Goal: Task Accomplishment & Management: Manage account settings

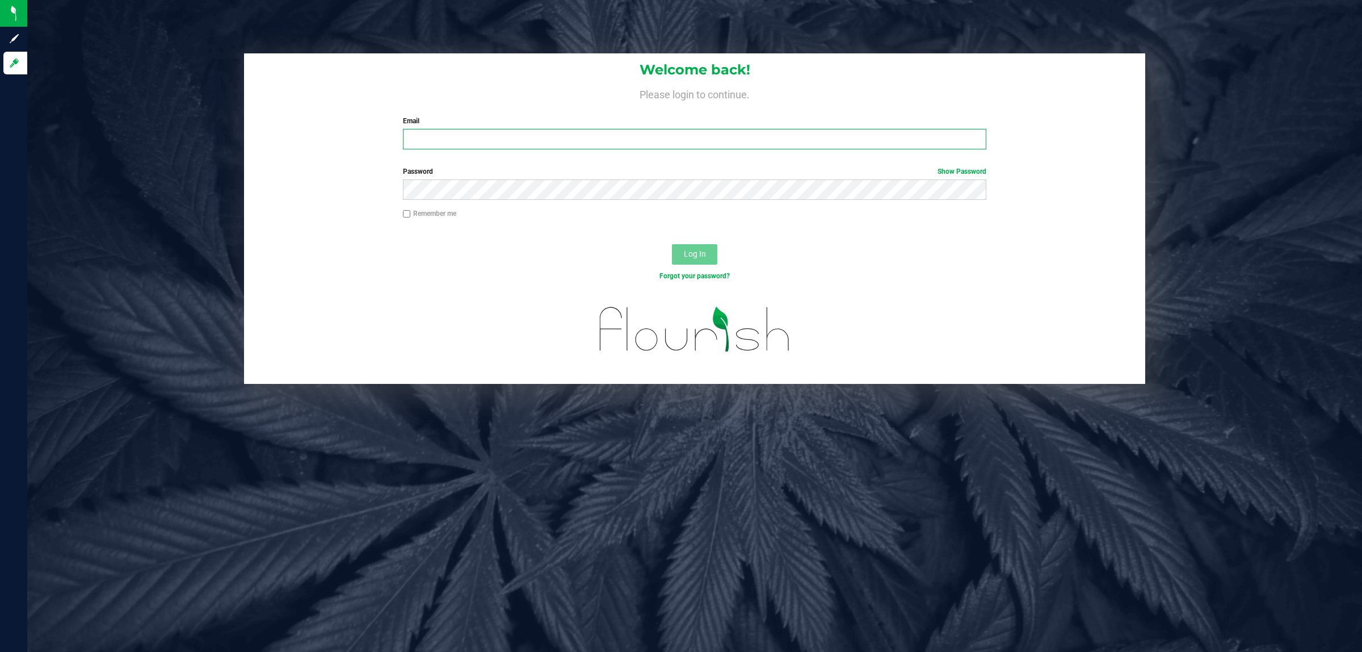
click at [421, 141] on input "Email" at bounding box center [695, 139] width 584 height 20
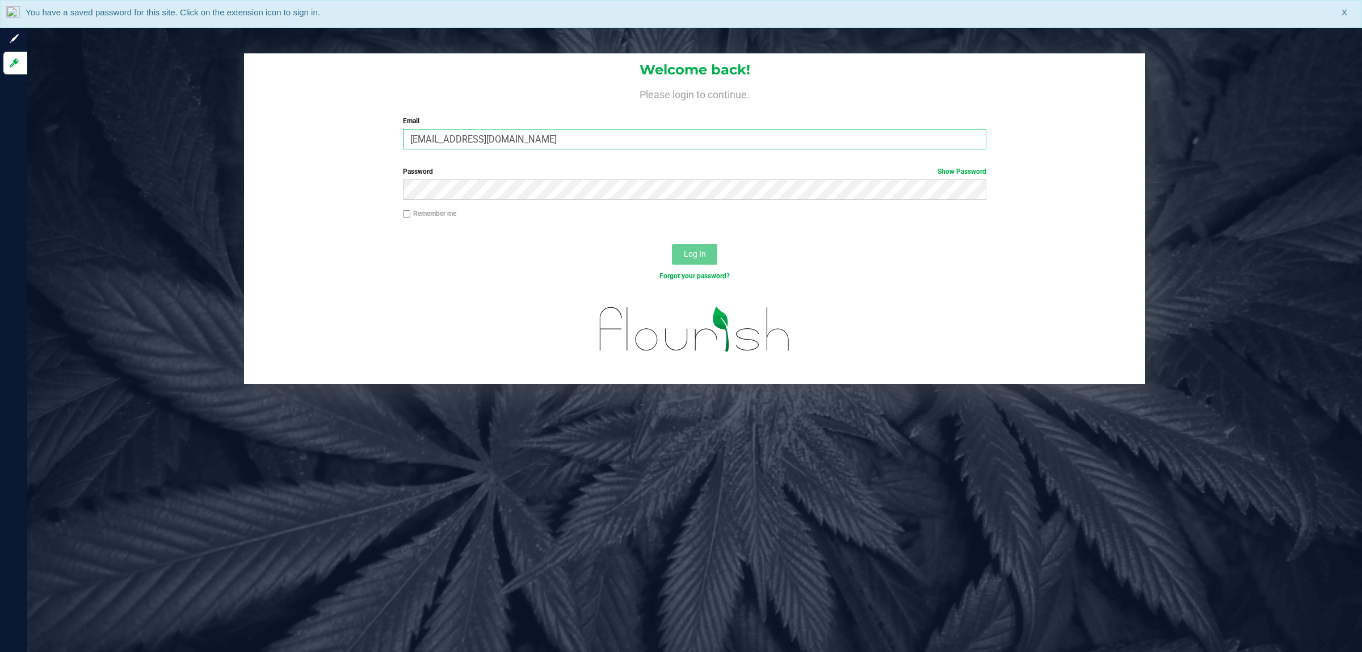
type input "[EMAIL_ADDRESS][DOMAIN_NAME]"
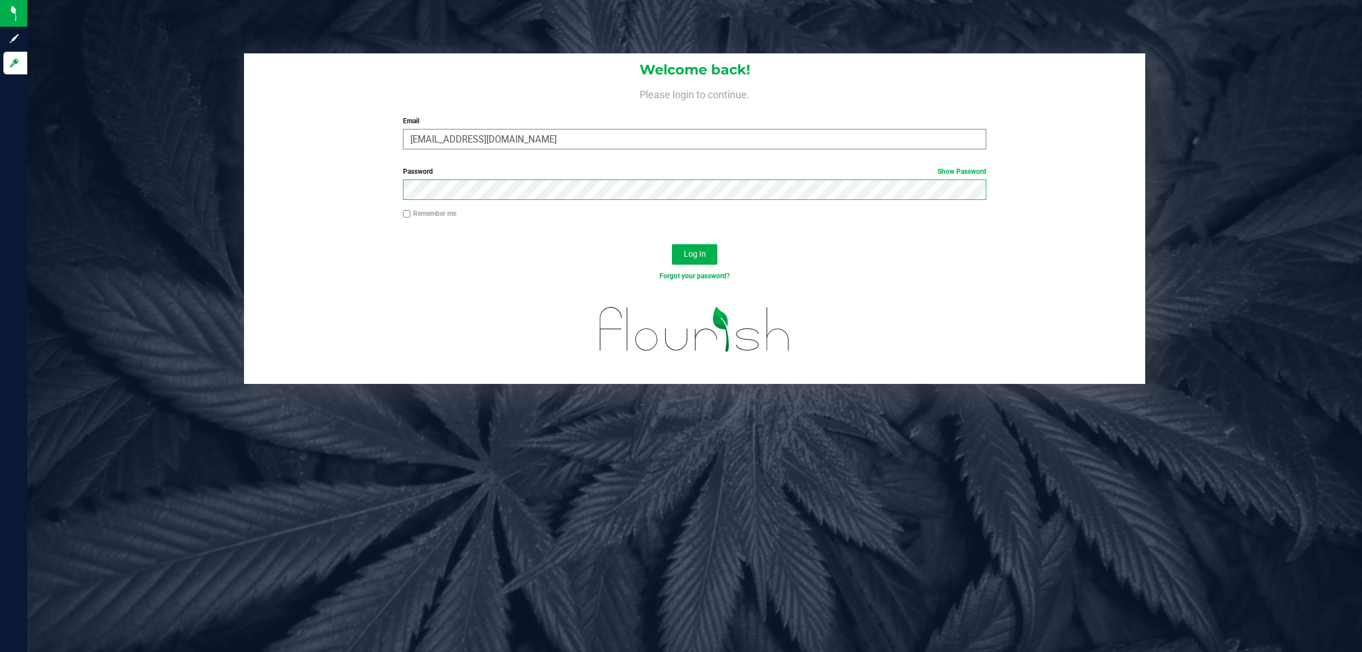
click at [672, 244] on button "Log In" at bounding box center [694, 254] width 45 height 20
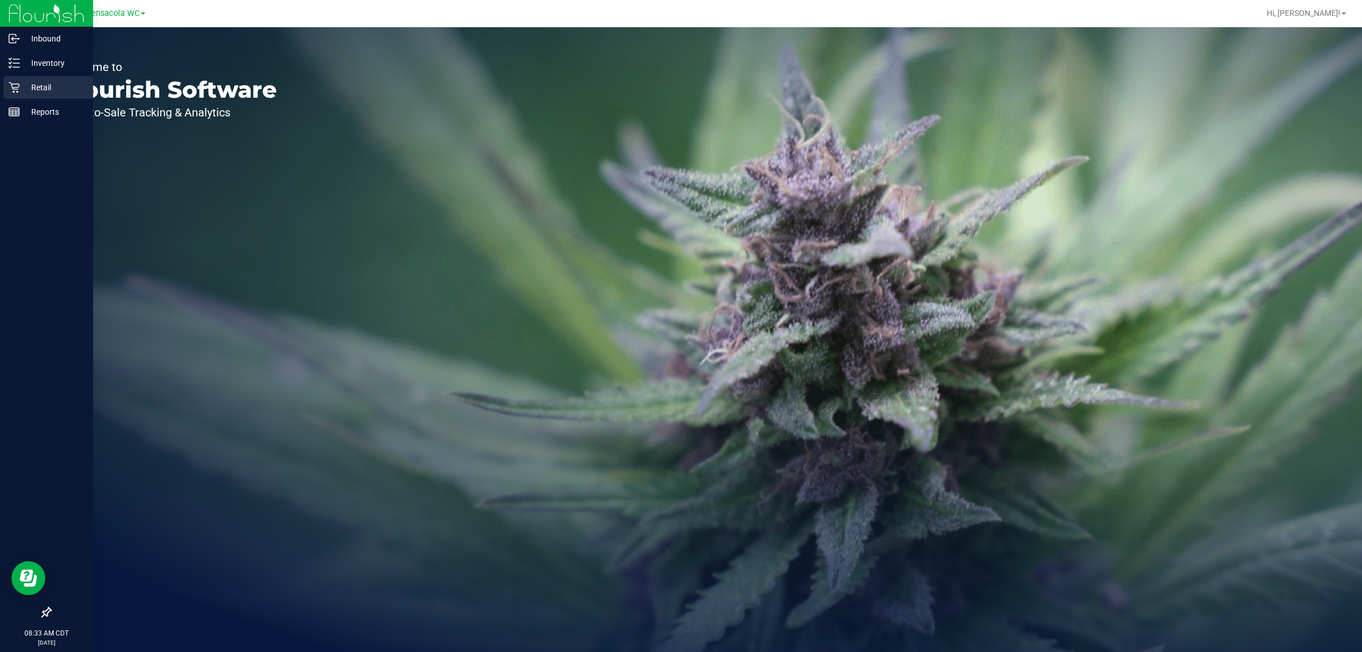
click at [41, 89] on p "Retail" at bounding box center [54, 88] width 68 height 14
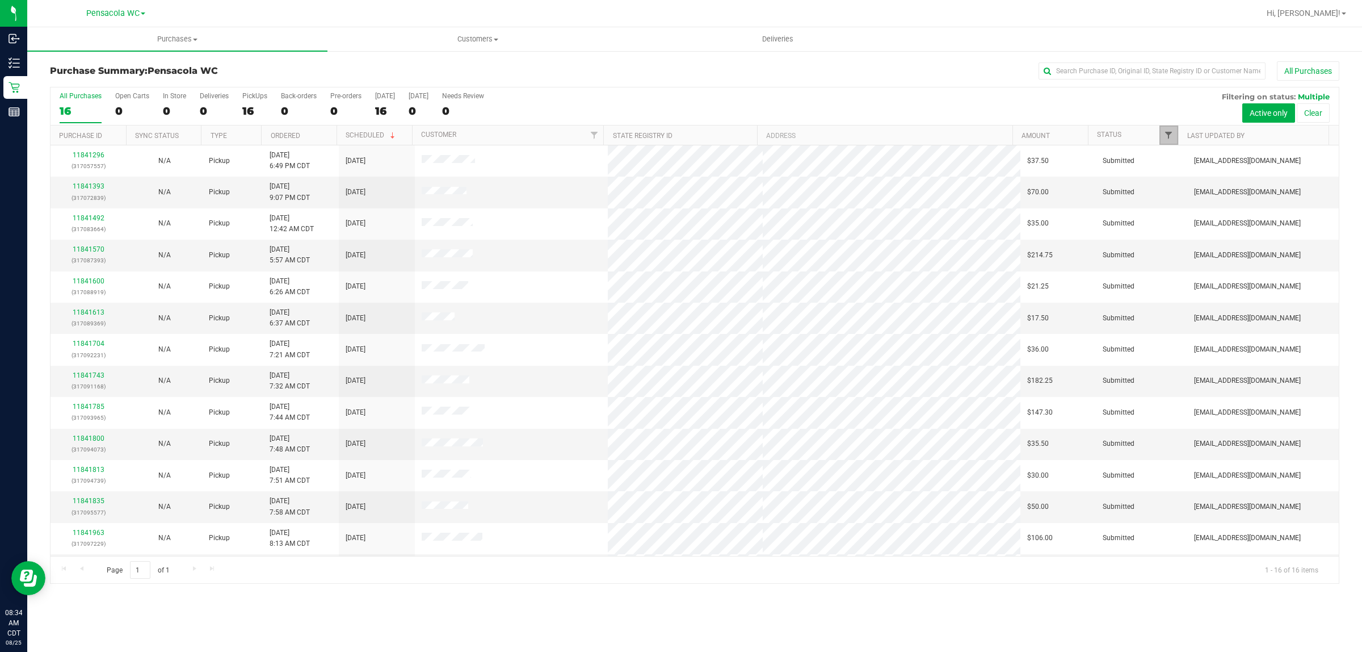
click at [1170, 136] on span "Filter" at bounding box center [1168, 135] width 9 height 9
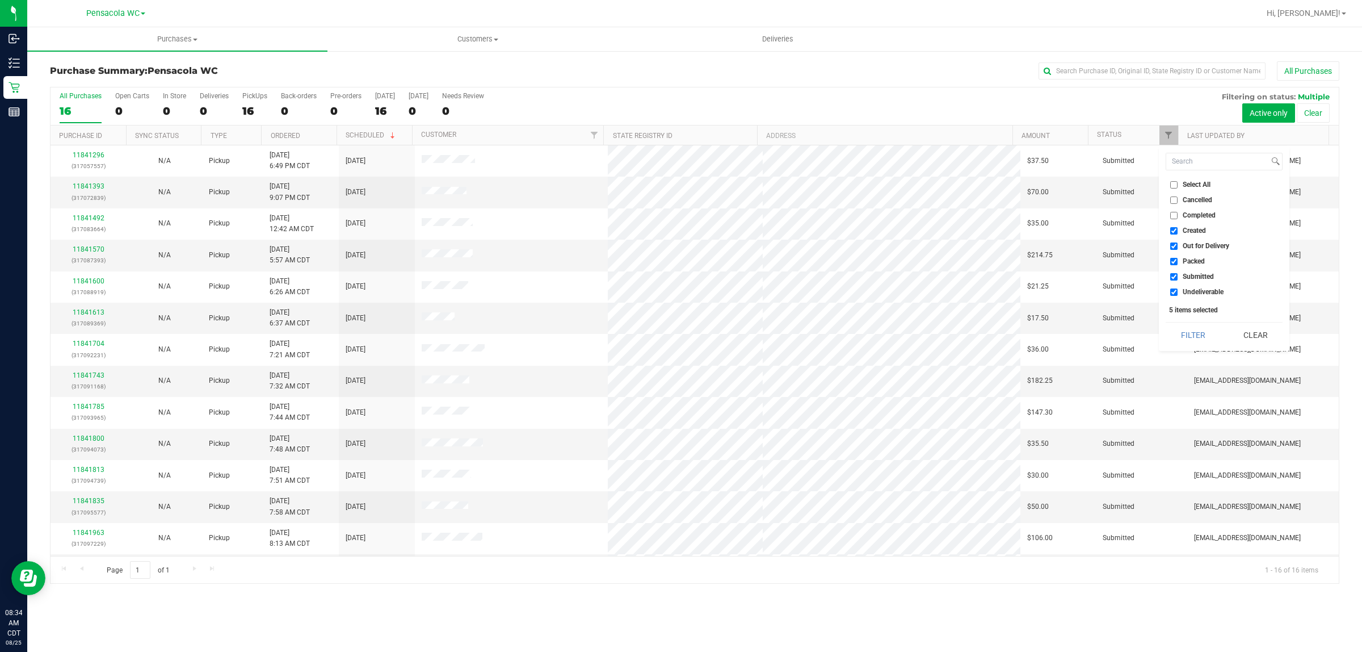
click at [1191, 186] on span "Select All" at bounding box center [1197, 184] width 28 height 7
click at [1178, 186] on input "Select All" at bounding box center [1173, 184] width 7 height 7
checkbox input "true"
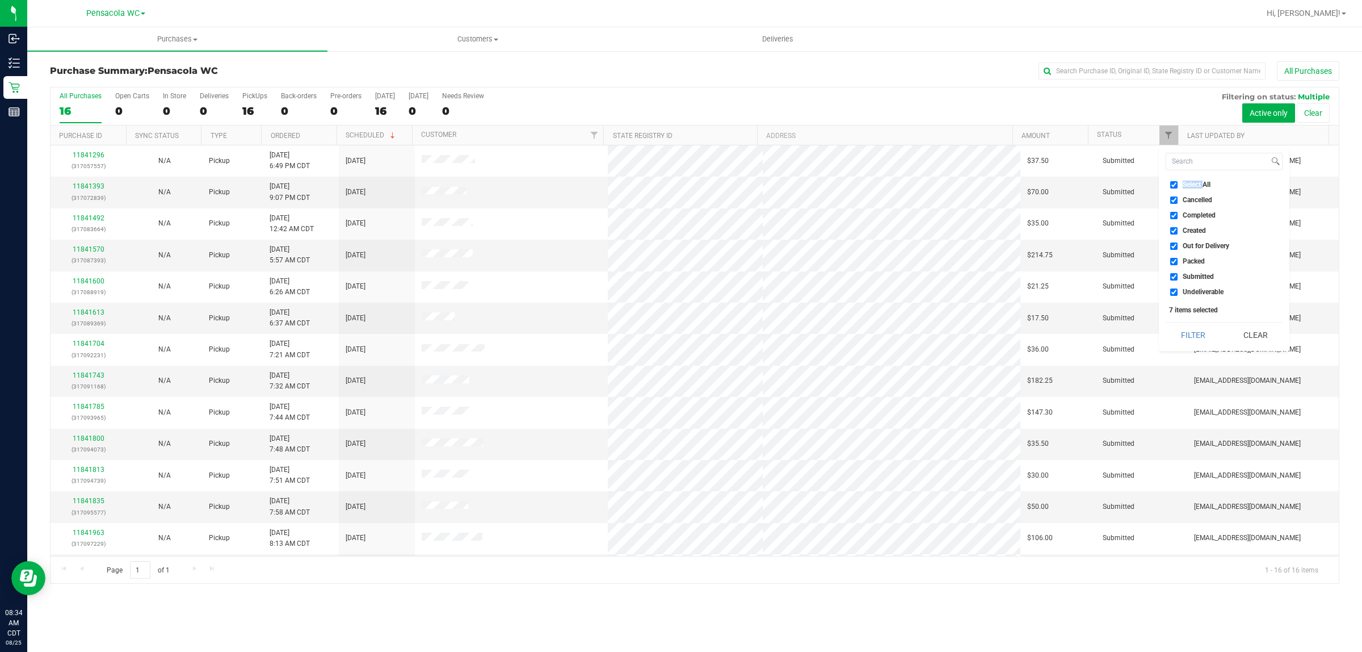
click at [1191, 186] on span "Select All" at bounding box center [1197, 184] width 28 height 7
click at [1178, 186] on input "Select All" at bounding box center [1173, 184] width 7 height 7
checkbox input "false"
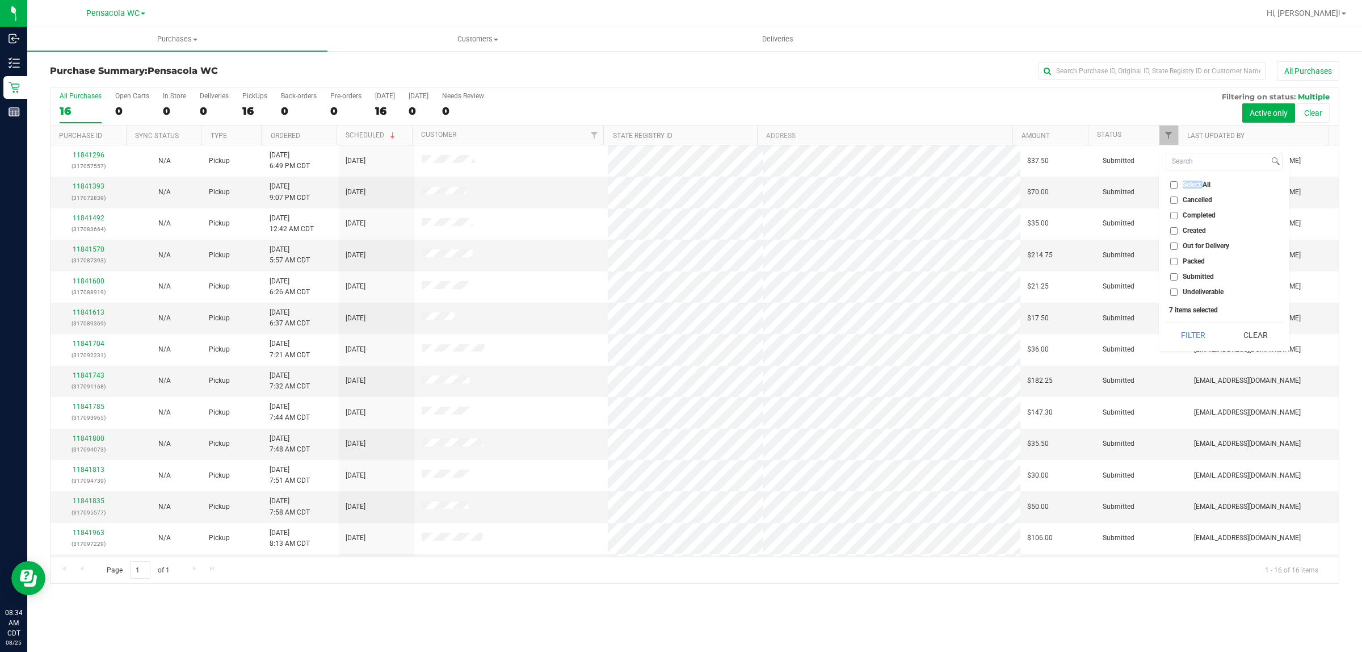
checkbox input "false"
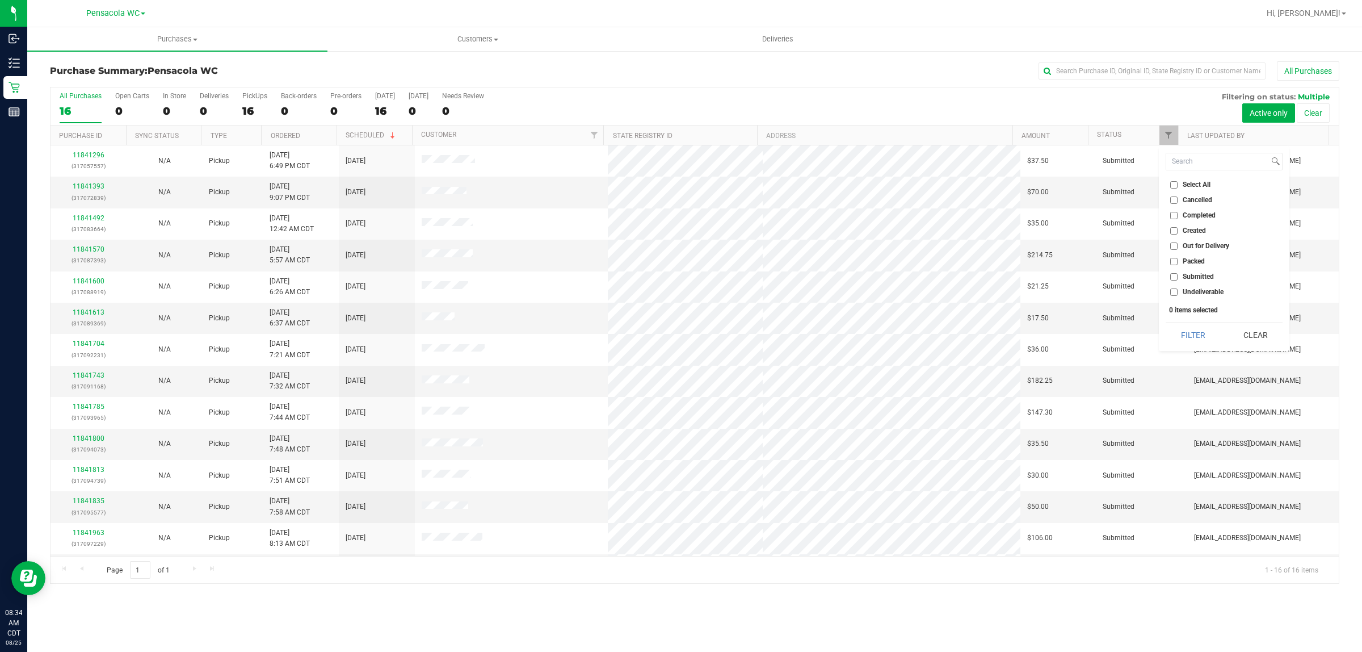
click at [1203, 273] on span "Submitted" at bounding box center [1198, 276] width 31 height 7
click at [1178, 273] on input "Submitted" at bounding box center [1173, 276] width 7 height 7
checkbox input "true"
click at [1190, 322] on div "Filter Clear" at bounding box center [1224, 335] width 117 height 26
click at [1186, 349] on div "Select All Cancelled Completed Created Out for Delivery Packed Submitted Undeli…" at bounding box center [1224, 248] width 131 height 205
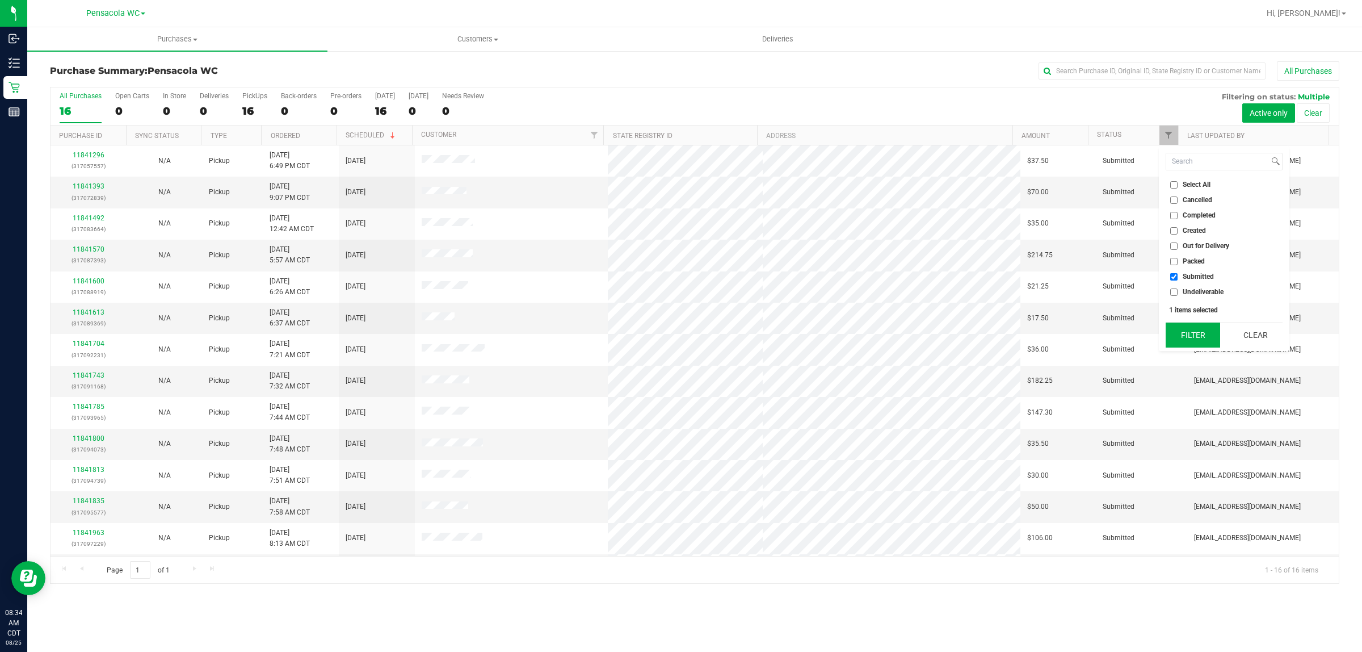
click at [1187, 331] on button "Filter" at bounding box center [1193, 334] width 54 height 25
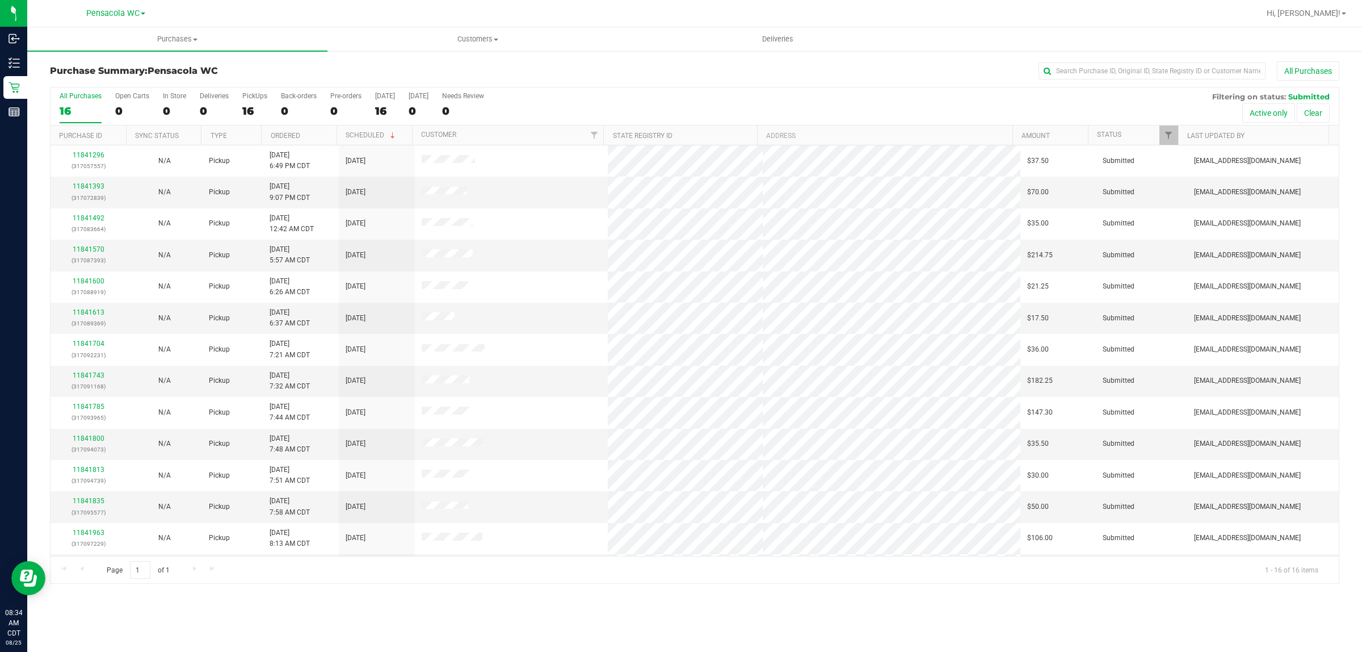
click at [313, 138] on th "Ordered" at bounding box center [298, 135] width 75 height 20
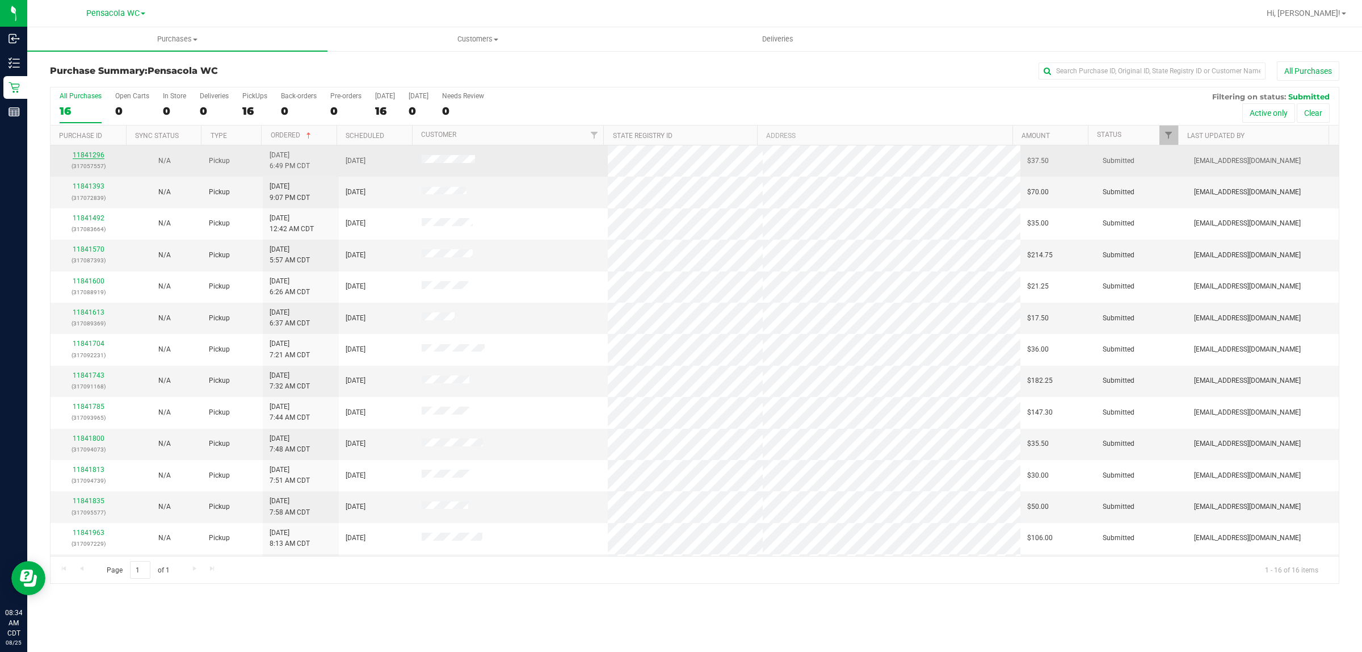
click at [81, 156] on link "11841296" at bounding box center [89, 155] width 32 height 8
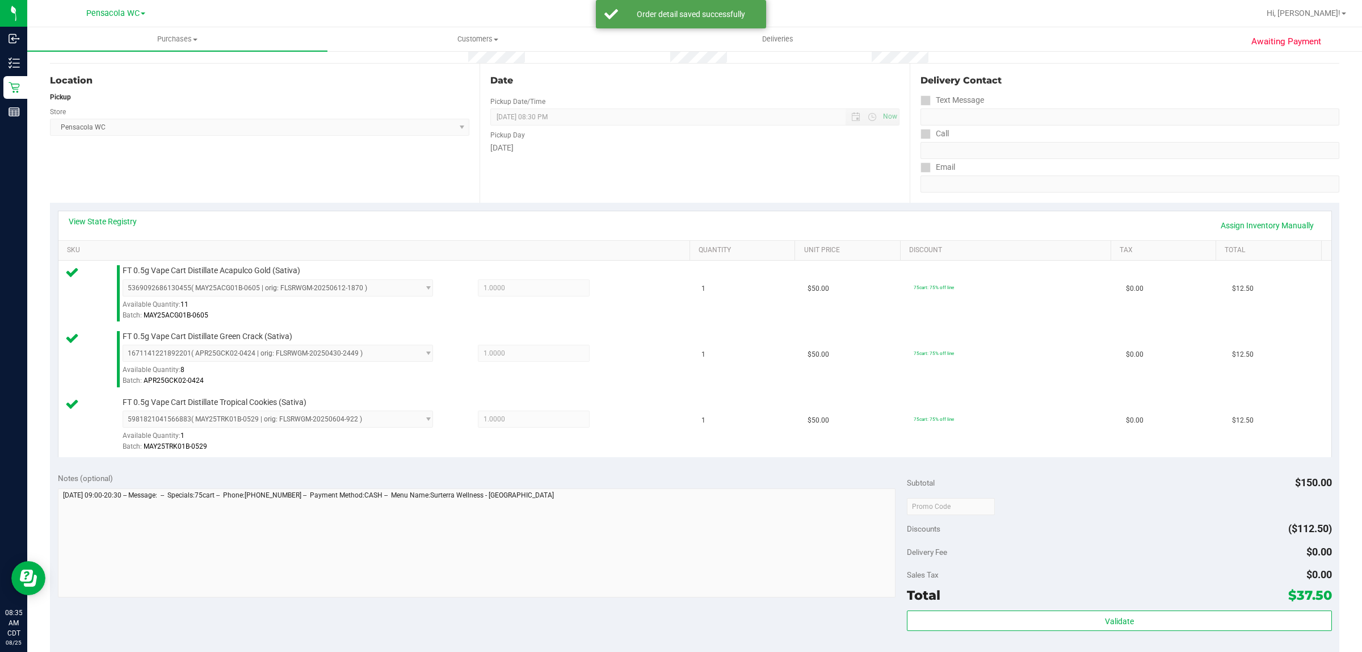
scroll to position [158, 0]
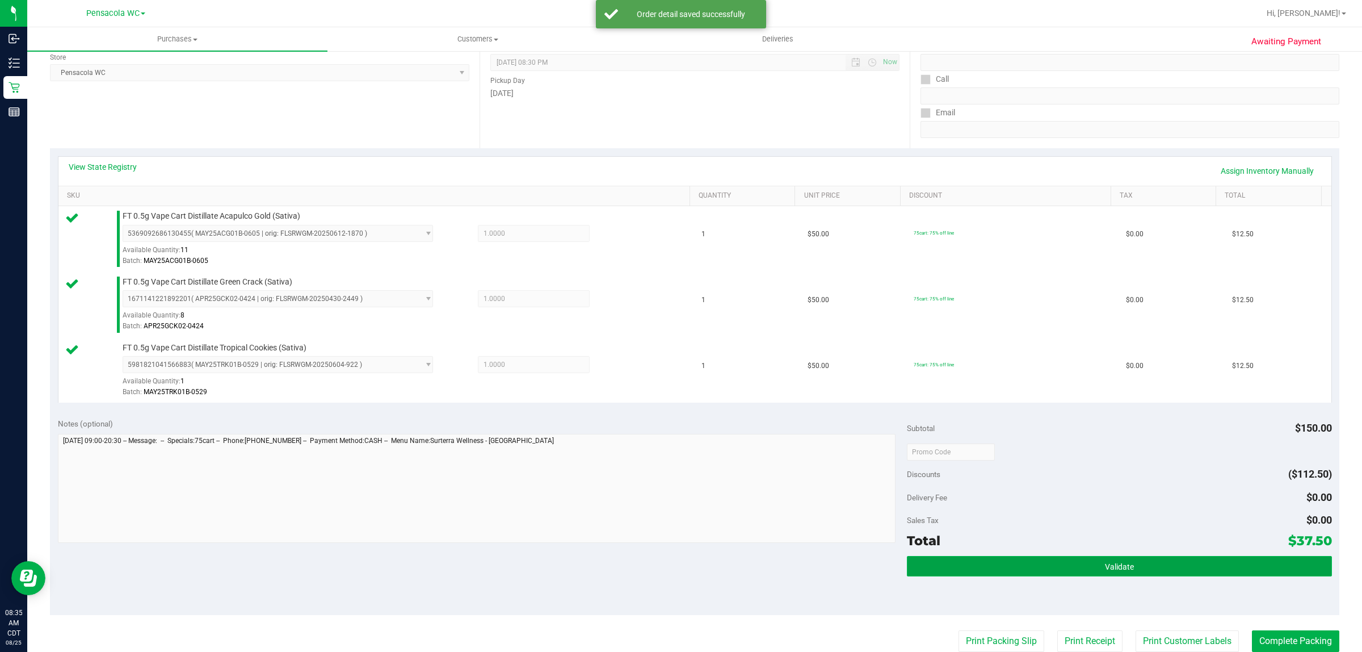
click at [1051, 559] on button "Validate" at bounding box center [1119, 566] width 425 height 20
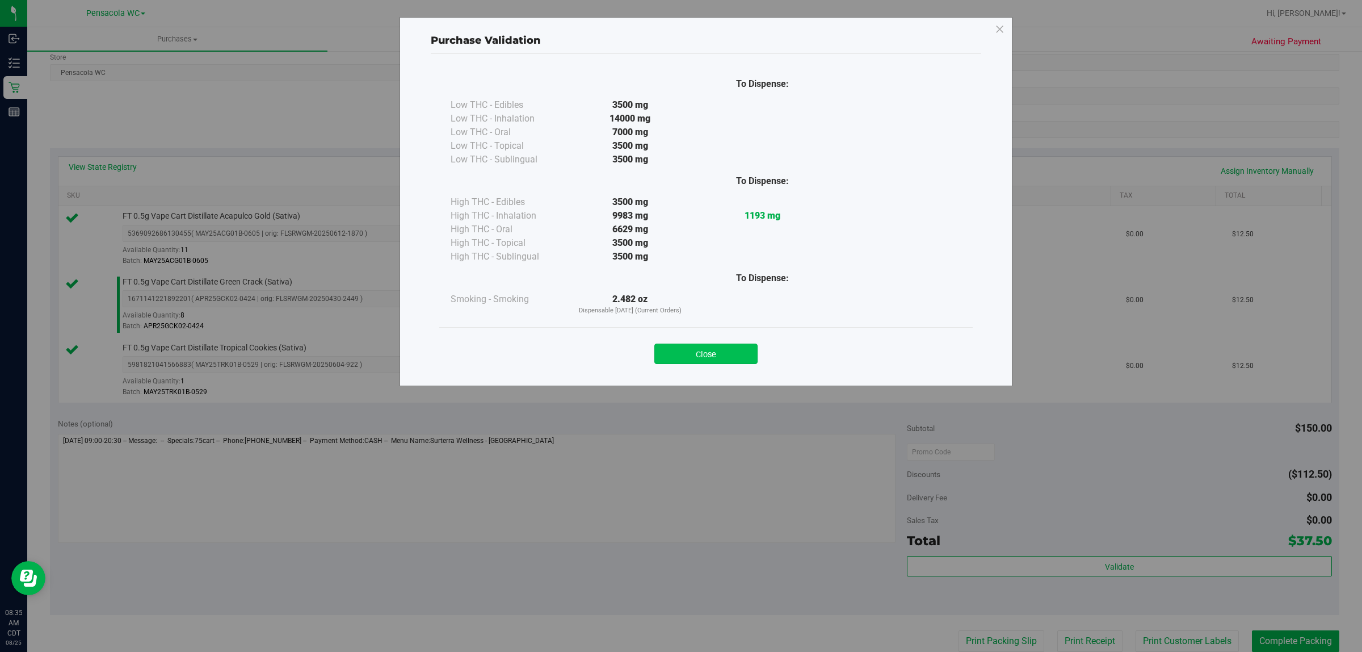
click at [702, 348] on button "Close" at bounding box center [705, 353] width 103 height 20
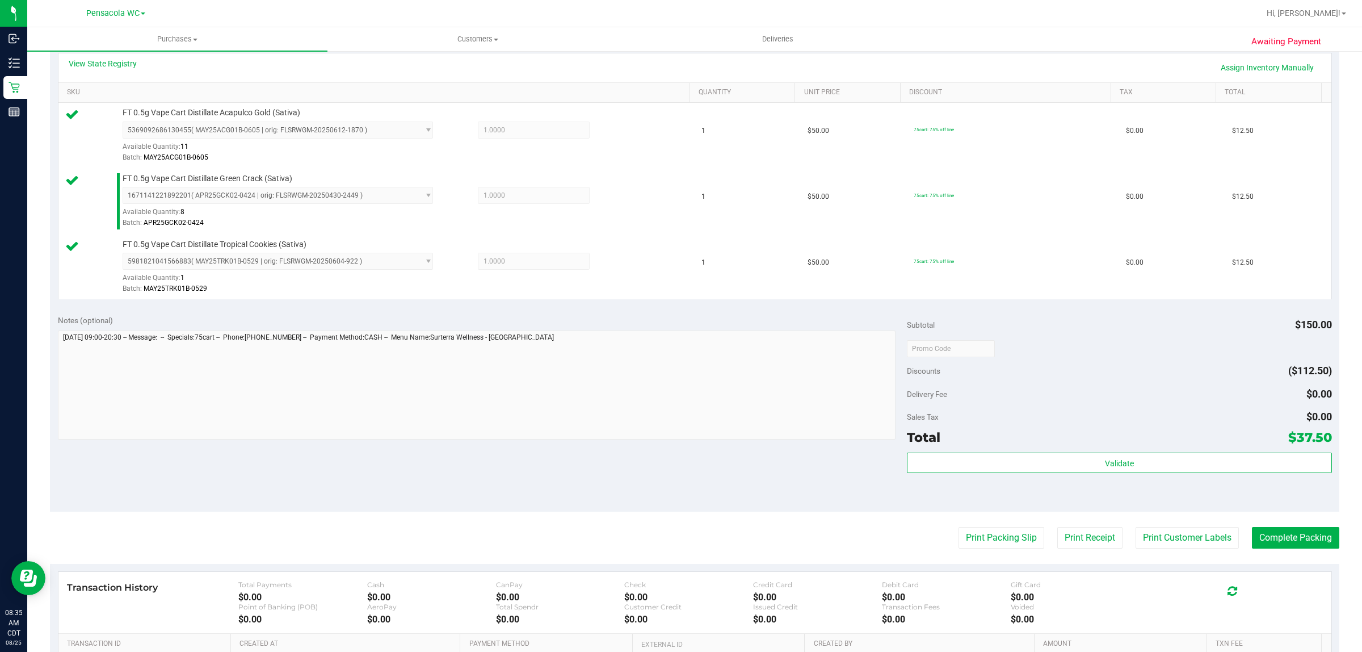
scroll to position [260, 0]
click at [990, 540] on button "Print Packing Slip" at bounding box center [1002, 539] width 86 height 22
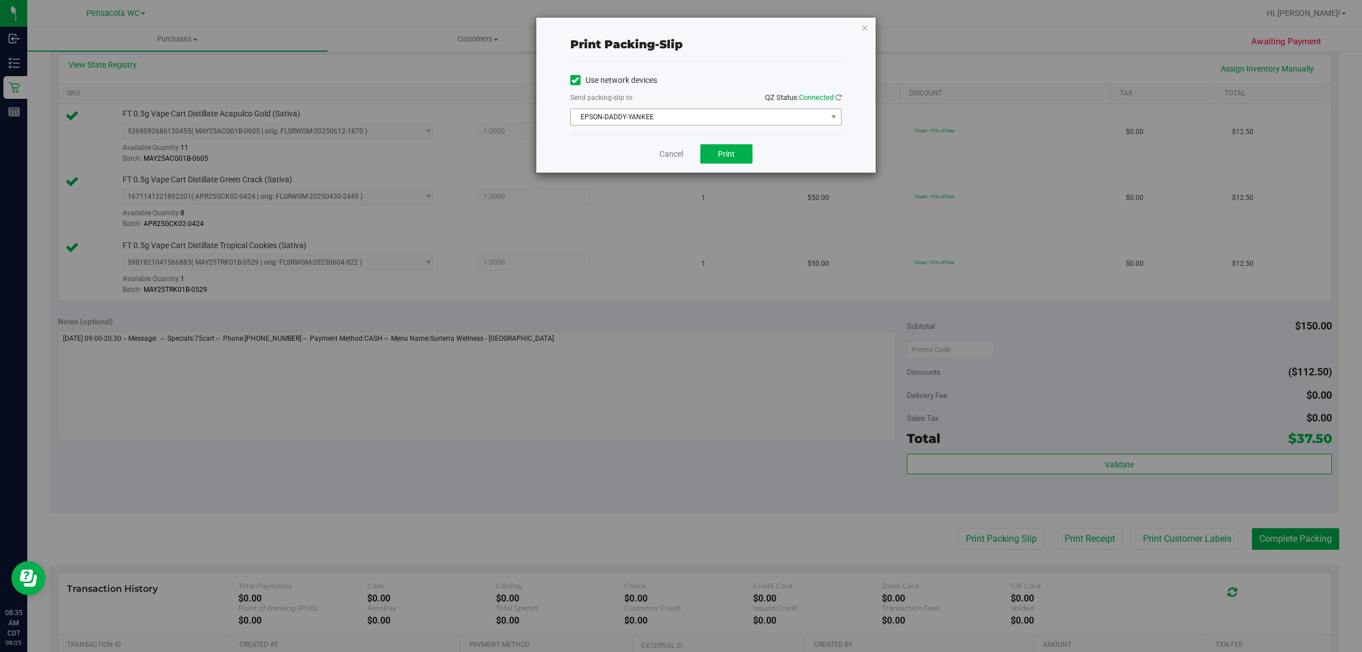
click at [708, 116] on span "EPSON-DADDY-YANKEE" at bounding box center [699, 117] width 256 height 16
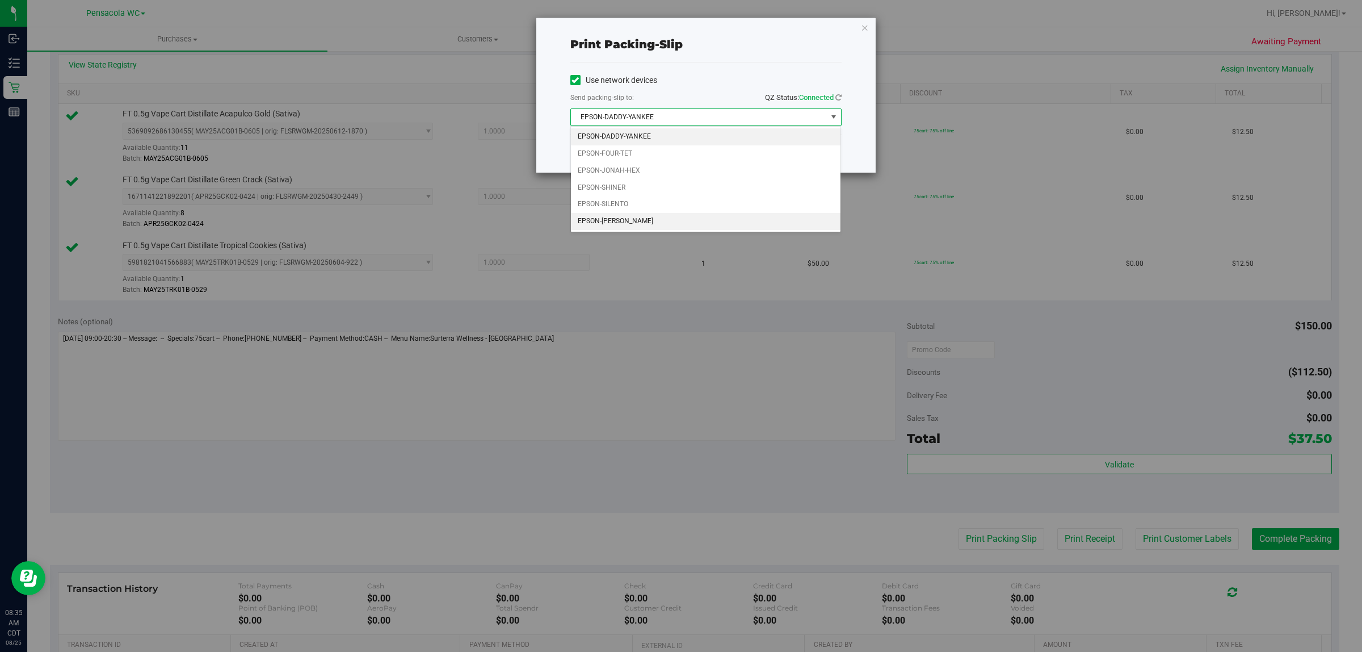
click at [632, 223] on li "EPSON-[PERSON_NAME]" at bounding box center [706, 221] width 270 height 17
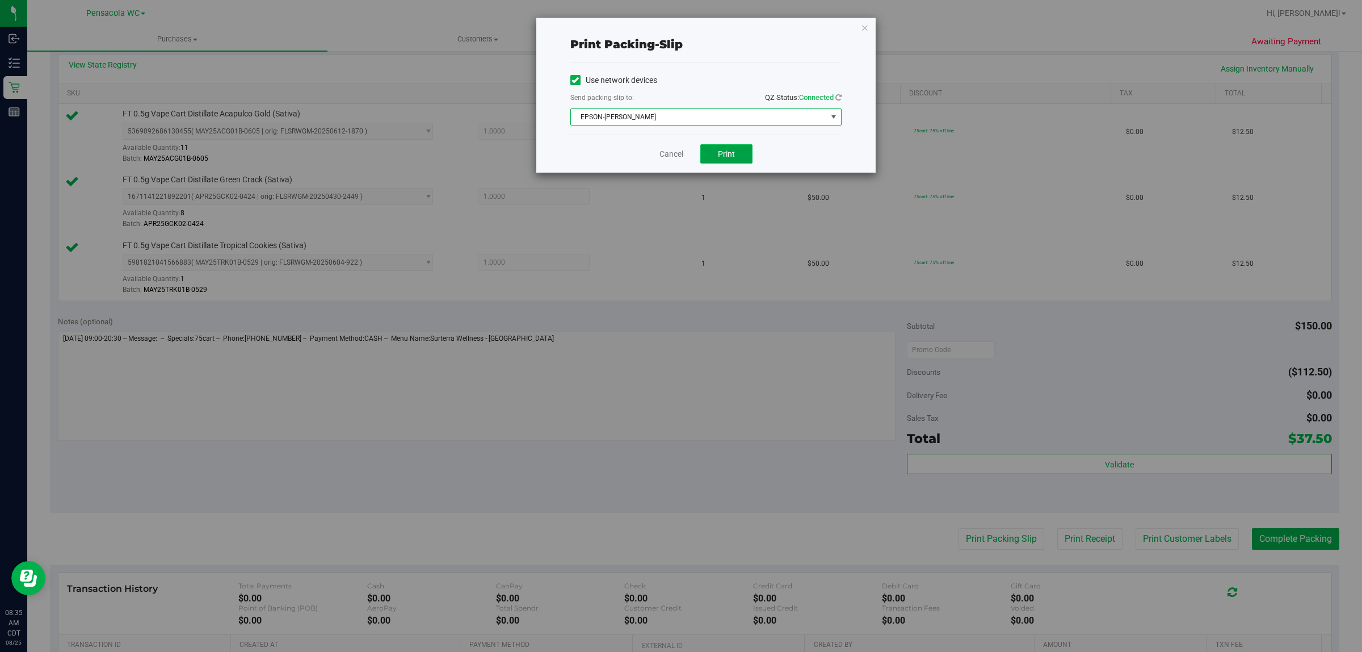
click at [725, 154] on span "Print" at bounding box center [726, 153] width 17 height 9
click at [867, 22] on icon "button" at bounding box center [865, 27] width 8 height 14
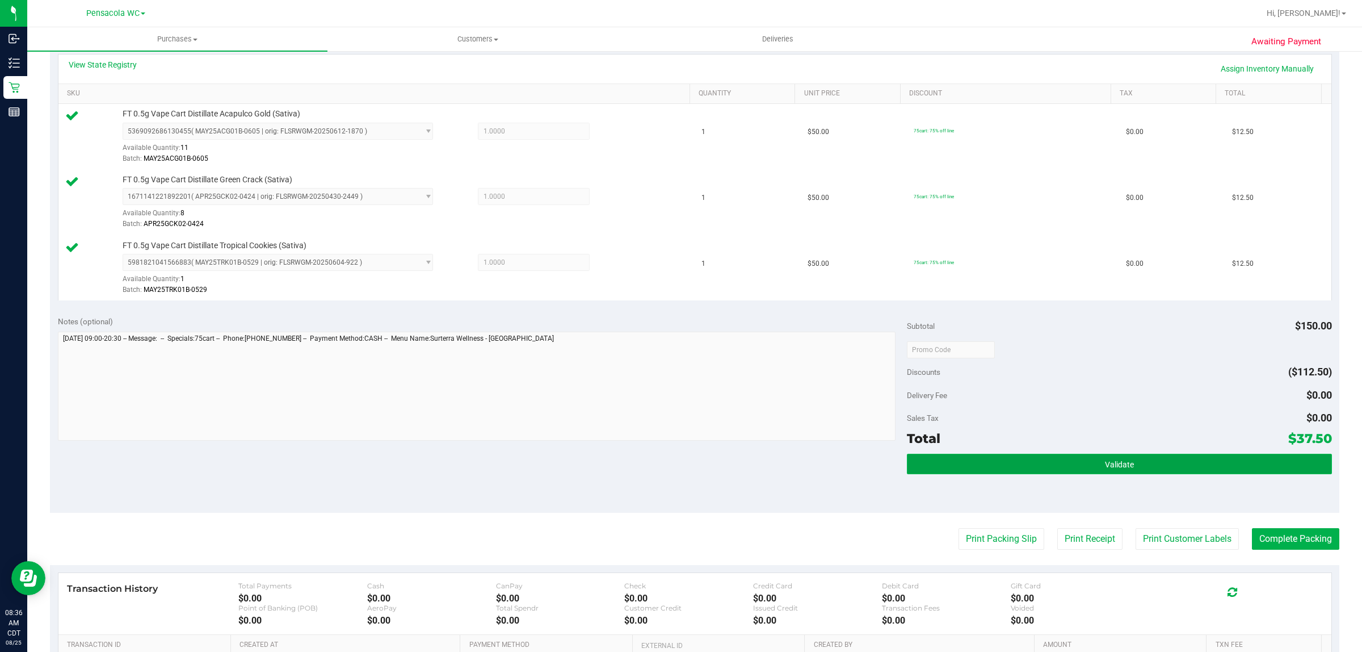
click at [1158, 459] on button "Validate" at bounding box center [1119, 464] width 425 height 20
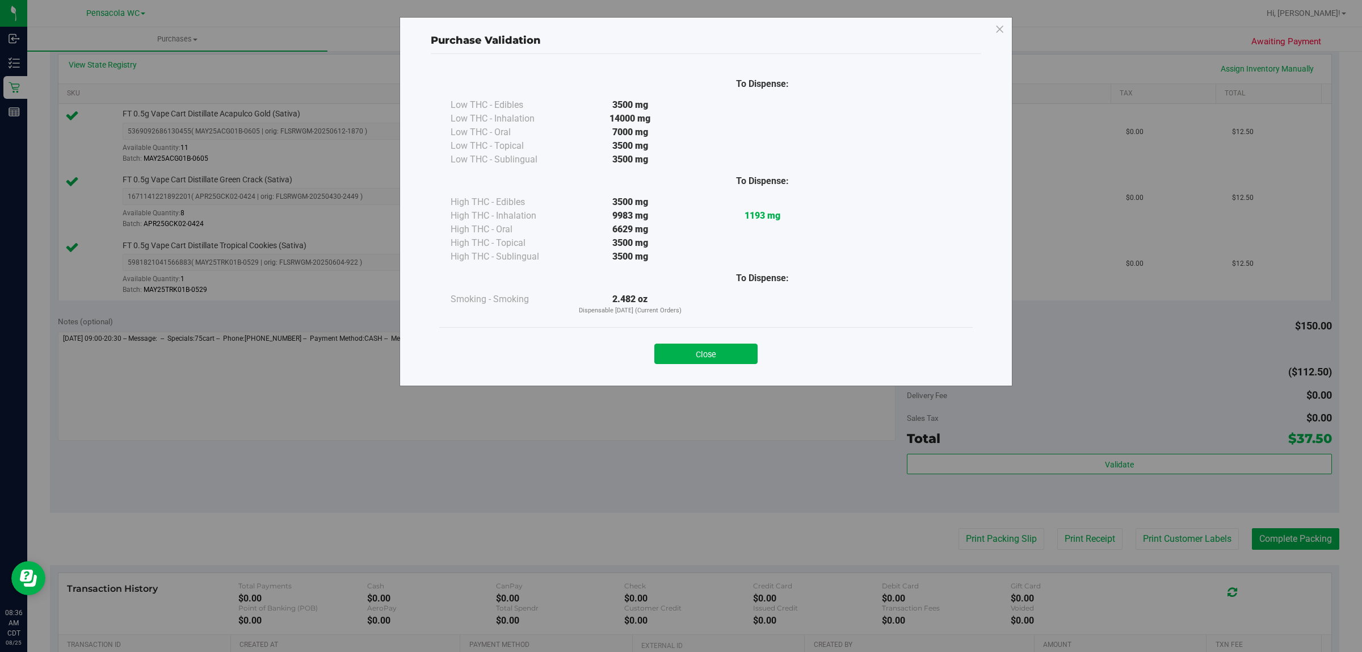
click at [758, 347] on div "Close" at bounding box center [706, 350] width 517 height 28
click at [739, 353] on button "Close" at bounding box center [705, 353] width 103 height 20
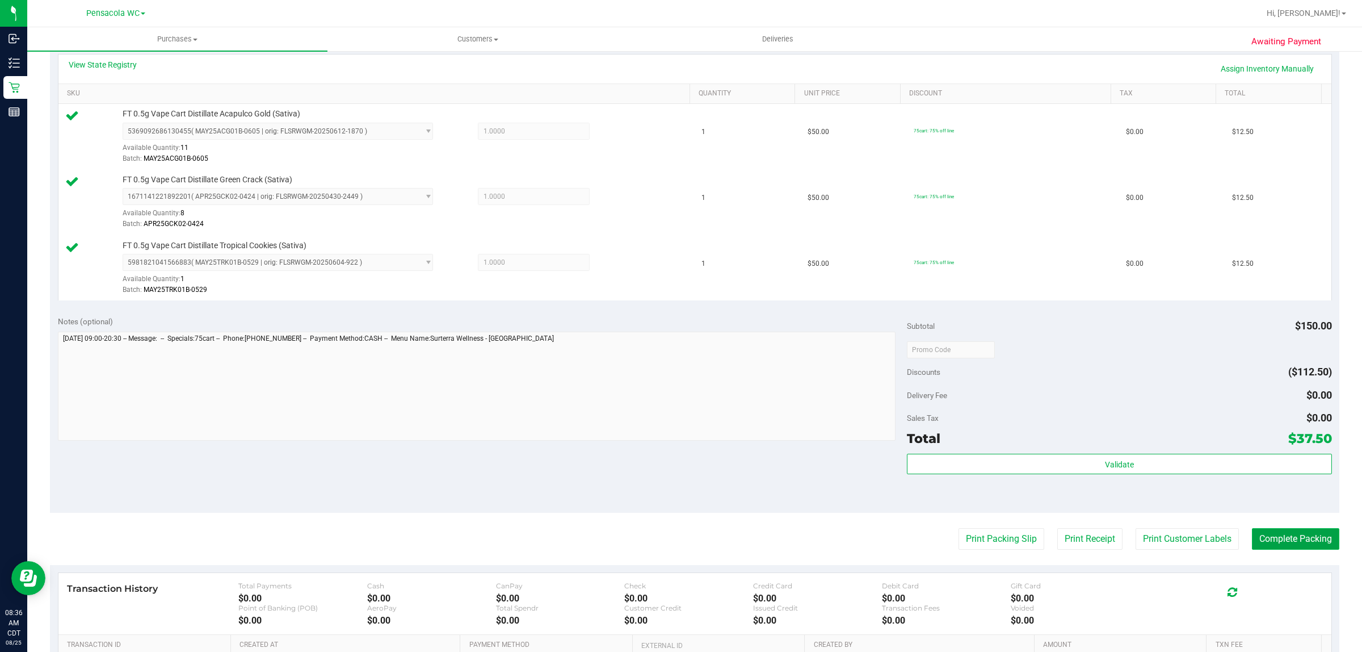
click at [1260, 541] on button "Complete Packing" at bounding box center [1295, 539] width 87 height 22
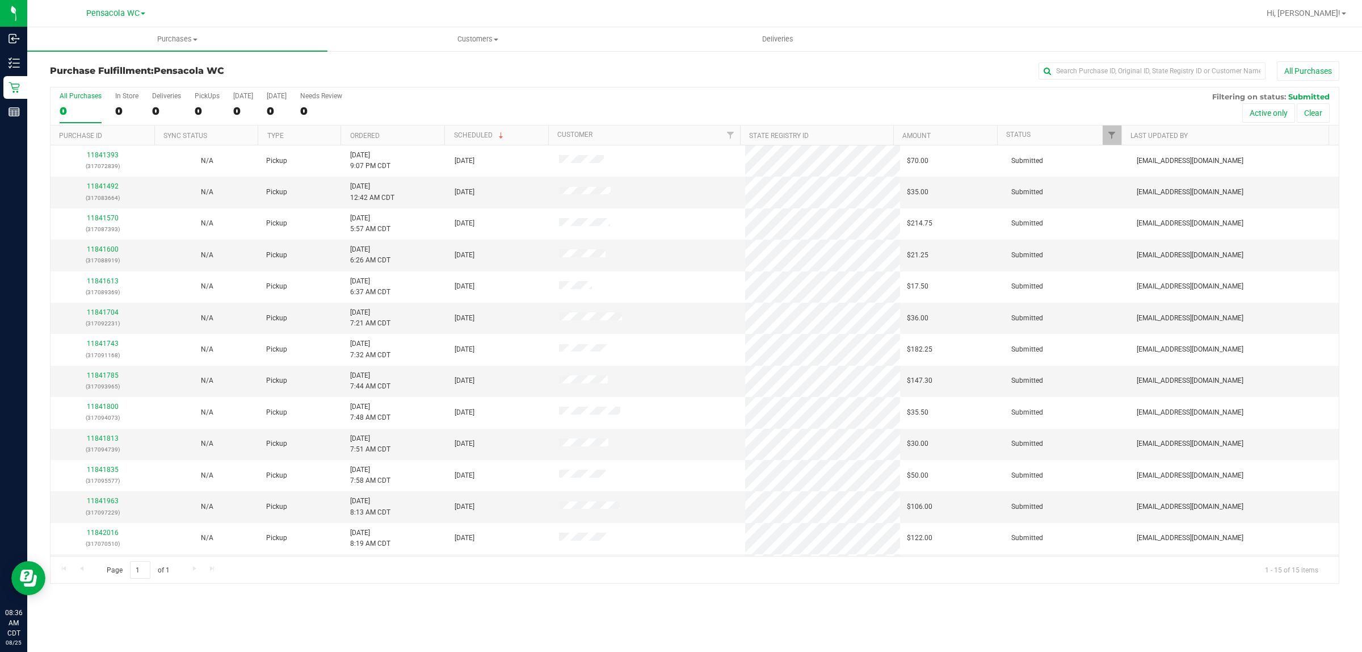
click at [402, 137] on th "Ordered" at bounding box center [393, 135] width 104 height 20
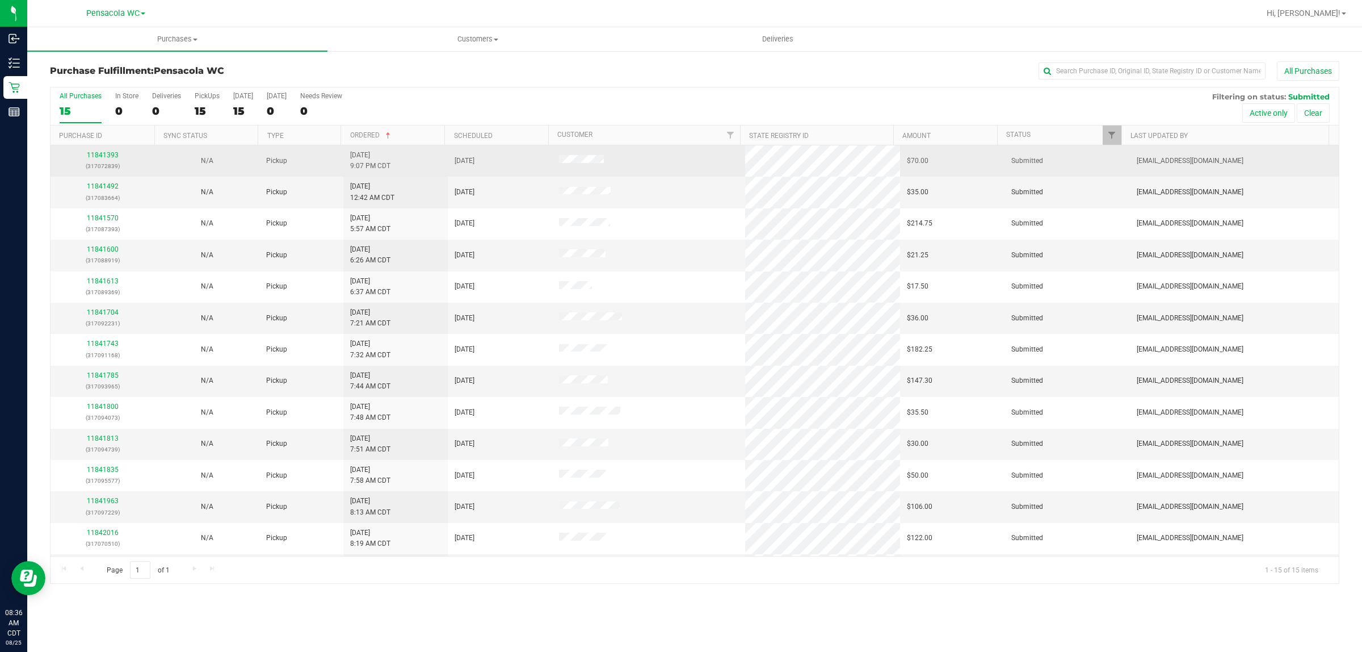
click at [106, 151] on div "11841393 (317072839)" at bounding box center [102, 161] width 91 height 22
click at [106, 155] on link "11841393" at bounding box center [103, 155] width 32 height 8
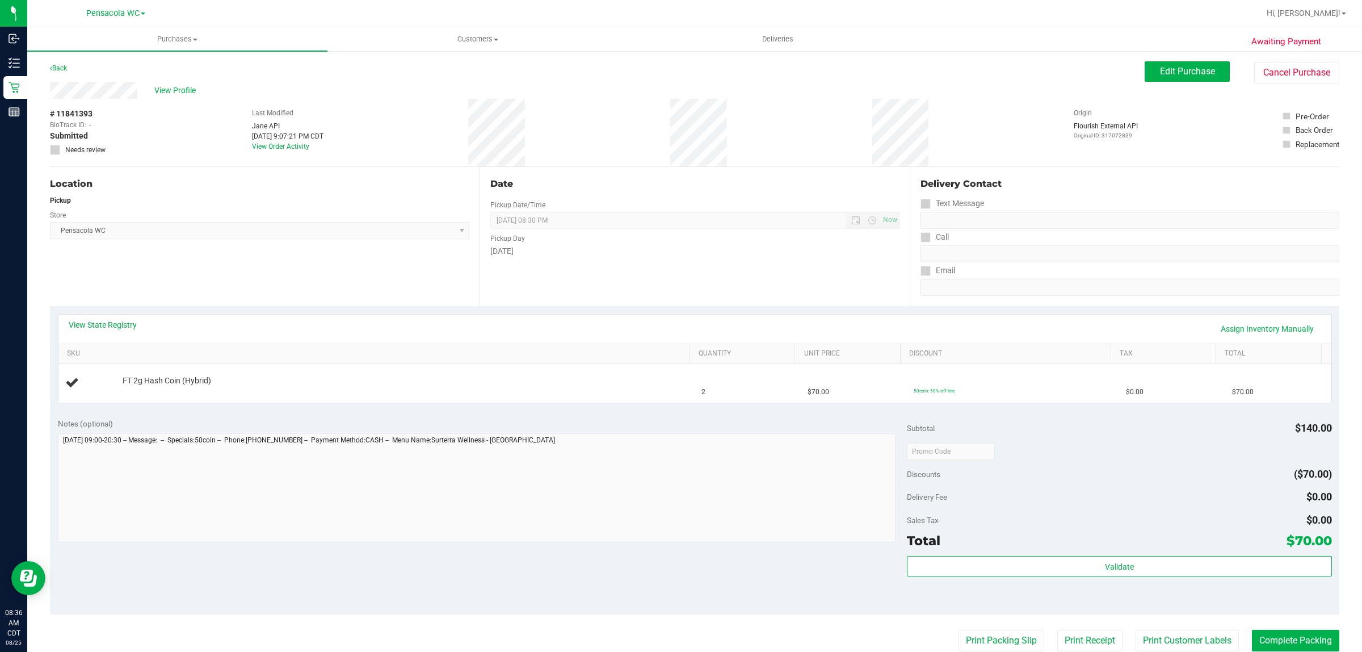
click at [200, 272] on div "Location Pickup Store Pensacola WC Select Store Bonita Springs WC Boynton Beach…" at bounding box center [265, 236] width 430 height 139
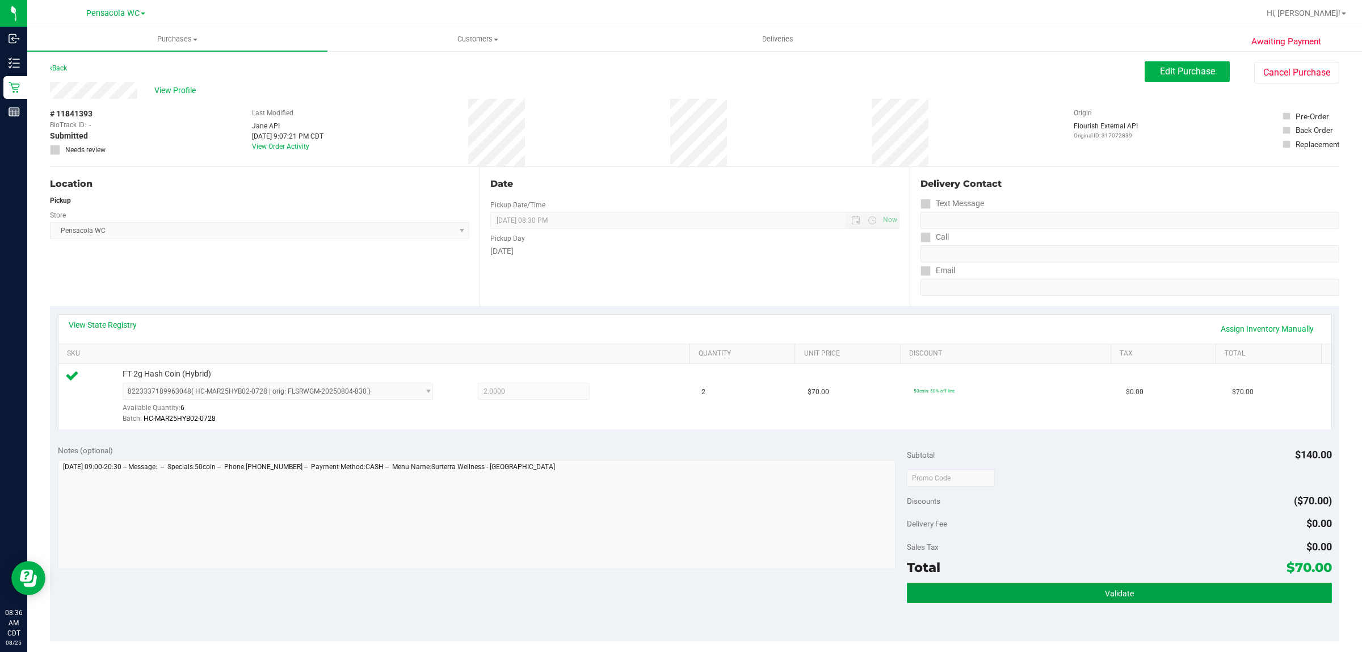
click at [1011, 589] on button "Validate" at bounding box center [1119, 592] width 425 height 20
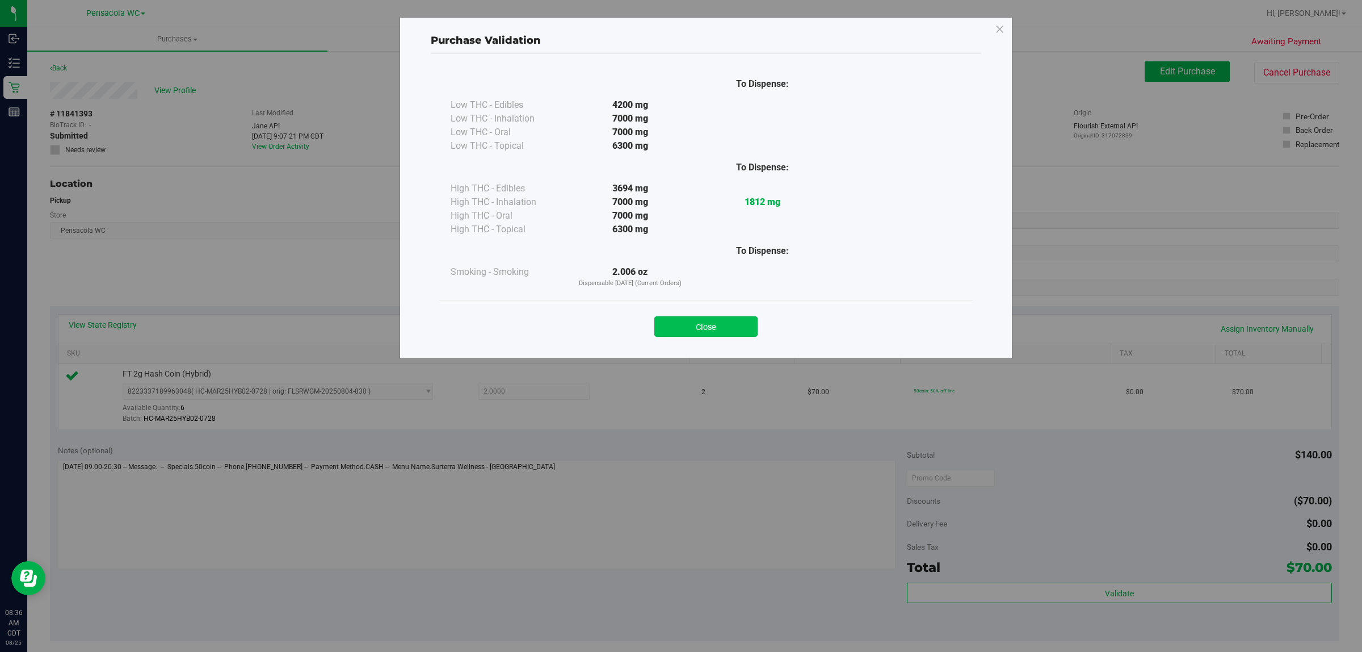
click at [711, 324] on button "Close" at bounding box center [705, 326] width 103 height 20
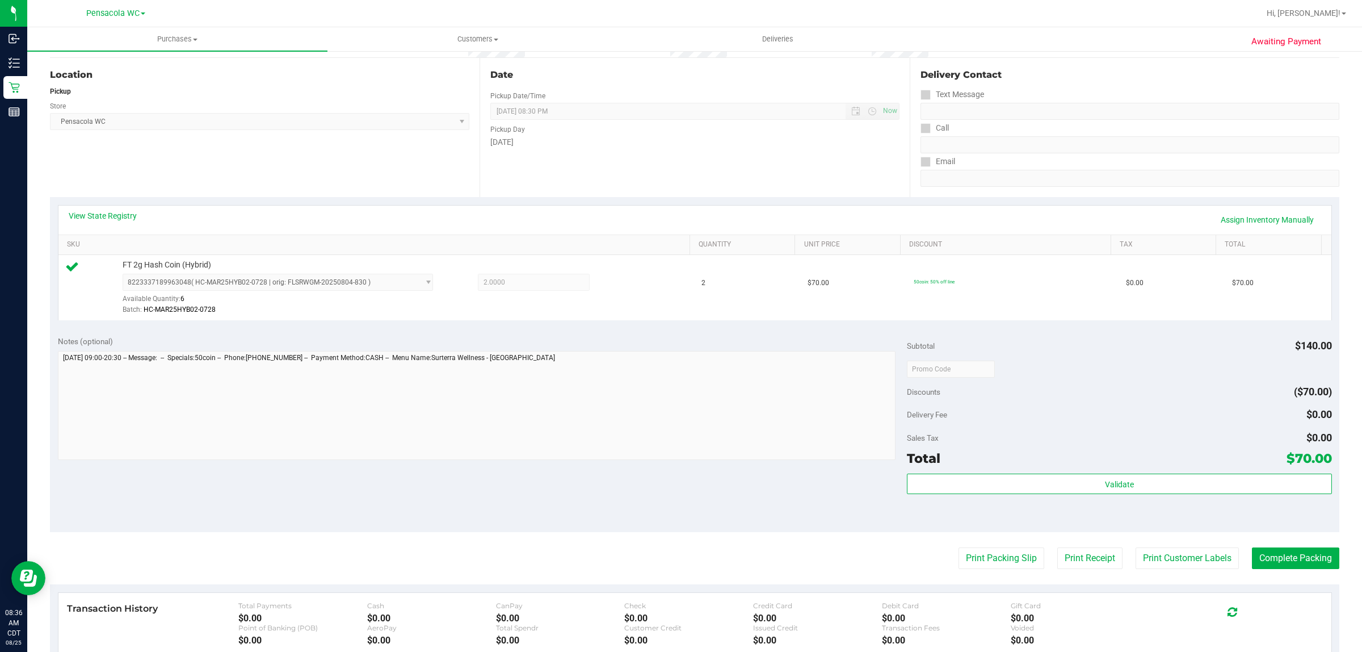
scroll to position [125, 0]
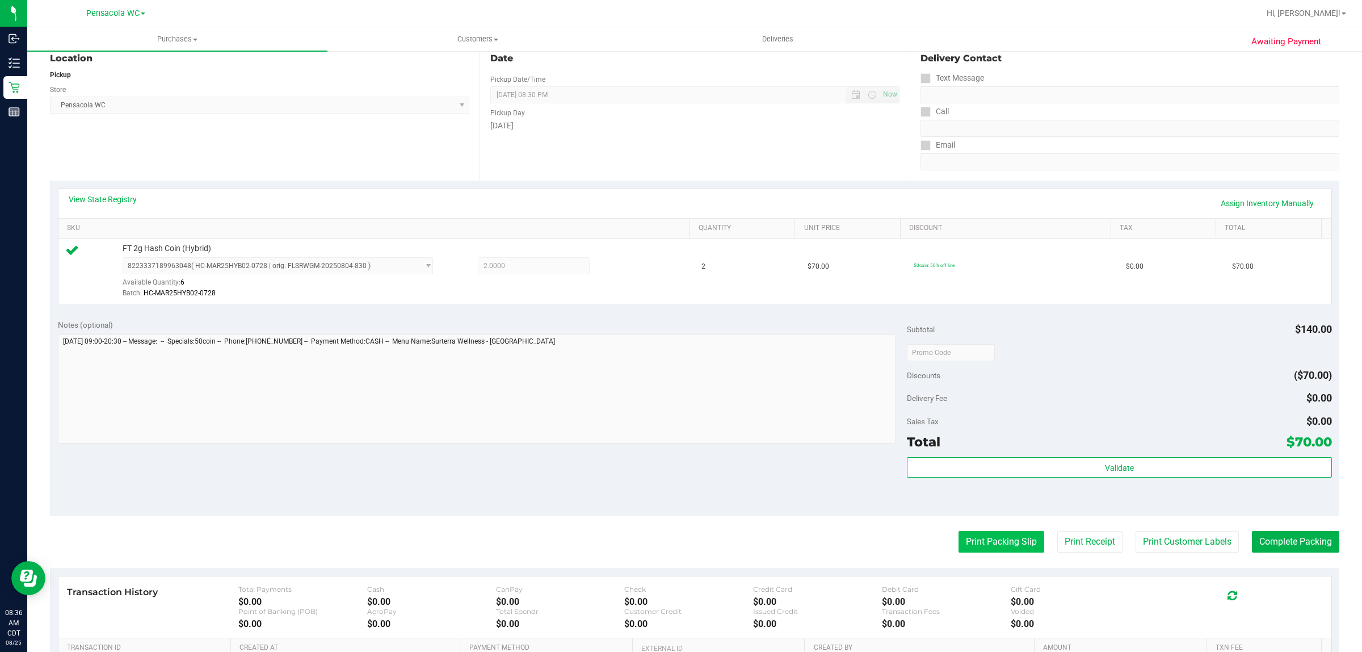
click at [964, 543] on button "Print Packing Slip" at bounding box center [1002, 542] width 86 height 22
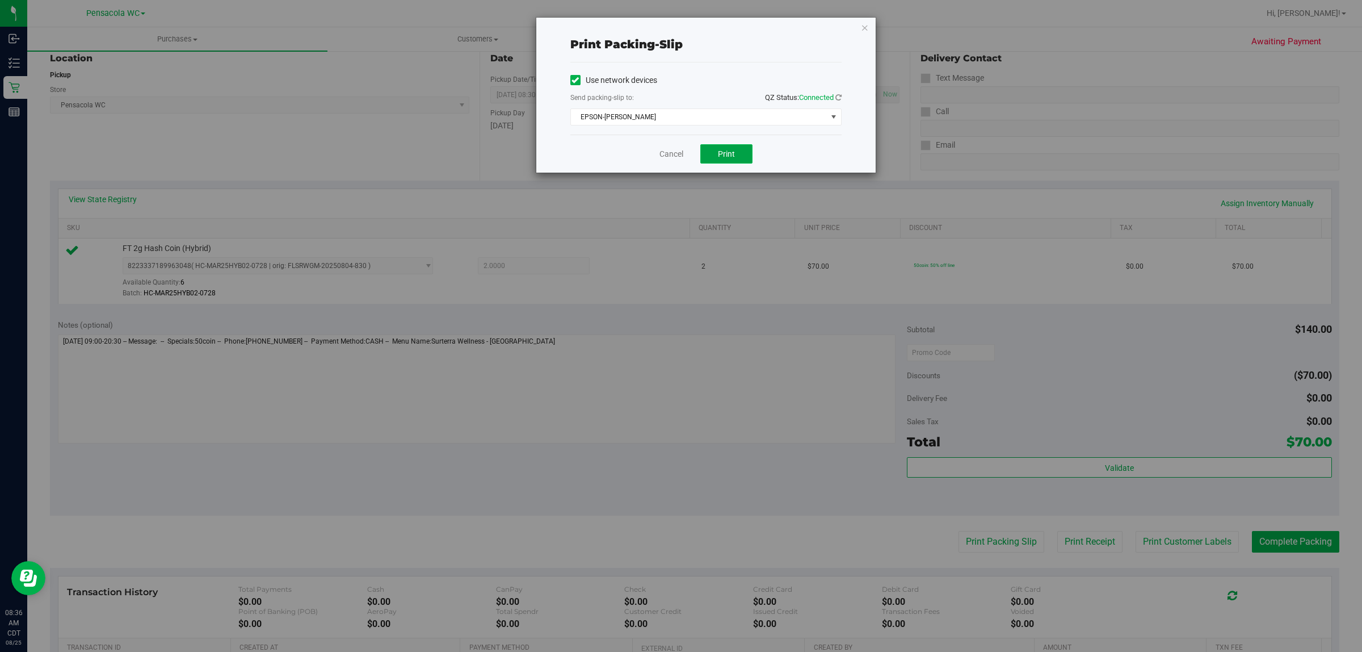
click at [710, 148] on button "Print" at bounding box center [726, 153] width 52 height 19
click at [864, 30] on icon "button" at bounding box center [865, 27] width 8 height 14
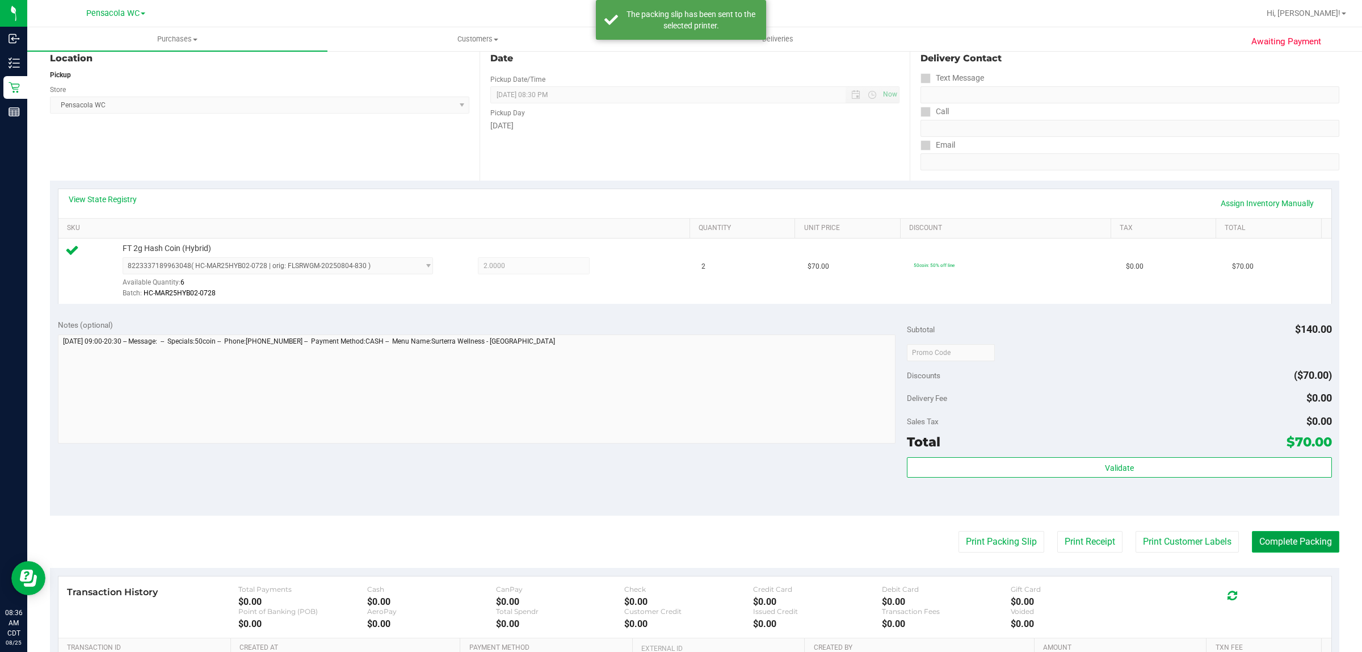
click at [1292, 552] on button "Complete Packing" at bounding box center [1295, 542] width 87 height 22
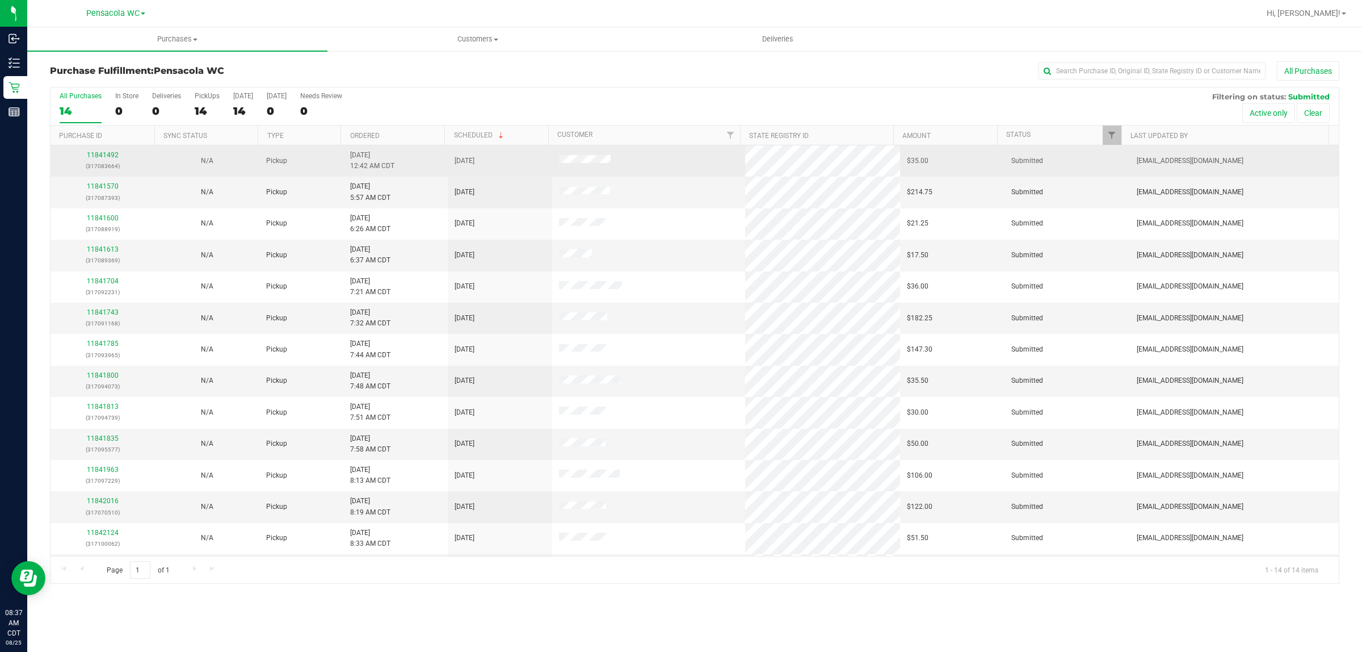
click at [391, 148] on td "8/25/2025 12:42 AM CDT" at bounding box center [395, 160] width 104 height 31
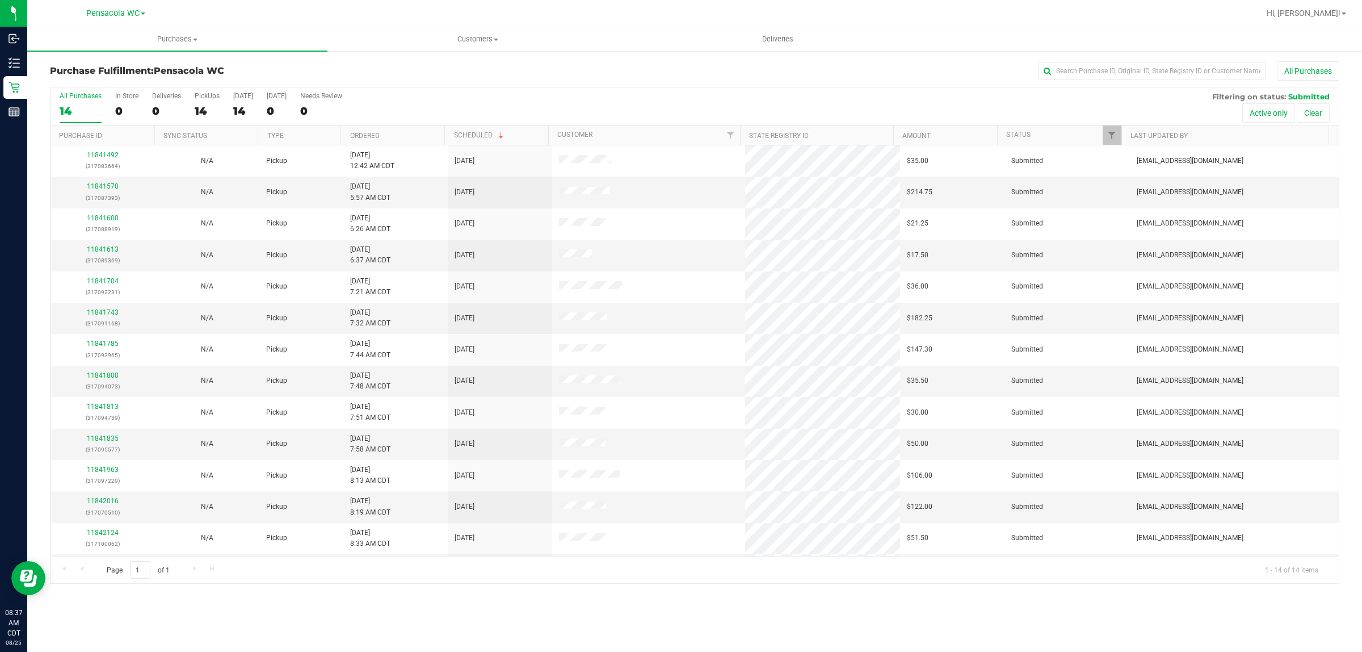
click at [409, 128] on th "Ordered" at bounding box center [393, 135] width 104 height 20
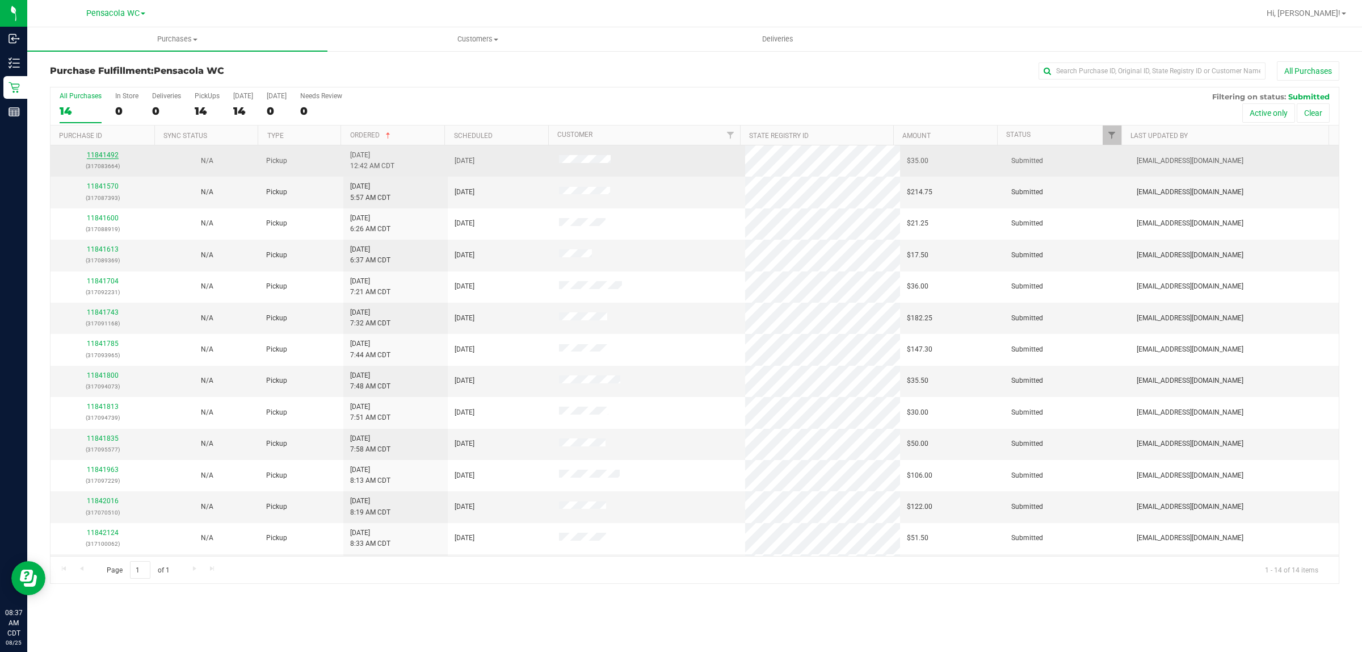
click at [106, 159] on link "11841492" at bounding box center [103, 155] width 32 height 8
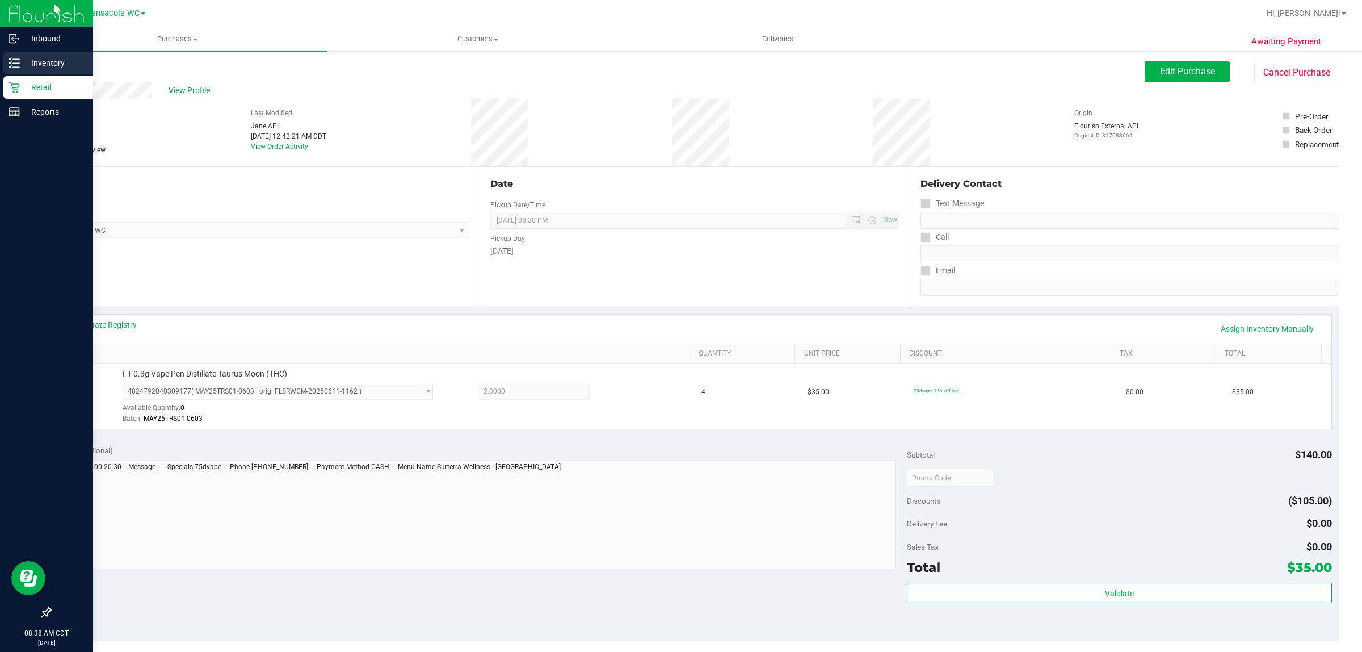
click at [41, 57] on p "Inventory" at bounding box center [54, 63] width 68 height 14
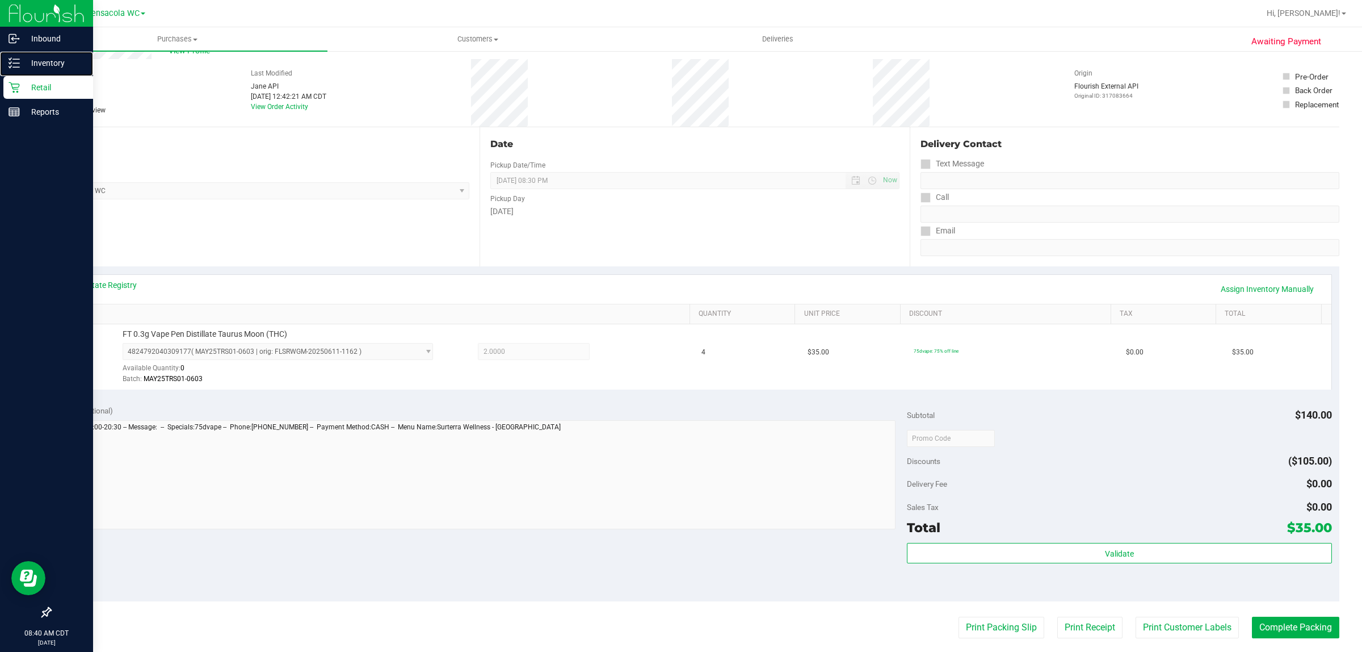
scroll to position [40, 0]
click at [0, 52] on link "Inventory" at bounding box center [46, 64] width 93 height 24
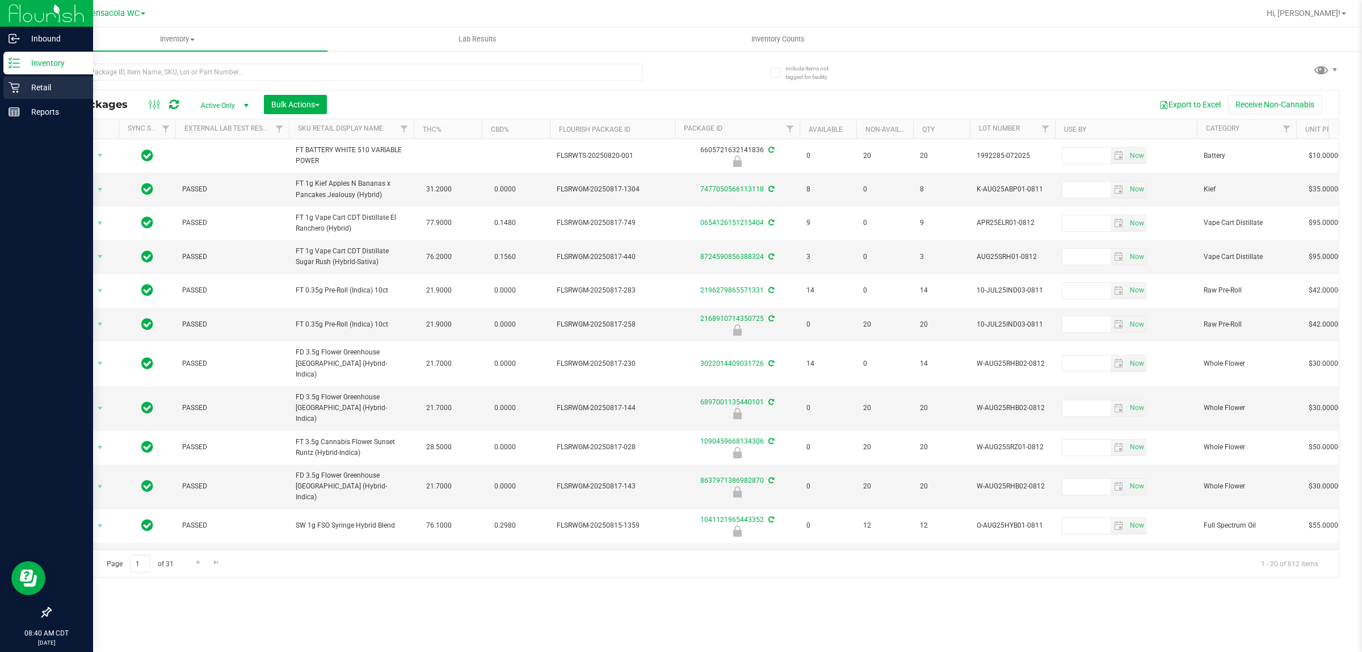
click at [16, 79] on div "Retail" at bounding box center [48, 87] width 90 height 23
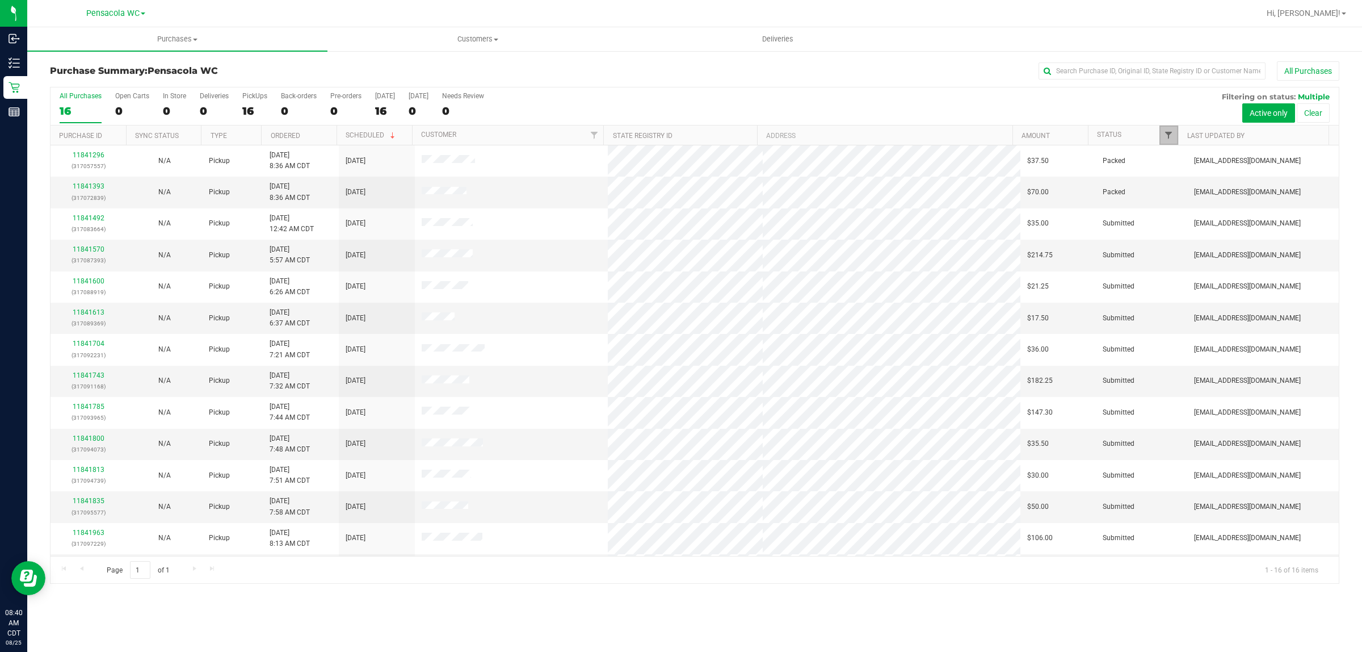
click at [1167, 137] on span "Filter" at bounding box center [1168, 135] width 9 height 9
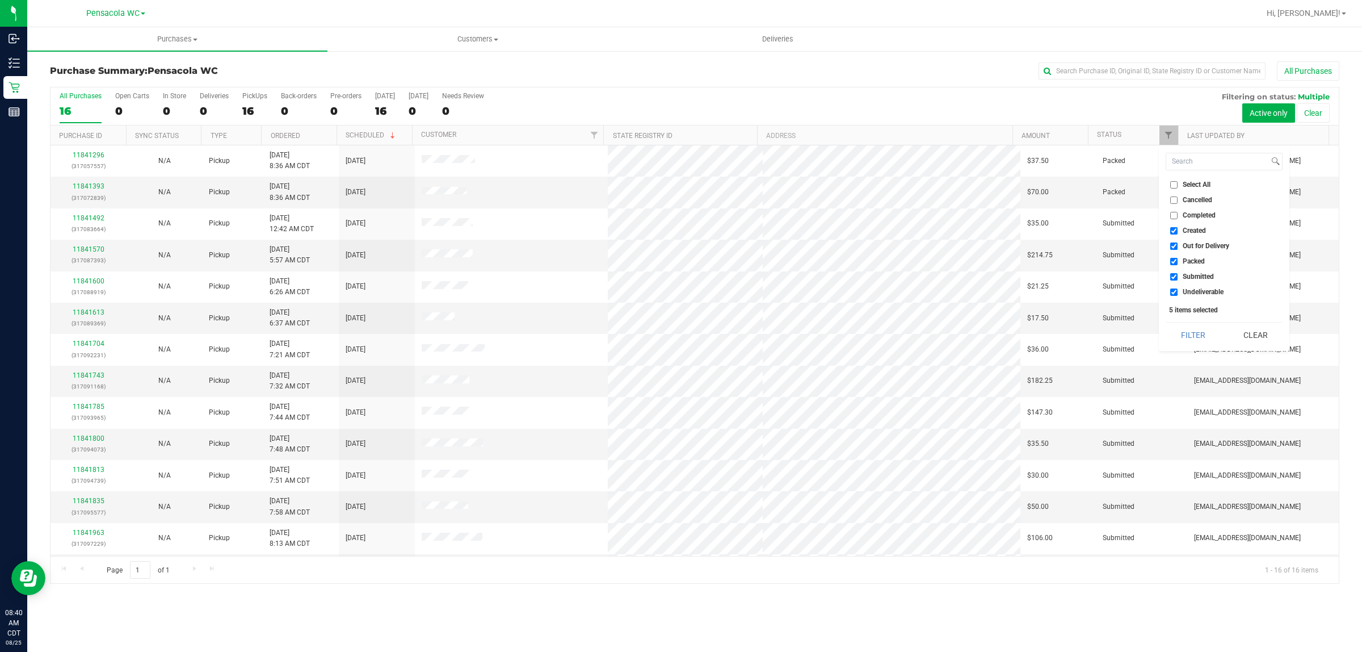
click at [1200, 184] on span "Select All" at bounding box center [1197, 184] width 28 height 7
click at [1178, 184] on input "Select All" at bounding box center [1173, 184] width 7 height 7
checkbox input "true"
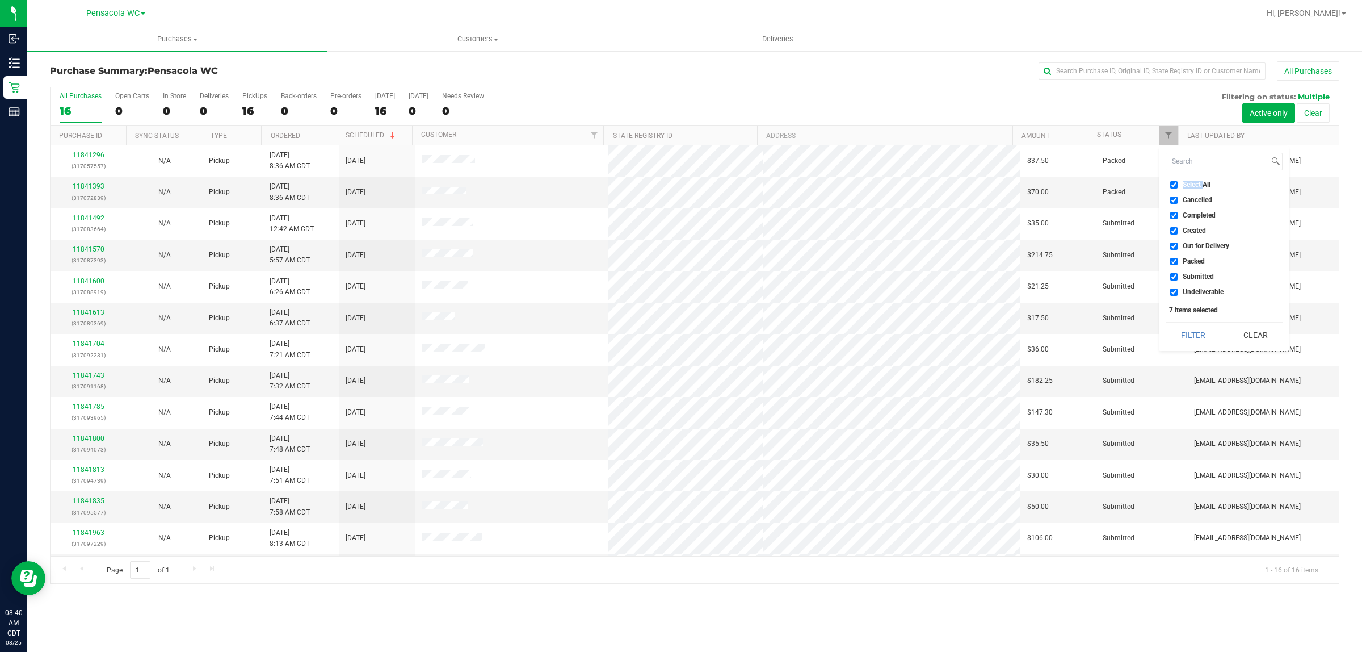
click at [1200, 184] on span "Select All" at bounding box center [1197, 184] width 28 height 7
click at [1178, 184] on input "Select All" at bounding box center [1173, 184] width 7 height 7
checkbox input "false"
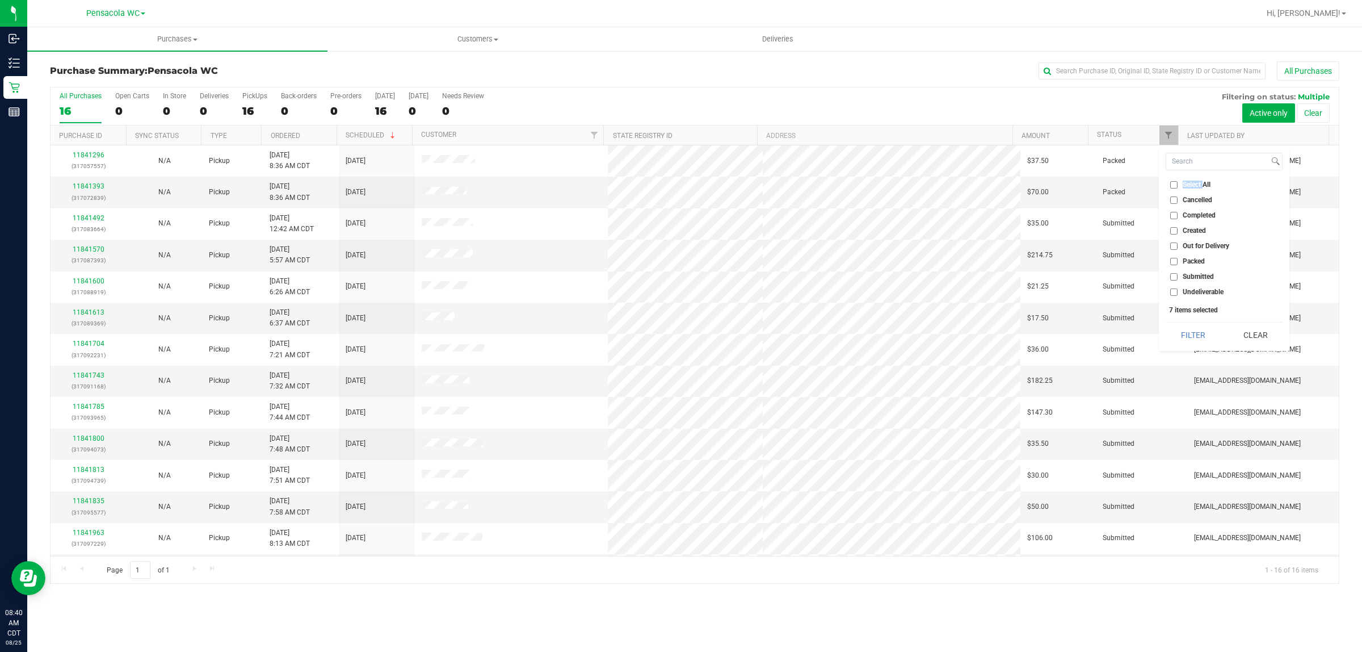
checkbox input "false"
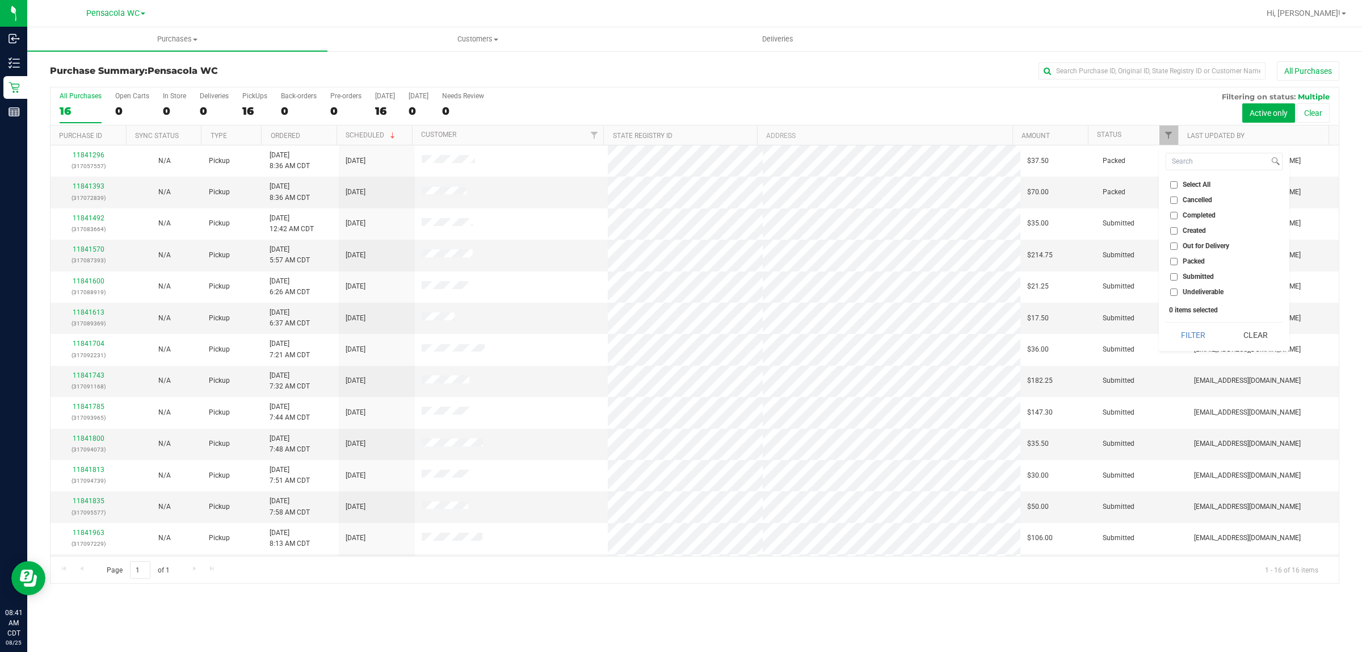
click at [1197, 271] on li "Submitted" at bounding box center [1224, 277] width 117 height 12
click at [1192, 274] on span "Submitted" at bounding box center [1198, 276] width 31 height 7
click at [1178, 274] on input "Submitted" at bounding box center [1173, 276] width 7 height 7
checkbox input "true"
click at [1190, 335] on button "Filter" at bounding box center [1193, 334] width 54 height 25
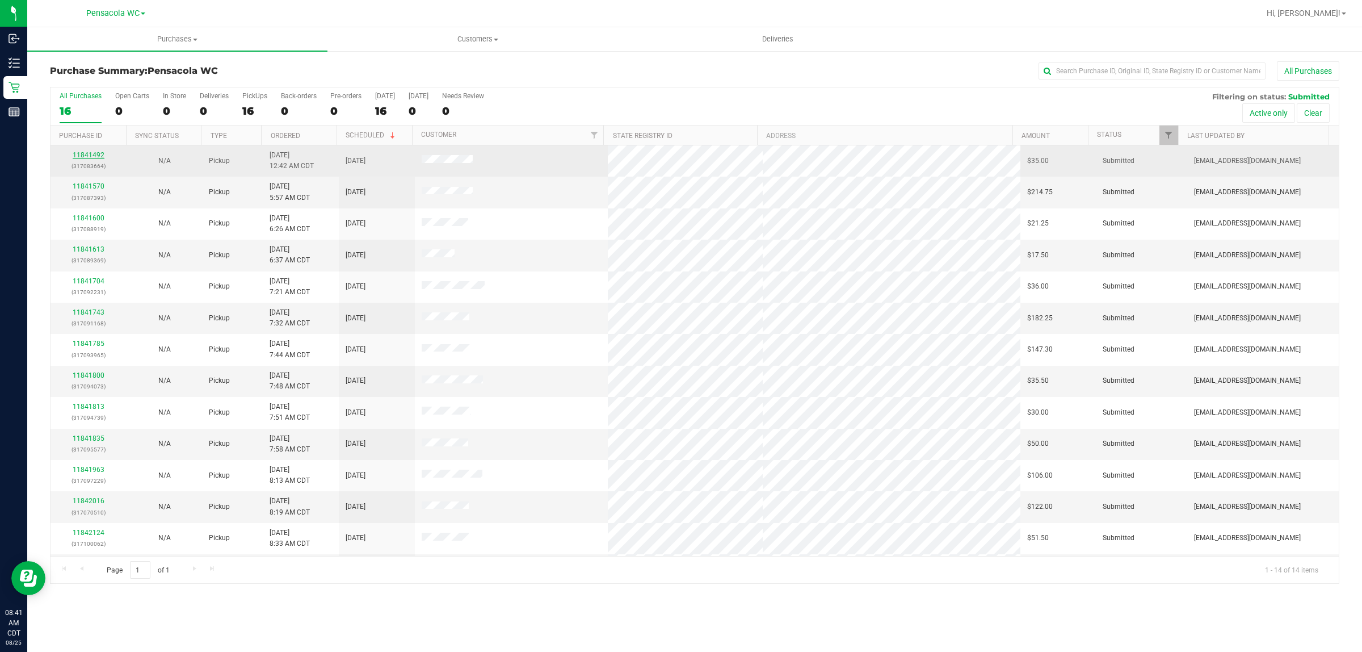
click at [74, 157] on link "11841492" at bounding box center [89, 155] width 32 height 8
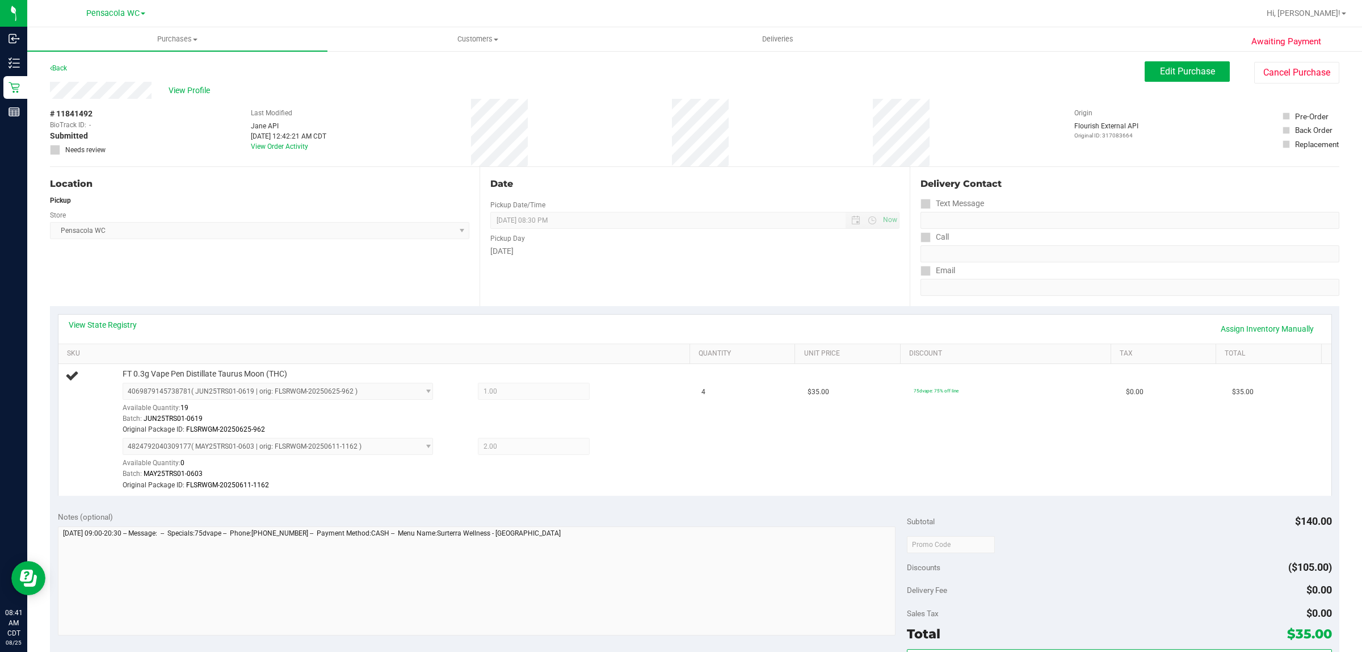
click at [274, 276] on div "Location Pickup Store Pensacola WC Select Store Bonita Springs WC Boynton Beach…" at bounding box center [265, 236] width 430 height 139
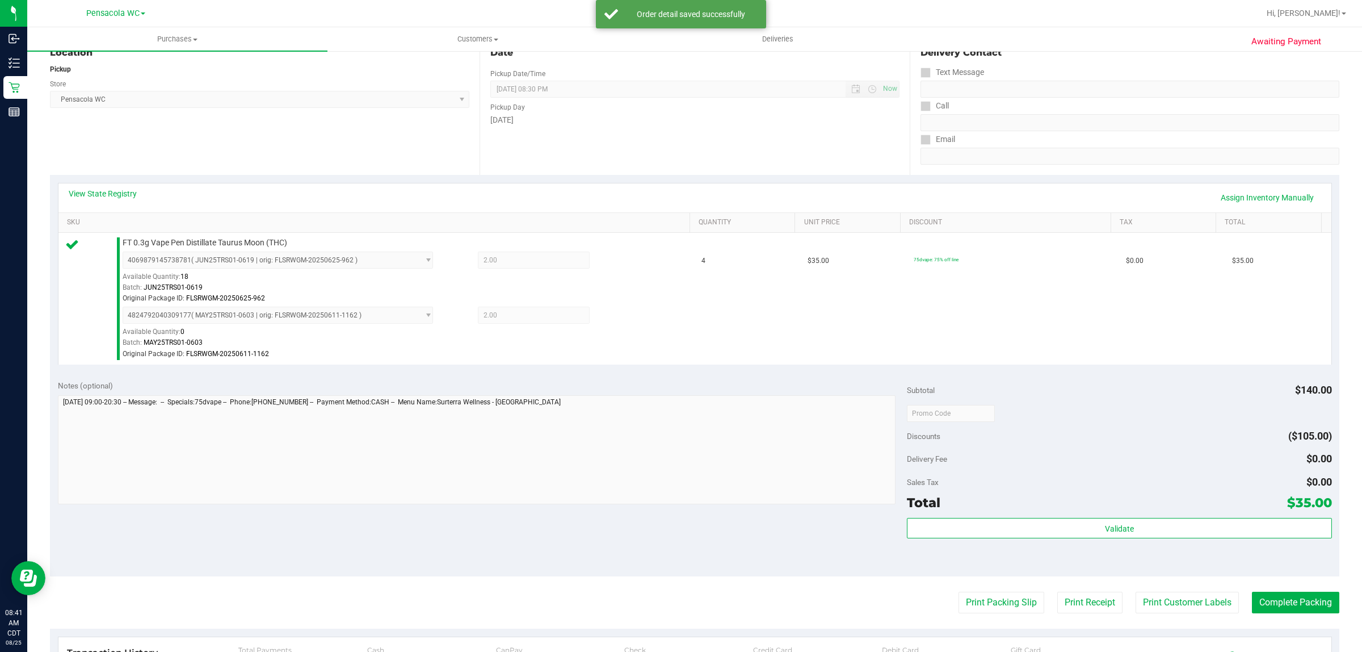
scroll to position [125, 0]
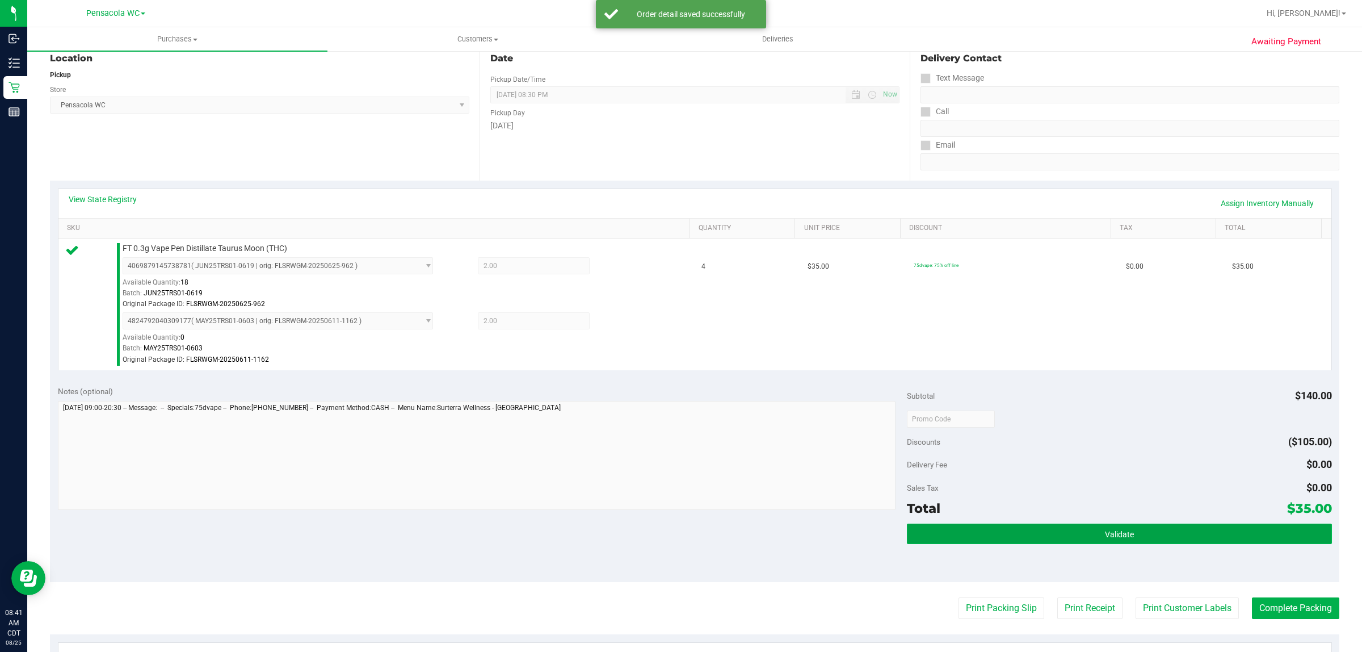
click at [1088, 542] on button "Validate" at bounding box center [1119, 533] width 425 height 20
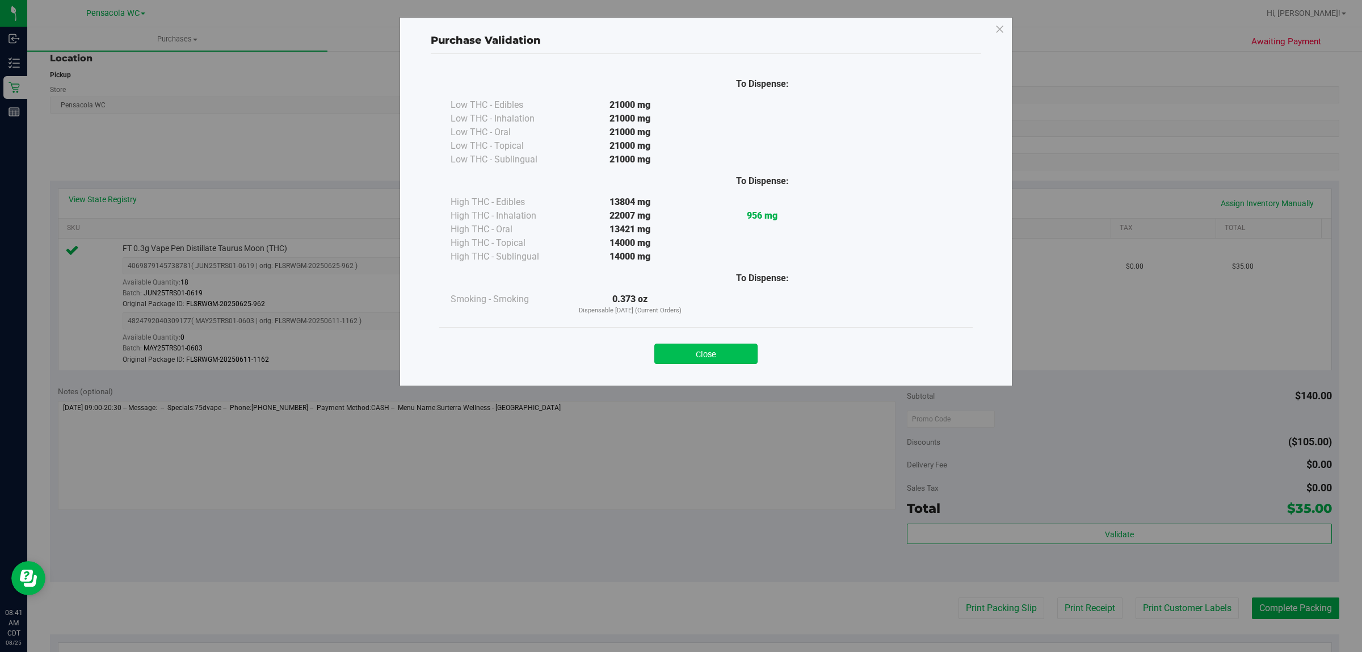
click at [720, 347] on button "Close" at bounding box center [705, 353] width 103 height 20
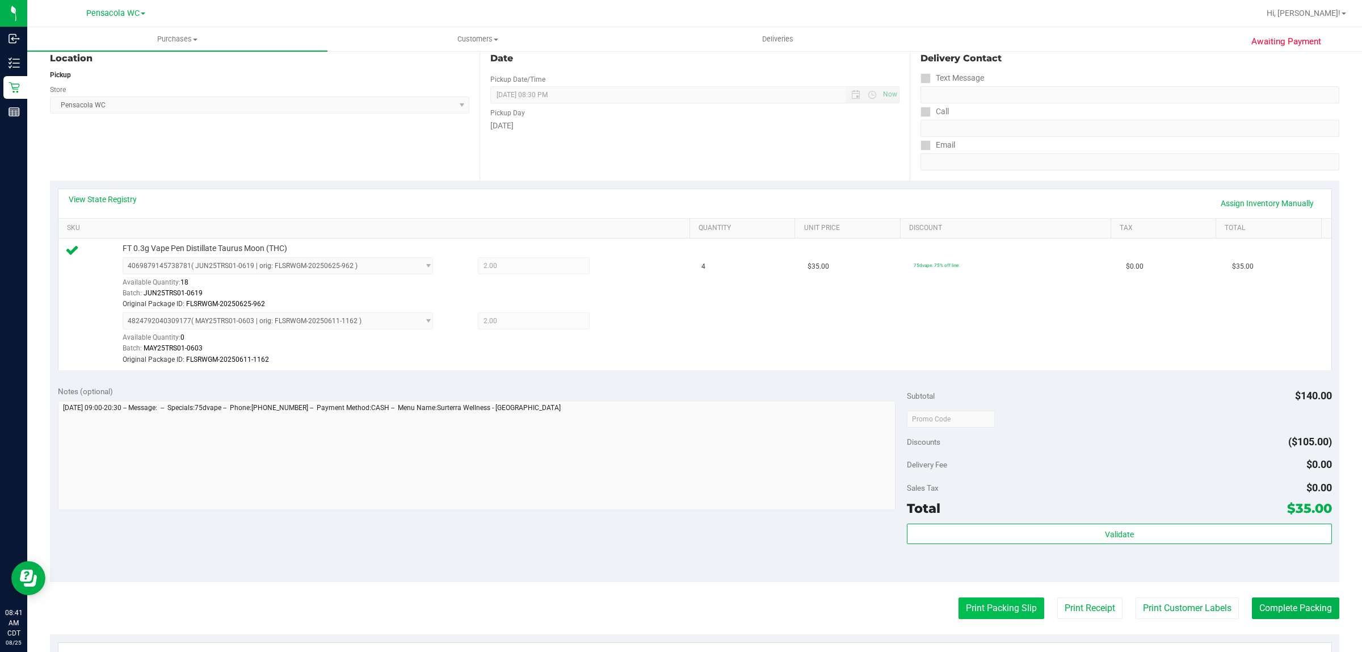
click at [980, 611] on button "Print Packing Slip" at bounding box center [1002, 608] width 86 height 22
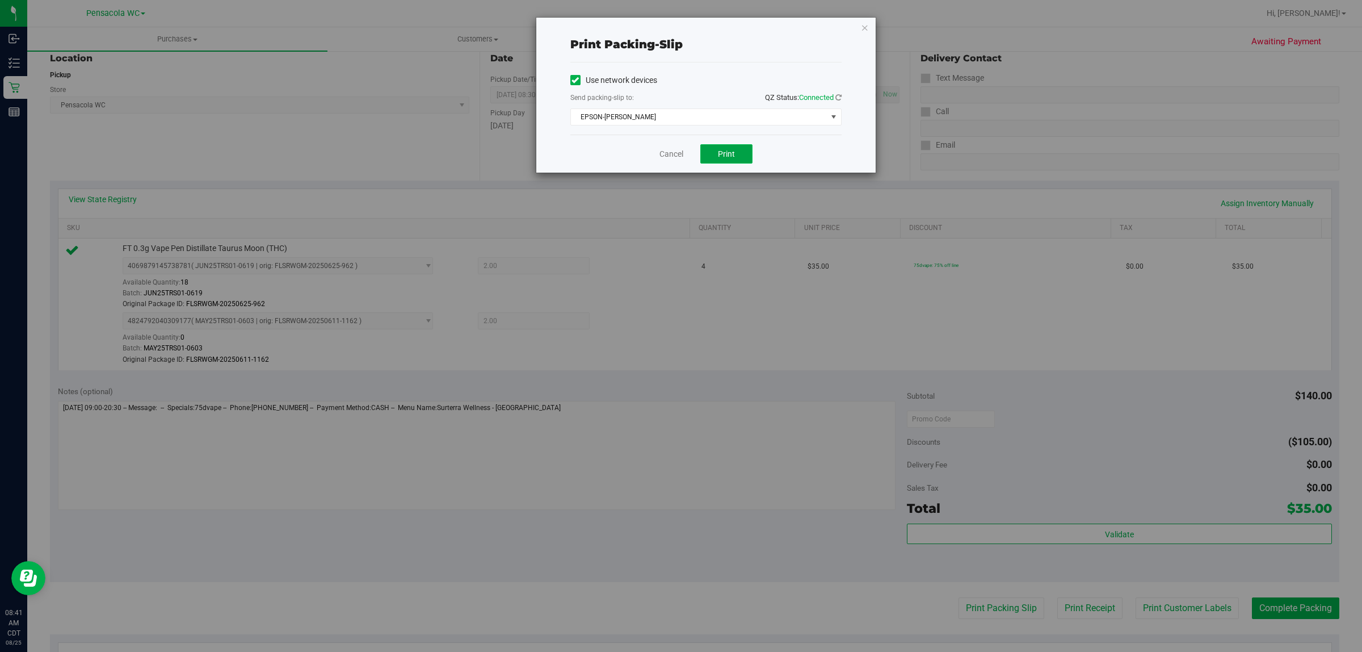
click at [734, 161] on button "Print" at bounding box center [726, 153] width 52 height 19
click at [864, 27] on icon "button" at bounding box center [865, 27] width 8 height 14
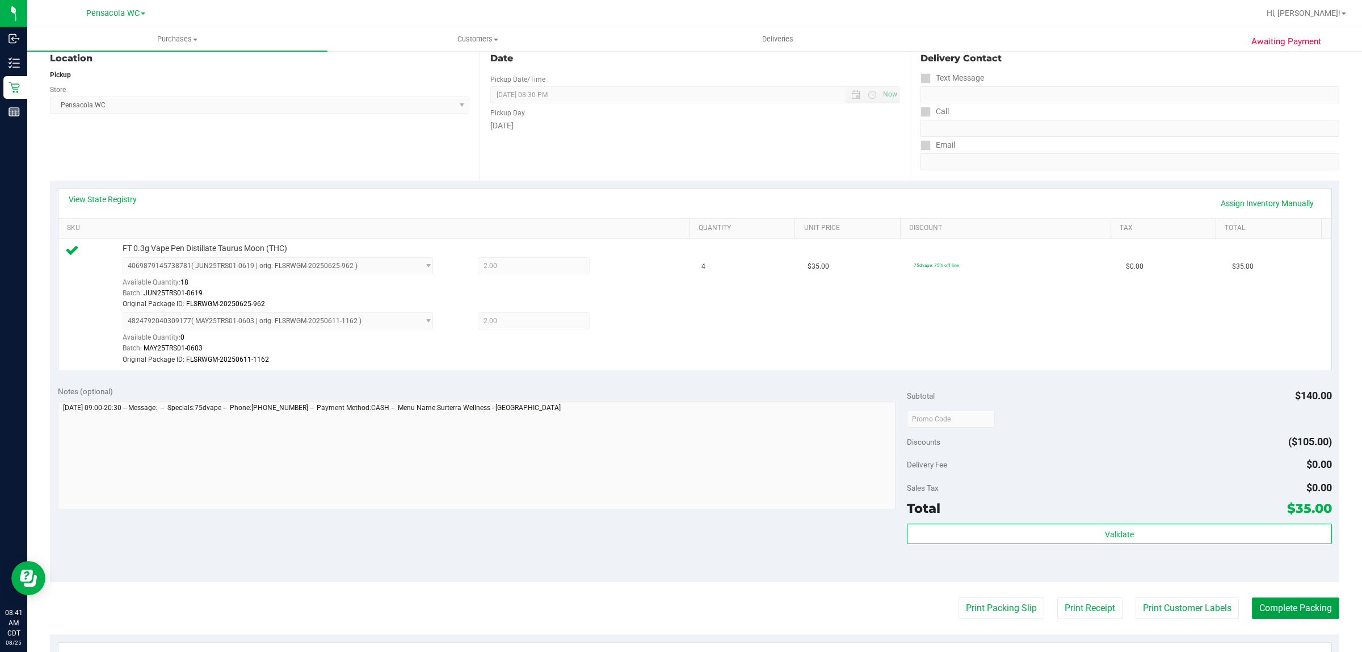
click at [1286, 612] on button "Complete Packing" at bounding box center [1295, 608] width 87 height 22
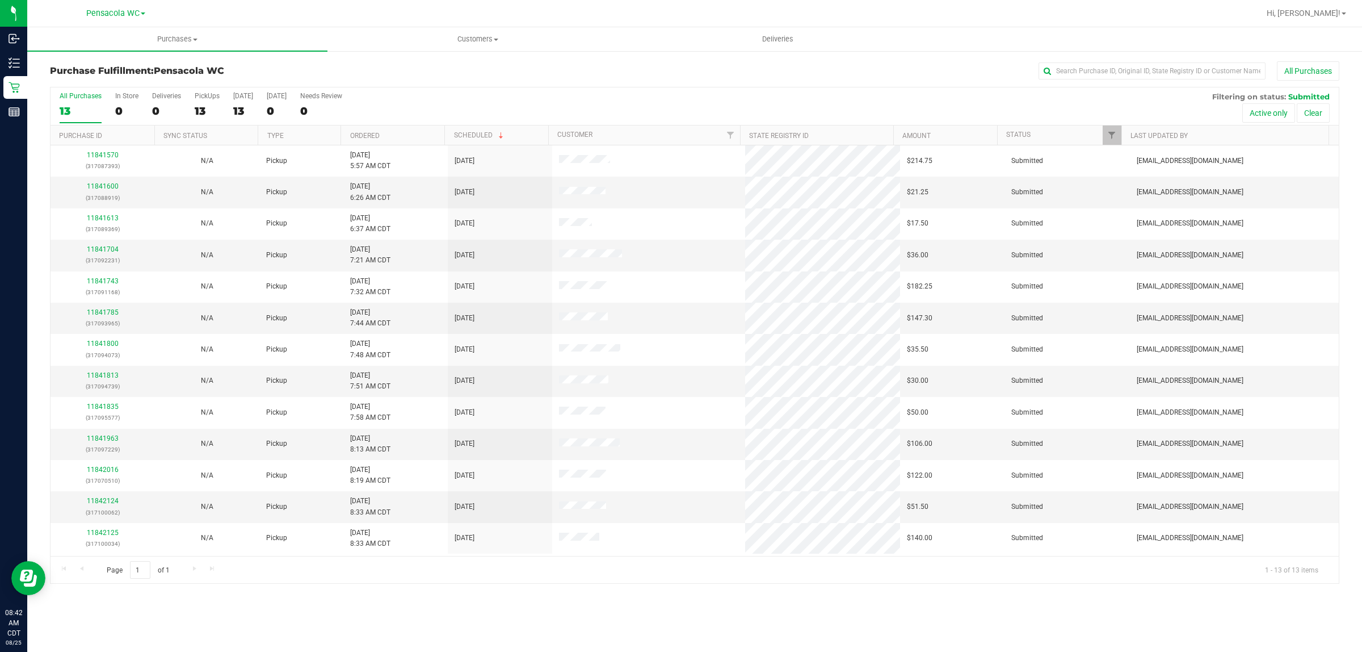
click at [376, 125] on div "All Purchases 13 In Store 0 Deliveries 0 PickUps 13 Today 13 Tomorrow 0 Needs R…" at bounding box center [695, 106] width 1288 height 38
click at [378, 135] on link "Ordered" at bounding box center [365, 136] width 30 height 8
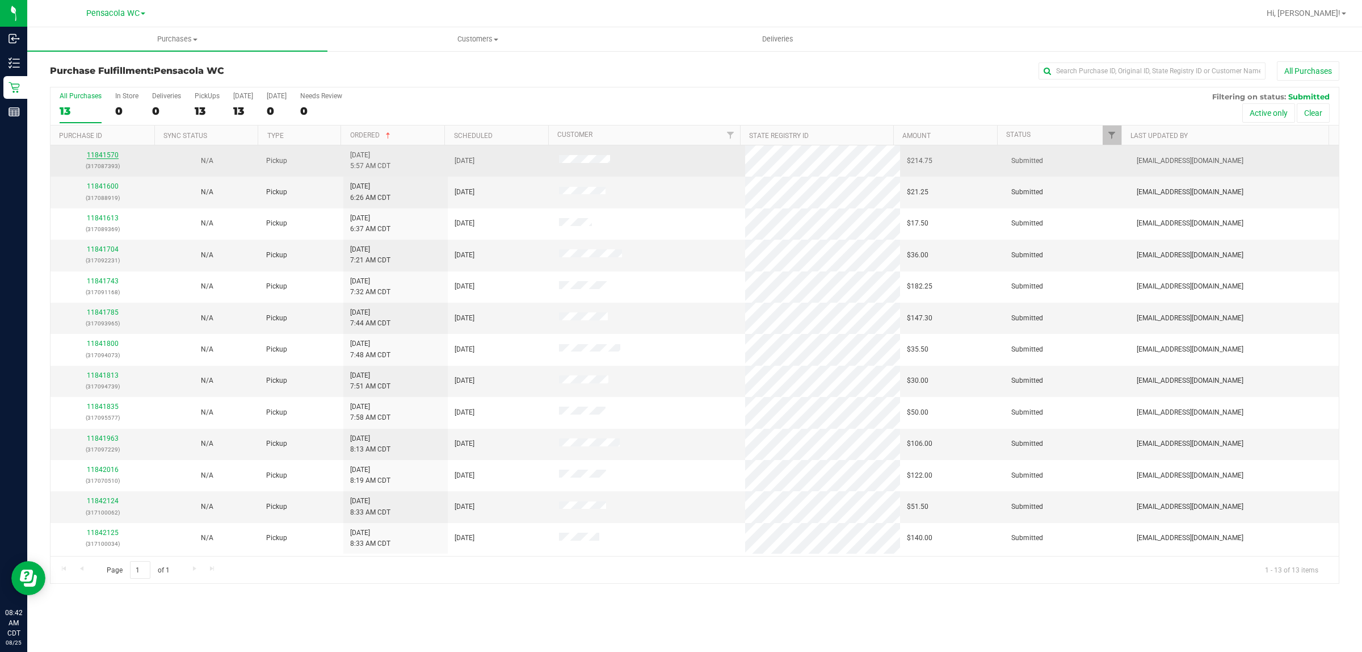
click at [98, 157] on link "11841570" at bounding box center [103, 155] width 32 height 8
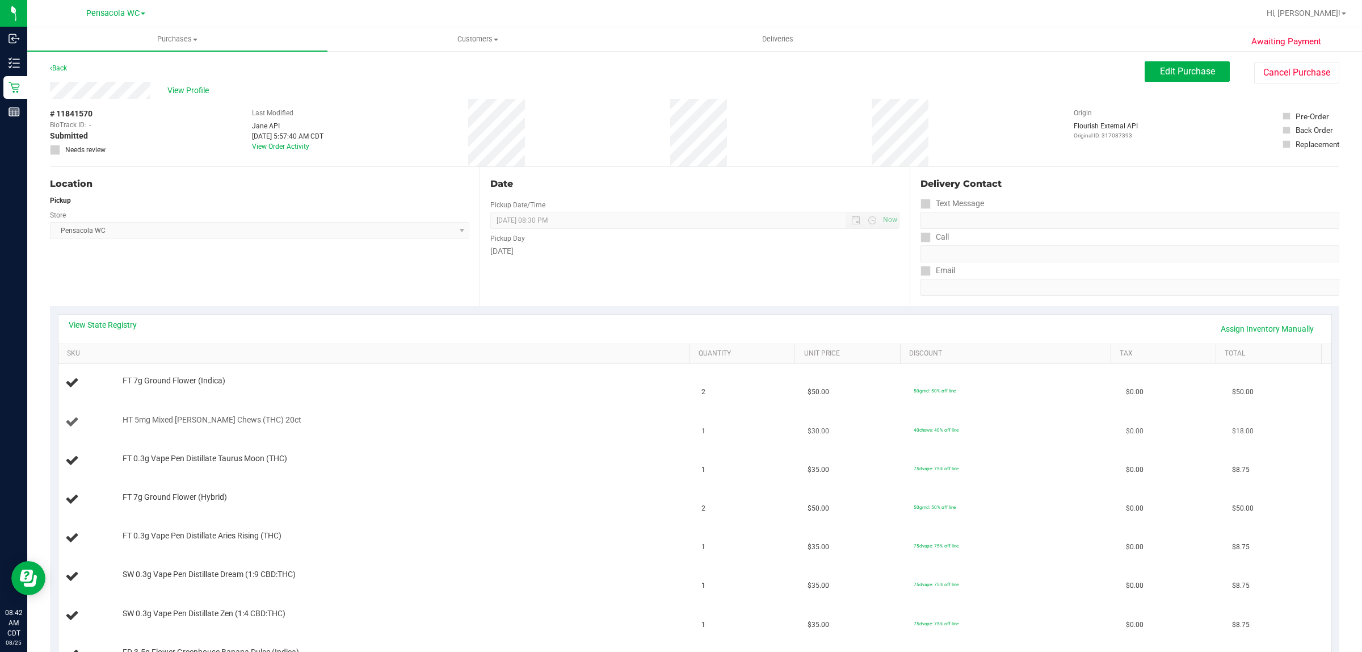
click at [431, 406] on td "HT 5mg Mixed Berry Chews (THC) 20ct" at bounding box center [376, 422] width 637 height 39
click at [123, 328] on link "View State Registry" at bounding box center [103, 324] width 68 height 11
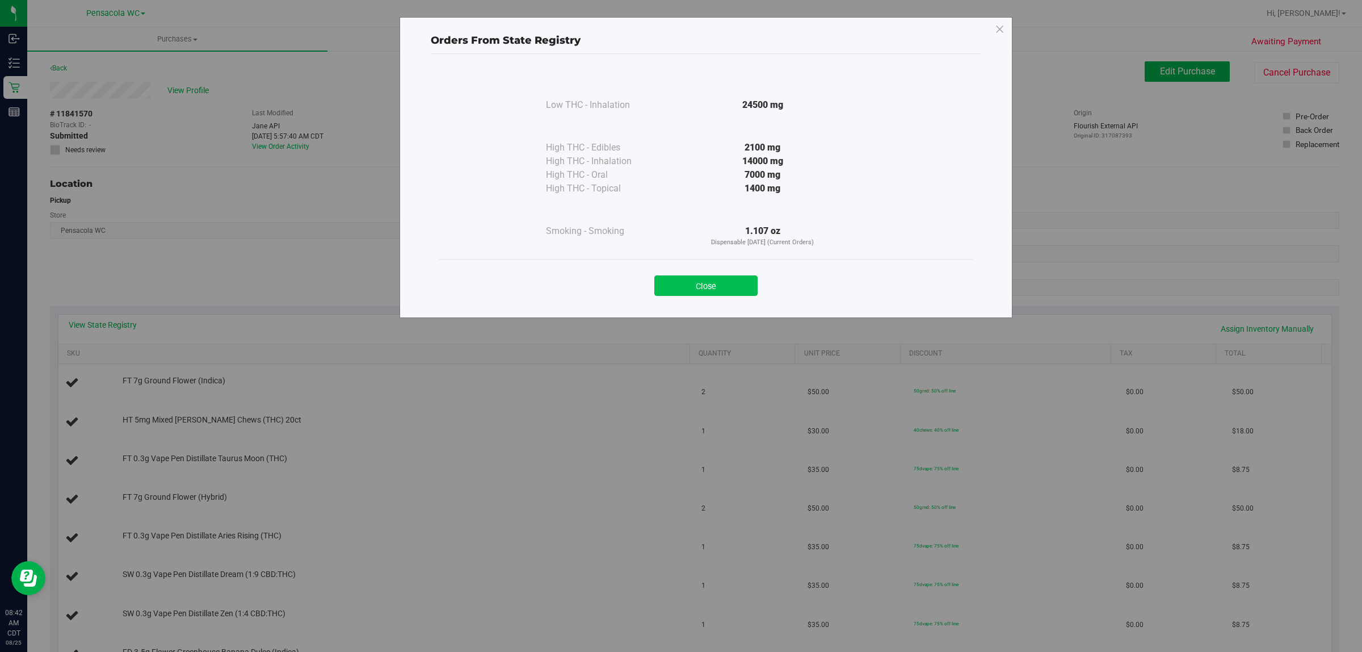
click at [678, 295] on button "Close" at bounding box center [705, 285] width 103 height 20
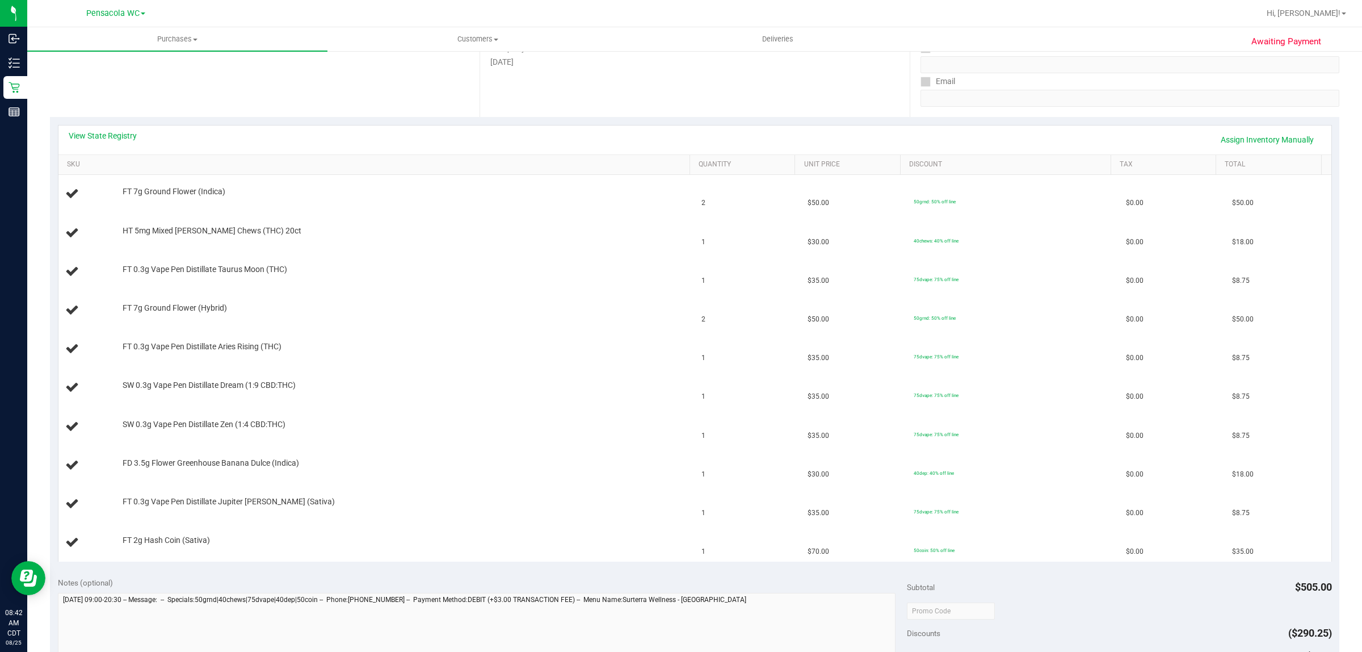
scroll to position [213, 0]
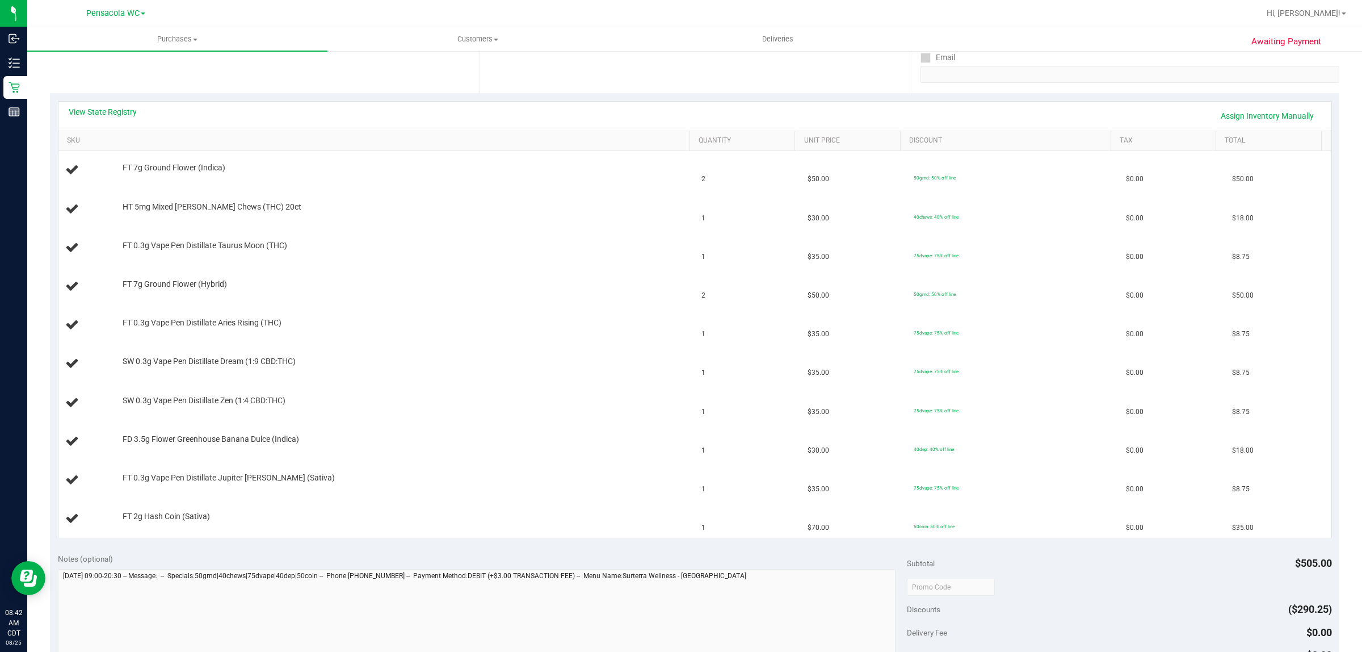
click at [359, 291] on div "FT 7g Ground Flower (Hybrid)" at bounding box center [376, 286] width 623 height 15
drag, startPoint x: 136, startPoint y: 120, endPoint x: 128, endPoint y: 112, distance: 11.2
click at [135, 117] on div "View State Registry Assign Inventory Manually" at bounding box center [695, 115] width 1253 height 19
click at [128, 112] on link "View State Registry" at bounding box center [103, 111] width 68 height 11
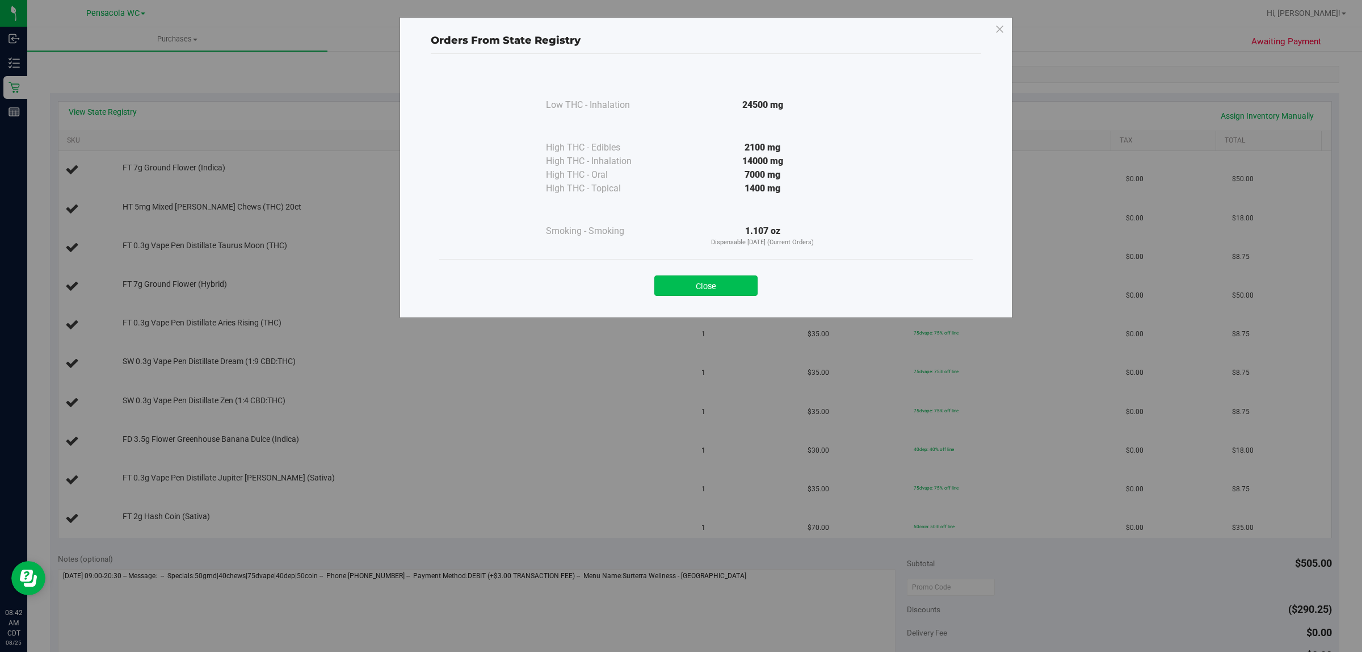
click at [717, 285] on button "Close" at bounding box center [705, 285] width 103 height 20
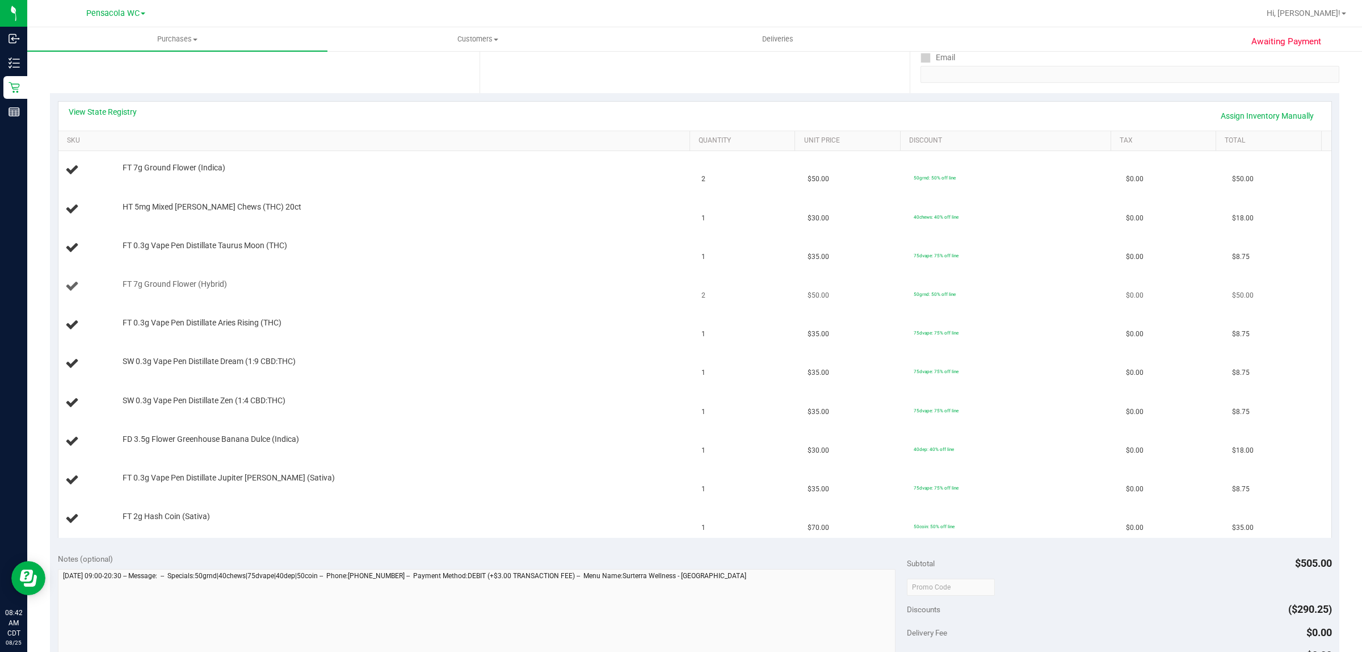
click at [476, 268] on td "FT 7g Ground Flower (Hybrid)" at bounding box center [376, 286] width 637 height 39
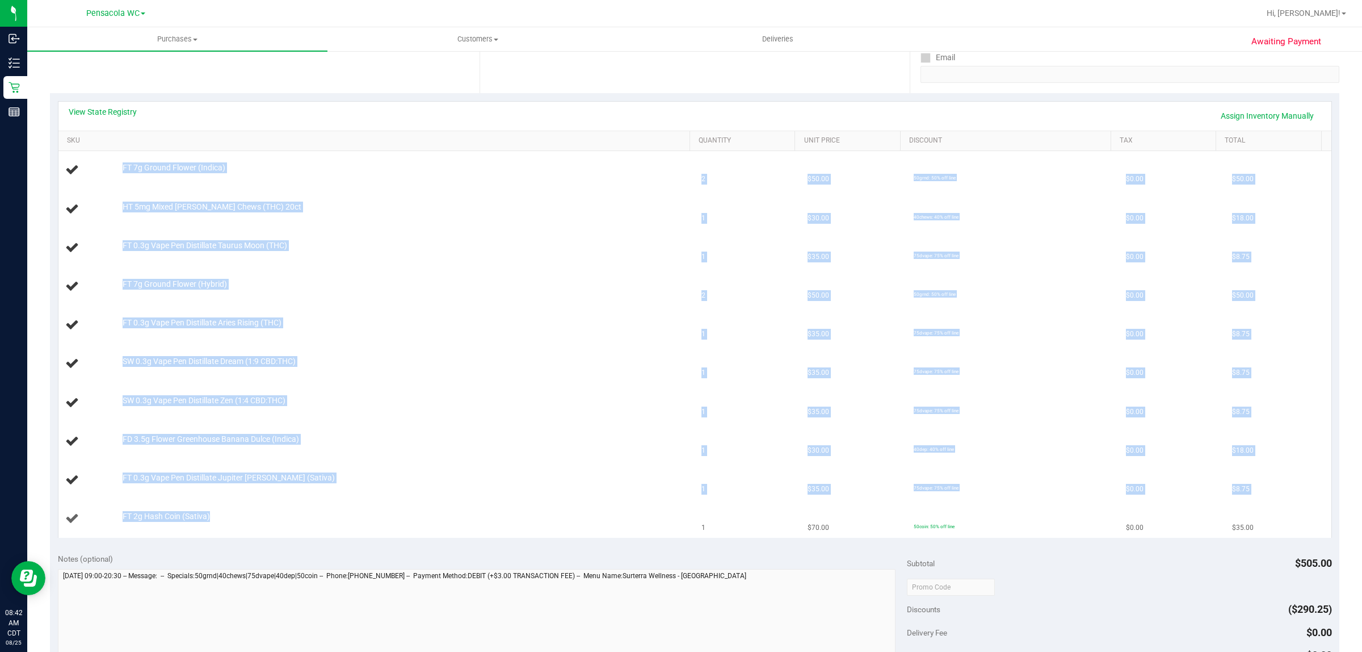
drag, startPoint x: 122, startPoint y: 171, endPoint x: 230, endPoint y: 534, distance: 379.1
click at [230, 534] on tbody "FT 7g Ground Flower (Indica) 2 $50.00 50grnd: 50% off line $0.00 $50.00 HT 5mg …" at bounding box center [694, 344] width 1273 height 387
click at [228, 530] on td "FT 2g Hash Coin (Sativa)" at bounding box center [376, 518] width 637 height 38
click at [257, 521] on div "FT 2g Hash Coin (Sativa)" at bounding box center [400, 516] width 566 height 11
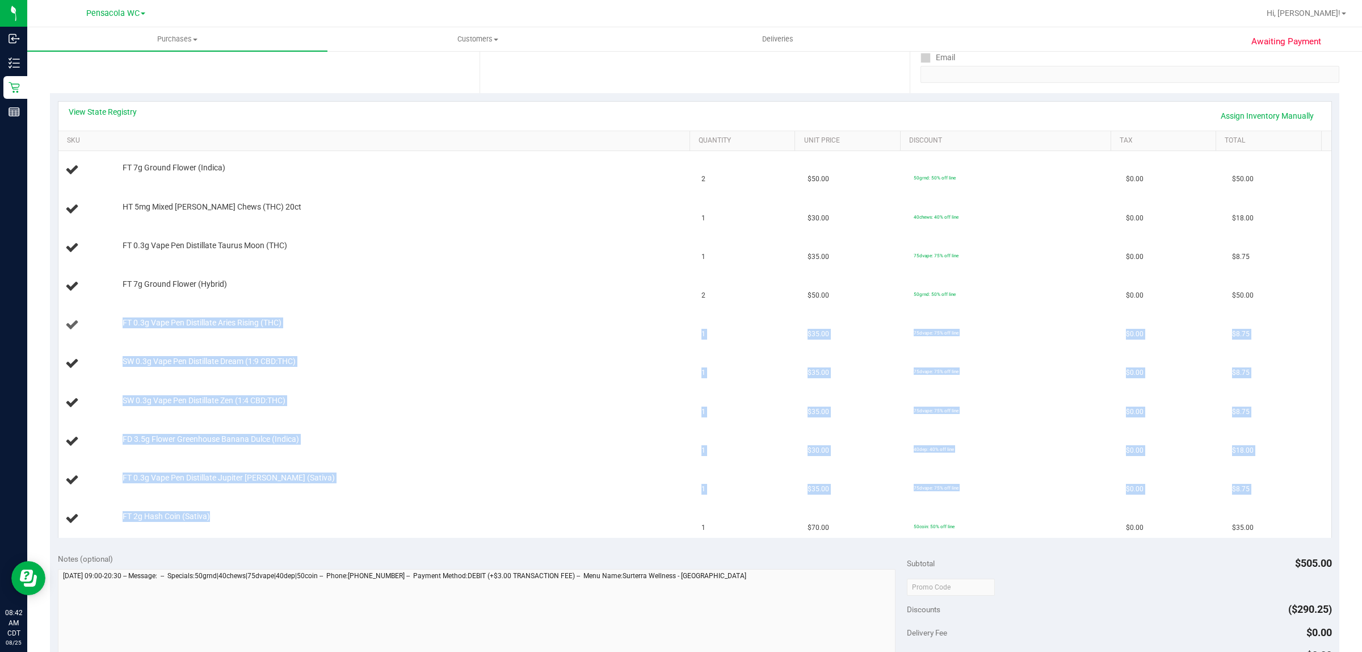
drag, startPoint x: 263, startPoint y: 520, endPoint x: 82, endPoint y: 325, distance: 265.9
click at [82, 325] on tbody "FT 7g Ground Flower (Indica) 2 $50.00 50grnd: 50% off line $0.00 $50.00 HT 5mg …" at bounding box center [694, 344] width 1273 height 387
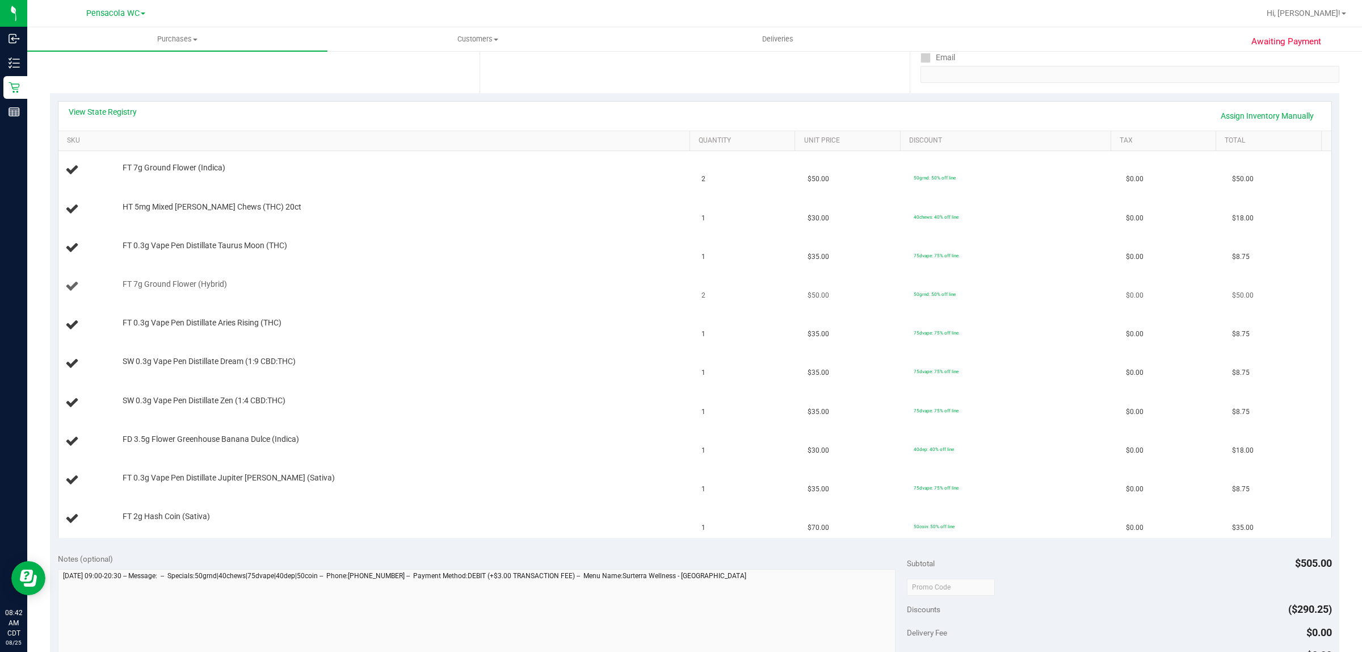
click at [316, 274] on td "FT 7g Ground Flower (Hybrid)" at bounding box center [376, 286] width 637 height 39
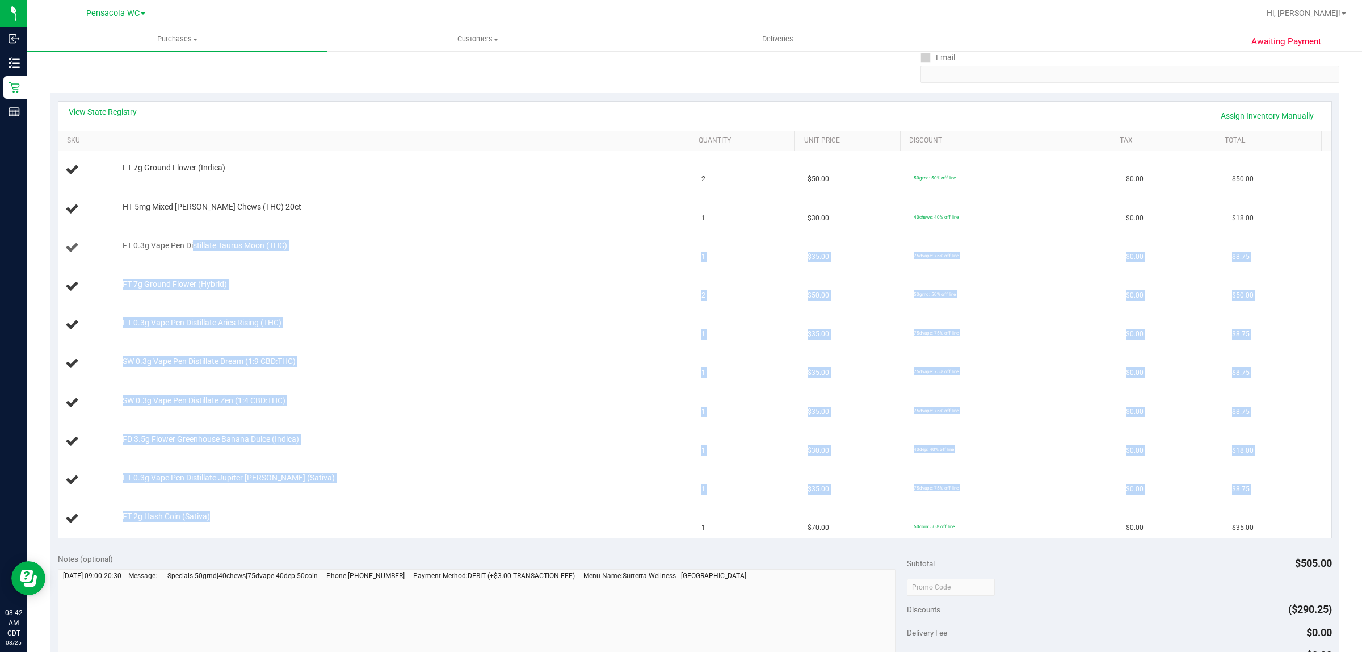
drag, startPoint x: 280, startPoint y: 523, endPoint x: 194, endPoint y: 240, distance: 296.1
click at [194, 240] on tbody "FT 7g Ground Flower (Indica) 2 $50.00 50grnd: 50% off line $0.00 $50.00 HT 5mg …" at bounding box center [694, 344] width 1273 height 387
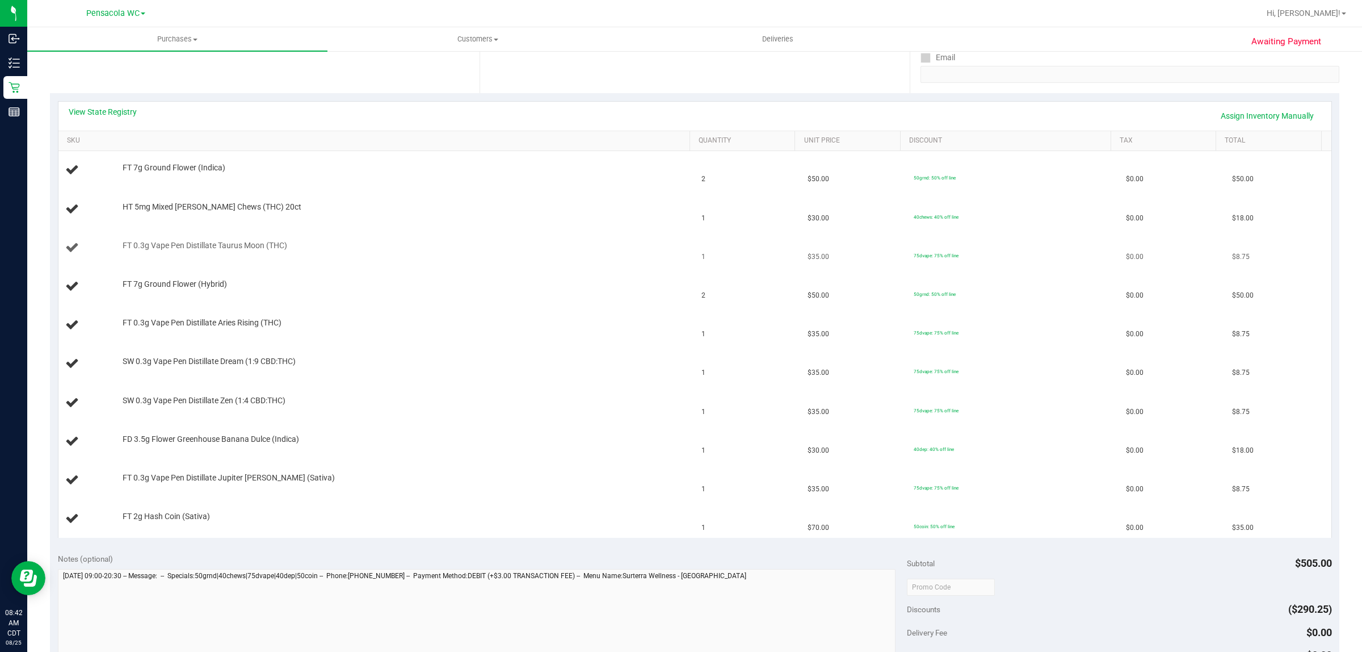
click at [192, 237] on td "FT 0.3g Vape Pen Distillate Taurus Moon (THC)" at bounding box center [376, 248] width 637 height 39
click at [353, 87] on div "Location Pickup Store Pensacola WC Select Store Bonita Springs WC Boynton Beach…" at bounding box center [265, 23] width 430 height 139
click at [126, 116] on link "View State Registry" at bounding box center [103, 111] width 68 height 11
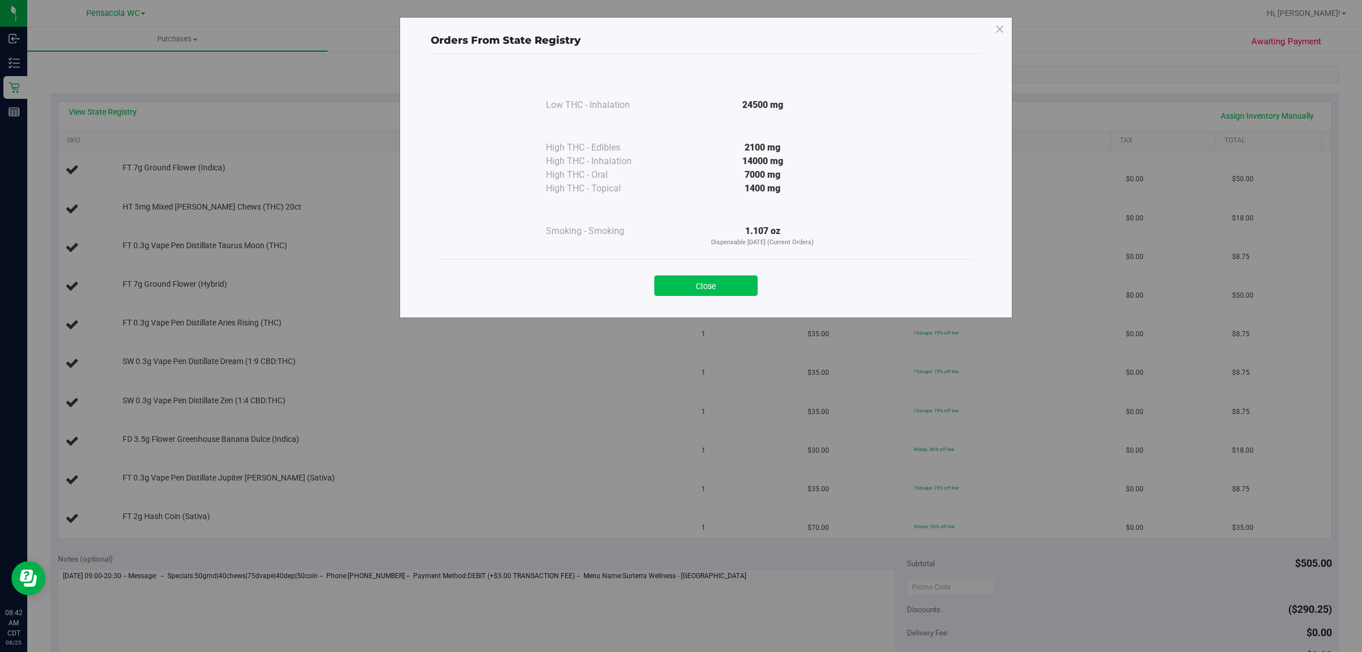
click at [725, 296] on button "Close" at bounding box center [705, 285] width 103 height 20
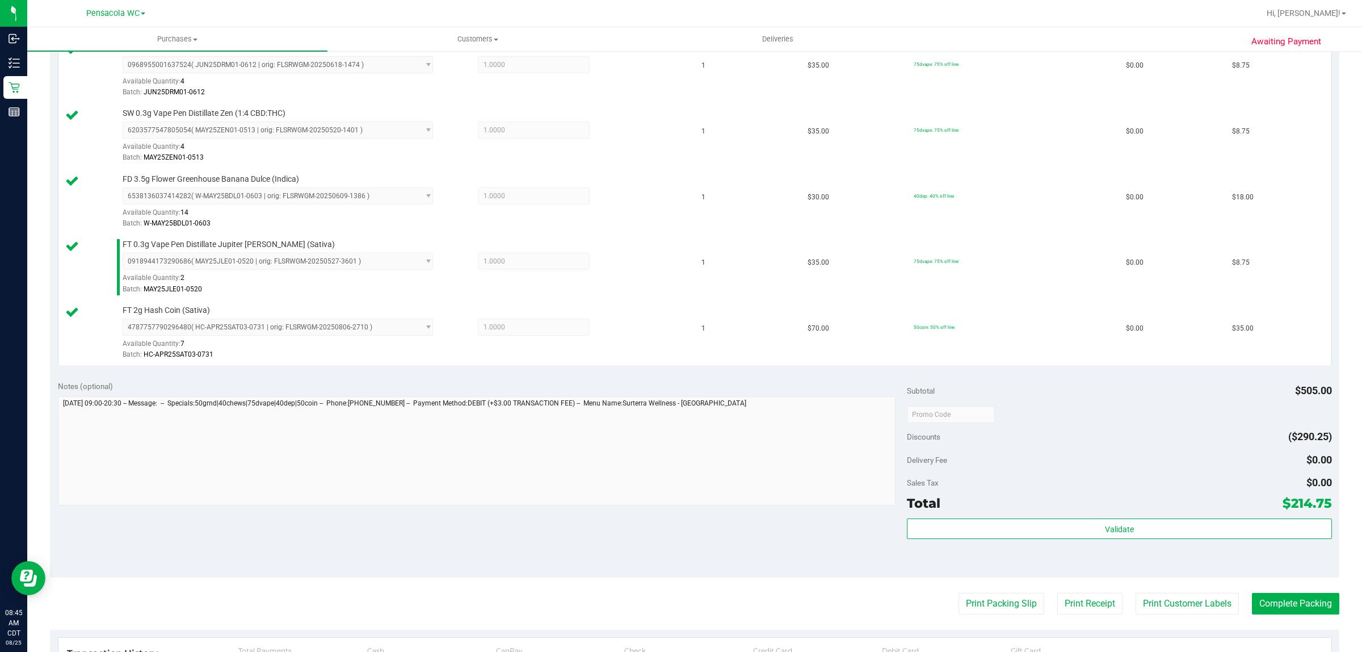
scroll to position [654, 0]
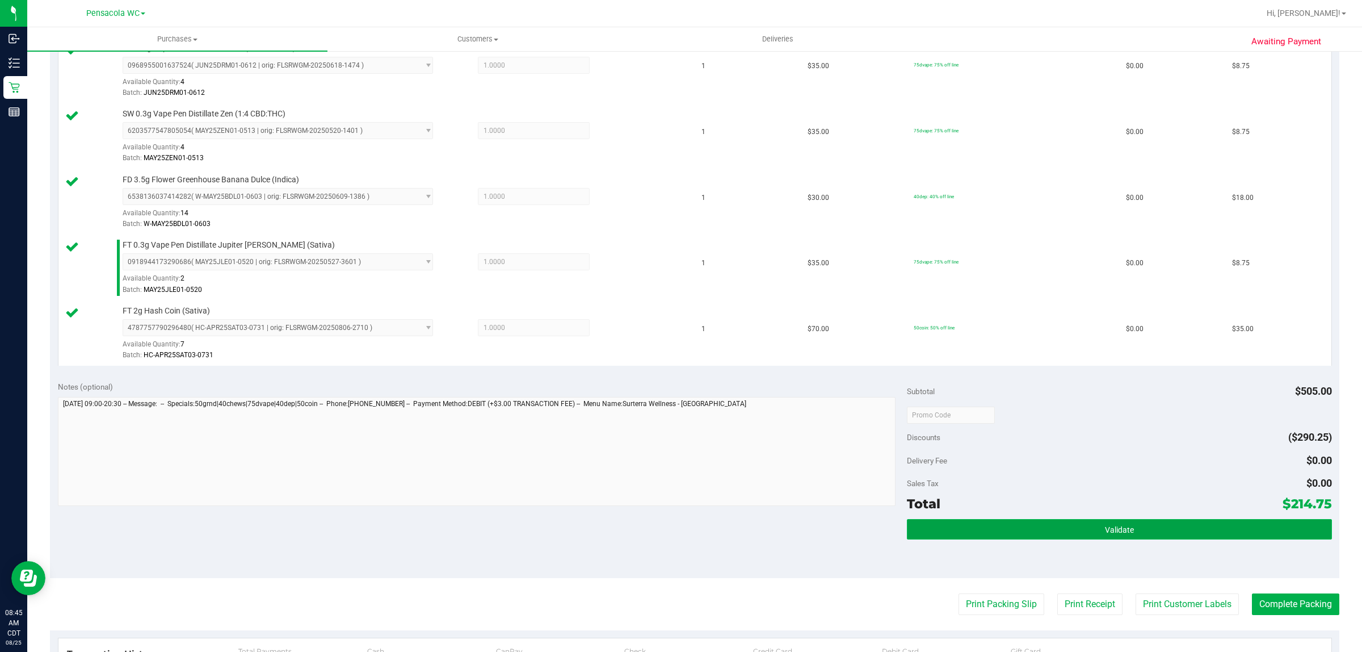
click at [1005, 527] on button "Validate" at bounding box center [1119, 529] width 425 height 20
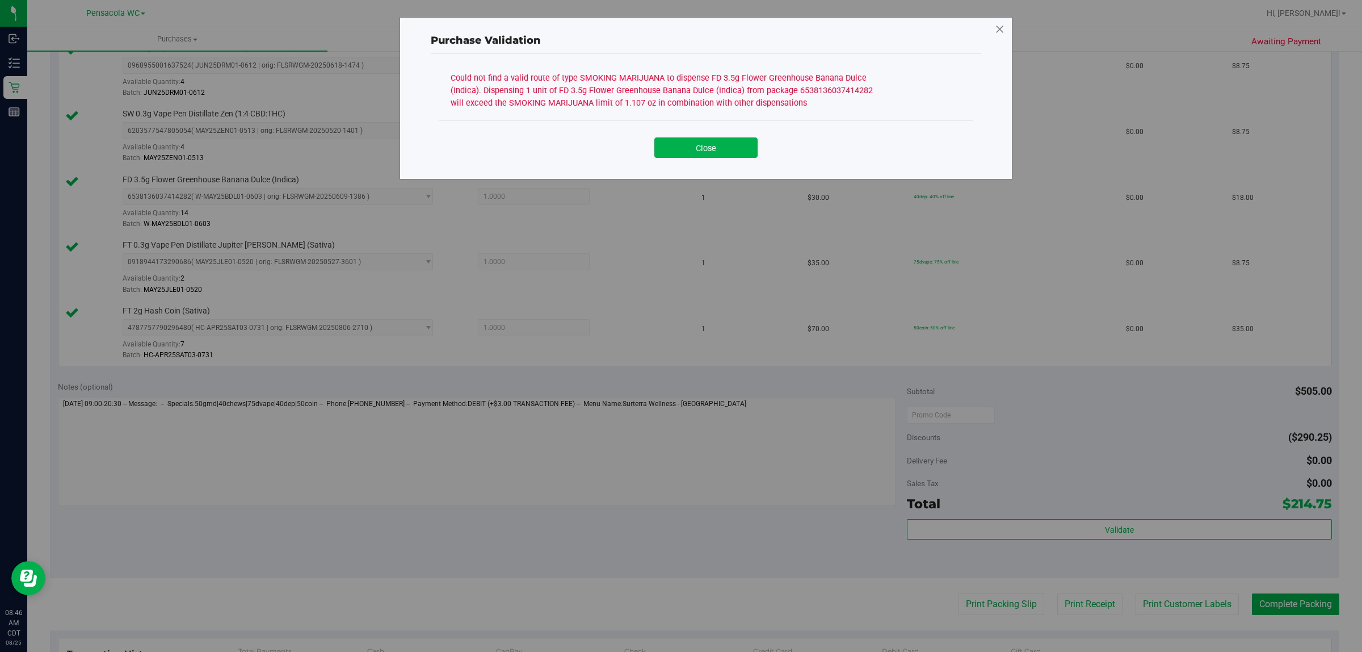
click at [997, 28] on icon at bounding box center [1000, 29] width 10 height 18
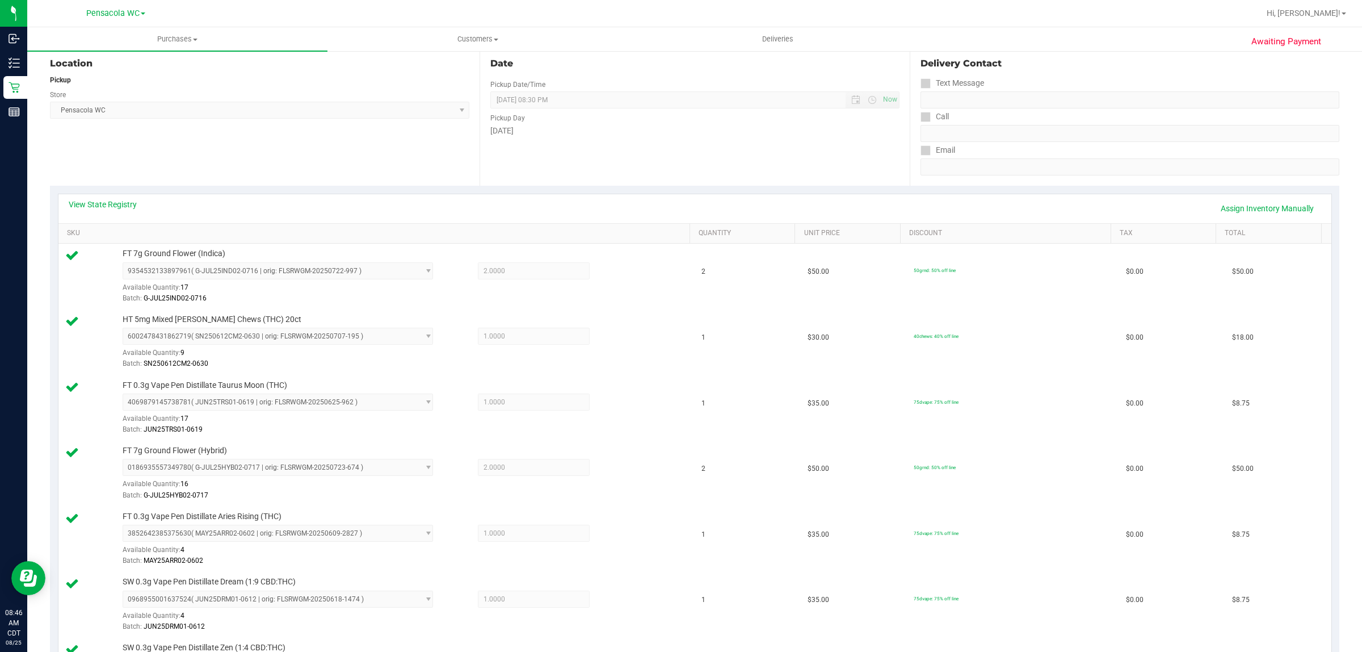
scroll to position [0, 0]
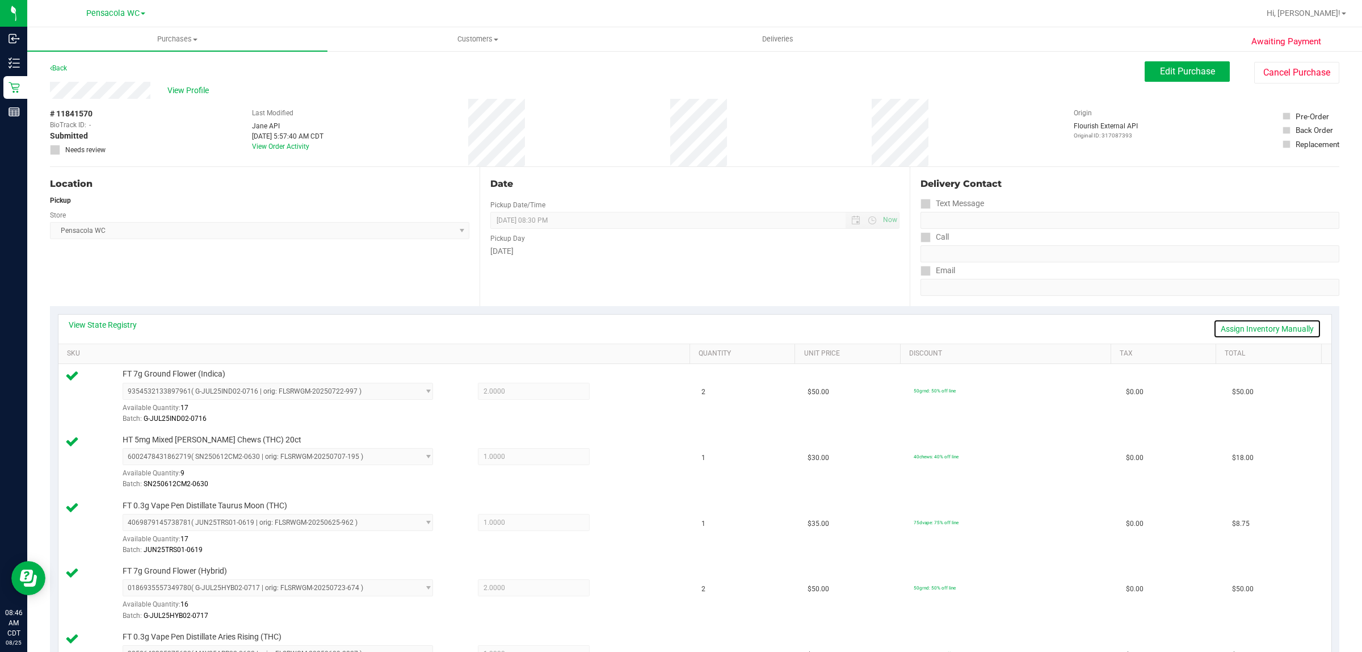
click at [1281, 329] on link "Assign Inventory Manually" at bounding box center [1268, 328] width 108 height 19
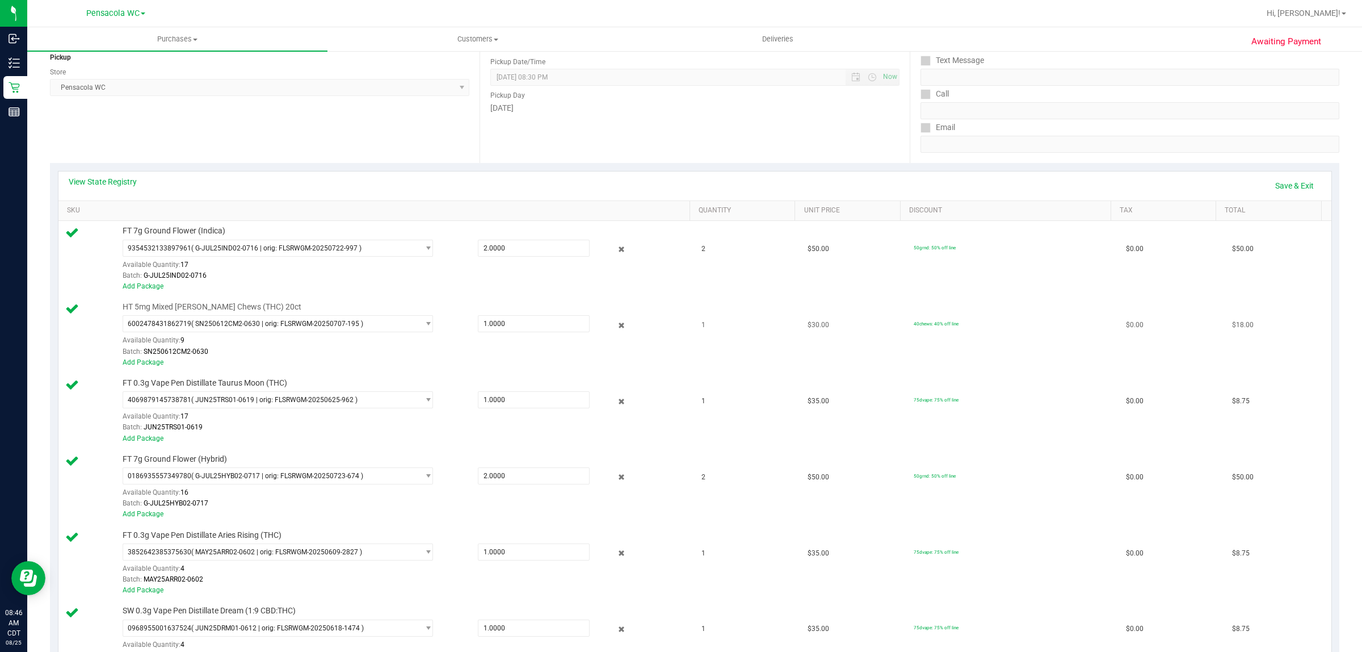
scroll to position [142, 0]
click at [616, 253] on icon at bounding box center [622, 250] width 12 height 13
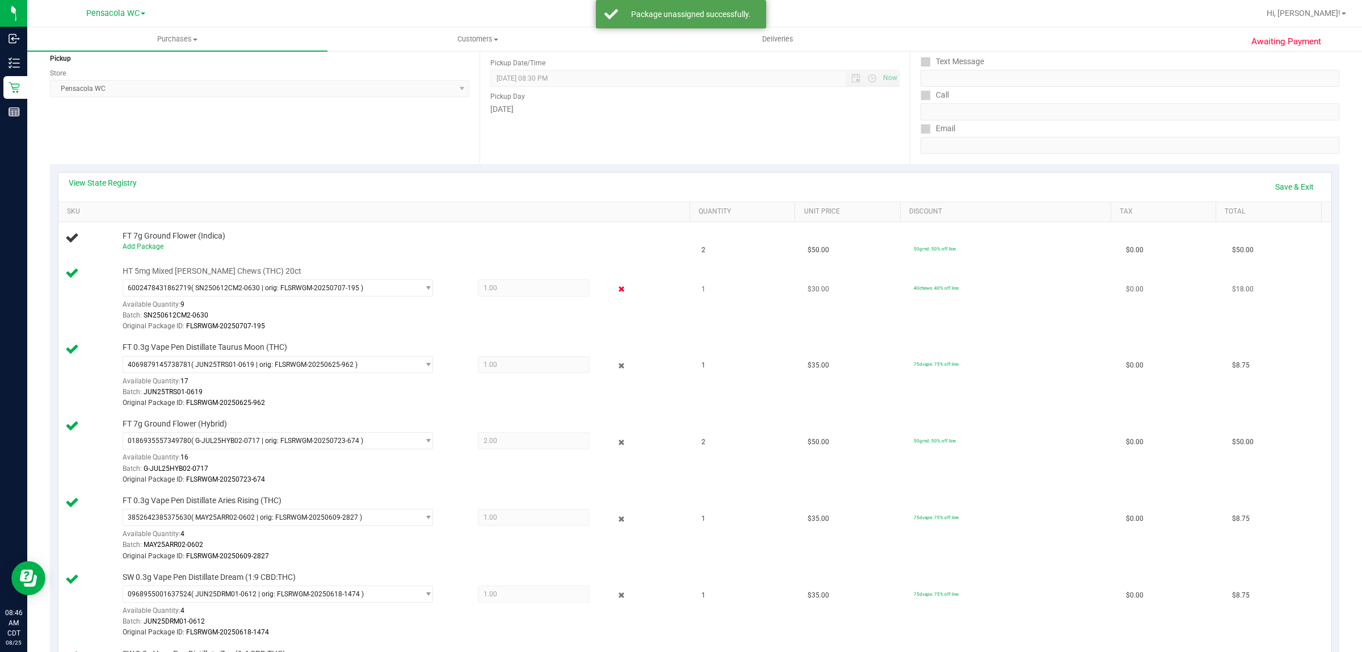
click at [616, 293] on icon at bounding box center [622, 289] width 12 height 13
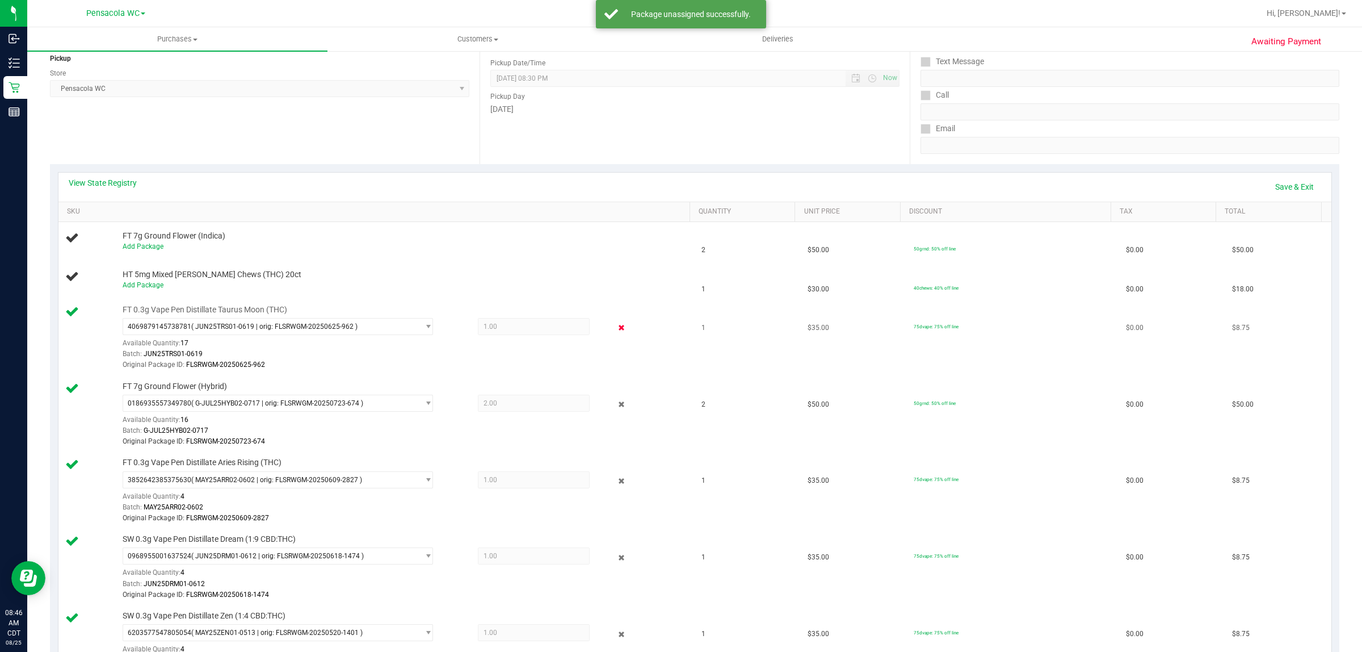
click at [615, 328] on div at bounding box center [613, 328] width 47 height 14
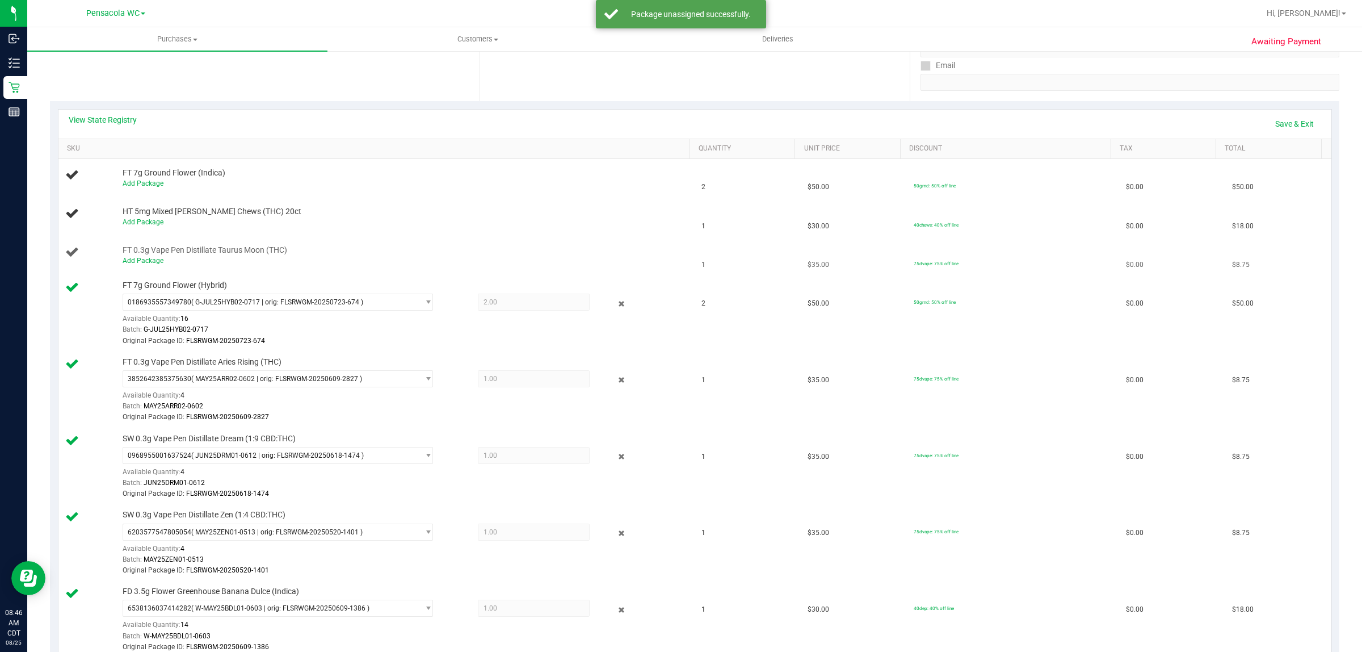
scroll to position [213, 0]
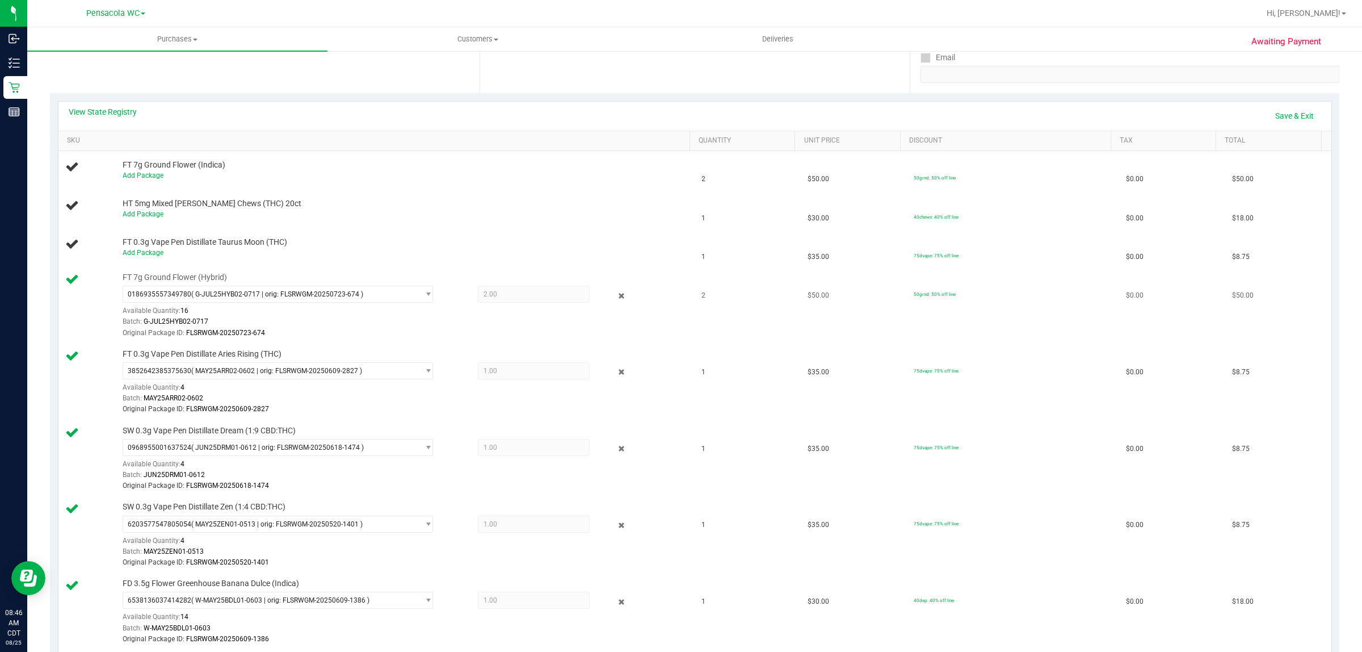
drag, startPoint x: 609, startPoint y: 294, endPoint x: 607, endPoint y: 307, distance: 13.2
click at [616, 294] on icon at bounding box center [622, 295] width 12 height 13
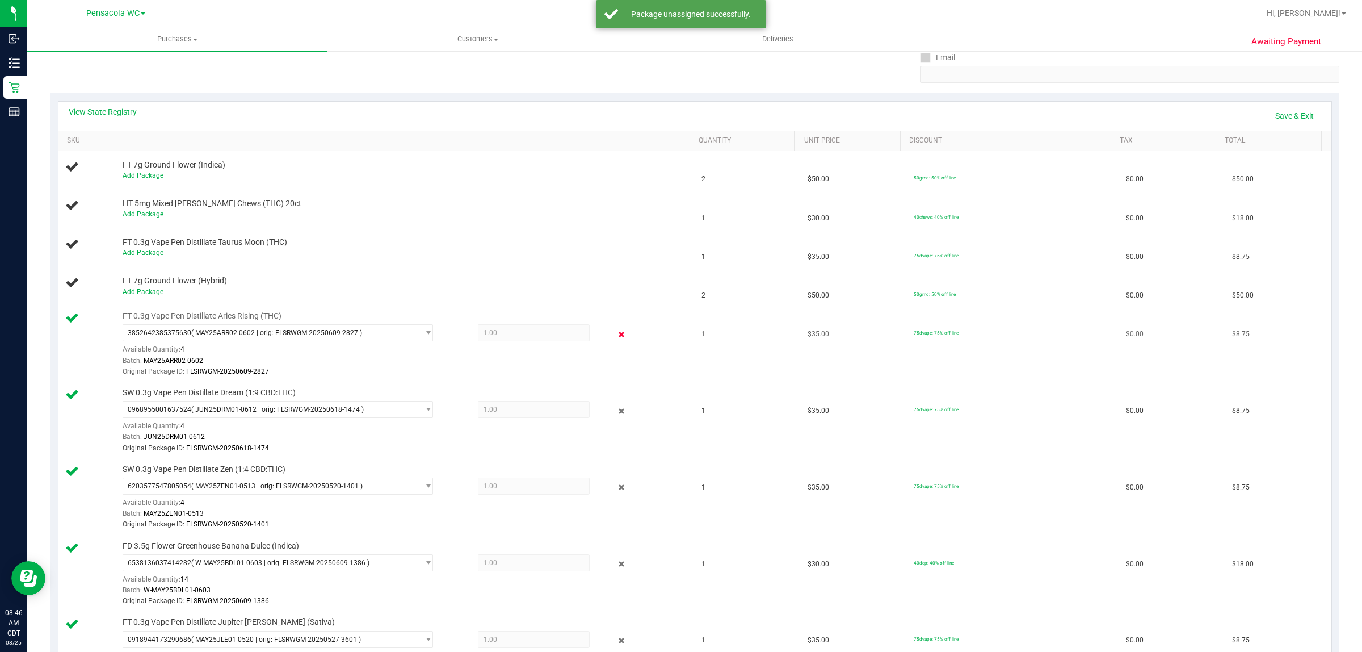
click at [616, 334] on icon at bounding box center [622, 334] width 12 height 13
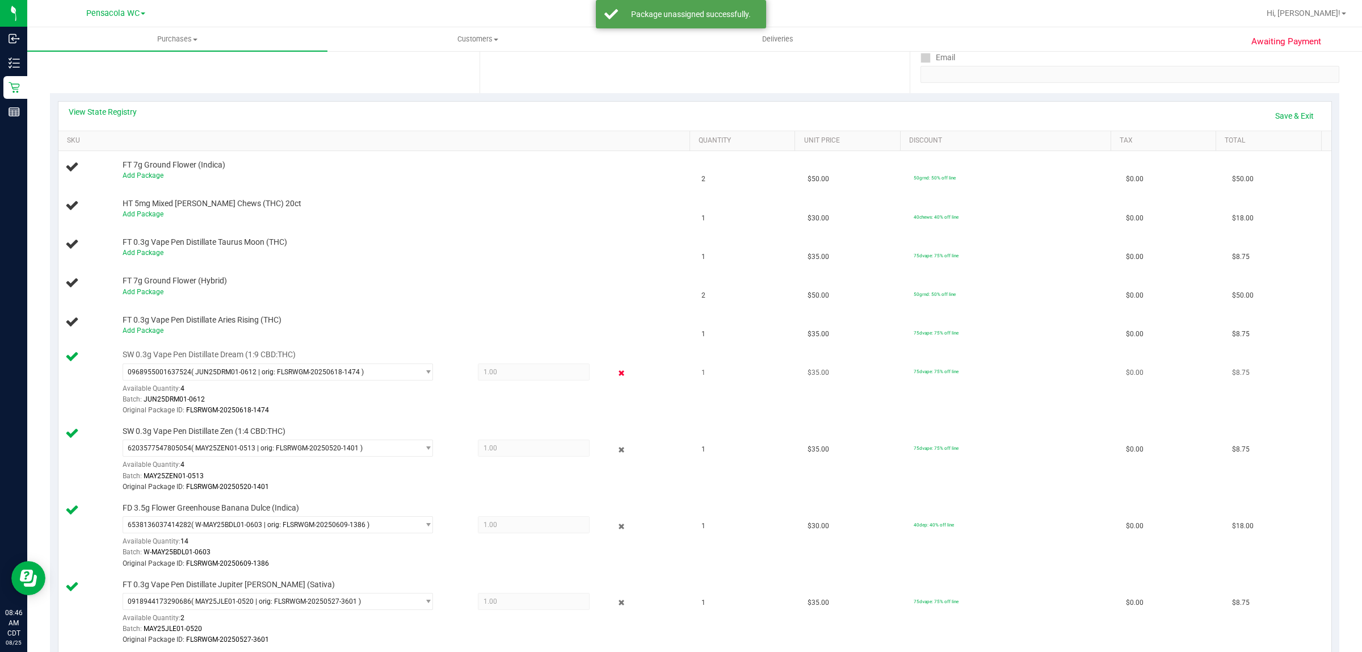
click at [616, 375] on icon at bounding box center [622, 373] width 12 height 13
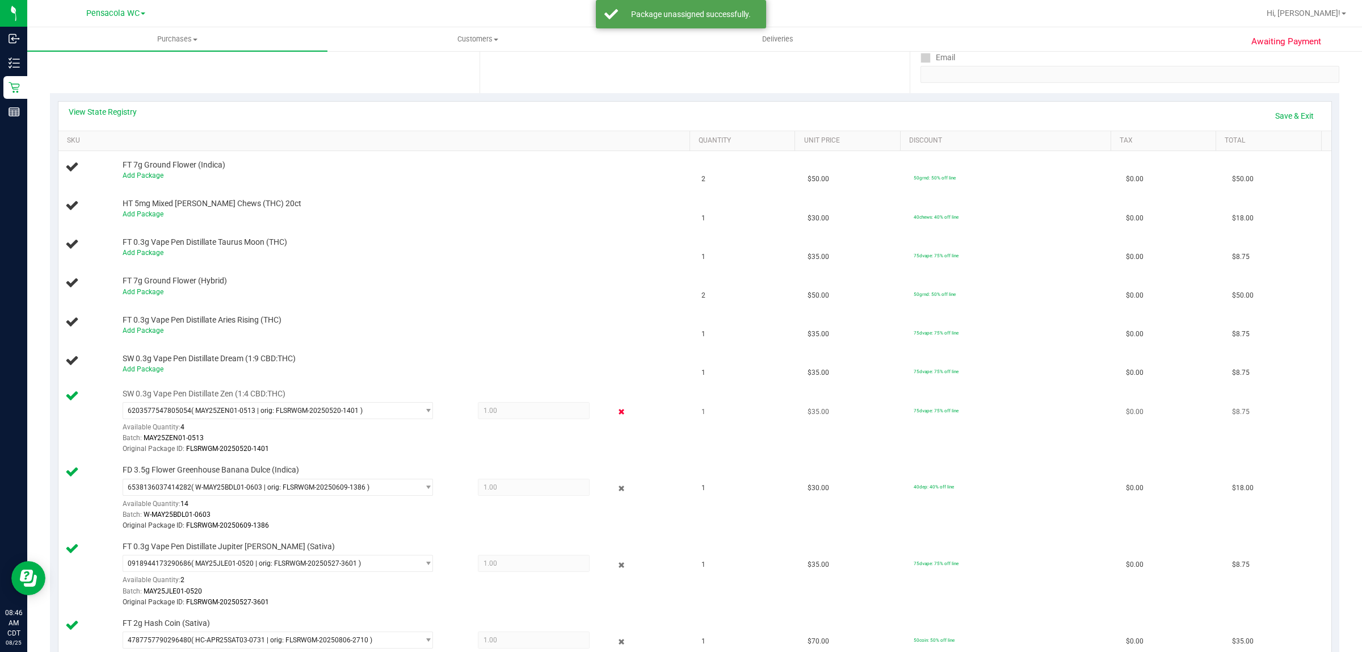
click at [616, 418] on icon at bounding box center [622, 411] width 12 height 13
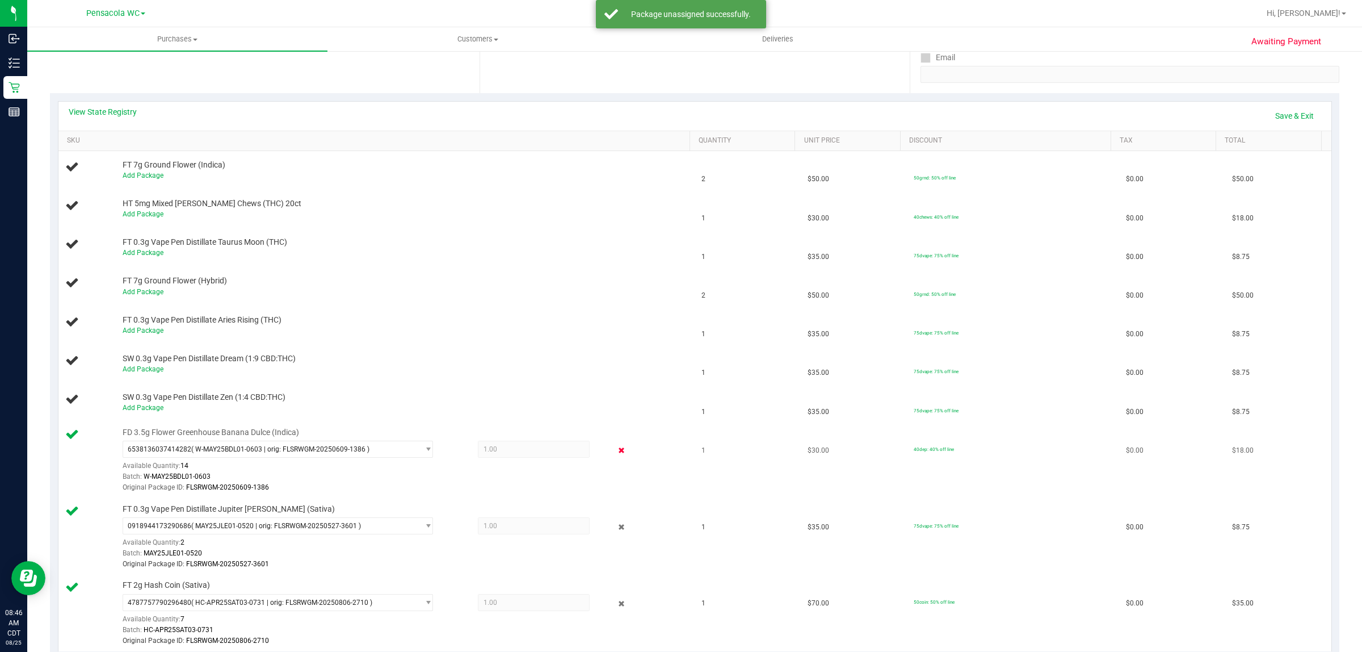
click at [616, 452] on icon at bounding box center [622, 450] width 12 height 13
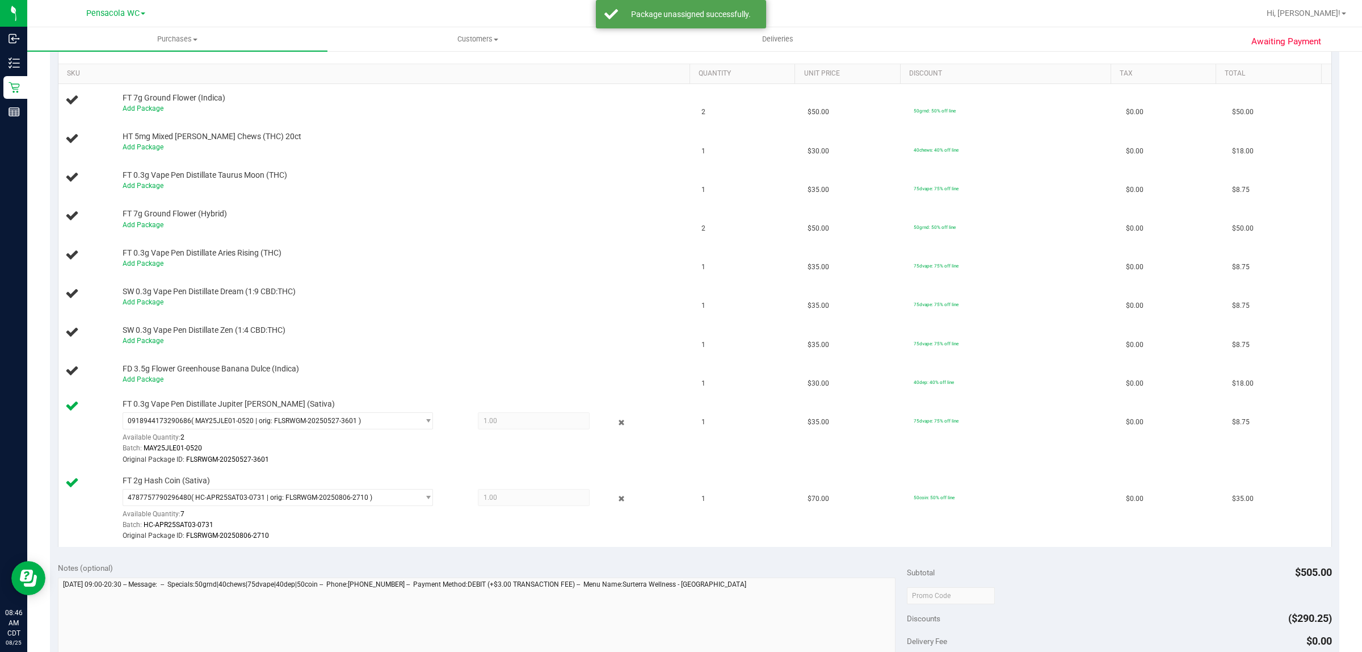
scroll to position [284, 0]
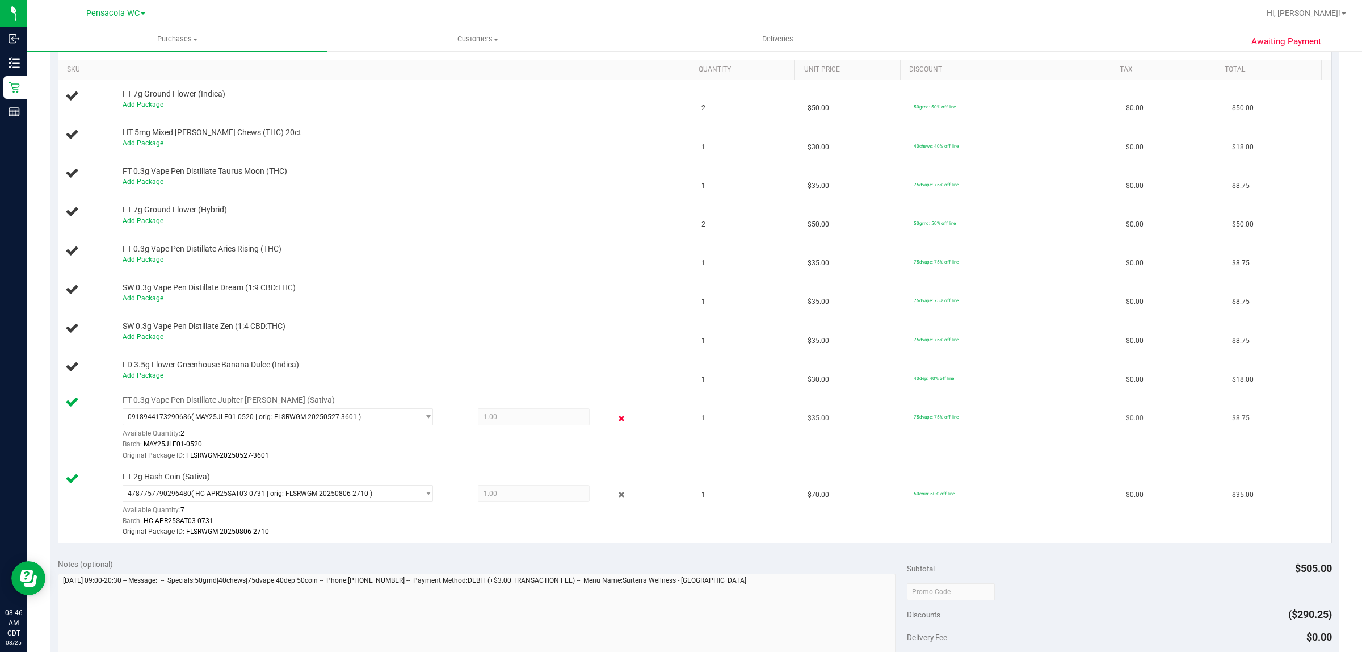
click at [616, 418] on icon at bounding box center [622, 418] width 12 height 13
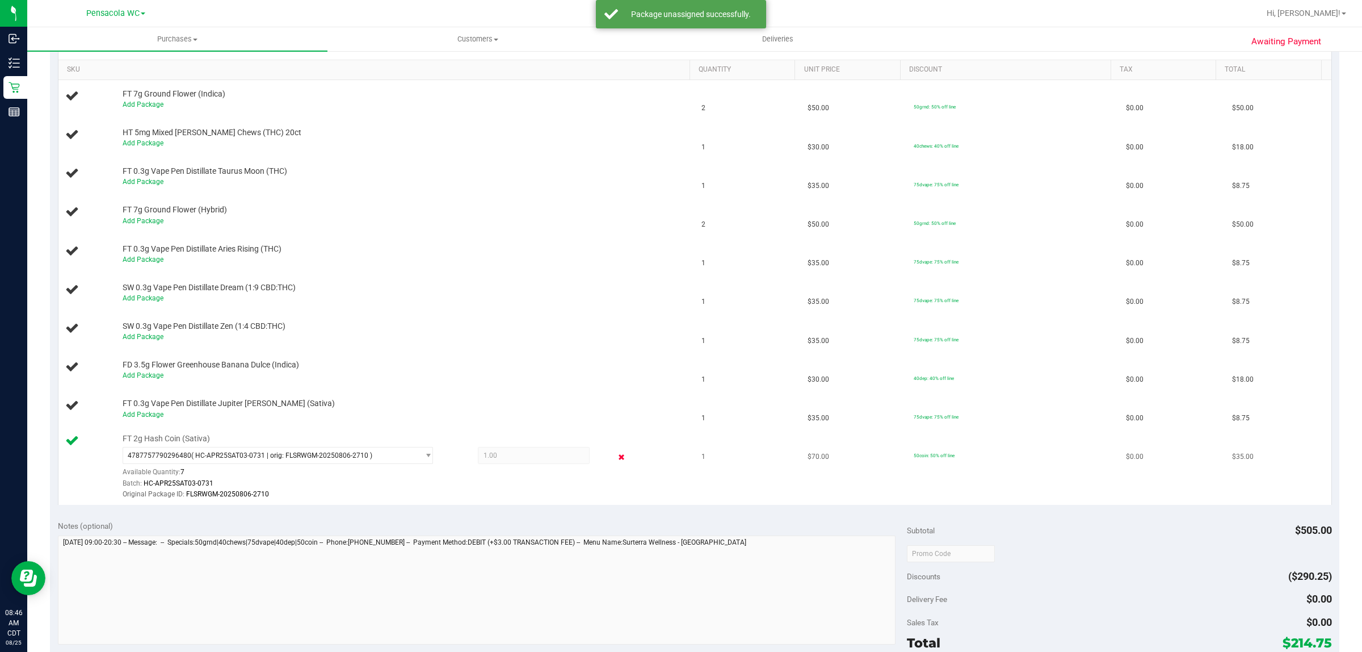
click at [616, 457] on icon at bounding box center [622, 456] width 12 height 13
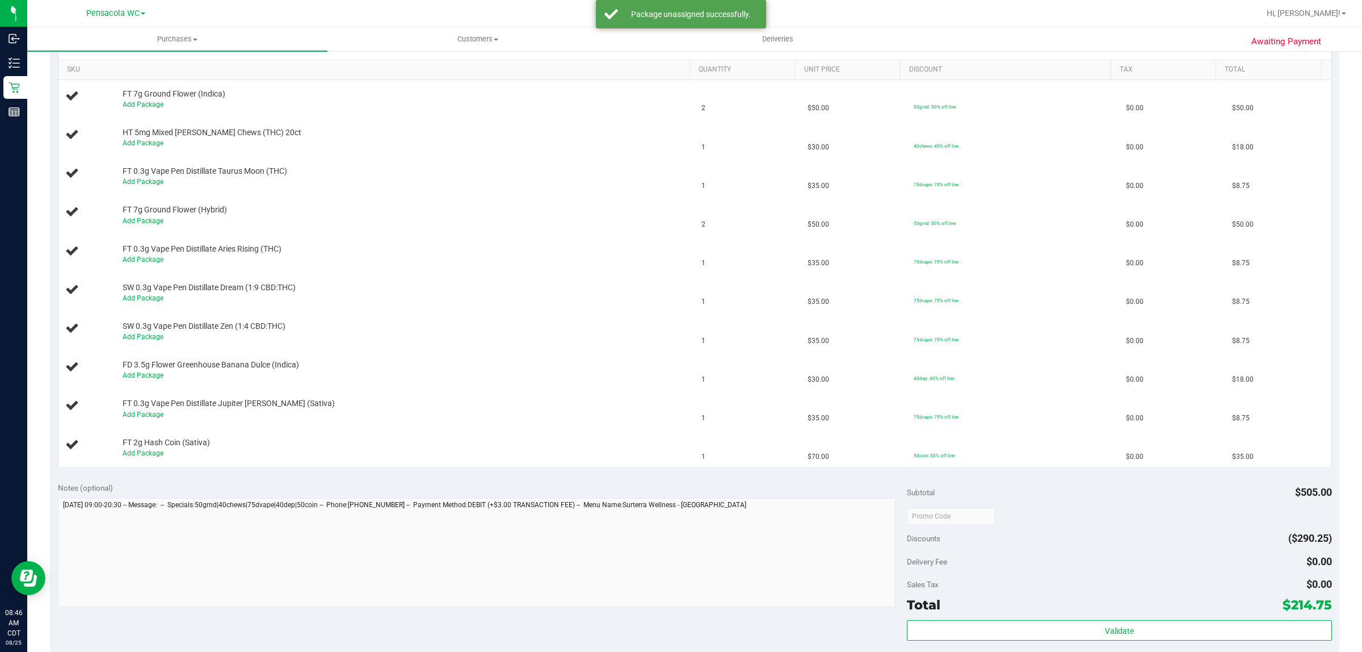
scroll to position [0, 0]
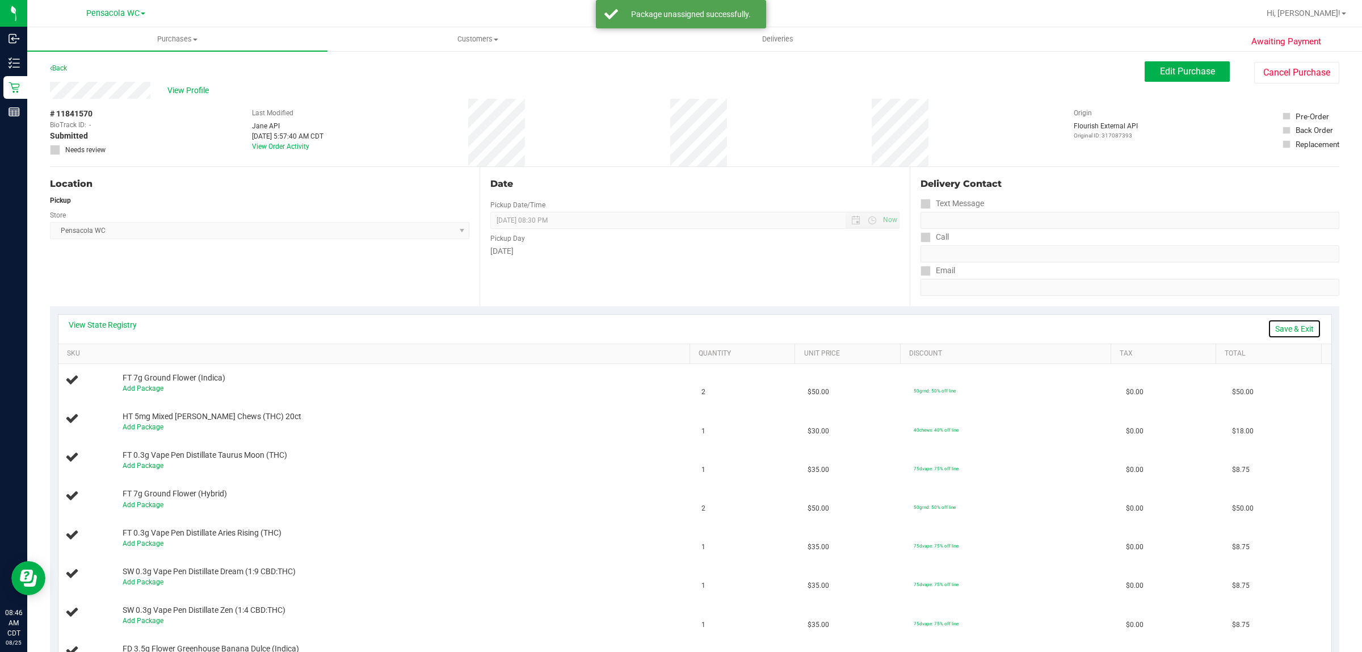
click at [1268, 328] on link "Save & Exit" at bounding box center [1294, 328] width 53 height 19
click at [386, 267] on div "Location Pickup Store Pensacola WC Select Store Bonita Springs WC Boynton Beach…" at bounding box center [265, 236] width 430 height 139
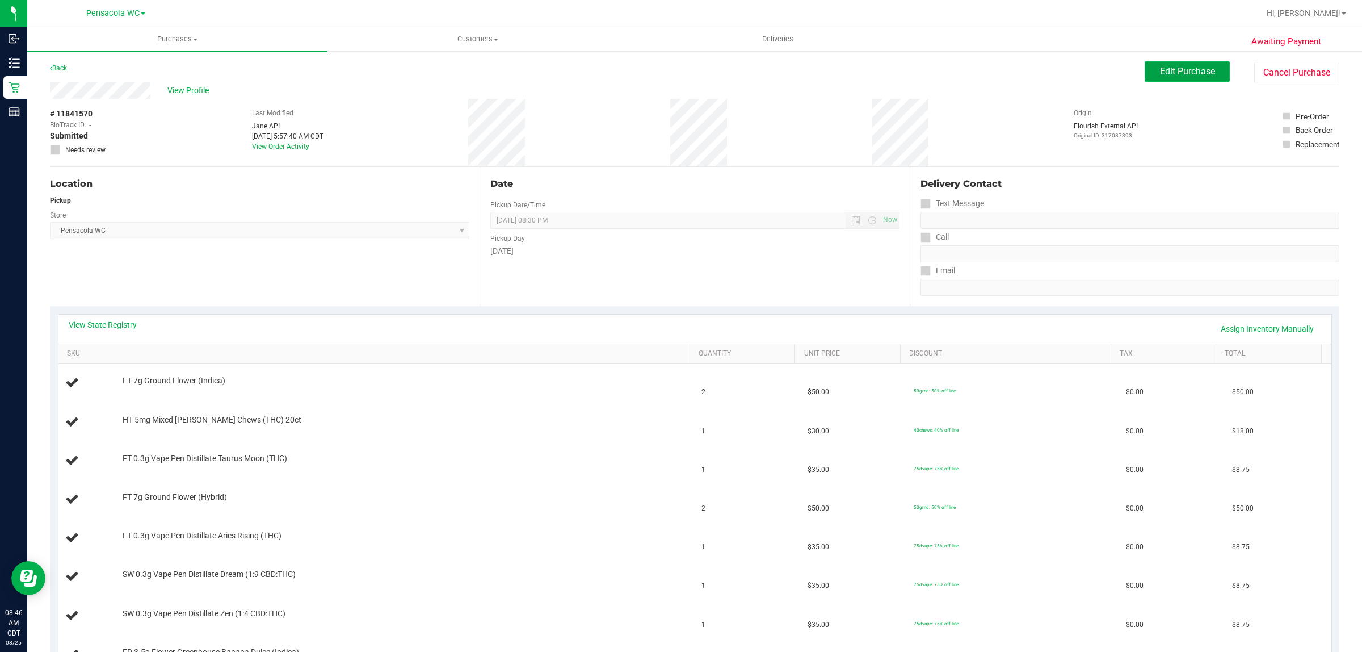
click at [1185, 75] on span "Edit Purchase" at bounding box center [1187, 71] width 55 height 11
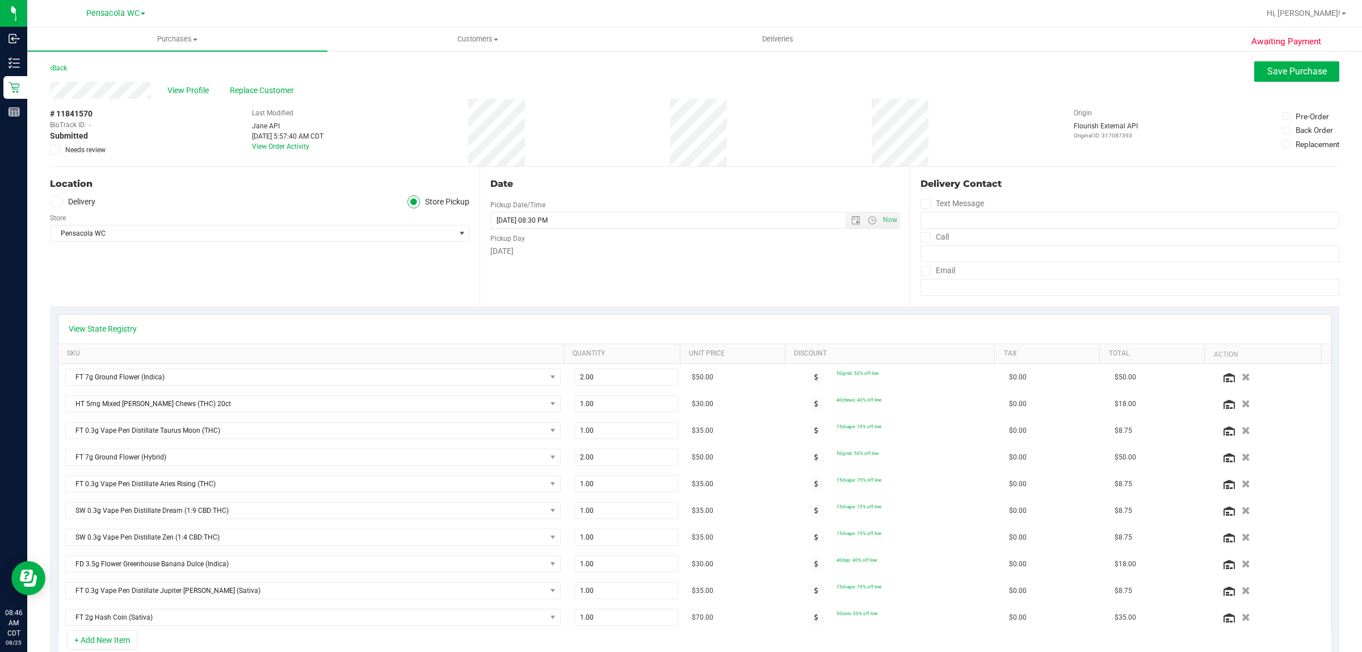
click at [80, 150] on span "Needs review" at bounding box center [85, 150] width 40 height 10
click at [0, 0] on input "Needs review" at bounding box center [0, 0] width 0 height 0
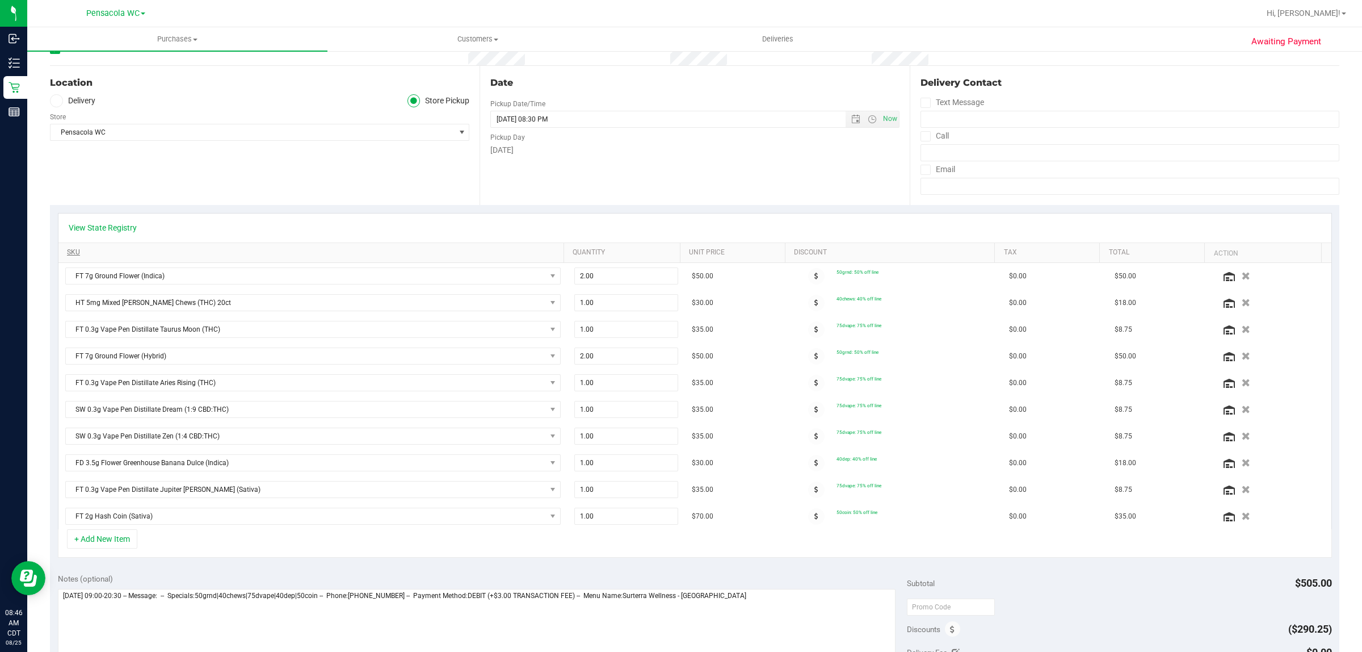
scroll to position [284, 0]
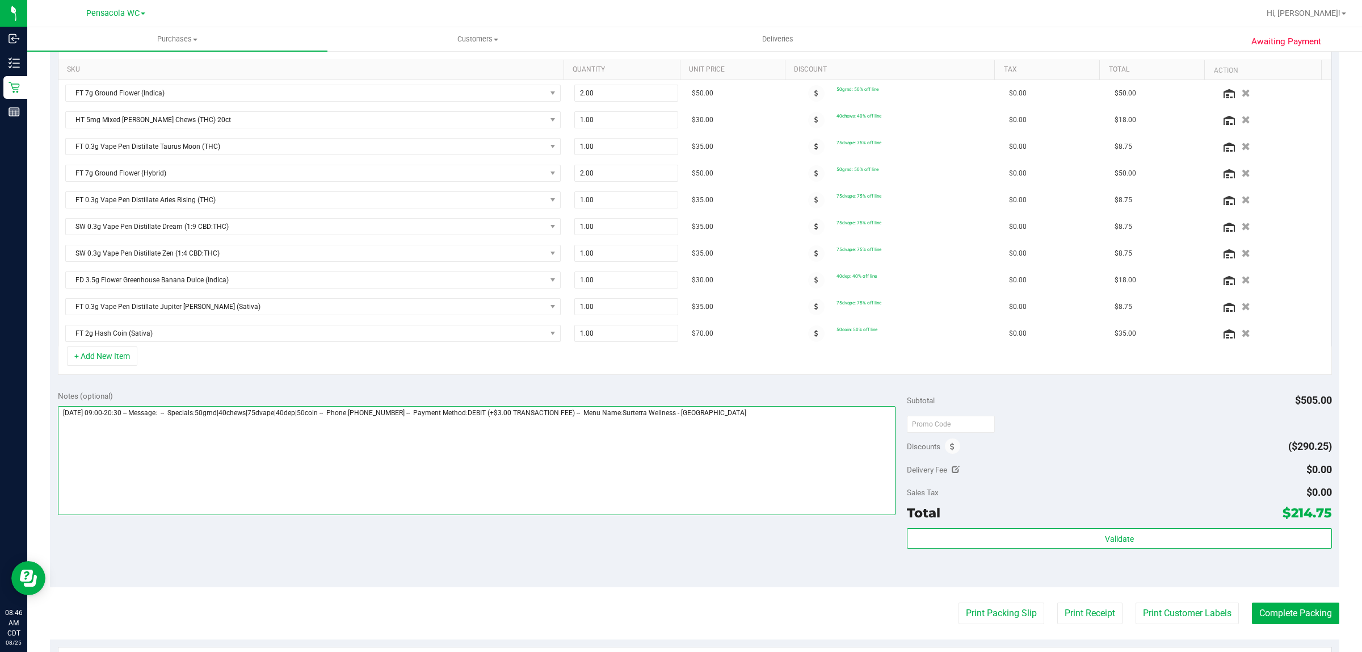
click at [818, 476] on textarea at bounding box center [477, 460] width 838 height 109
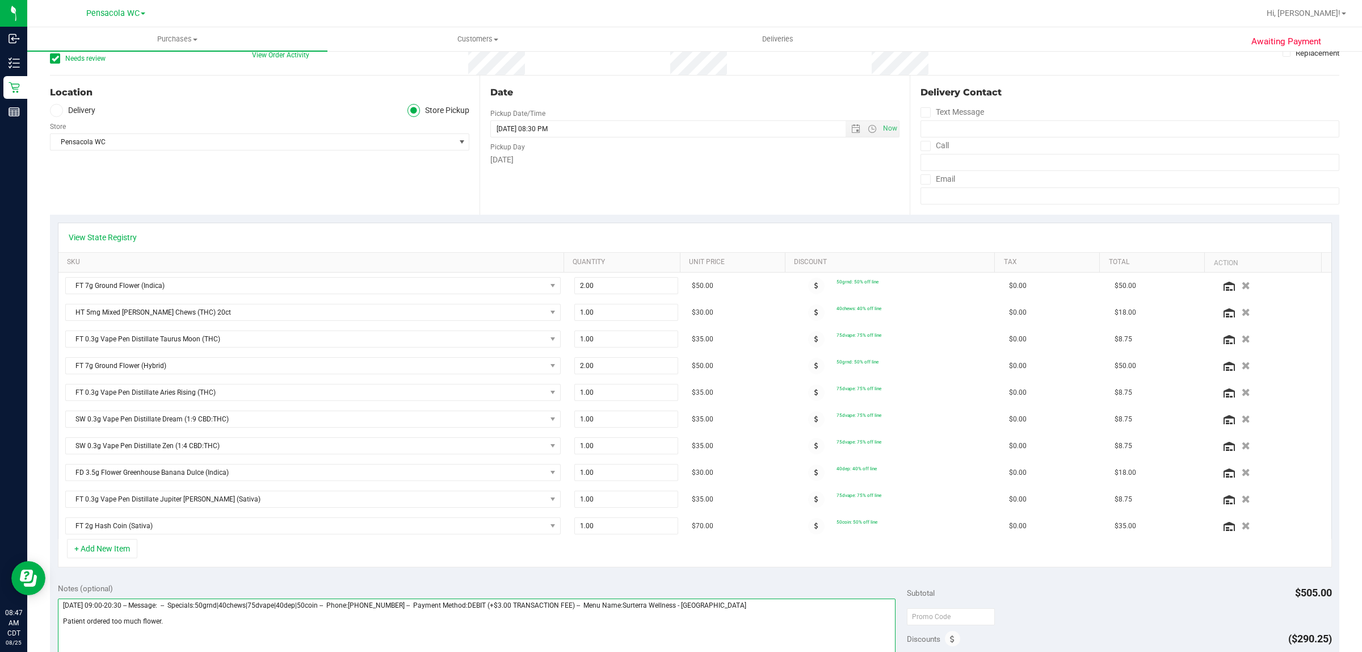
scroll to position [93, 0]
click at [96, 233] on link "View State Registry" at bounding box center [103, 235] width 68 height 11
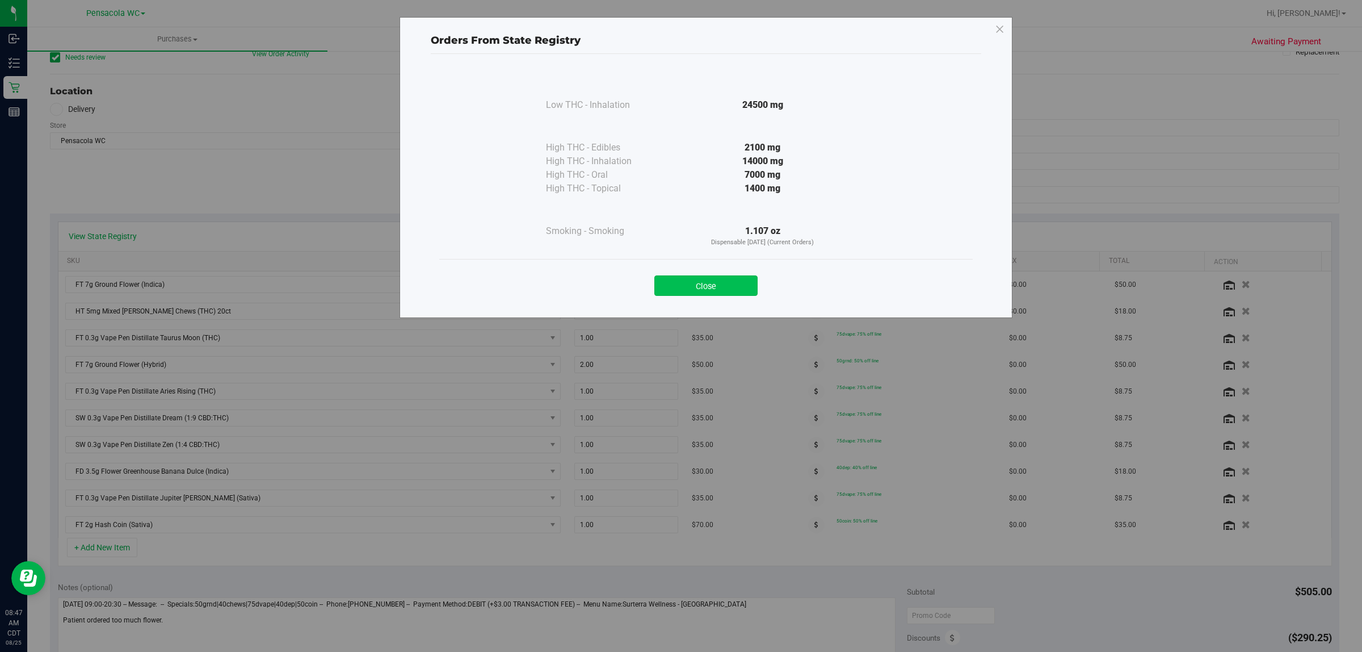
click at [728, 291] on button "Close" at bounding box center [705, 285] width 103 height 20
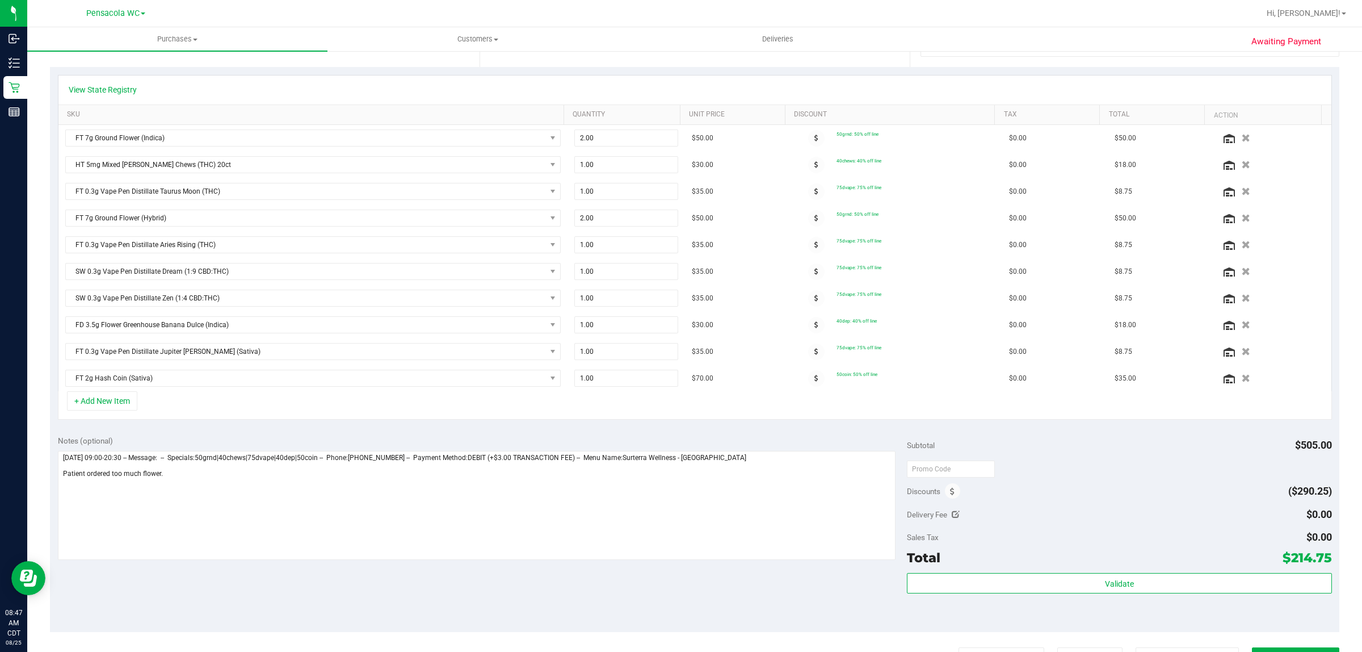
scroll to position [309, 0]
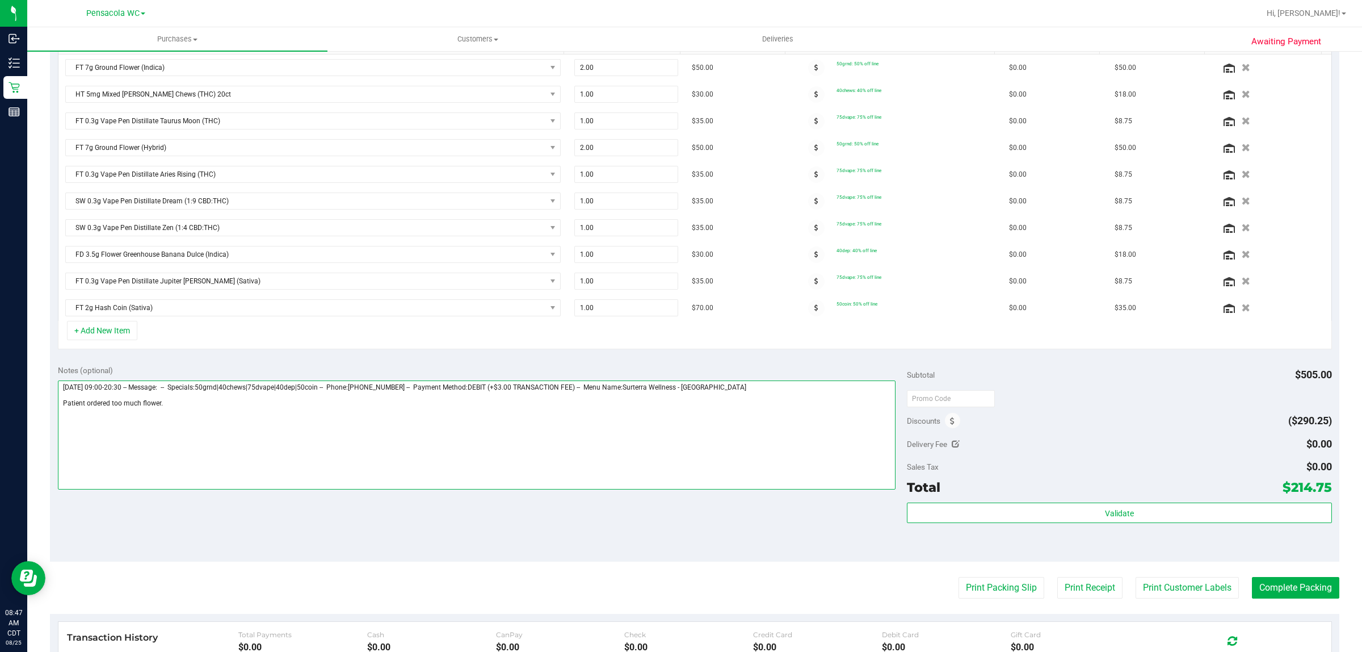
click at [366, 426] on textarea at bounding box center [477, 434] width 838 height 109
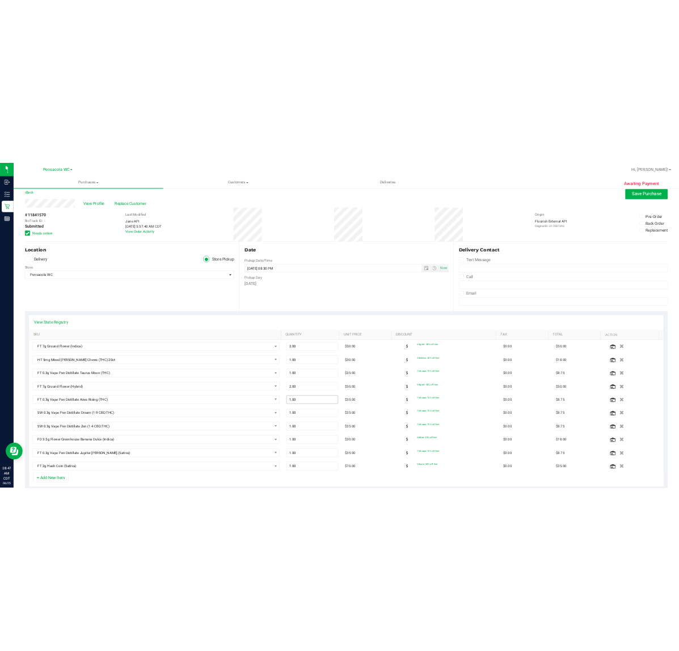
scroll to position [0, 0]
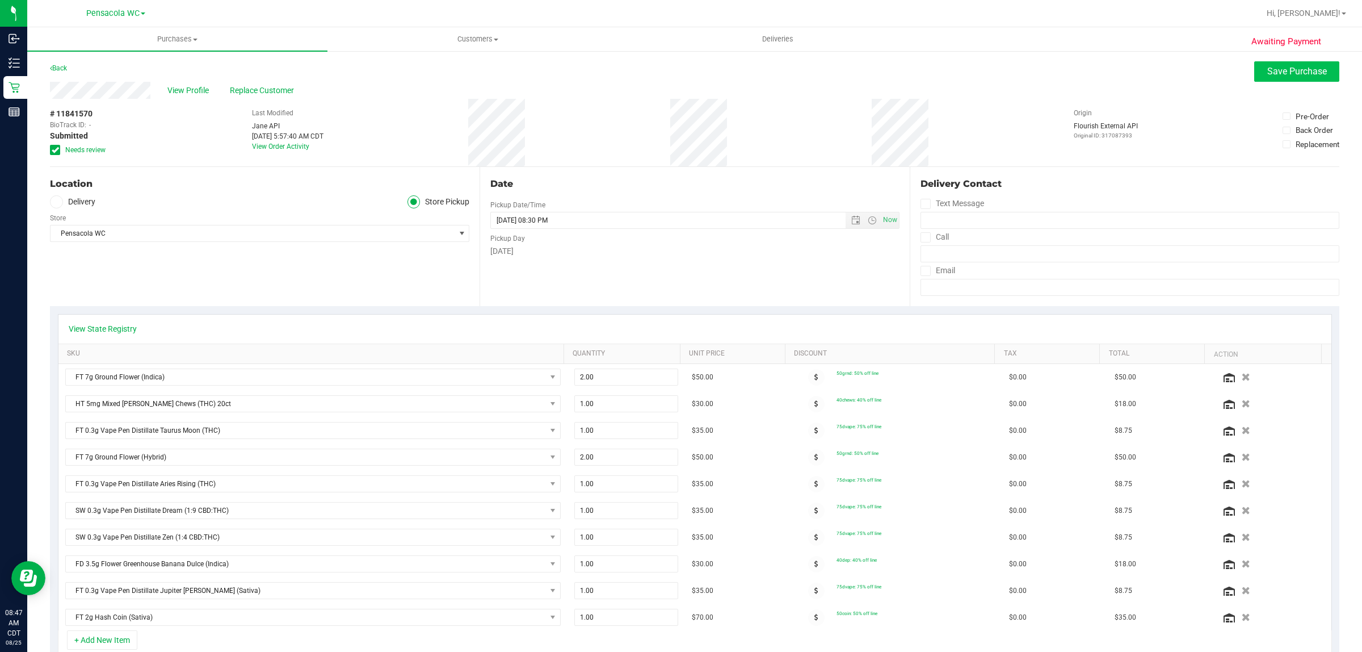
type textarea "Monday 08/25/2025 09:00-20:30 -- Message: -- Specials:50grnd|40chews|75dvape|40…"
click at [1290, 75] on span "Save Purchase" at bounding box center [1297, 71] width 60 height 11
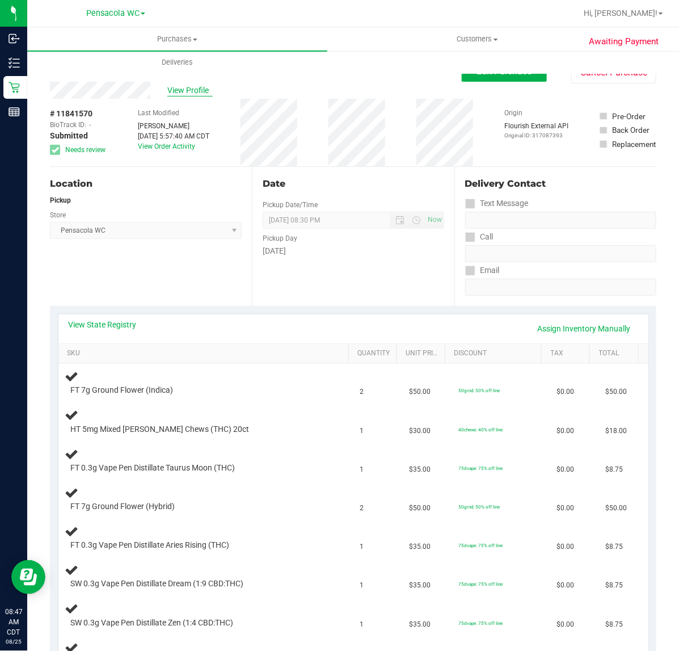
click at [199, 87] on span "View Profile" at bounding box center [189, 91] width 45 height 12
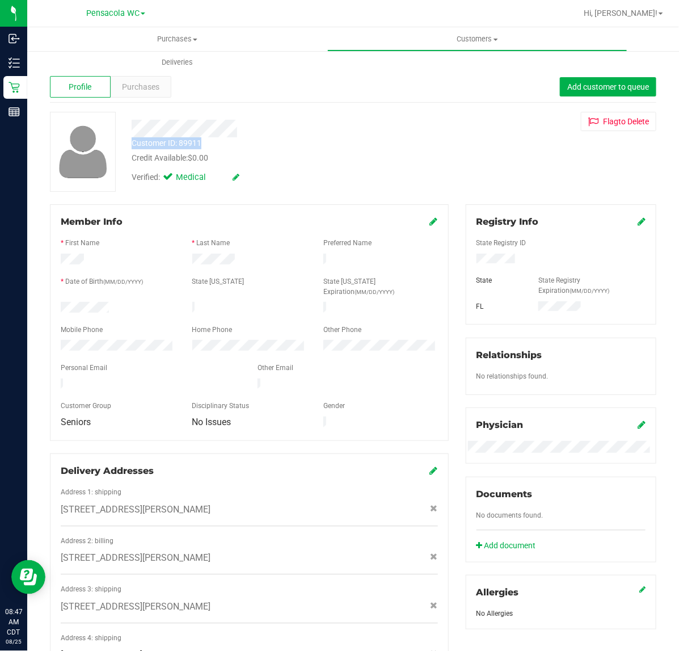
drag, startPoint x: 211, startPoint y: 141, endPoint x: 125, endPoint y: 148, distance: 85.5
click at [125, 148] on div "Customer ID: 89911 Credit Available: $0.00" at bounding box center [279, 150] width 312 height 27
copy div "Customer ID: 89911"
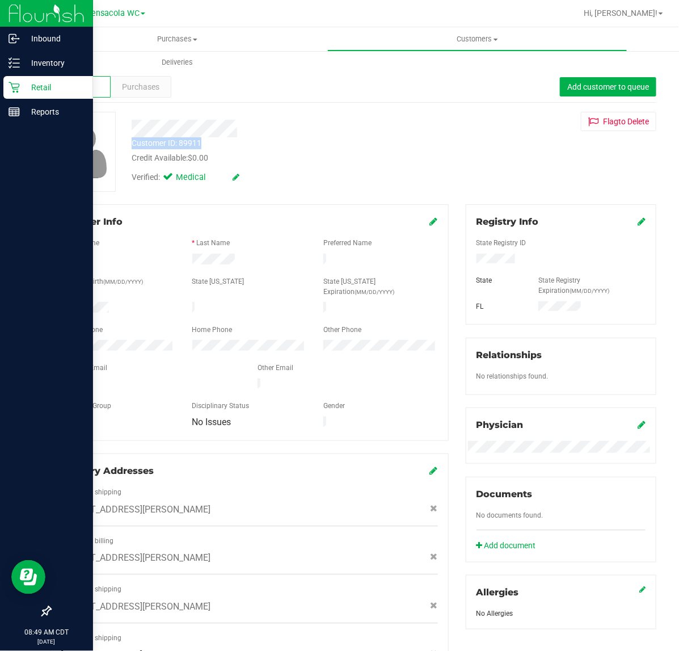
click at [16, 86] on icon at bounding box center [14, 87] width 11 height 11
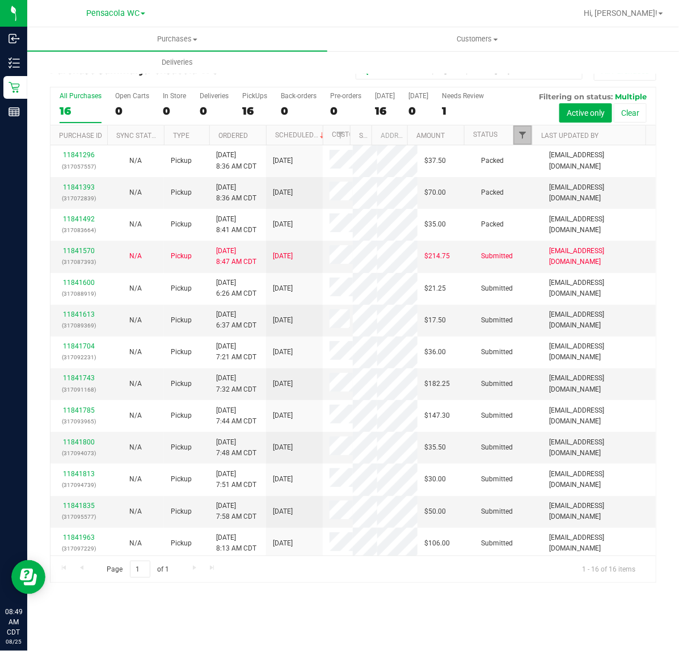
click at [527, 140] on span "Filter" at bounding box center [522, 135] width 9 height 9
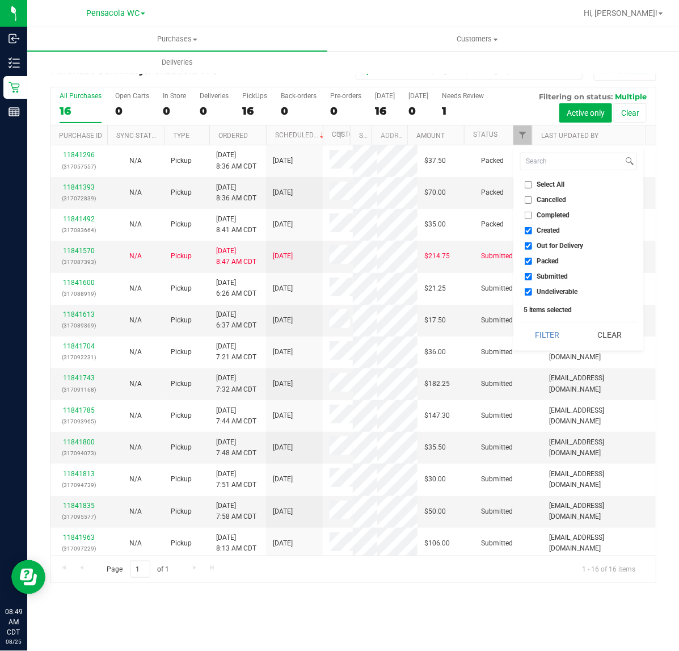
click at [547, 183] on span "Select All" at bounding box center [552, 184] width 28 height 7
click at [532, 183] on input "Select All" at bounding box center [528, 184] width 7 height 7
checkbox input "true"
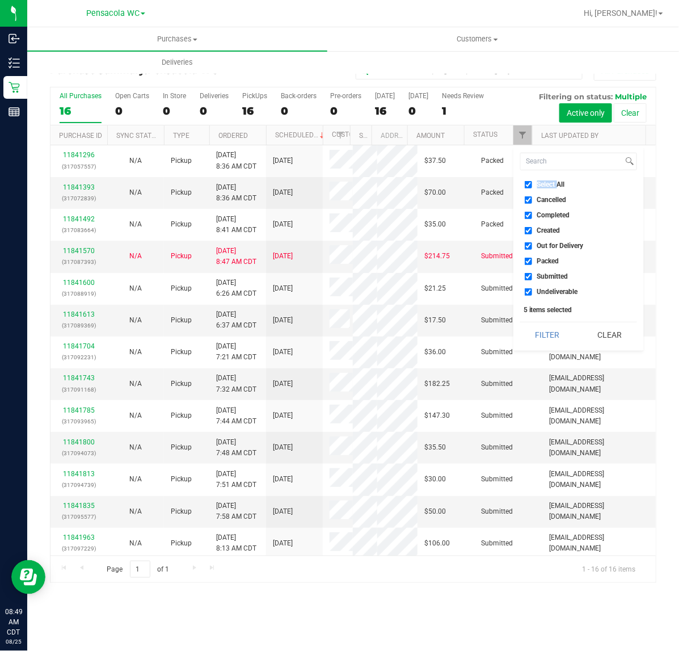
click at [547, 183] on span "Select All" at bounding box center [552, 184] width 28 height 7
click at [532, 183] on input "Select All" at bounding box center [528, 184] width 7 height 7
checkbox input "false"
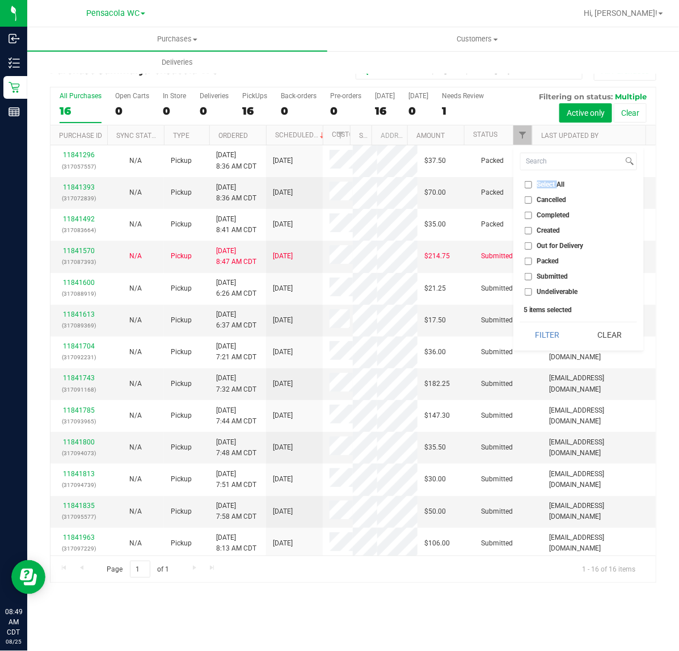
checkbox input "false"
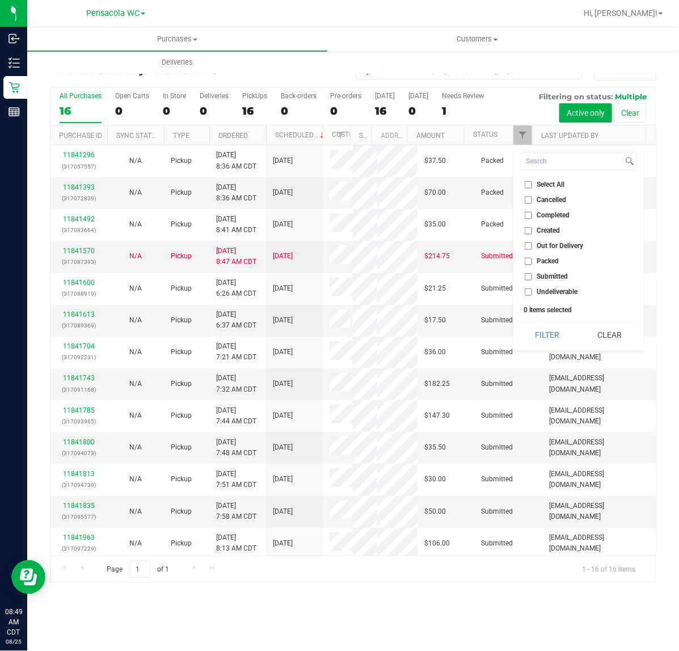
click at [547, 281] on li "Submitted" at bounding box center [578, 277] width 117 height 12
click at [547, 279] on span "Submitted" at bounding box center [553, 276] width 31 height 7
click at [532, 279] on input "Submitted" at bounding box center [528, 276] width 7 height 7
checkbox input "true"
click at [549, 330] on button "Filter" at bounding box center [547, 334] width 54 height 25
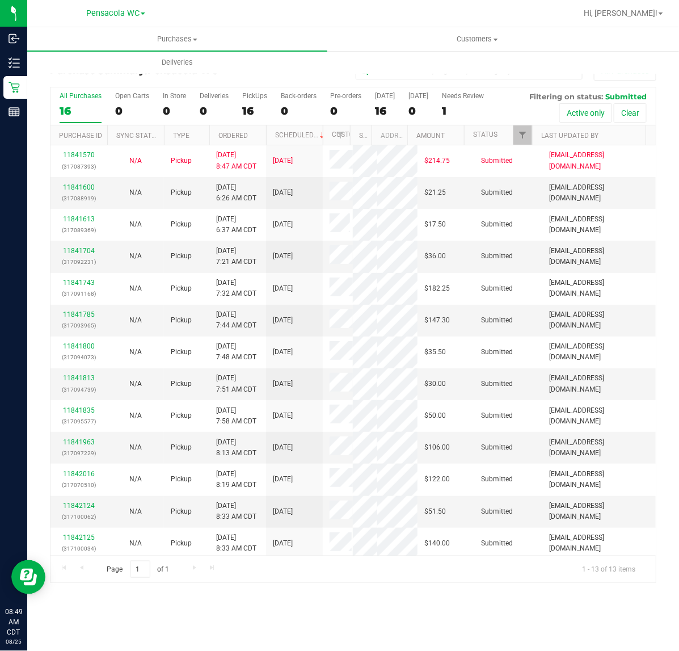
click at [262, 131] on th "Ordered" at bounding box center [237, 135] width 57 height 20
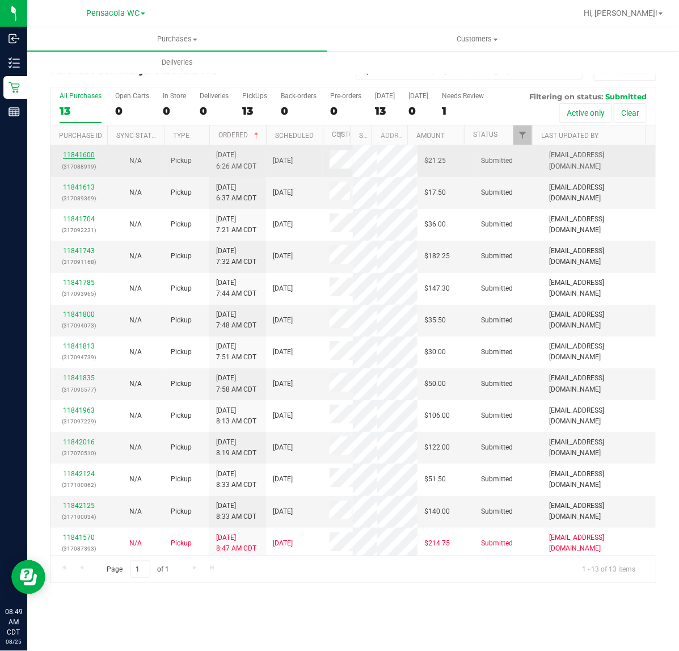
click at [79, 155] on link "11841600" at bounding box center [79, 155] width 32 height 8
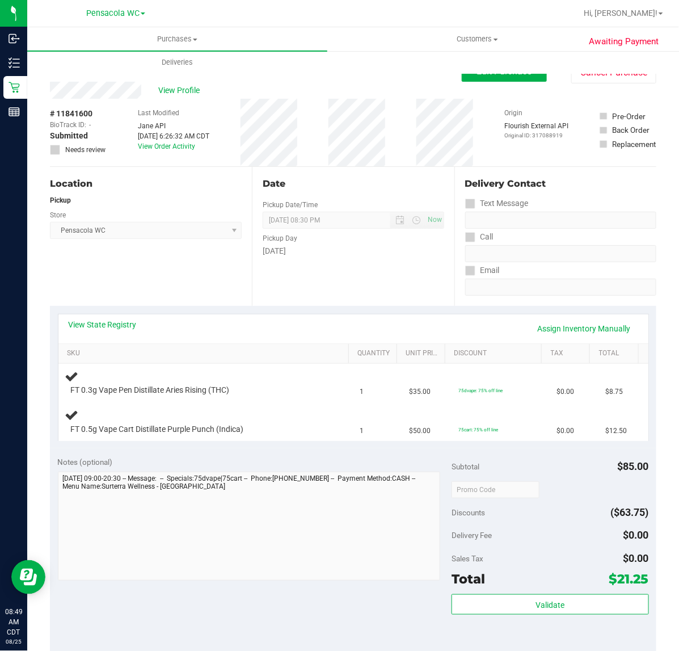
click at [82, 287] on div "Location Pickup Store Pensacola WC Select Store Bonita Springs WC Boynton Beach…" at bounding box center [151, 236] width 202 height 139
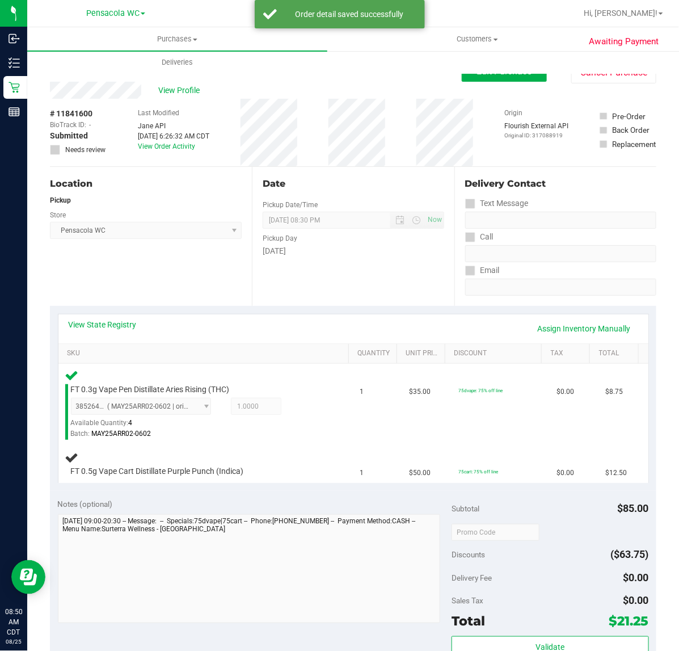
click at [137, 272] on div "Location Pickup Store Pensacola WC Select Store Bonita Springs WC Boynton Beach…" at bounding box center [151, 236] width 202 height 139
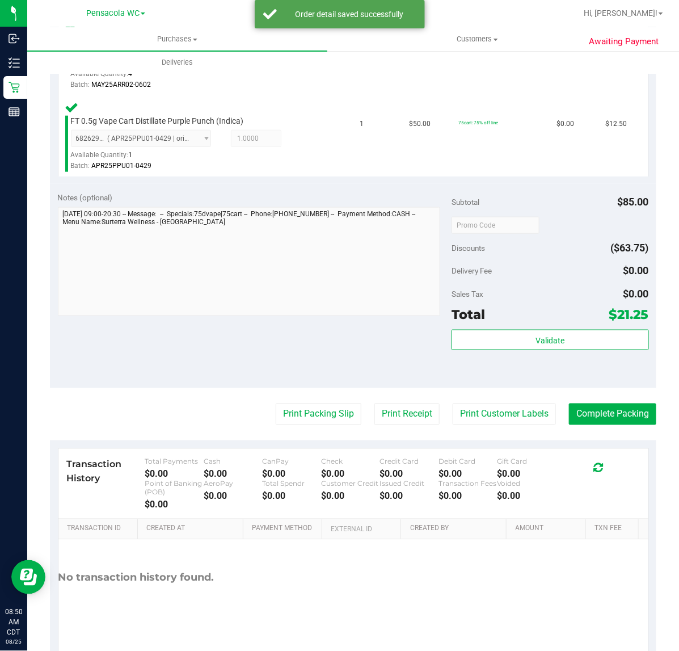
scroll to position [355, 0]
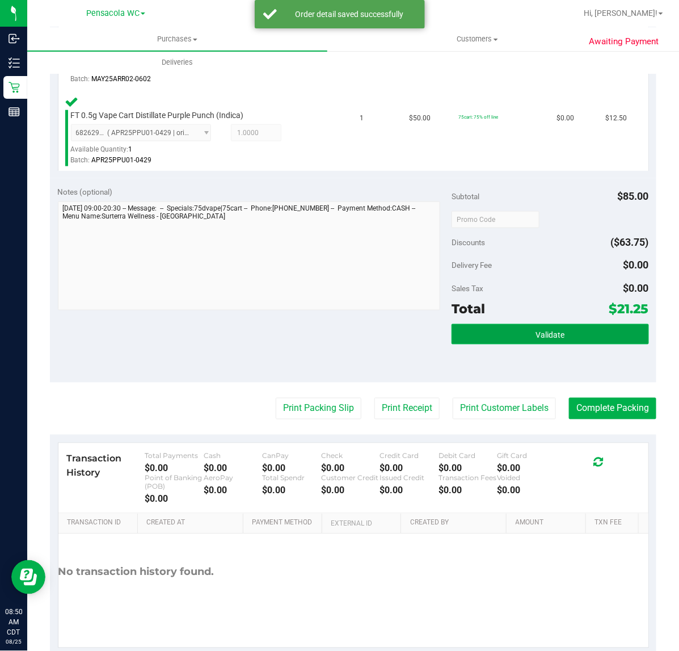
click at [590, 341] on button "Validate" at bounding box center [550, 334] width 197 height 20
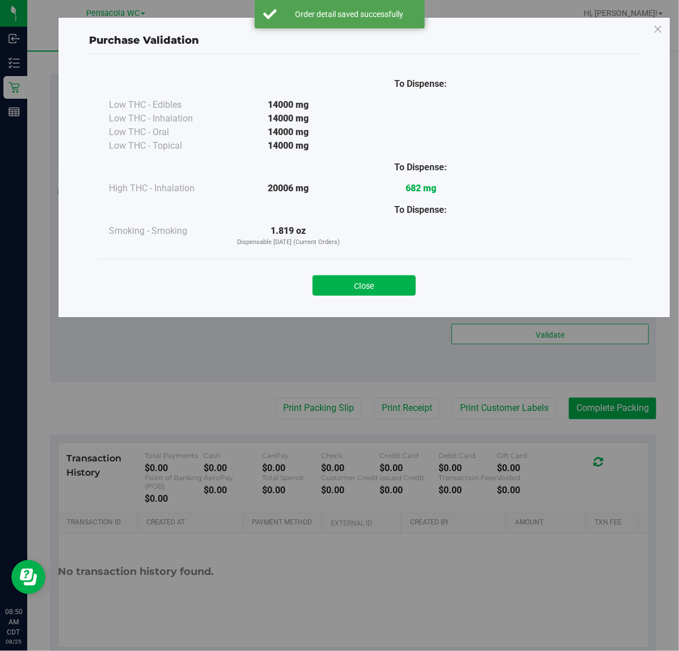
click at [394, 271] on div "Close" at bounding box center [364, 282] width 517 height 28
click at [385, 281] on button "Close" at bounding box center [364, 285] width 103 height 20
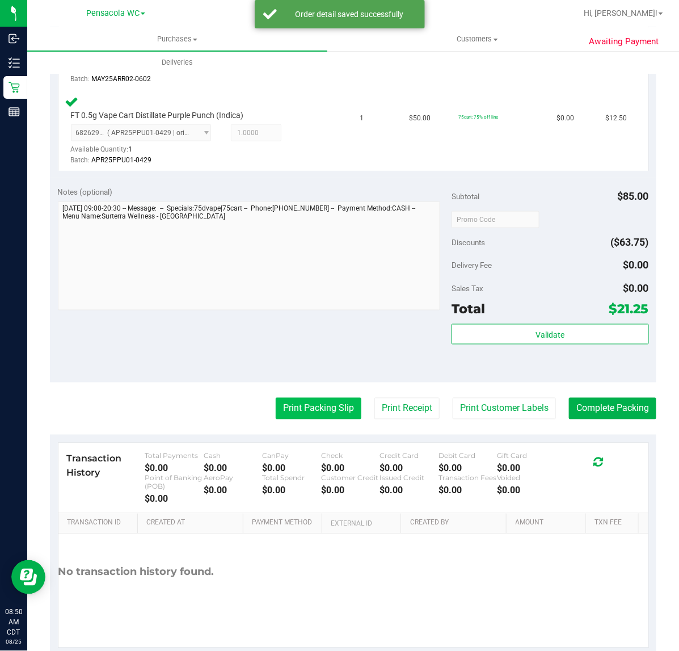
click at [276, 401] on button "Print Packing Slip" at bounding box center [319, 409] width 86 height 22
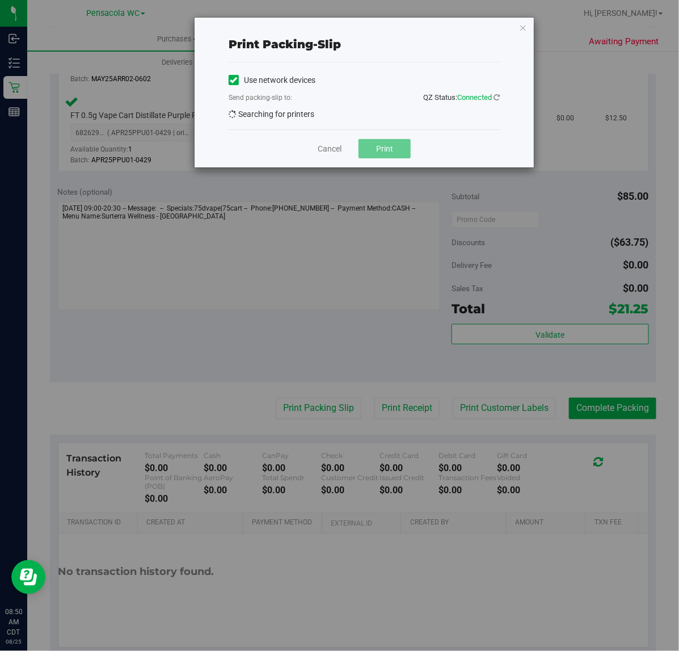
click at [381, 129] on div "Use network devices Send packing-slip to: QZ Status: Connected Searching for pr…" at bounding box center [364, 95] width 271 height 67
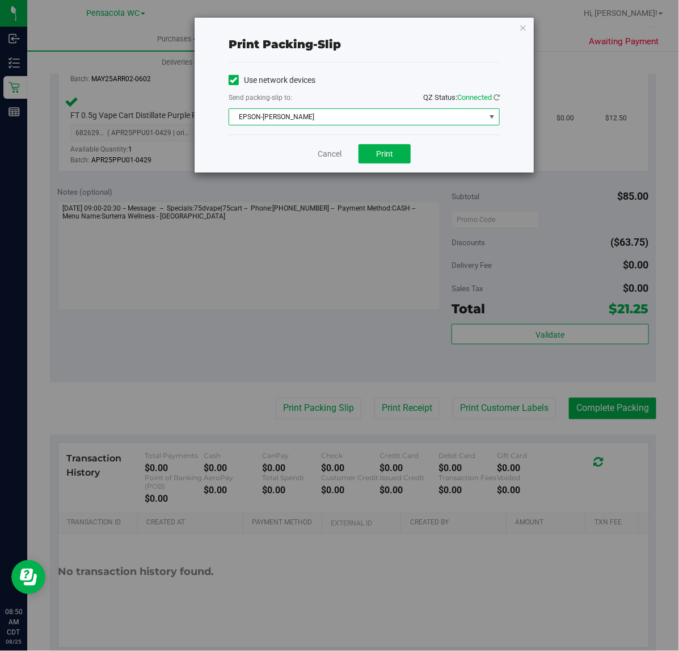
click at [384, 143] on div "Cancel Print" at bounding box center [364, 154] width 271 height 38
click at [384, 152] on span "Print" at bounding box center [384, 153] width 17 height 9
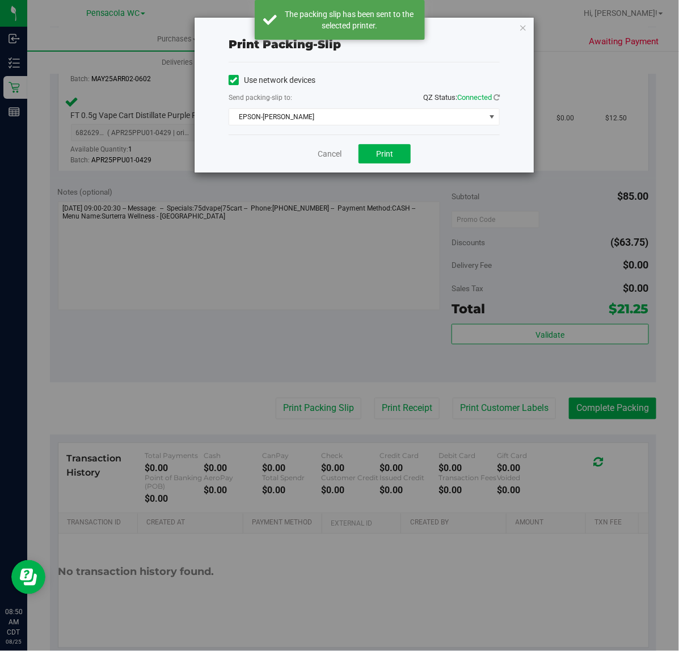
drag, startPoint x: 527, startPoint y: 26, endPoint x: 523, endPoint y: 34, distance: 8.6
click at [526, 26] on icon "button" at bounding box center [523, 27] width 8 height 14
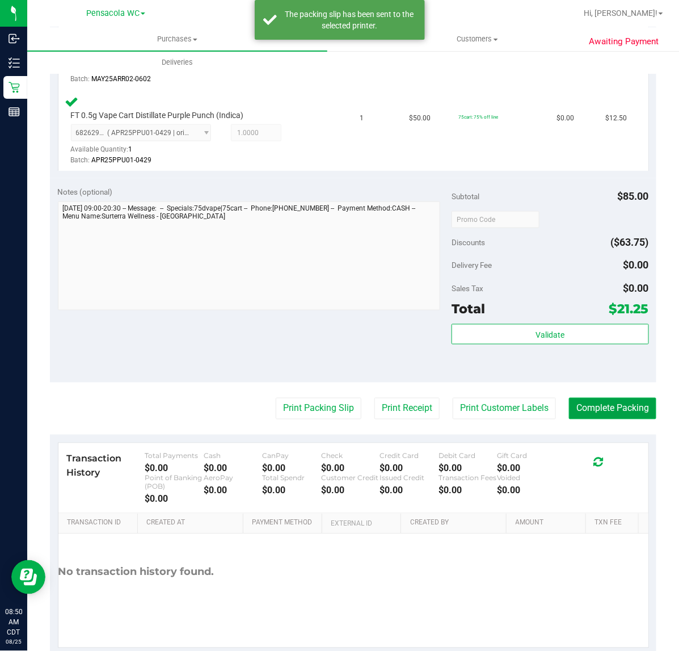
click at [597, 409] on button "Complete Packing" at bounding box center [612, 409] width 87 height 22
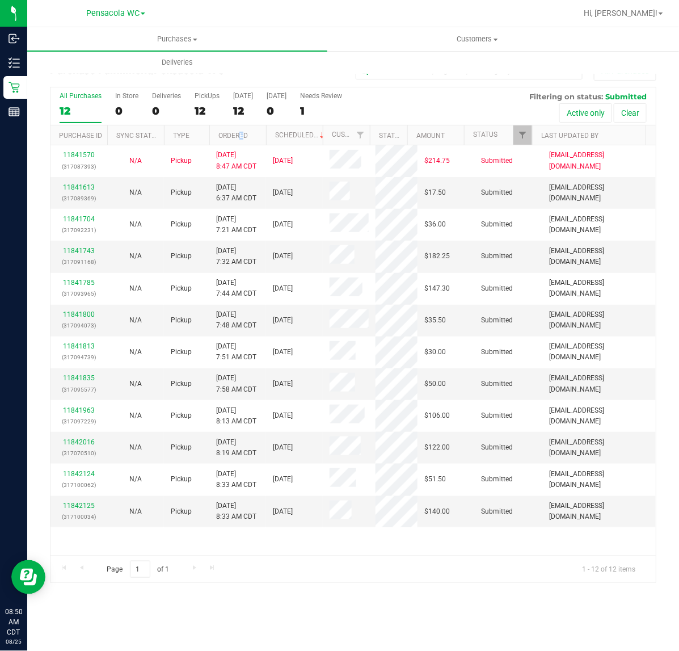
click at [242, 129] on th "Ordered" at bounding box center [237, 135] width 57 height 20
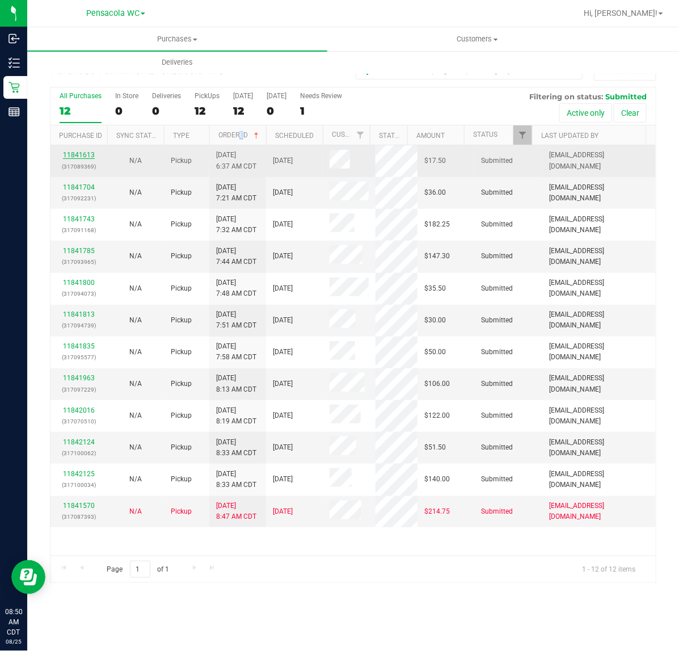
click at [80, 152] on link "11841613" at bounding box center [79, 155] width 32 height 8
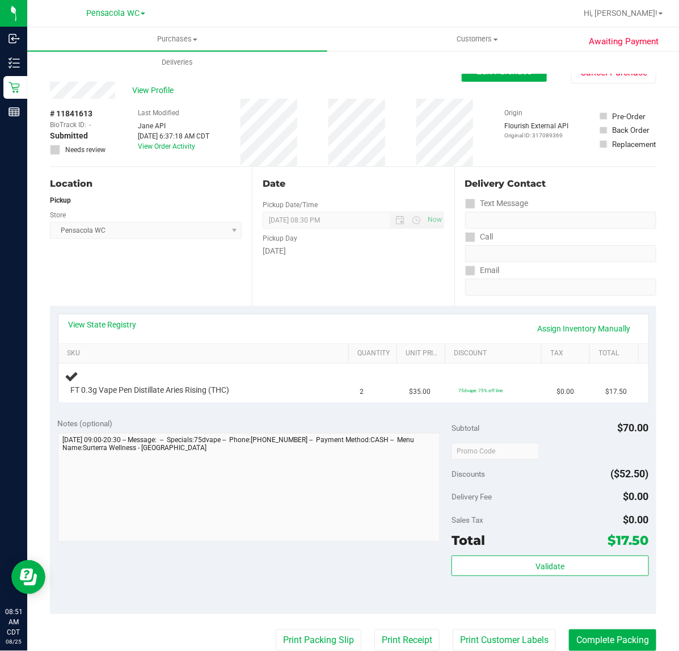
click at [202, 293] on div "Location Pickup Store Pensacola WC Select Store Bonita Springs WC Boynton Beach…" at bounding box center [151, 236] width 202 height 139
click at [117, 329] on link "View State Registry" at bounding box center [103, 324] width 68 height 11
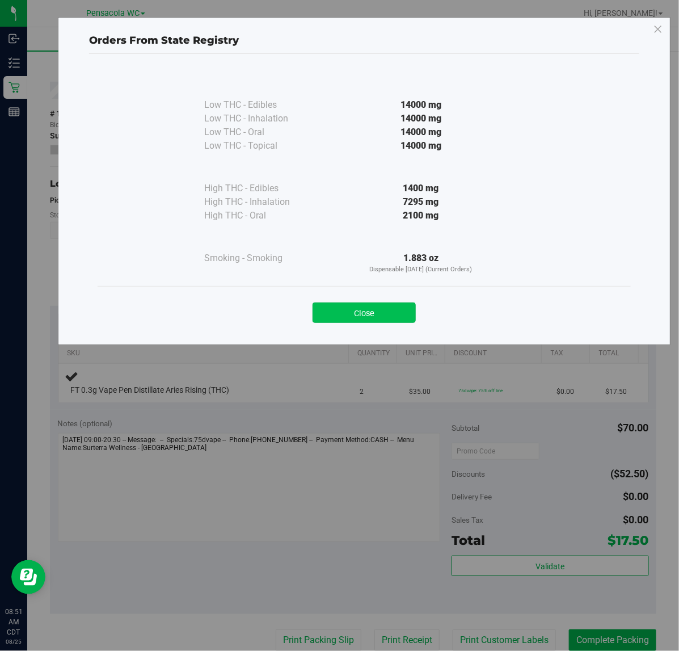
click at [370, 310] on button "Close" at bounding box center [364, 313] width 103 height 20
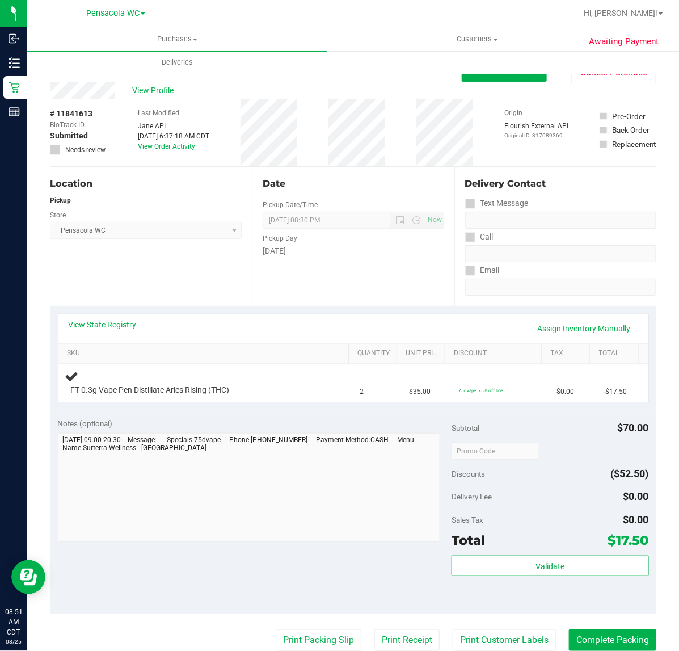
click at [182, 289] on div "Location Pickup Store Pensacola WC Select Store Bonita Springs WC Boynton Beach…" at bounding box center [151, 236] width 202 height 139
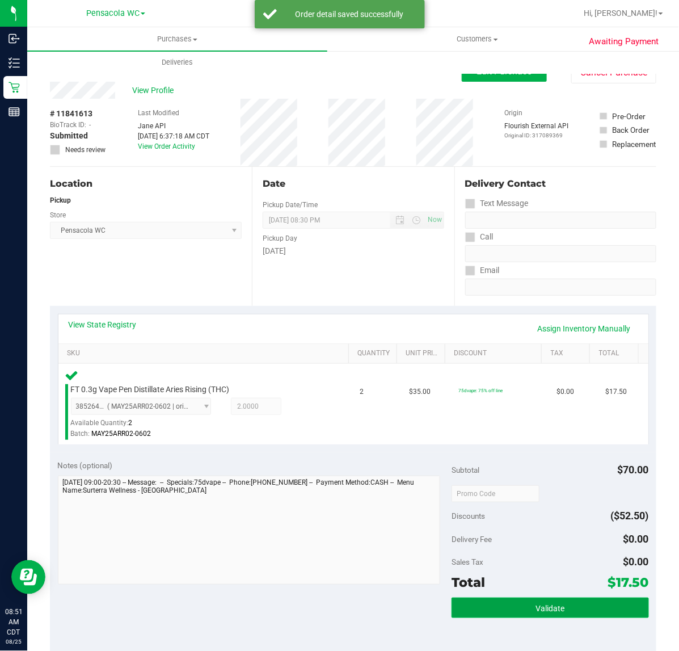
click at [517, 605] on button "Validate" at bounding box center [550, 608] width 197 height 20
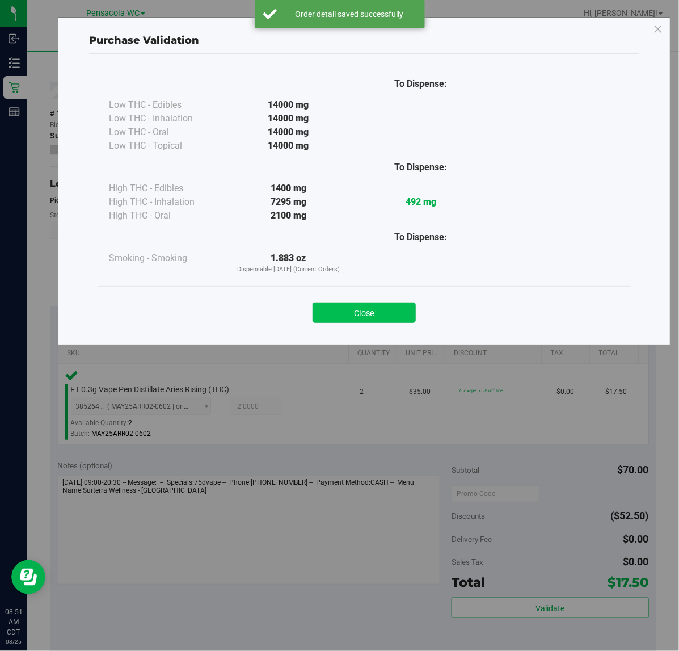
click at [358, 320] on button "Close" at bounding box center [364, 313] width 103 height 20
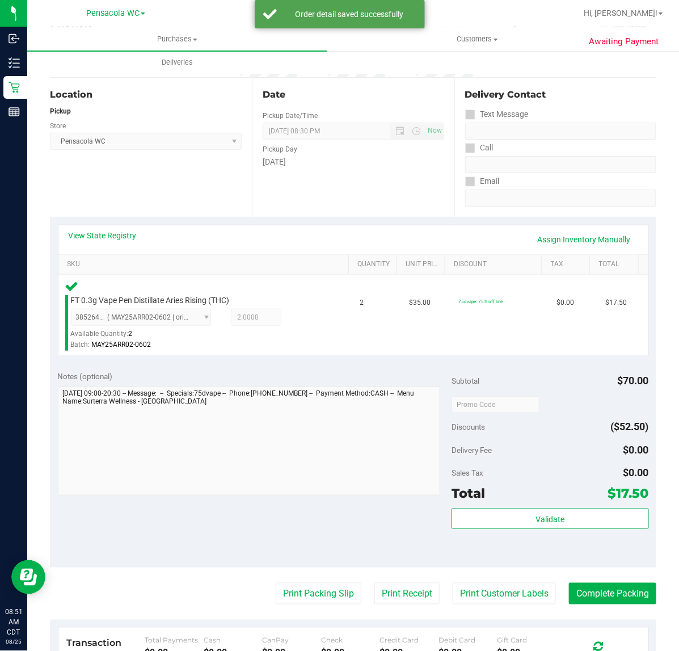
scroll to position [146, 0]
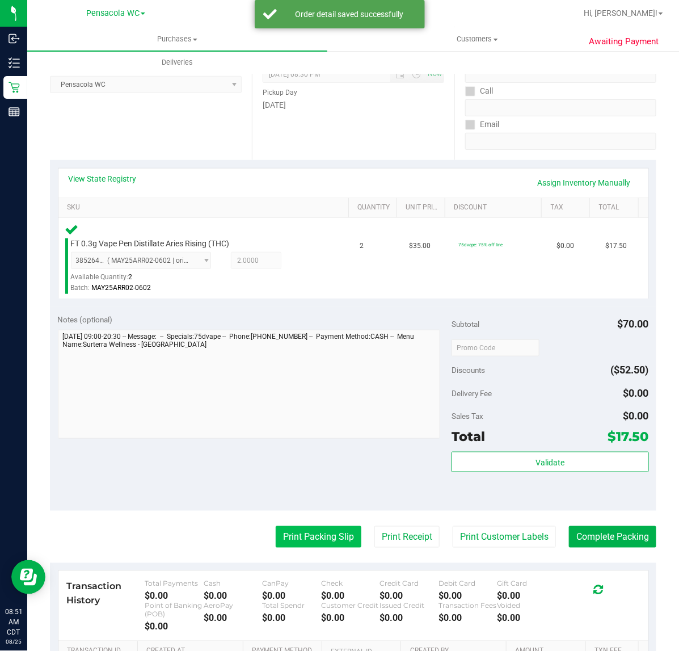
click at [307, 531] on button "Print Packing Slip" at bounding box center [319, 537] width 86 height 22
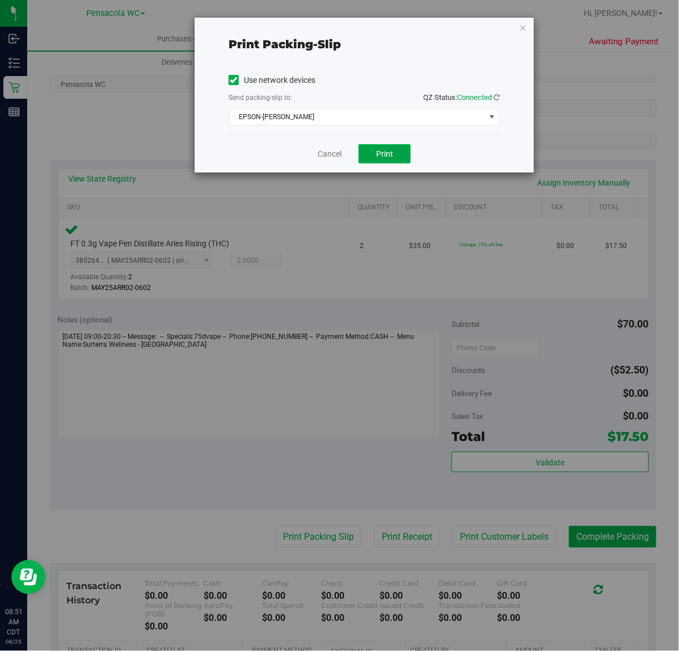
click at [392, 149] on button "Print" at bounding box center [385, 153] width 52 height 19
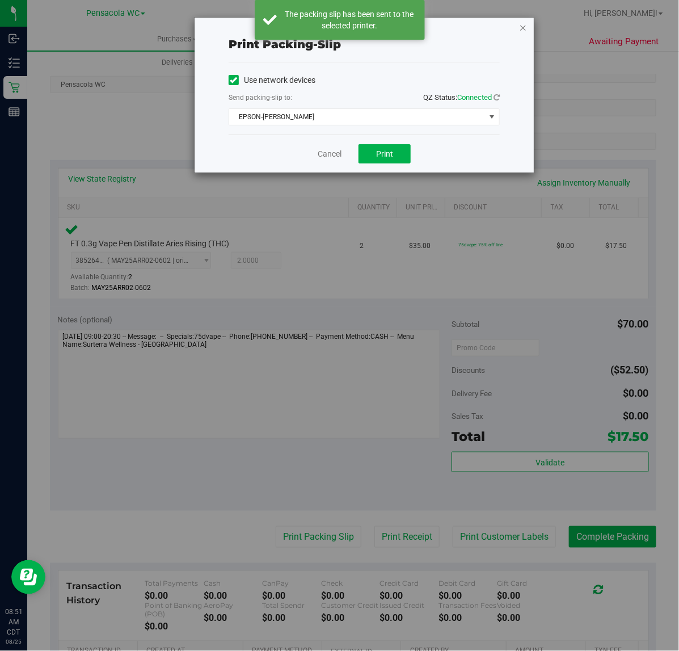
click at [523, 27] on icon "button" at bounding box center [523, 27] width 8 height 14
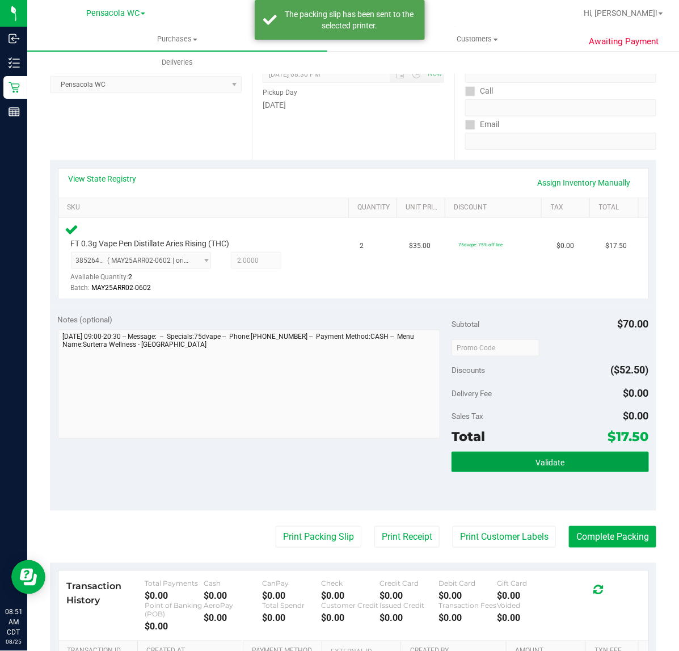
click at [574, 468] on button "Validate" at bounding box center [550, 462] width 197 height 20
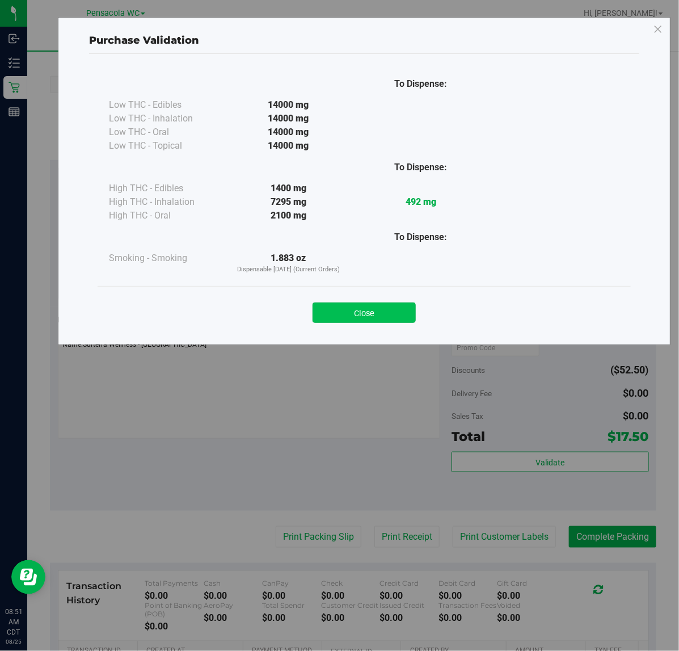
click at [380, 319] on button "Close" at bounding box center [364, 313] width 103 height 20
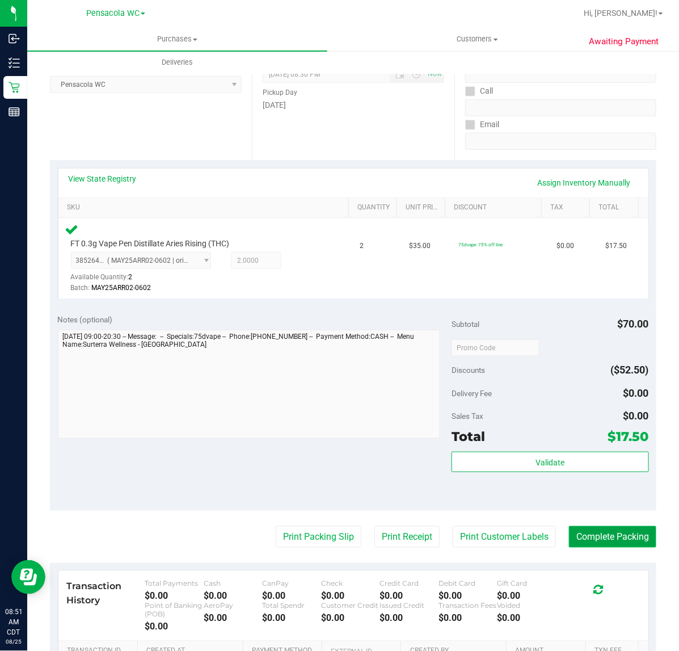
click at [610, 537] on button "Complete Packing" at bounding box center [612, 537] width 87 height 22
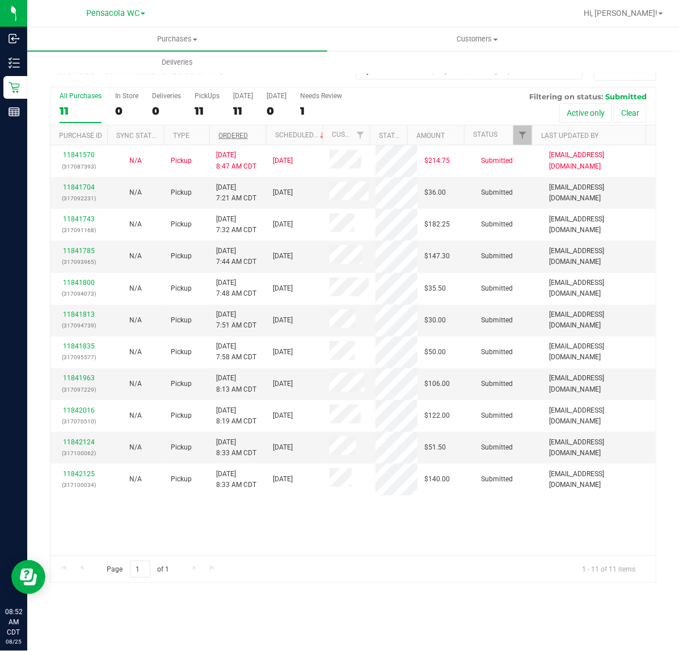
click at [245, 133] on link "Ordered" at bounding box center [234, 136] width 30 height 8
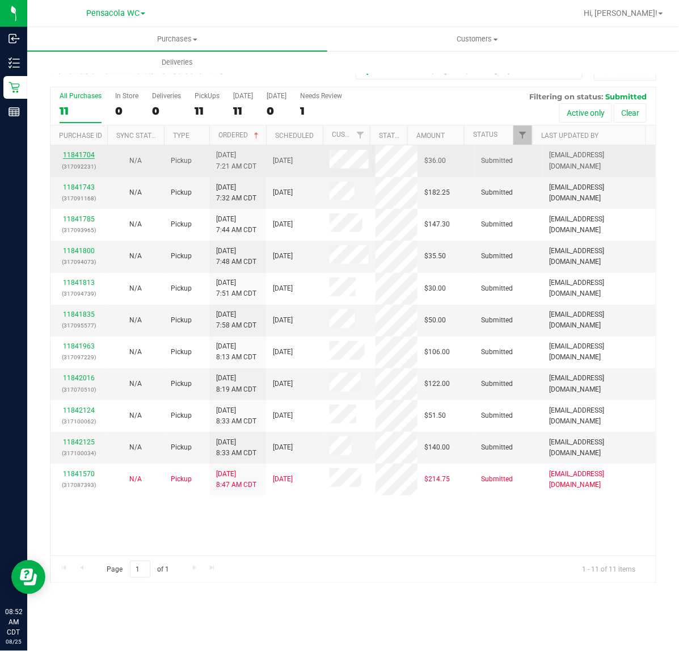
click at [83, 156] on link "11841704" at bounding box center [79, 155] width 32 height 8
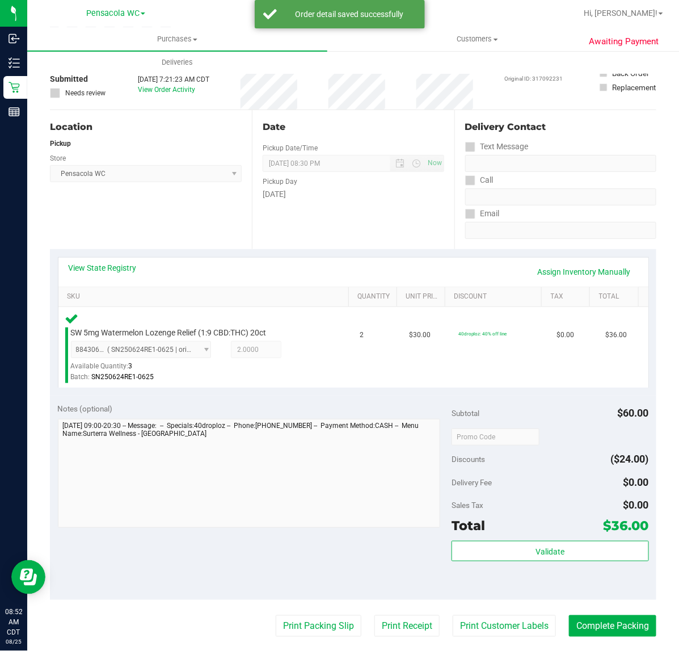
scroll to position [56, 0]
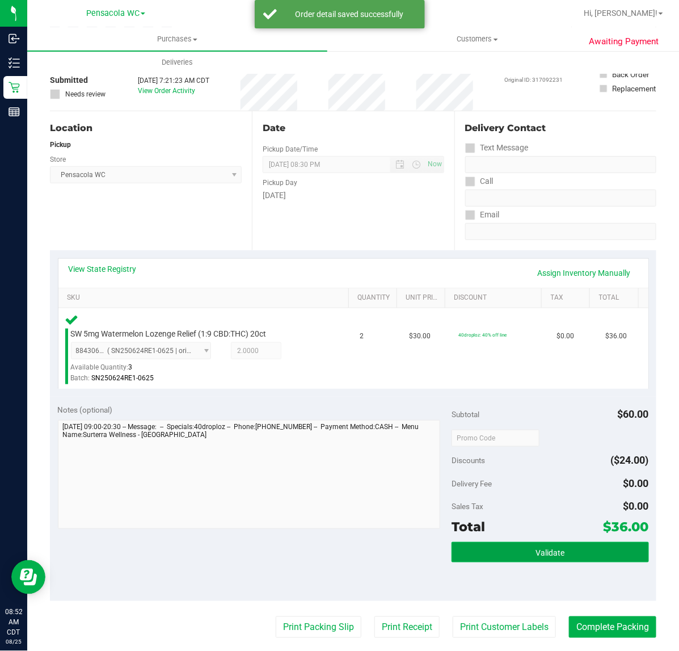
click at [540, 545] on button "Validate" at bounding box center [550, 552] width 197 height 20
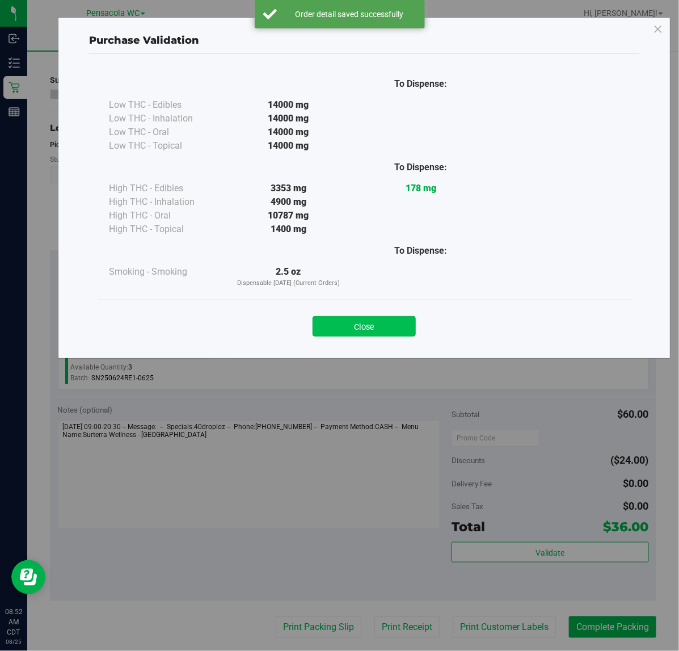
click at [363, 328] on button "Close" at bounding box center [364, 326] width 103 height 20
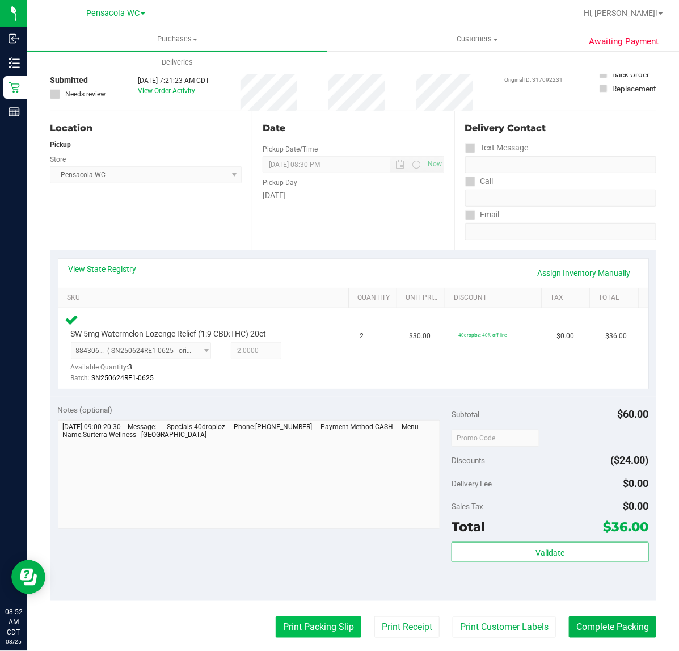
click at [292, 626] on button "Print Packing Slip" at bounding box center [319, 627] width 86 height 22
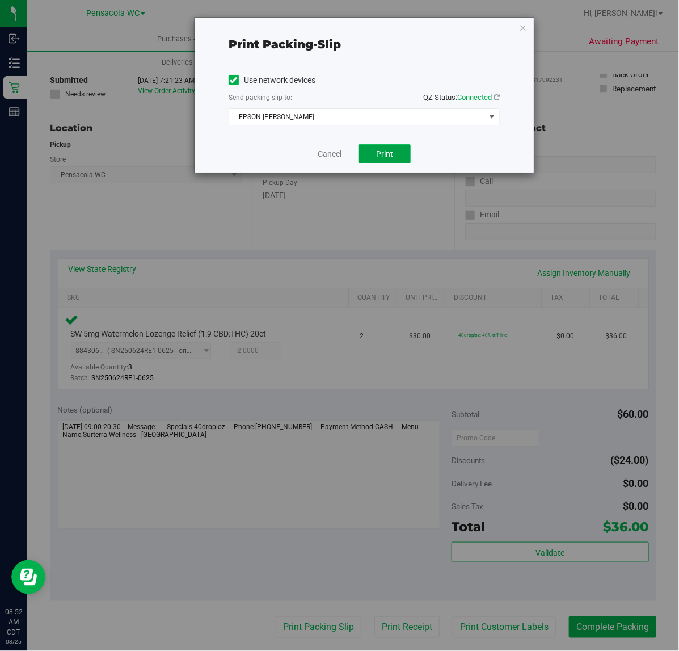
click at [377, 149] on span "Print" at bounding box center [384, 153] width 17 height 9
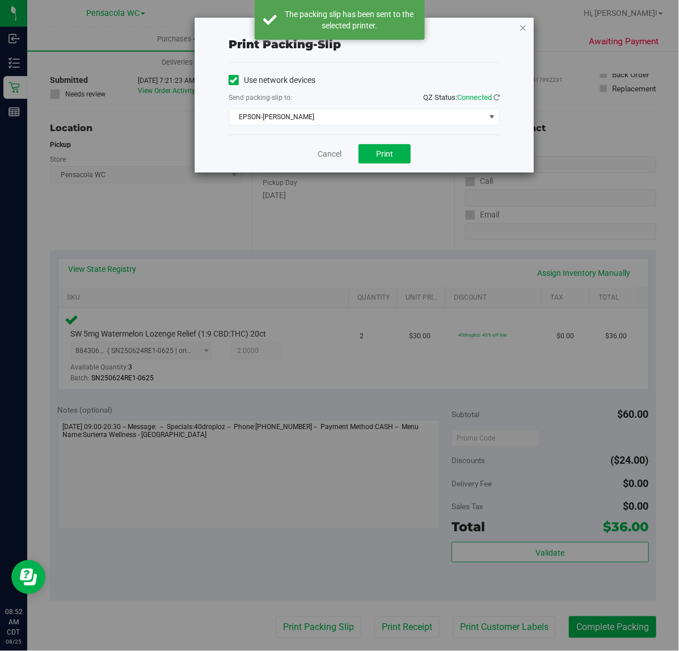
click at [521, 27] on icon "button" at bounding box center [523, 27] width 8 height 14
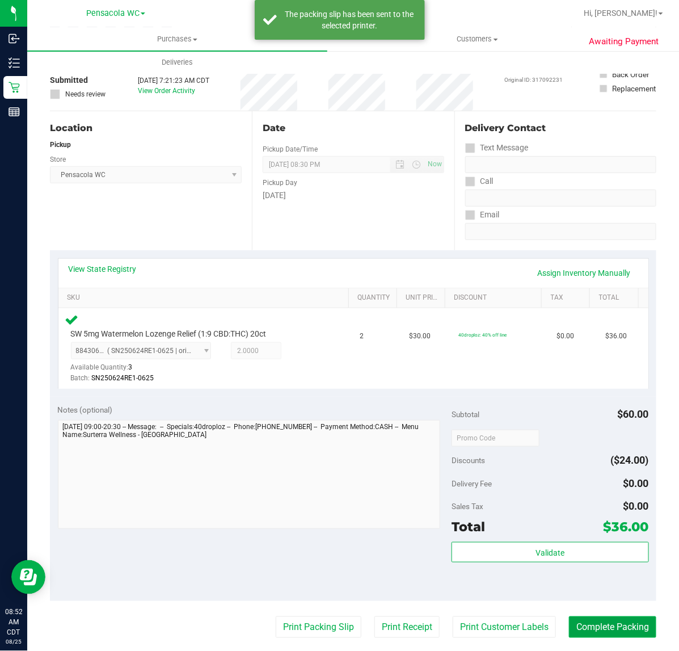
click at [594, 630] on button "Complete Packing" at bounding box center [612, 627] width 87 height 22
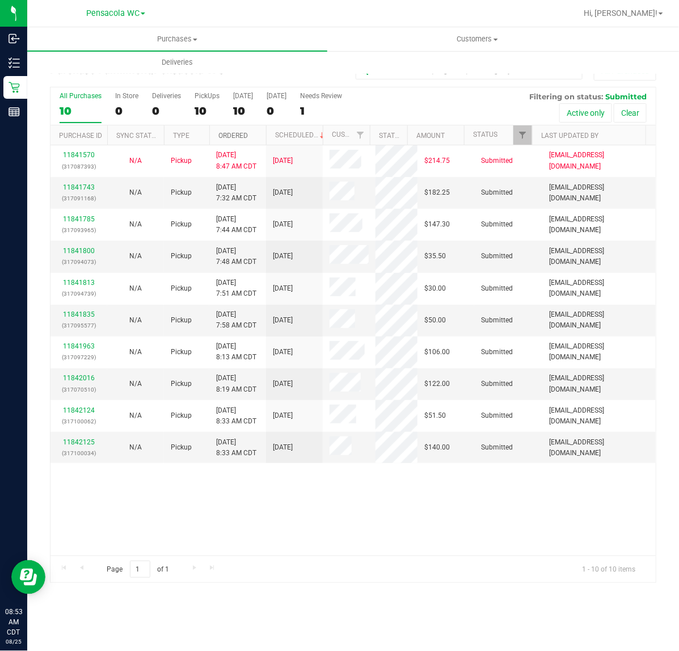
click at [243, 136] on link "Ordered" at bounding box center [234, 136] width 30 height 8
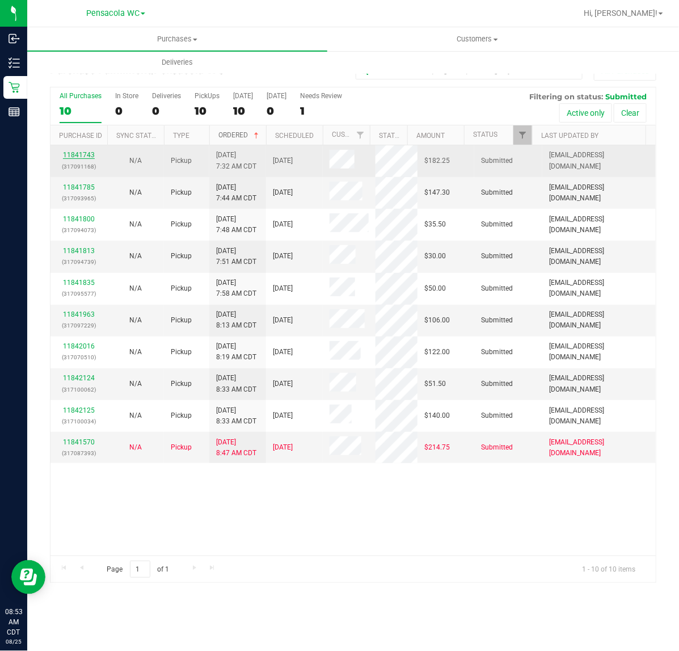
click at [78, 159] on link "11841743" at bounding box center [79, 155] width 32 height 8
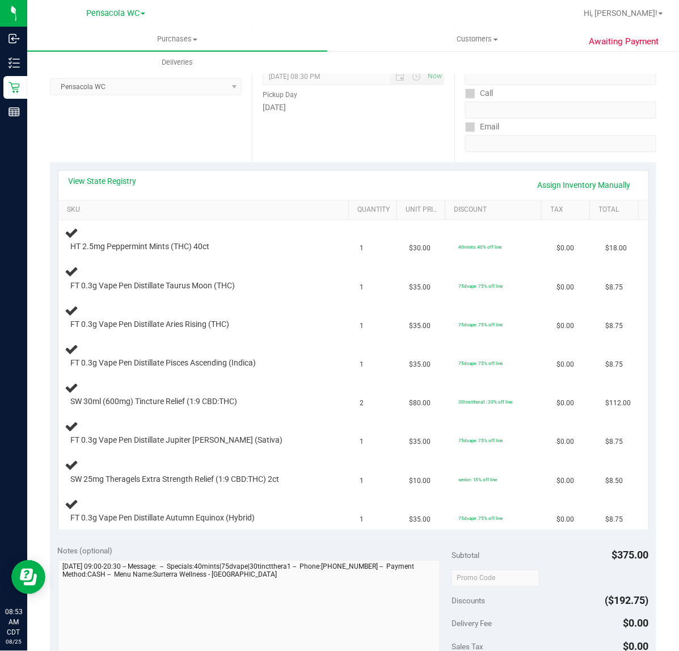
scroll to position [143, 0]
click at [254, 543] on div "Notes (optional) Subtotal $375.00 Discounts ($192.75) Delivery Fee $0.00 Sales …" at bounding box center [353, 640] width 607 height 204
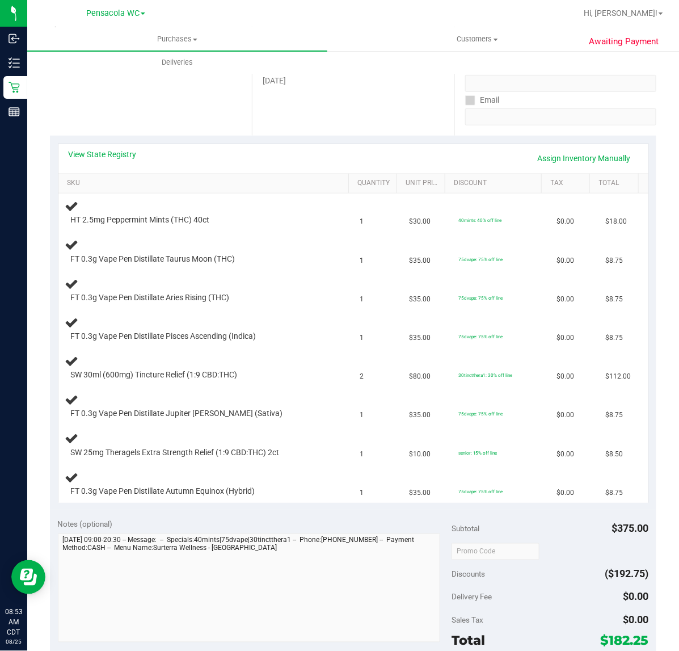
scroll to position [194, 0]
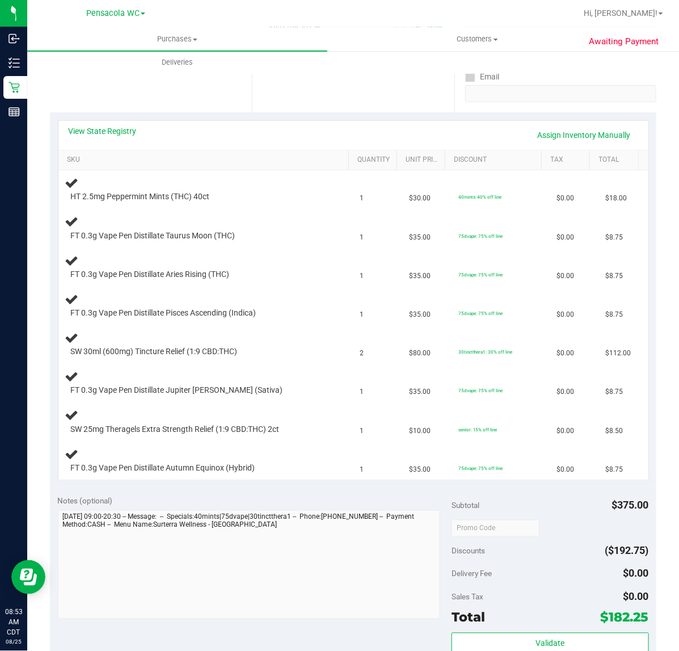
click at [104, 131] on link "View State Registry" at bounding box center [103, 130] width 68 height 11
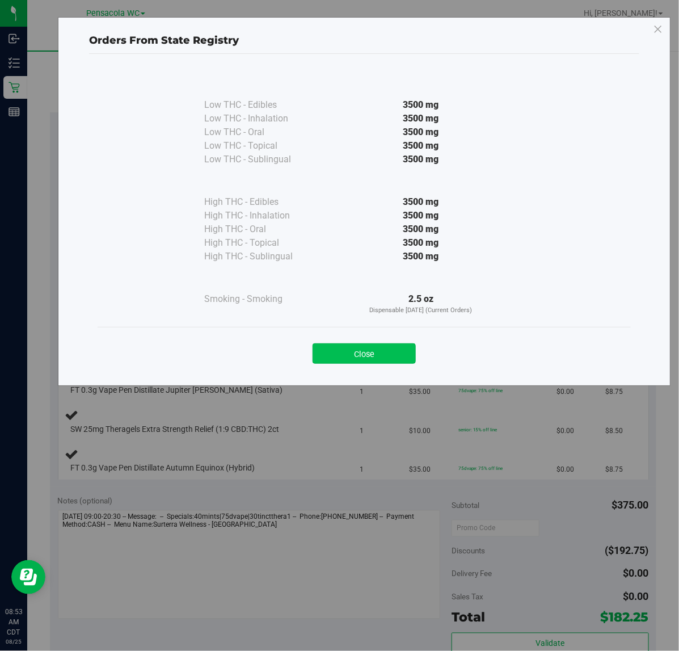
click at [361, 344] on button "Close" at bounding box center [364, 353] width 103 height 20
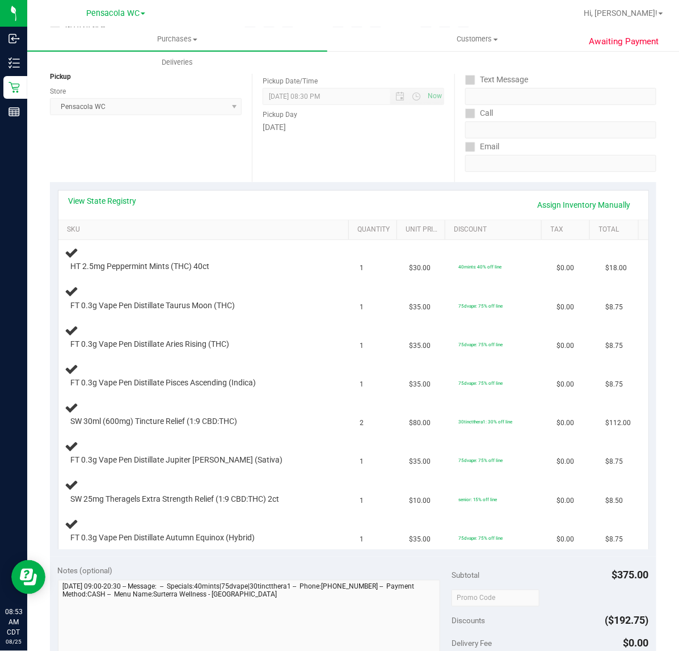
scroll to position [0, 0]
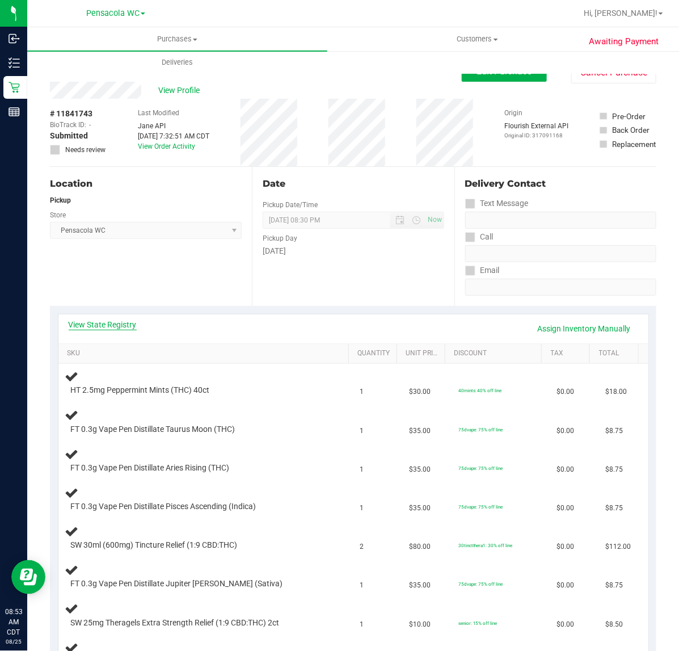
click at [125, 325] on link "View State Registry" at bounding box center [103, 324] width 68 height 11
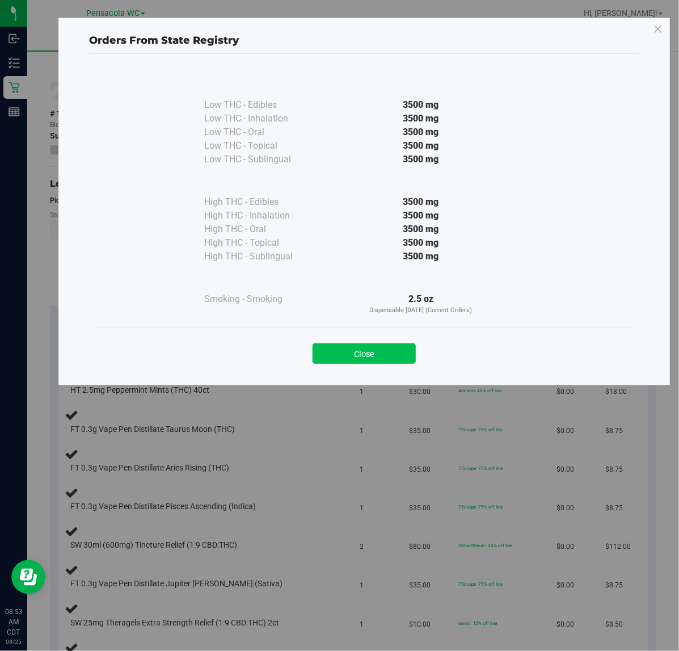
click at [396, 361] on button "Close" at bounding box center [364, 353] width 103 height 20
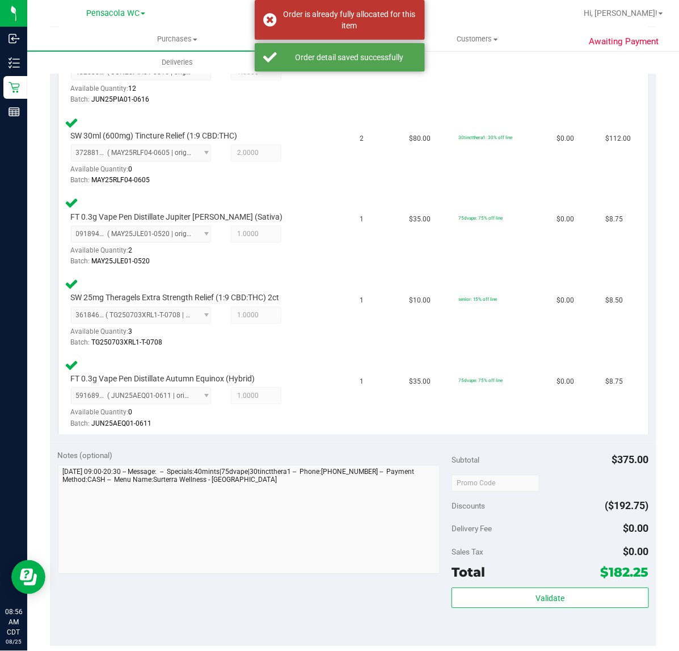
scroll to position [598, 0]
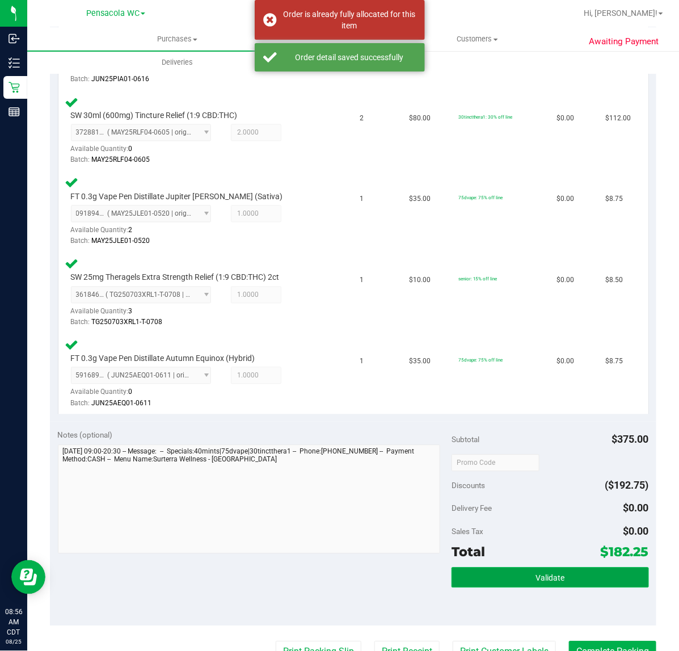
click at [538, 574] on span "Validate" at bounding box center [550, 578] width 29 height 9
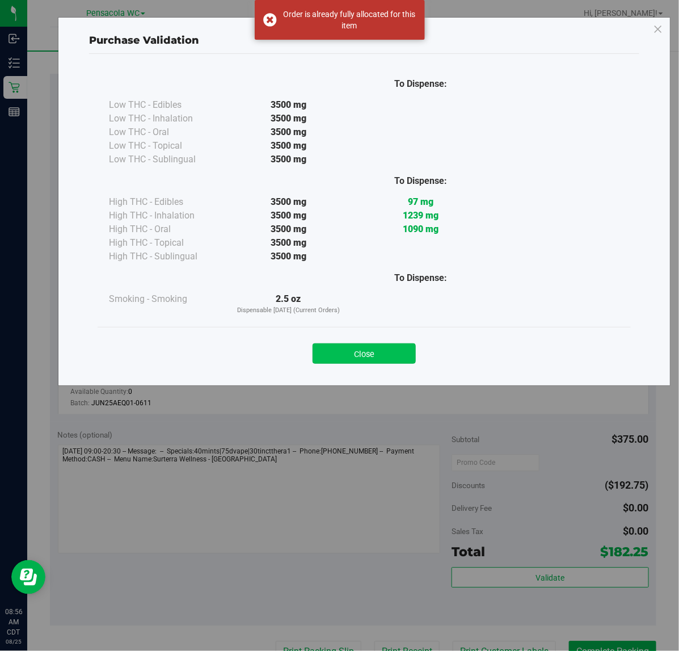
click at [361, 355] on button "Close" at bounding box center [364, 353] width 103 height 20
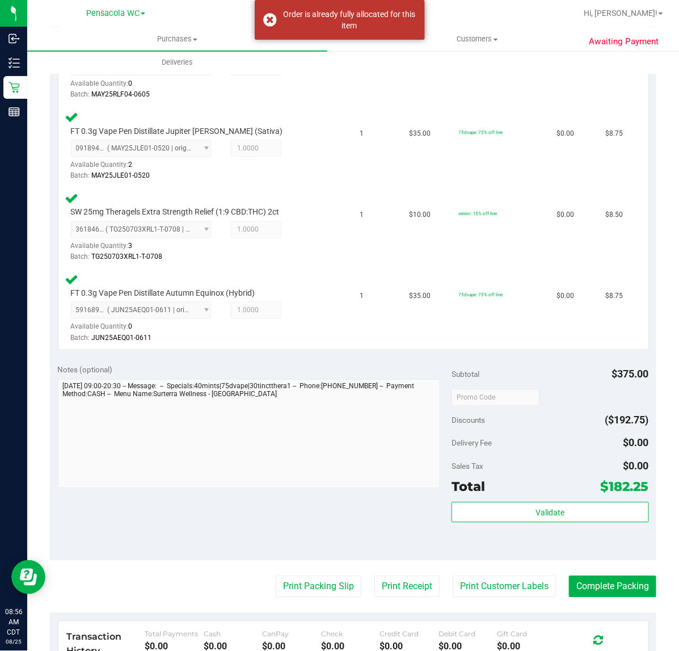
scroll to position [721, 0]
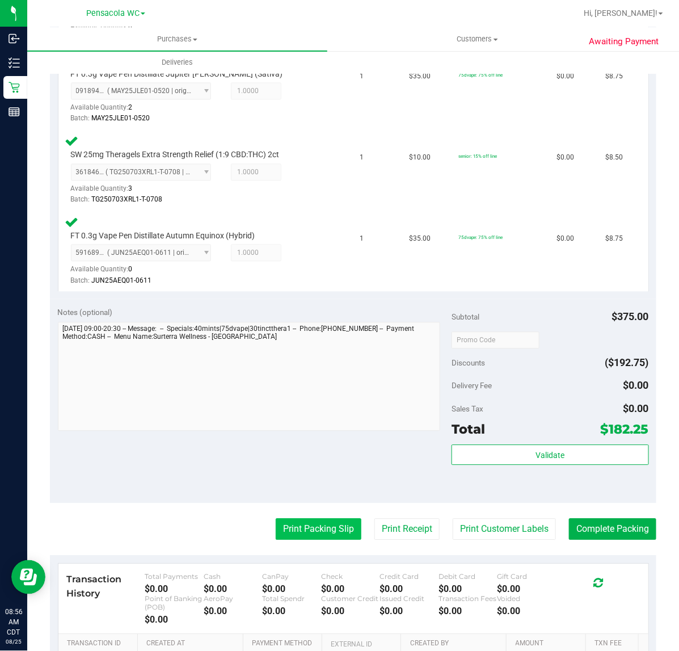
click at [324, 525] on button "Print Packing Slip" at bounding box center [319, 529] width 86 height 22
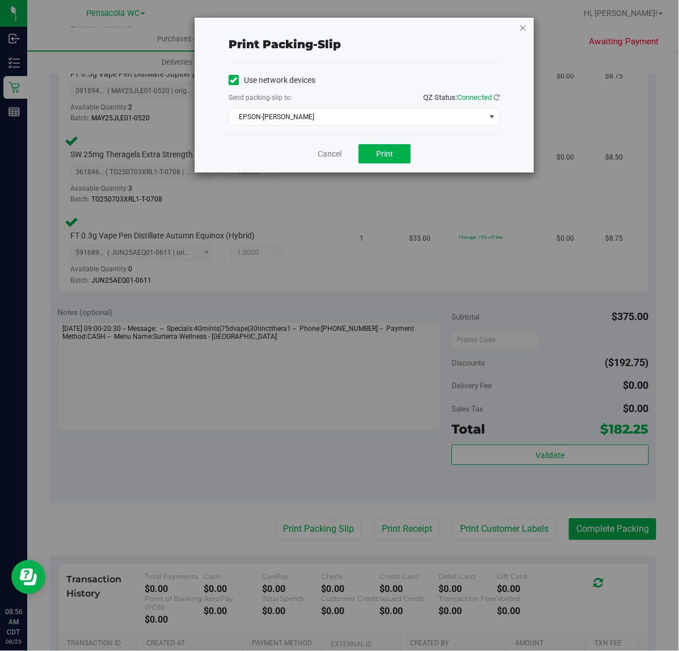
click at [523, 27] on icon "button" at bounding box center [523, 27] width 8 height 14
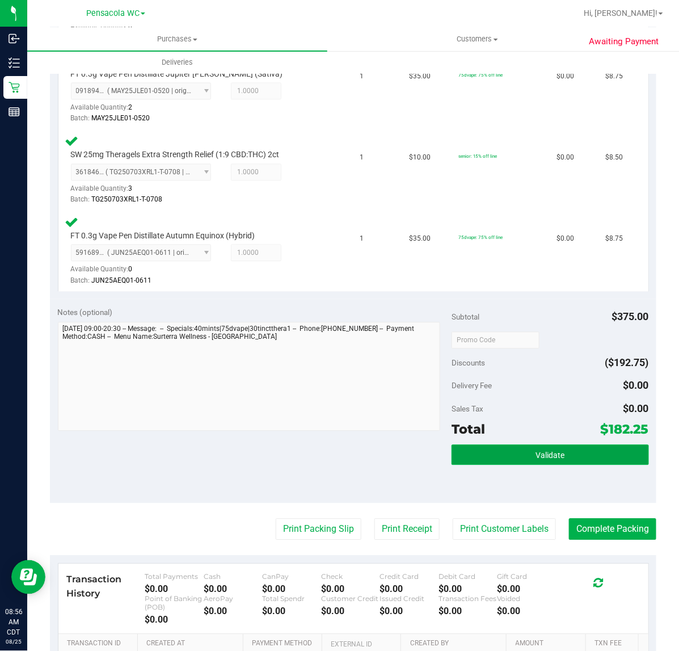
click at [577, 444] on button "Validate" at bounding box center [550, 454] width 197 height 20
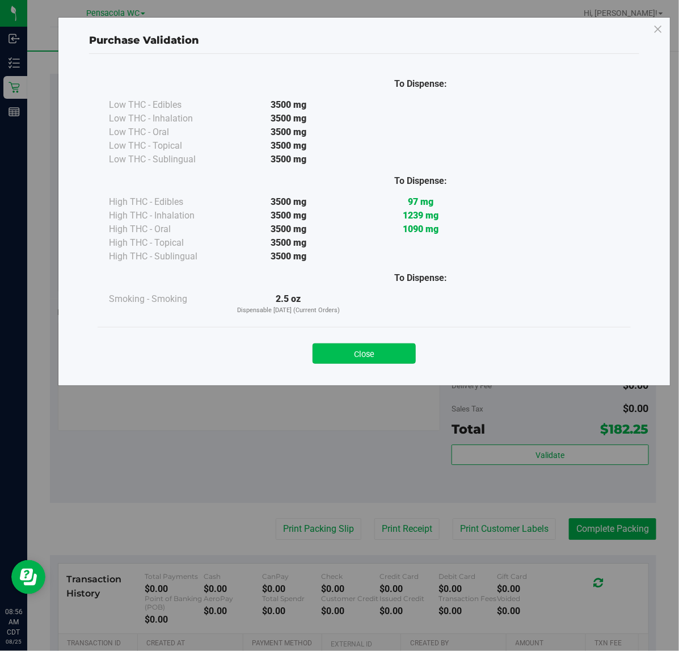
click at [358, 362] on button "Close" at bounding box center [364, 353] width 103 height 20
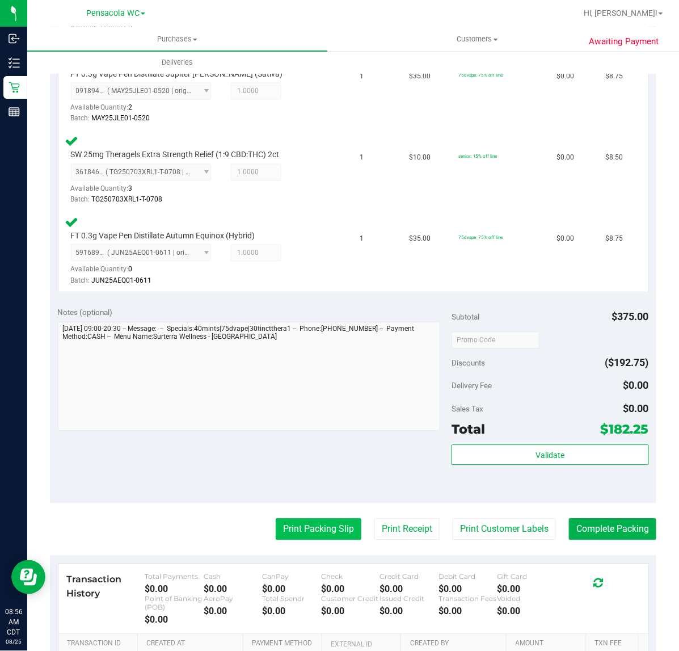
click at [330, 524] on button "Print Packing Slip" at bounding box center [319, 529] width 86 height 22
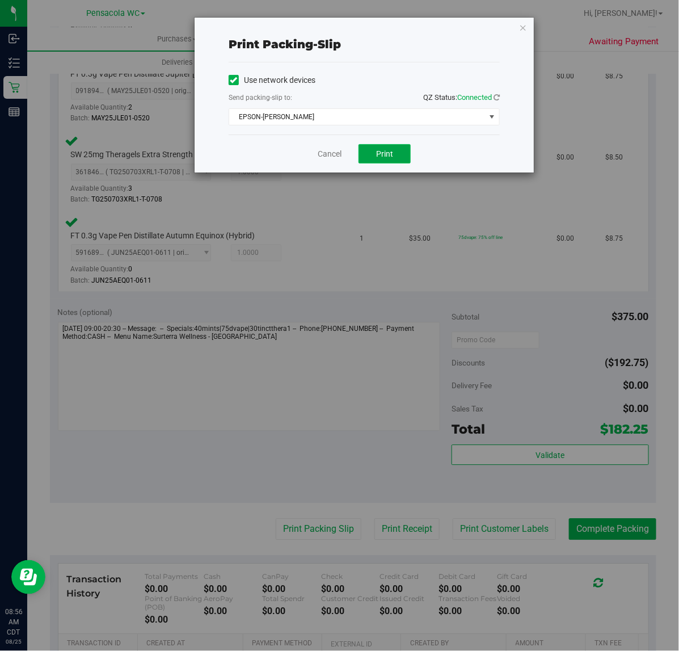
click at [385, 152] on span "Print" at bounding box center [384, 153] width 17 height 9
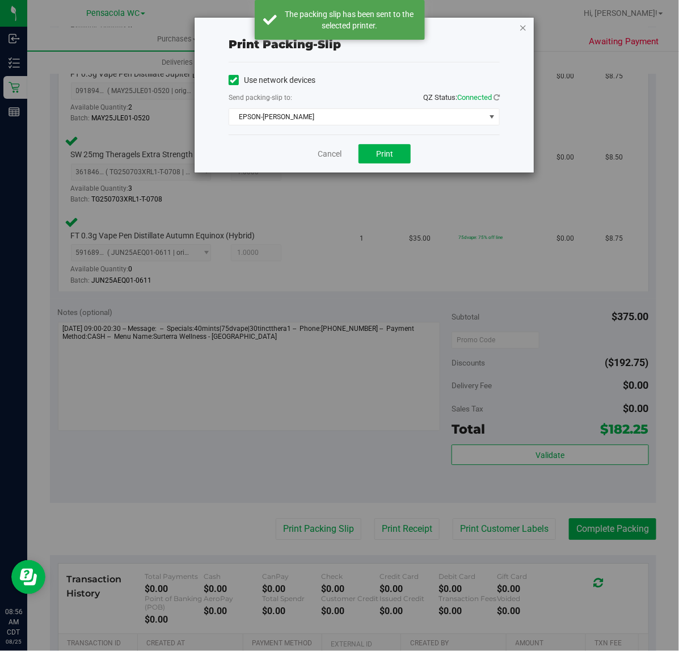
click at [523, 24] on icon "button" at bounding box center [523, 27] width 8 height 14
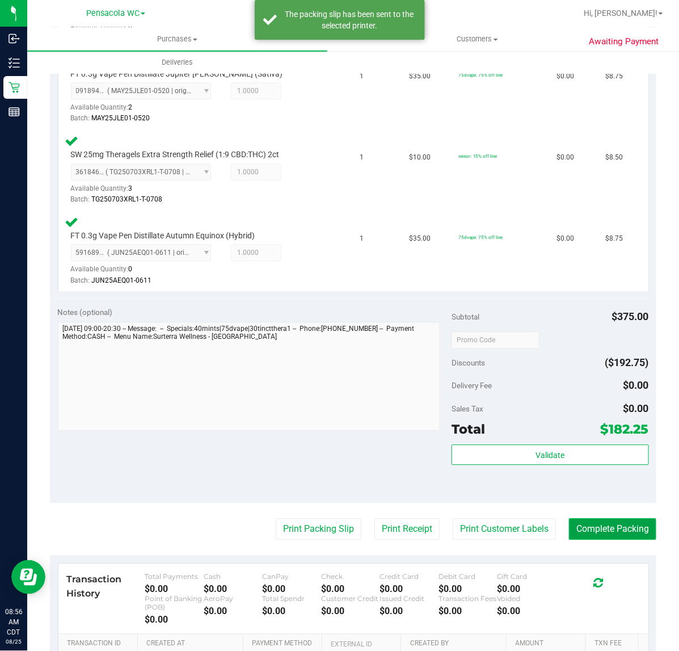
click at [606, 535] on button "Complete Packing" at bounding box center [612, 529] width 87 height 22
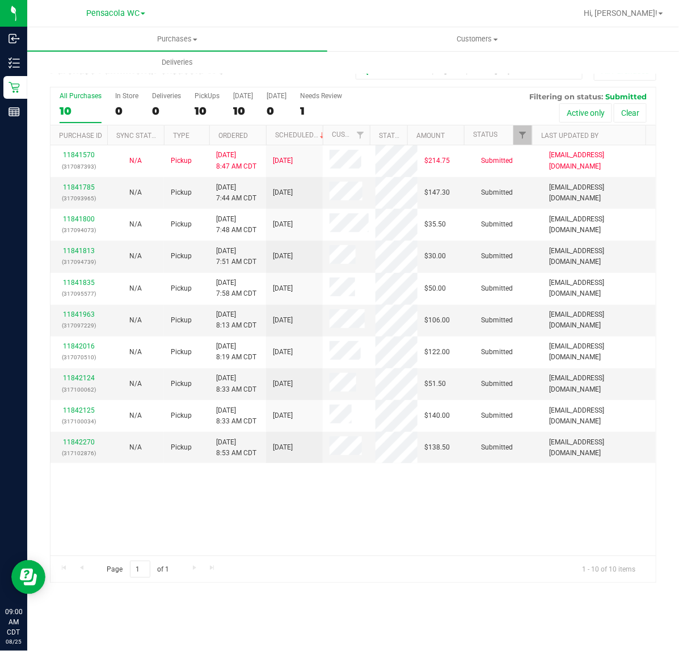
click at [249, 134] on th "Ordered" at bounding box center [237, 135] width 57 height 20
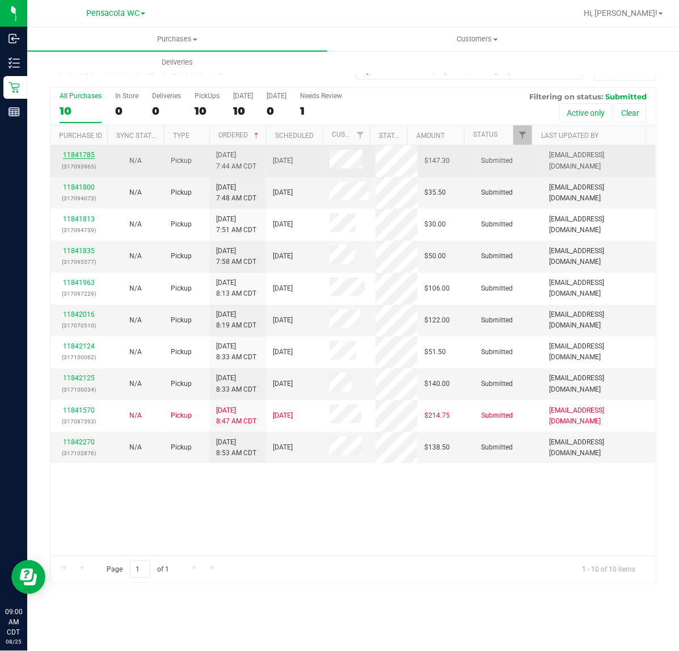
click at [75, 152] on link "11841785" at bounding box center [79, 155] width 32 height 8
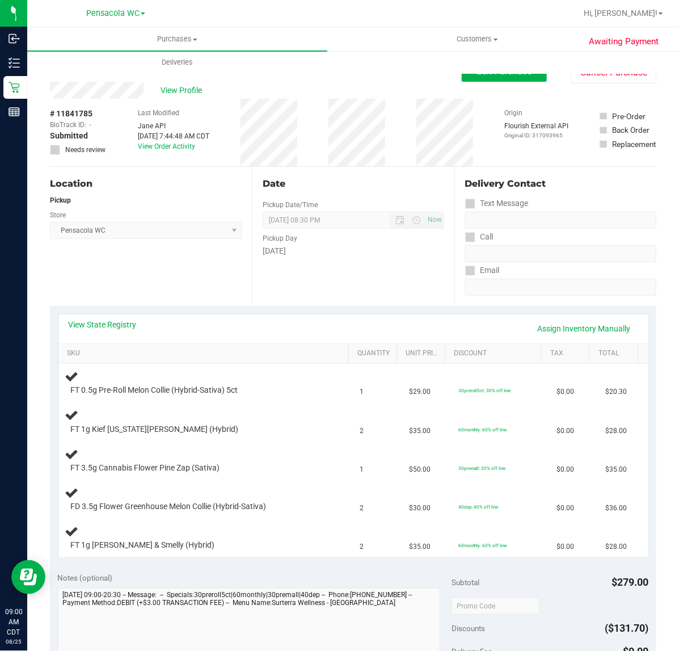
click at [192, 281] on div "Location Pickup Store Pensacola WC Select Store Bonita Springs WC Boynton Beach…" at bounding box center [151, 236] width 202 height 139
drag, startPoint x: 114, startPoint y: 337, endPoint x: 108, endPoint y: 327, distance: 11.5
click at [112, 337] on div "View State Registry Assign Inventory Manually" at bounding box center [354, 328] width 570 height 19
click at [108, 325] on link "View State Registry" at bounding box center [103, 324] width 68 height 11
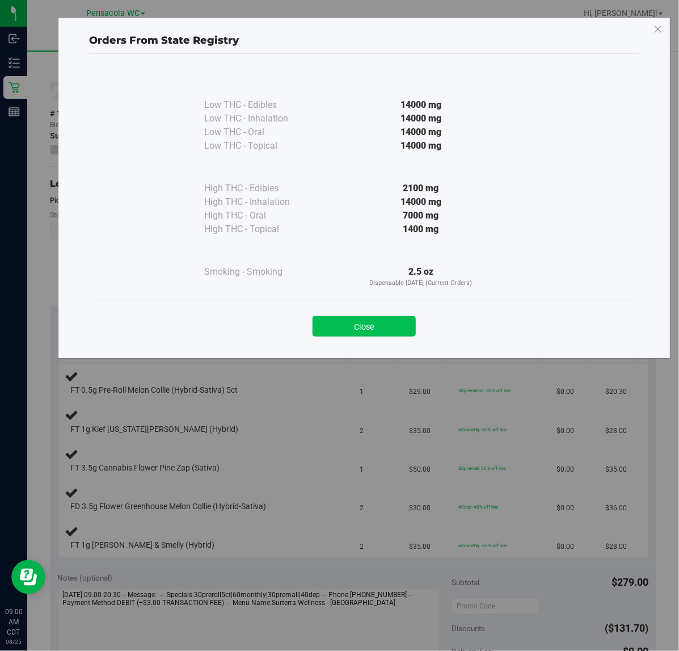
click at [328, 325] on button "Close" at bounding box center [364, 326] width 103 height 20
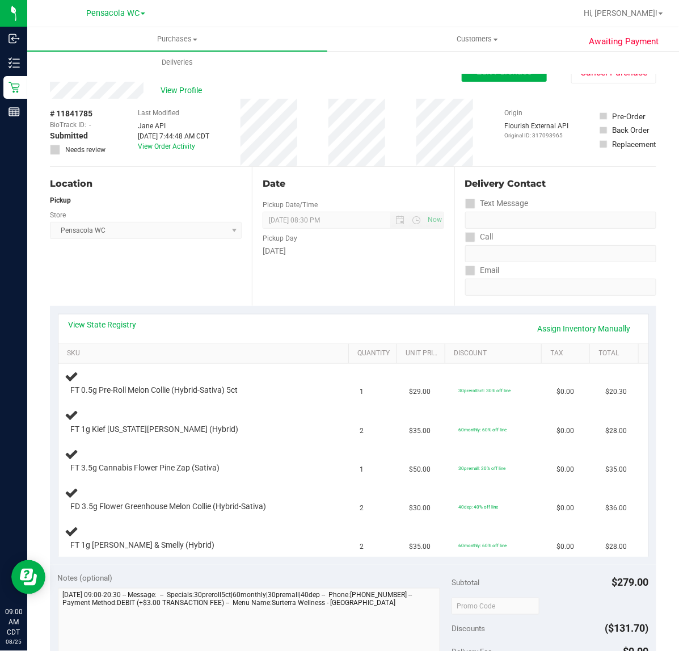
click at [227, 281] on div "Location Pickup Store Pensacola WC Select Store Bonita Springs WC Boynton Beach…" at bounding box center [151, 236] width 202 height 139
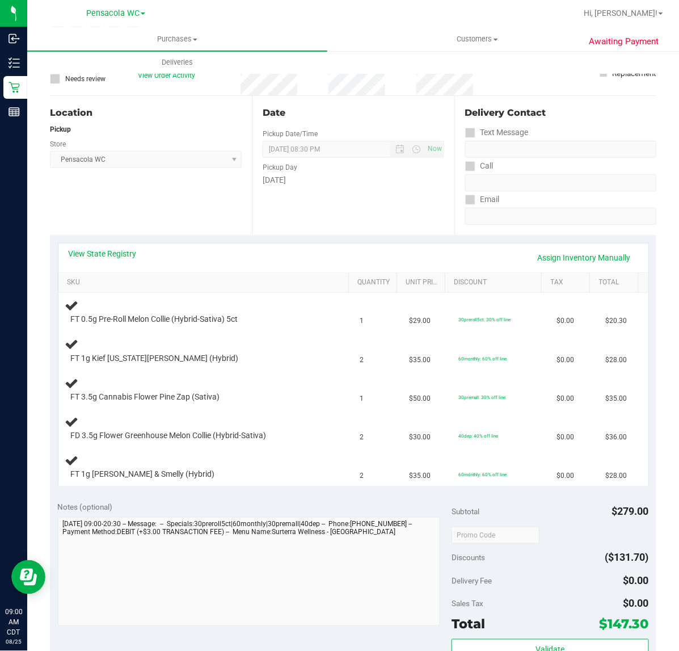
click at [234, 509] on div "Notes (optional)" at bounding box center [255, 506] width 394 height 11
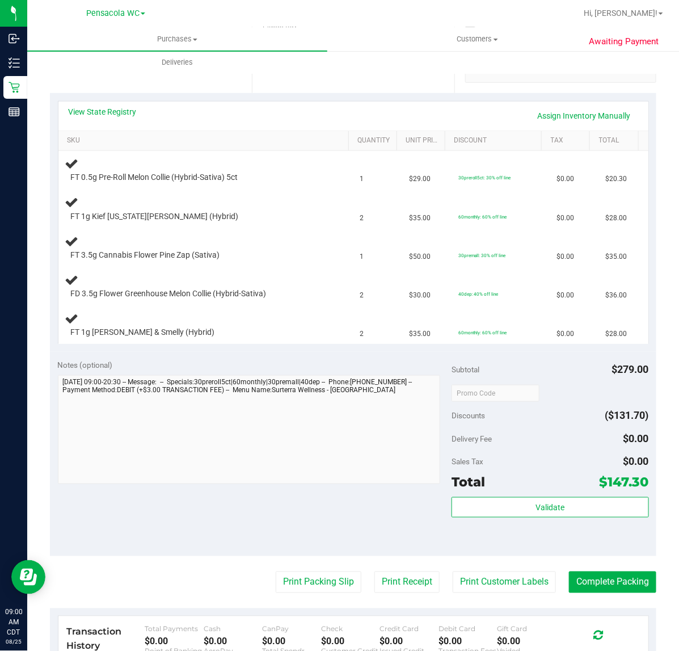
scroll to position [142, 0]
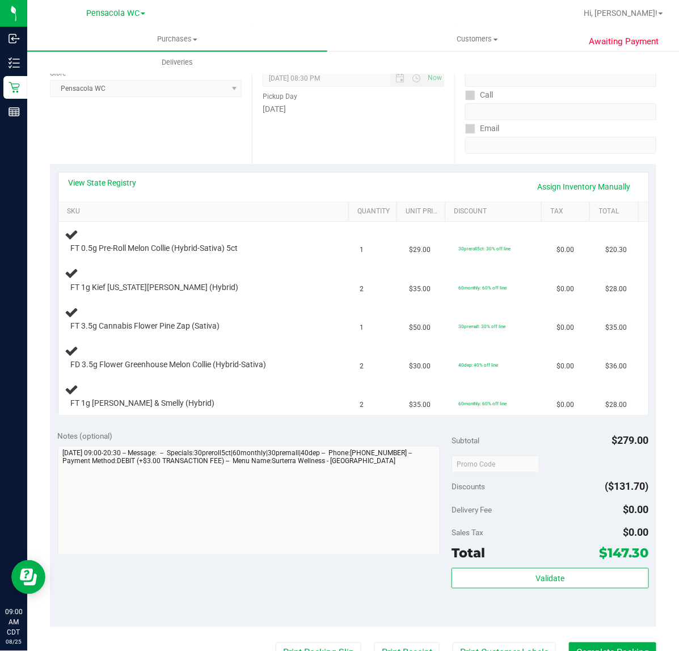
click at [137, 141] on div "Location Pickup Store Pensacola WC Select Store Bonita Springs WC Boynton Beach…" at bounding box center [151, 94] width 202 height 139
click at [115, 182] on link "View State Registry" at bounding box center [103, 182] width 68 height 11
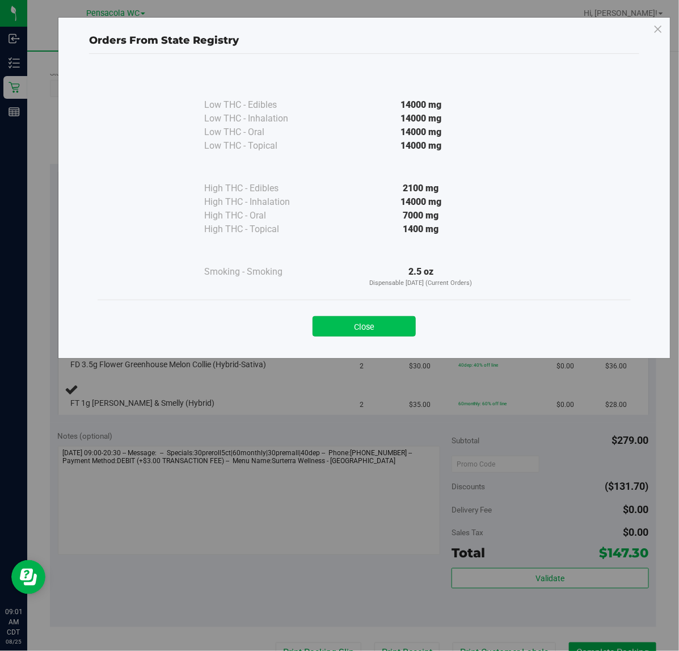
click at [367, 328] on button "Close" at bounding box center [364, 326] width 103 height 20
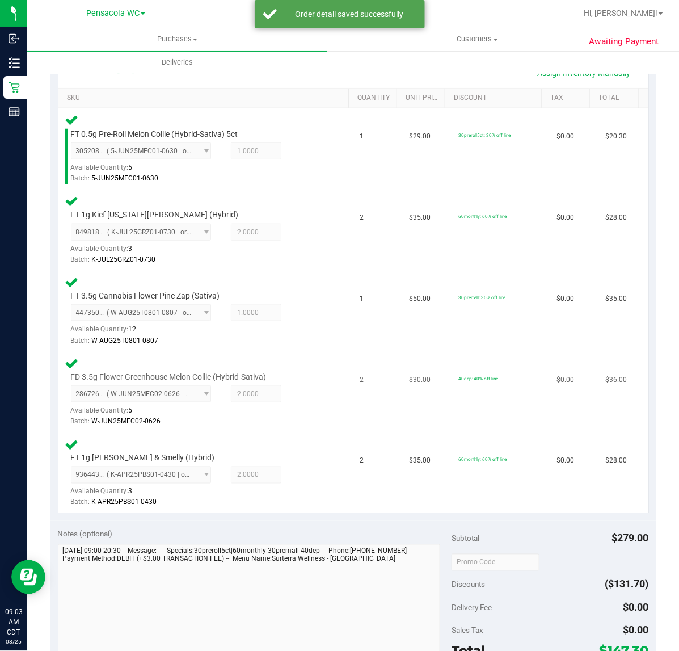
scroll to position [324, 0]
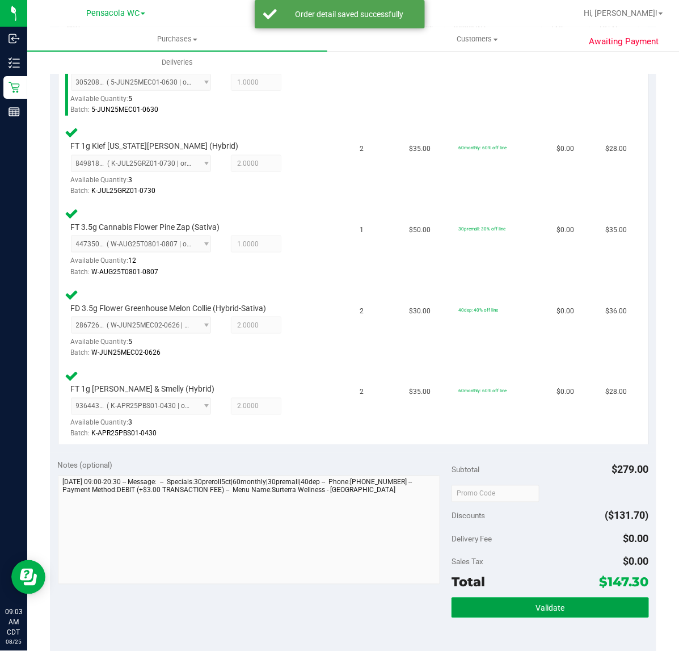
click at [529, 614] on button "Validate" at bounding box center [550, 608] width 197 height 20
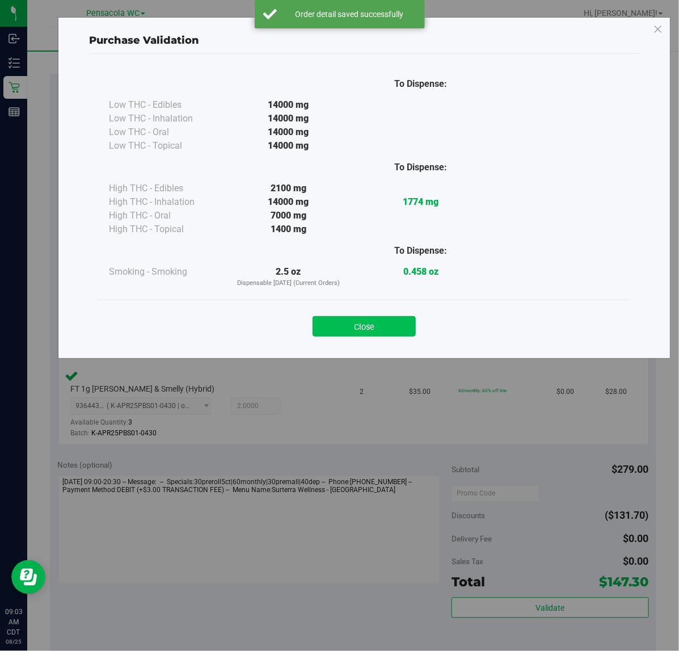
click at [364, 326] on button "Close" at bounding box center [364, 326] width 103 height 20
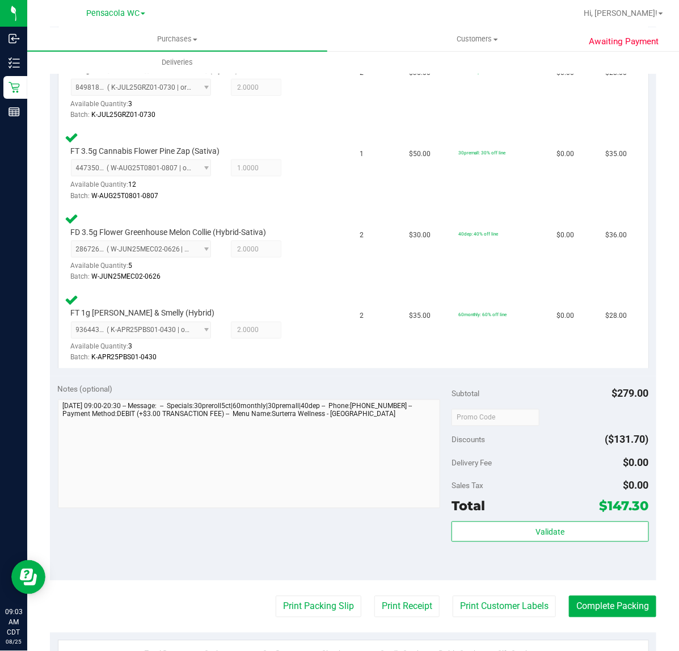
scroll to position [537, 0]
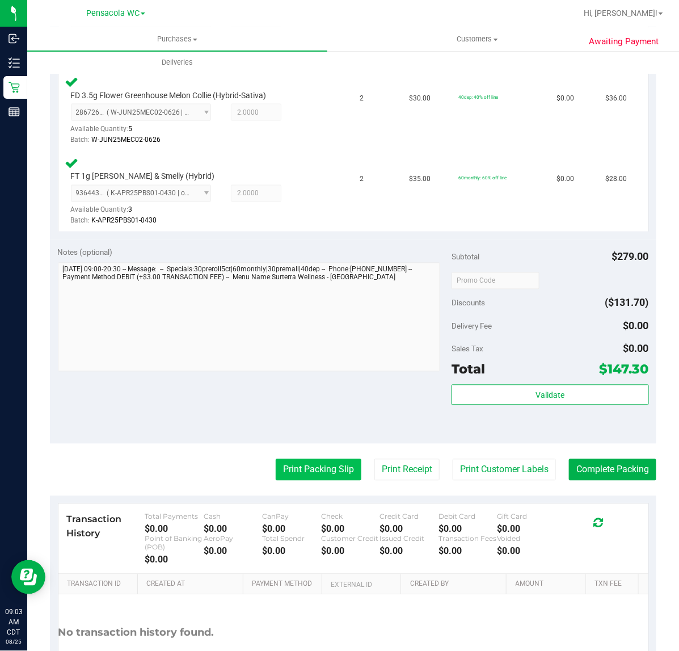
click at [291, 468] on button "Print Packing Slip" at bounding box center [319, 470] width 86 height 22
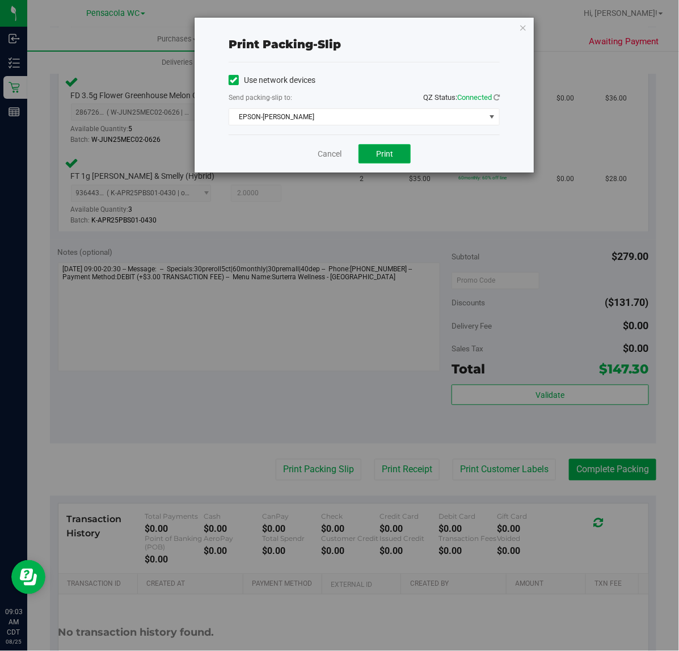
click at [391, 151] on span "Print" at bounding box center [384, 153] width 17 height 9
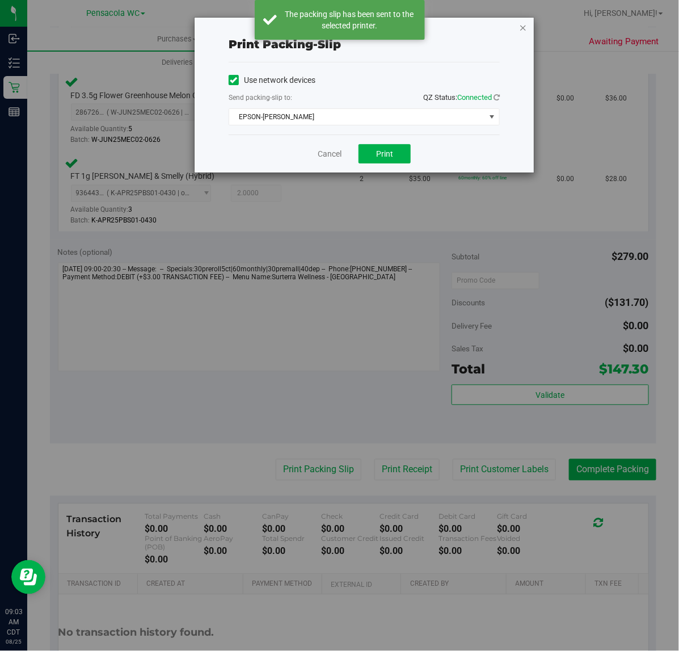
click at [526, 23] on icon "button" at bounding box center [523, 27] width 8 height 14
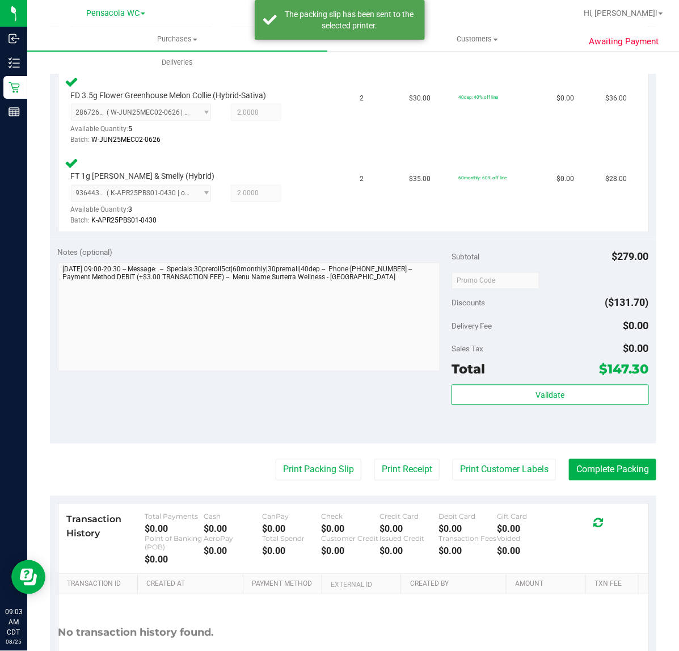
click at [577, 425] on div "Validate" at bounding box center [550, 410] width 197 height 51
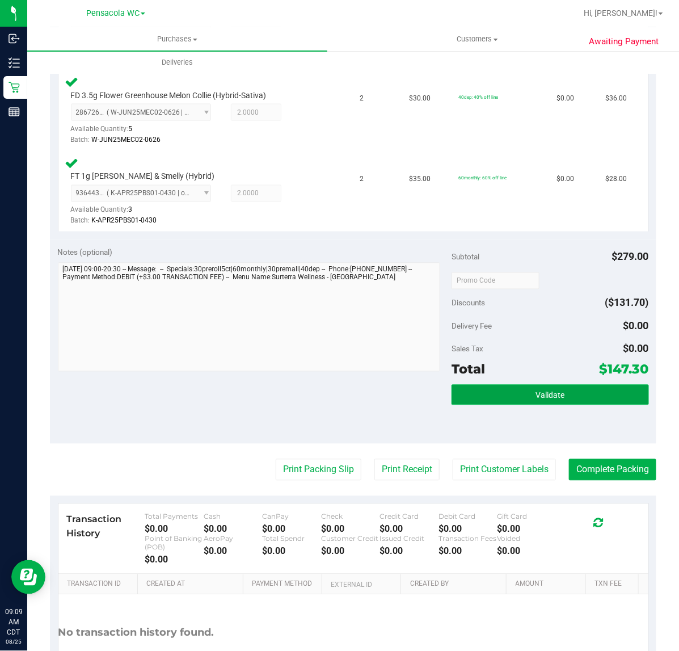
click at [586, 390] on button "Validate" at bounding box center [550, 395] width 197 height 20
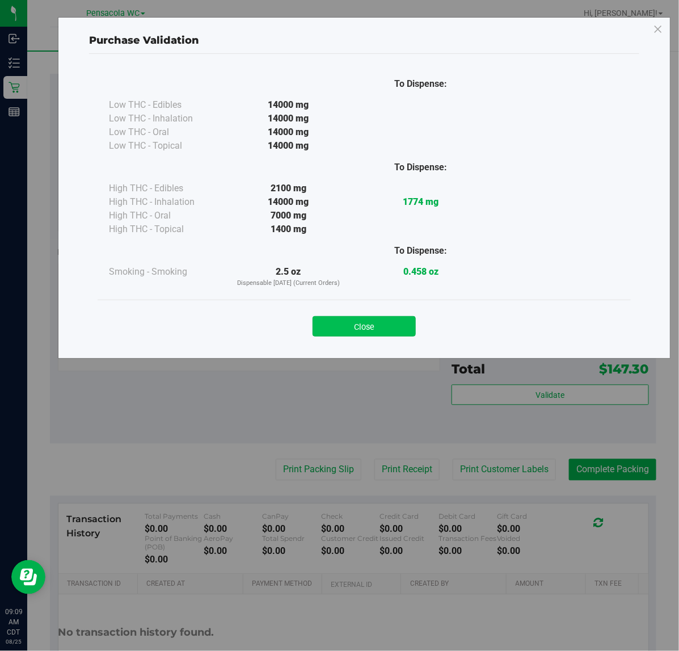
click at [366, 325] on button "Close" at bounding box center [364, 326] width 103 height 20
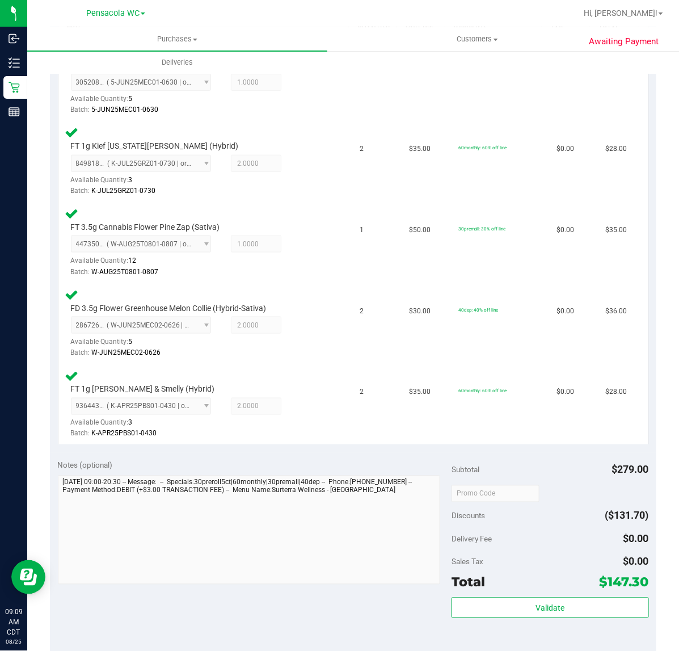
scroll to position [620, 0]
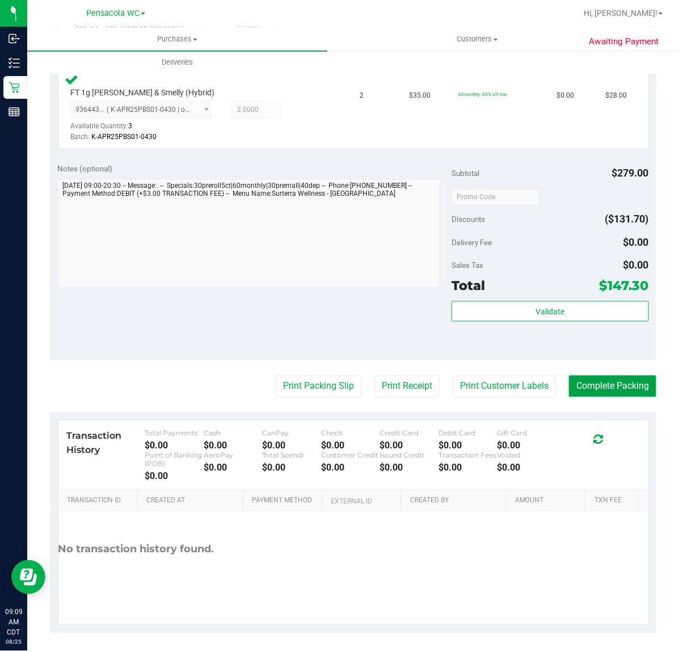
click at [606, 376] on button "Complete Packing" at bounding box center [612, 387] width 87 height 22
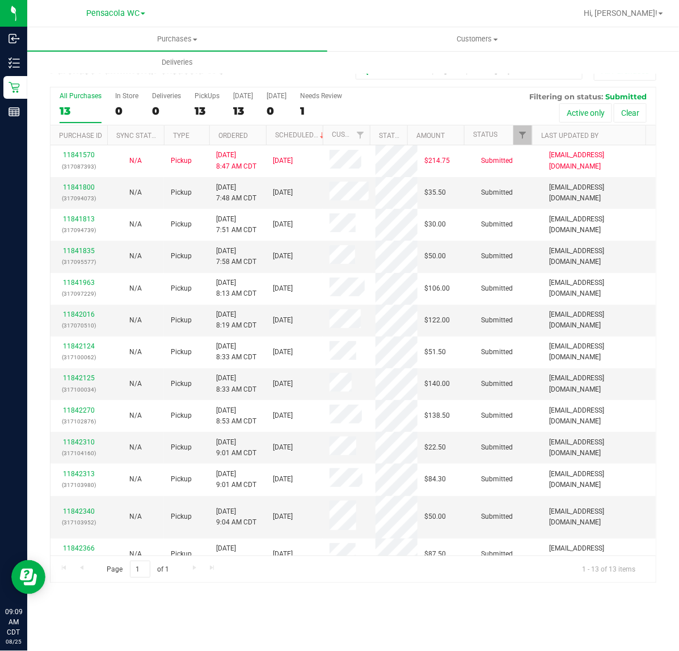
click at [254, 136] on th "Ordered" at bounding box center [237, 135] width 57 height 20
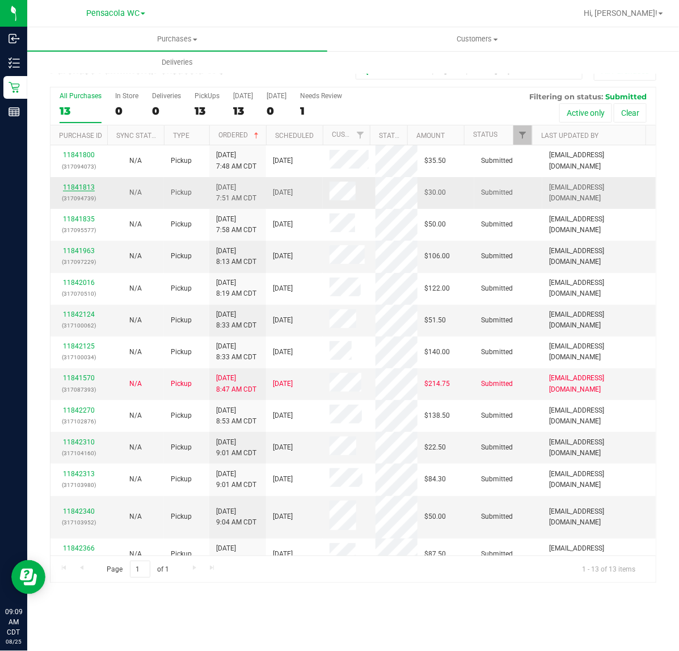
click at [80, 188] on link "11841813" at bounding box center [79, 187] width 32 height 8
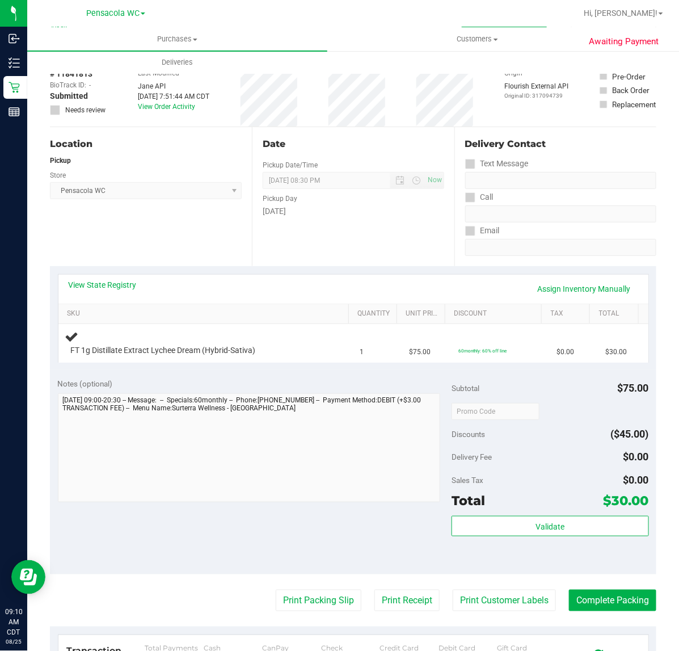
scroll to position [41, 0]
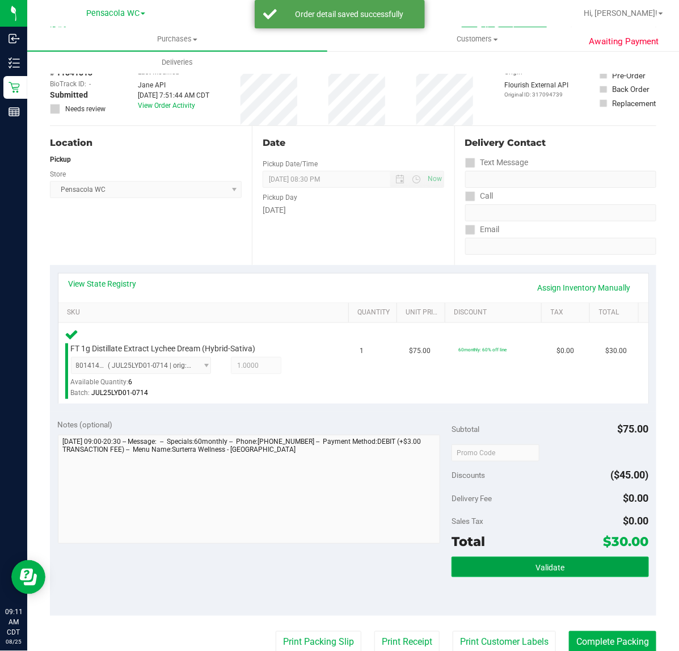
click at [481, 572] on button "Validate" at bounding box center [550, 567] width 197 height 20
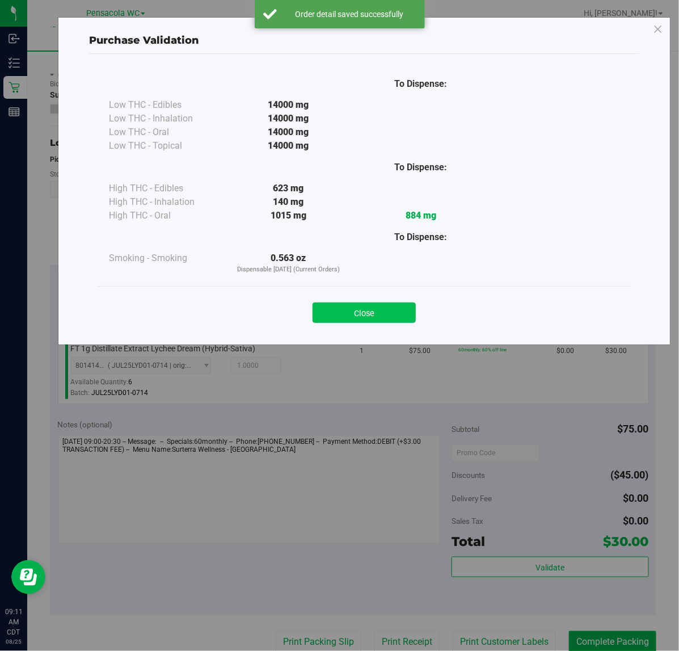
click at [392, 316] on button "Close" at bounding box center [364, 313] width 103 height 20
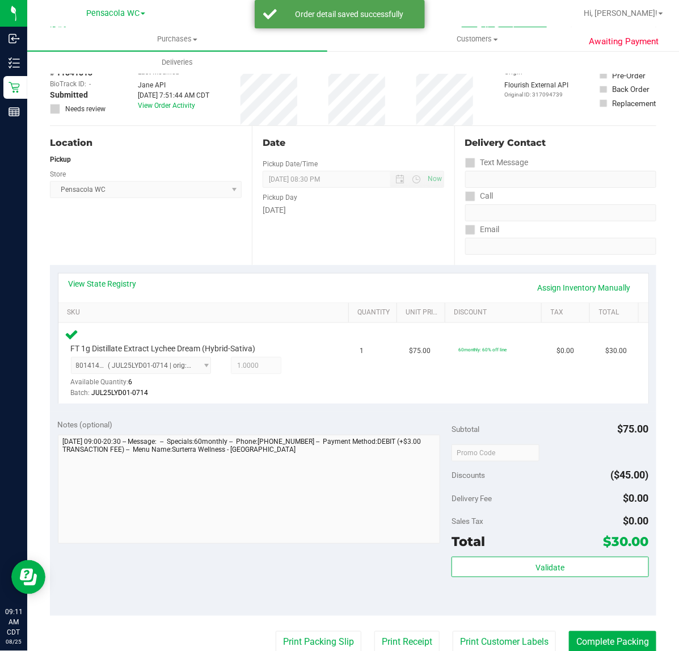
scroll to position [183, 0]
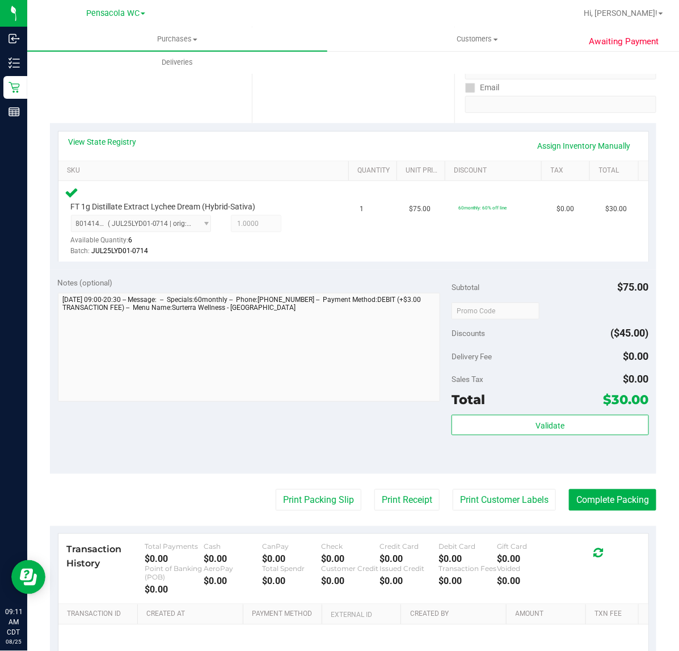
click at [341, 487] on purchase-details "Back Edit Purchase Cancel Purchase View Profile # 11841813 BioTrack ID: - Submi…" at bounding box center [353, 313] width 607 height 868
click at [335, 499] on button "Print Packing Slip" at bounding box center [319, 500] width 86 height 22
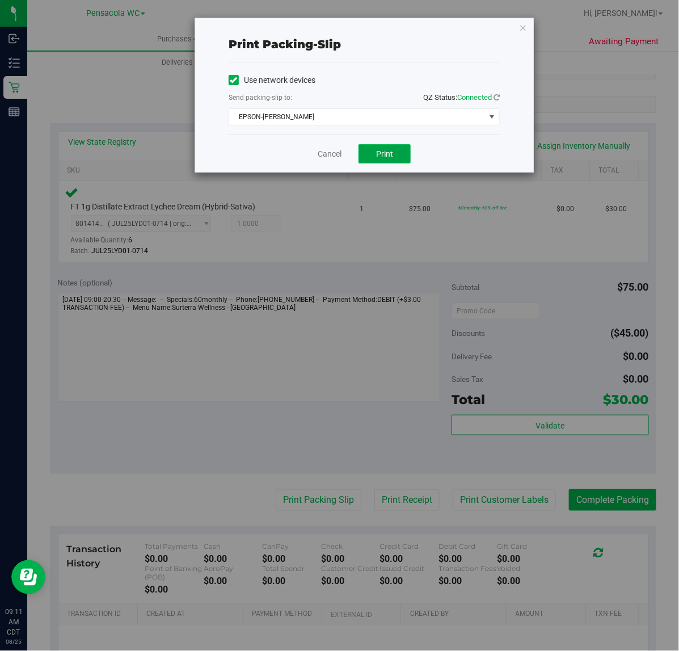
click at [378, 152] on span "Print" at bounding box center [384, 153] width 17 height 9
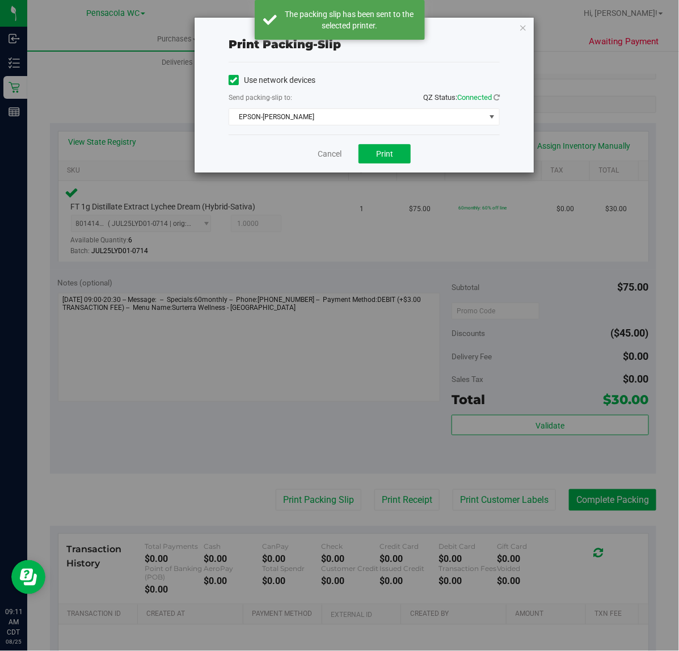
click at [528, 27] on div "Print packing-slip Use network devices Send packing-slip to: QZ Status: Connect…" at bounding box center [364, 95] width 339 height 155
click at [529, 24] on div "Print packing-slip Use network devices Send packing-slip to: QZ Status: Connect…" at bounding box center [364, 95] width 339 height 155
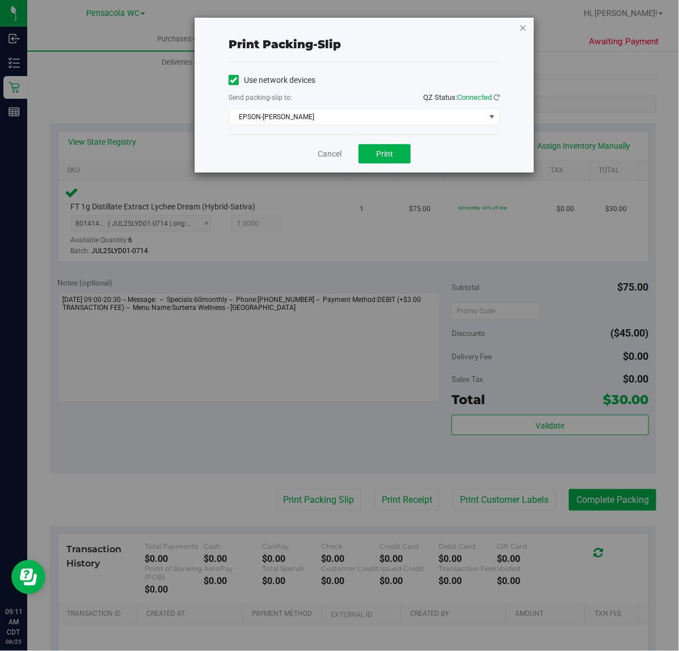
click at [525, 26] on icon "button" at bounding box center [523, 27] width 8 height 14
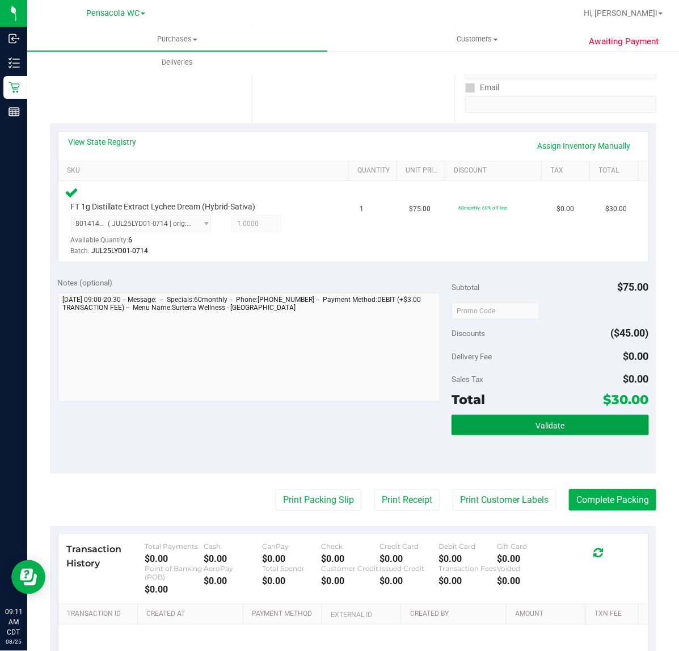
click at [501, 421] on button "Validate" at bounding box center [550, 425] width 197 height 20
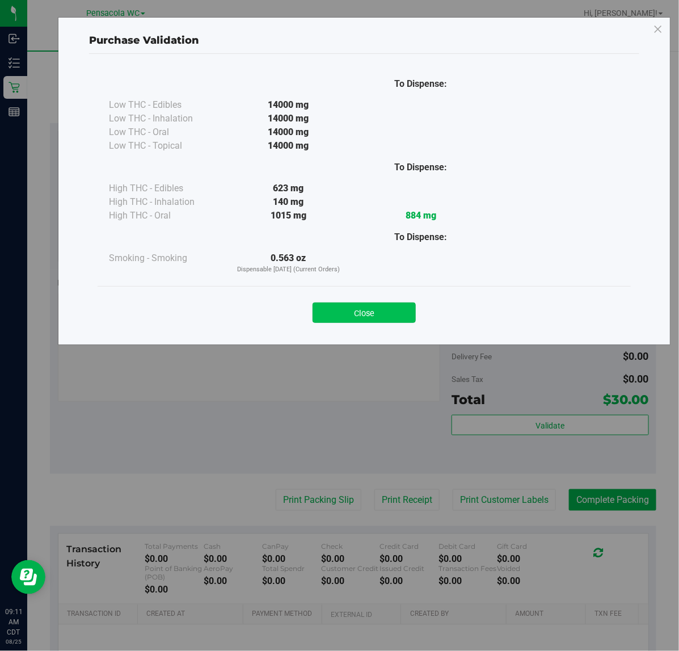
click at [377, 312] on button "Close" at bounding box center [364, 313] width 103 height 20
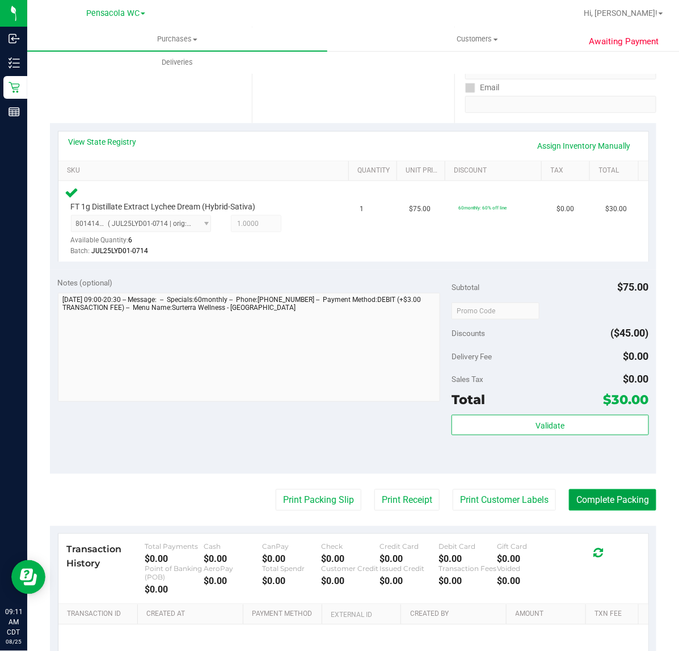
click at [585, 494] on button "Complete Packing" at bounding box center [612, 500] width 87 height 22
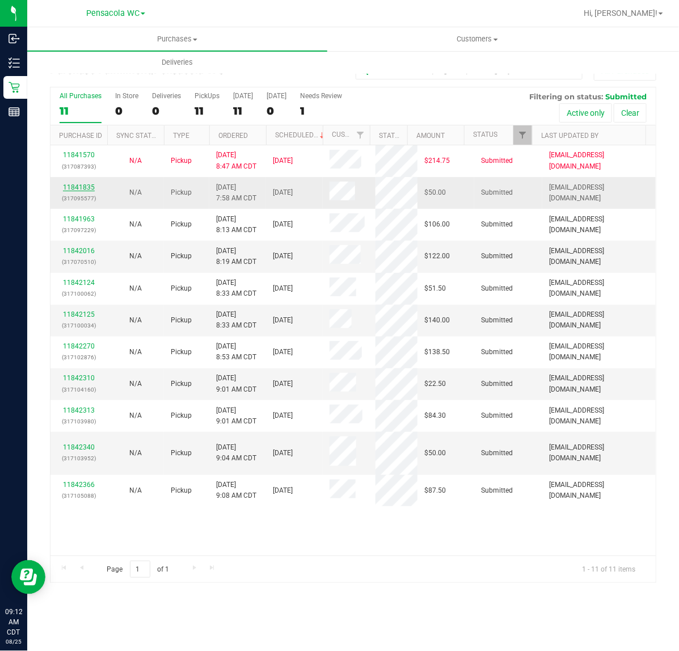
click at [78, 188] on link "11841835" at bounding box center [79, 187] width 32 height 8
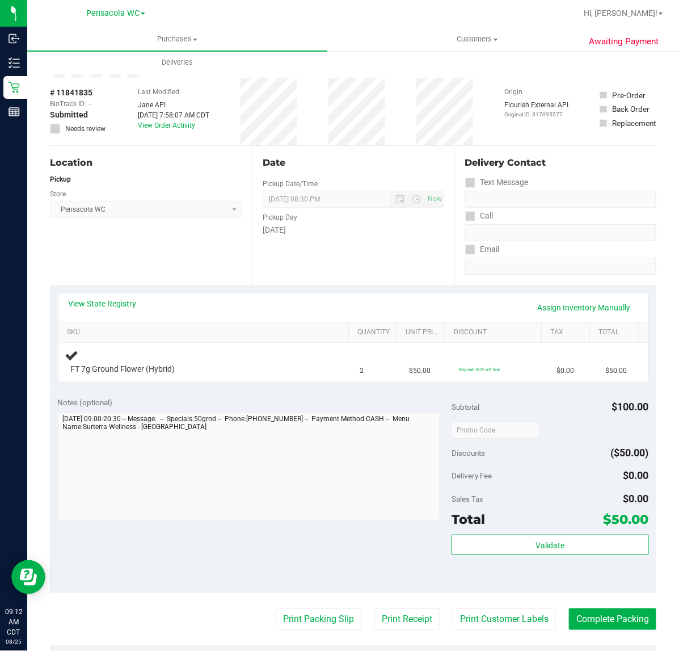
scroll to position [24, 0]
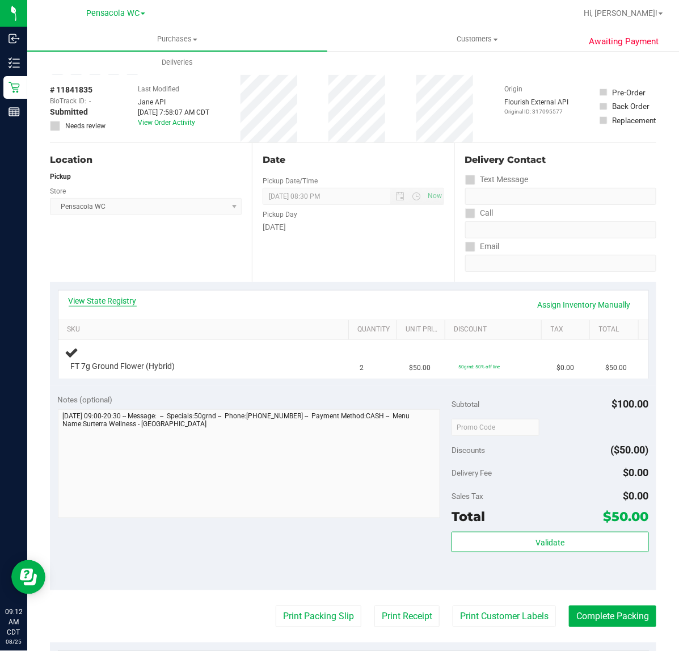
click at [124, 301] on link "View State Registry" at bounding box center [103, 300] width 68 height 11
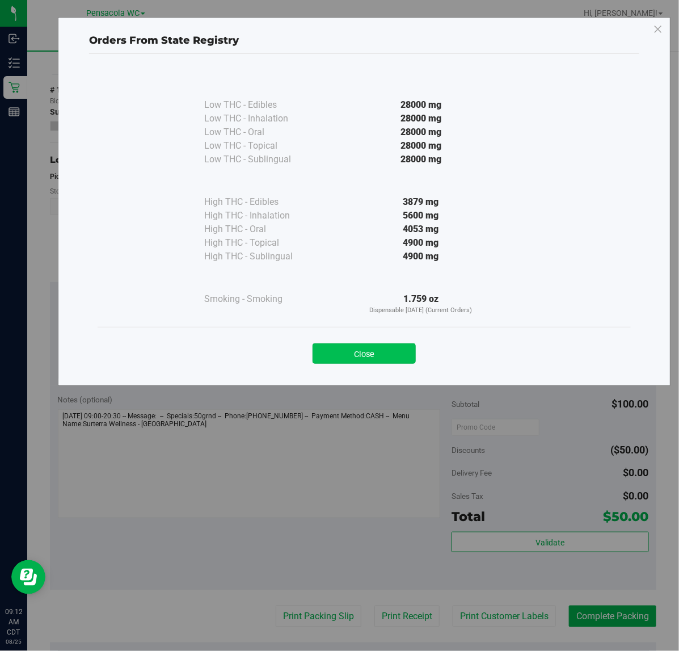
click at [383, 344] on button "Close" at bounding box center [364, 353] width 103 height 20
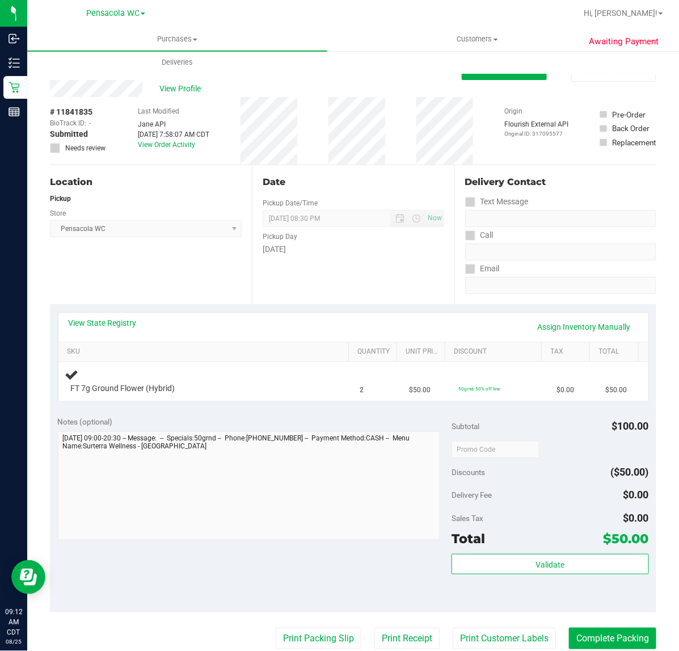
scroll to position [0, 0]
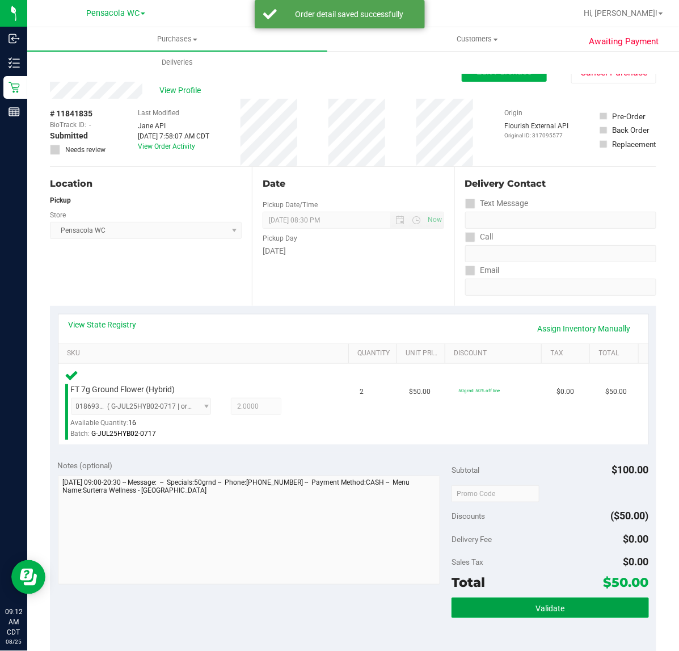
click at [496, 610] on button "Validate" at bounding box center [550, 608] width 197 height 20
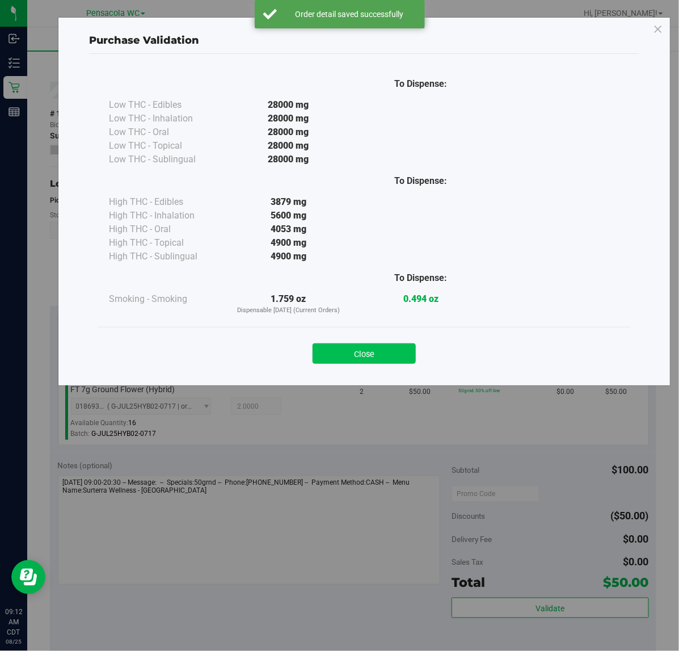
click at [369, 350] on button "Close" at bounding box center [364, 353] width 103 height 20
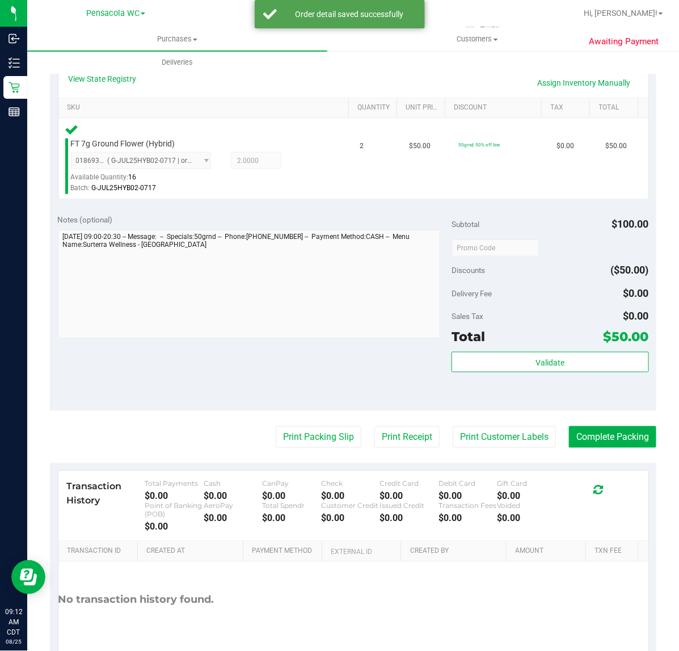
scroll to position [248, 0]
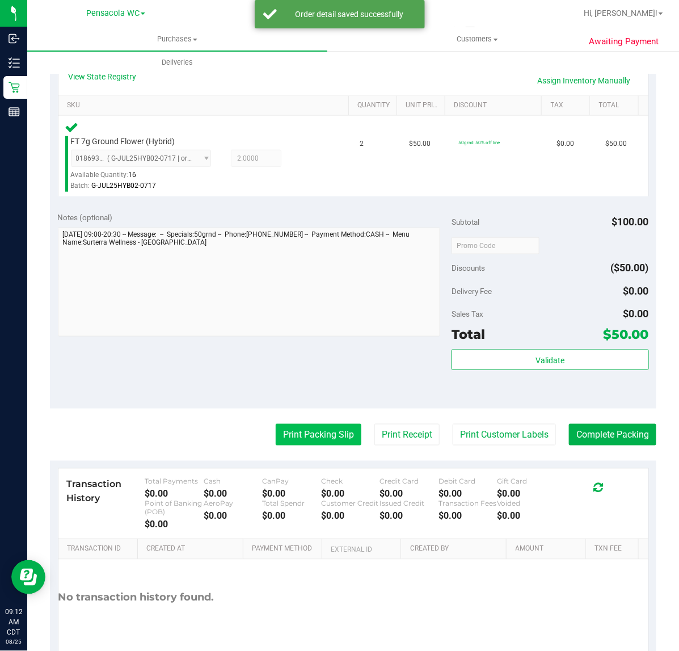
click at [318, 427] on button "Print Packing Slip" at bounding box center [319, 435] width 86 height 22
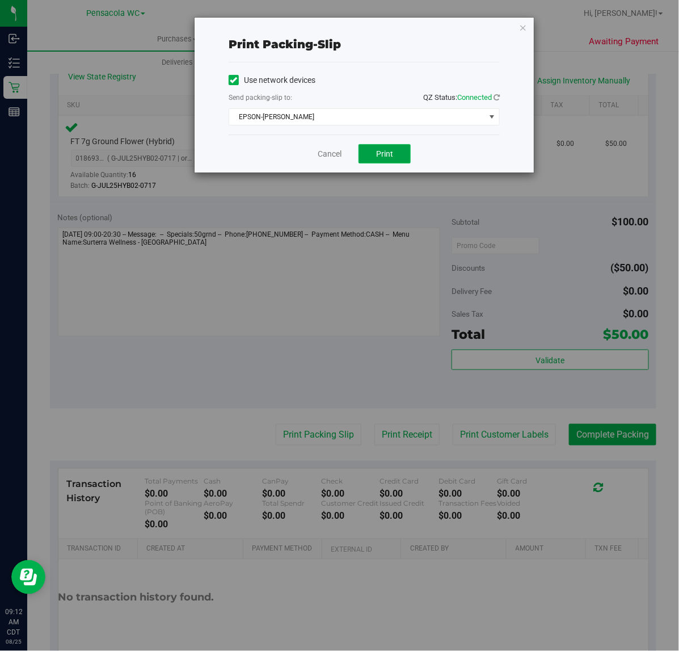
click at [392, 148] on button "Print" at bounding box center [385, 153] width 52 height 19
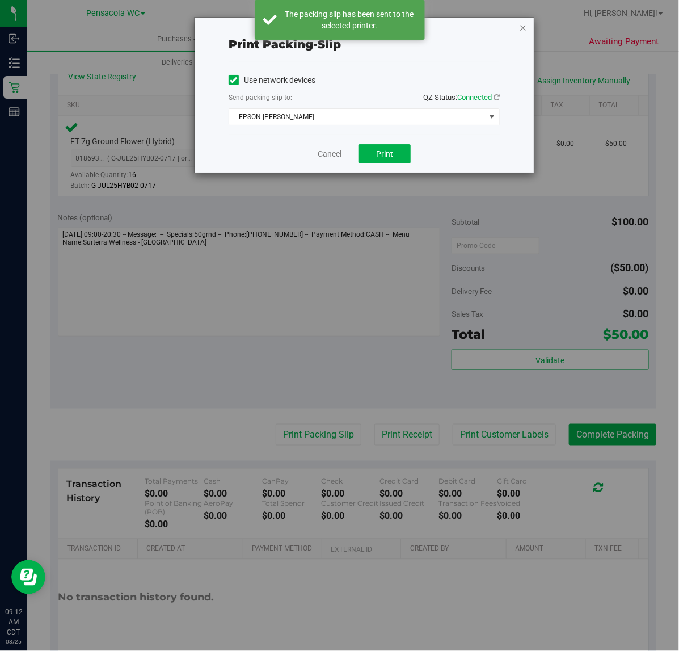
click at [523, 27] on icon "button" at bounding box center [523, 27] width 8 height 14
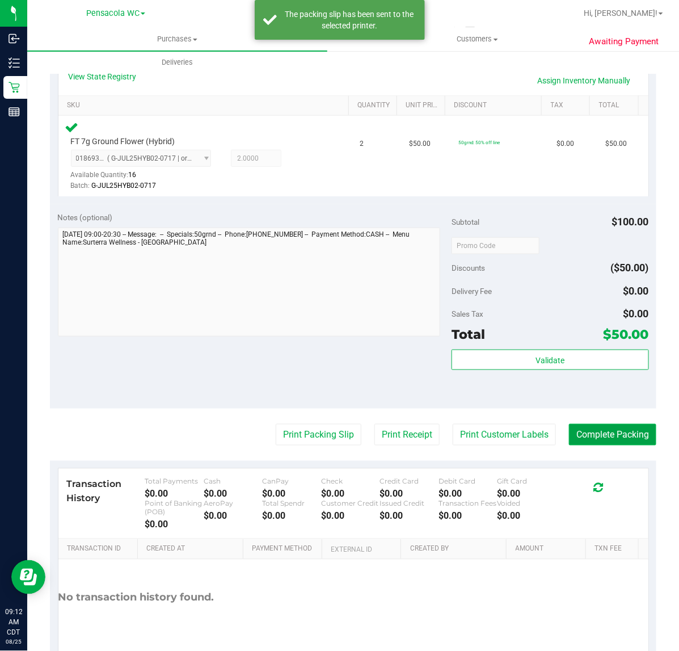
click at [607, 434] on button "Complete Packing" at bounding box center [612, 435] width 87 height 22
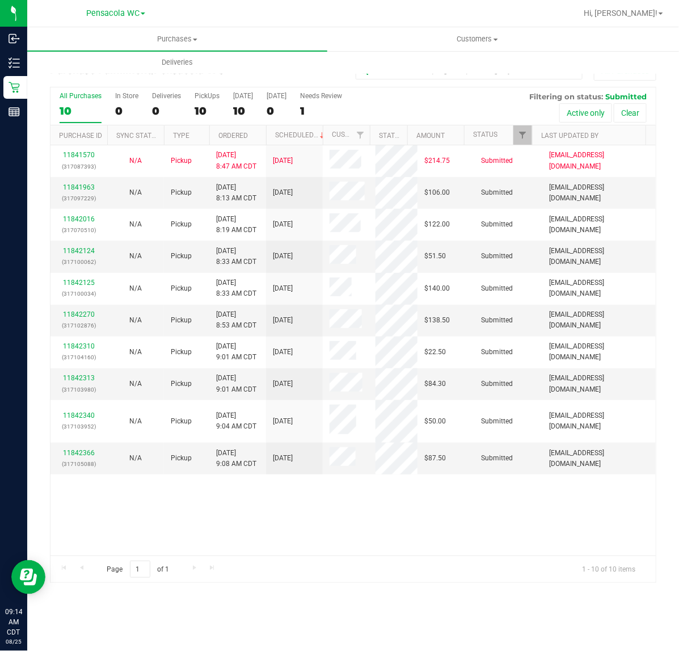
click at [163, 553] on div "11841570 (317087393) N/A Pickup 8/25/2025 8:47 AM CDT 8/25/2025 $214.75 Submitt…" at bounding box center [354, 350] width 606 height 410
click at [232, 138] on link "Ordered" at bounding box center [234, 136] width 30 height 8
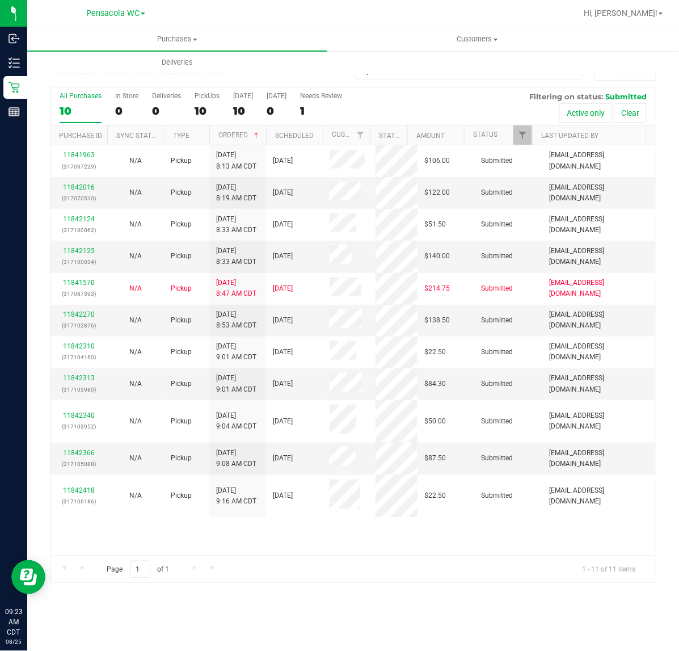
click at [438, 560] on div "Page 1 of 1 1 - 11 of 11 items" at bounding box center [354, 569] width 606 height 27
click at [523, 136] on span "Filter" at bounding box center [522, 135] width 9 height 9
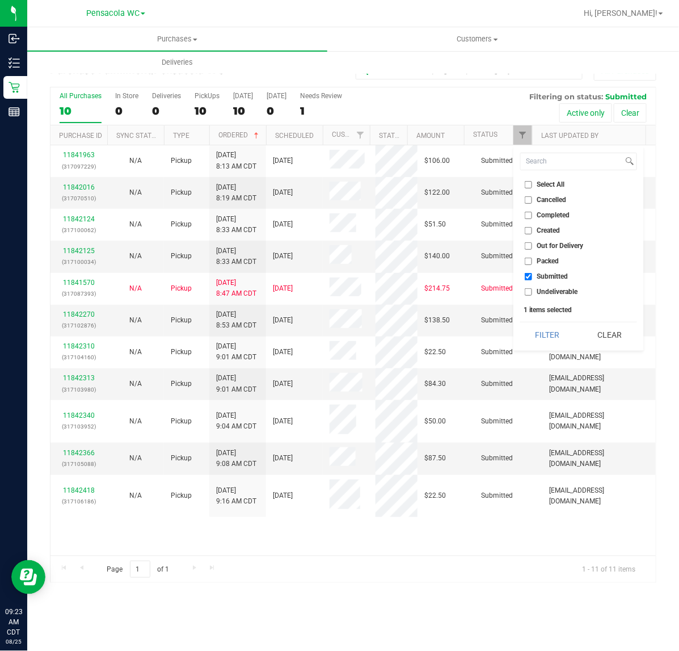
click at [548, 183] on span "Select All" at bounding box center [552, 184] width 28 height 7
click at [532, 183] on input "Select All" at bounding box center [528, 184] width 7 height 7
checkbox input "true"
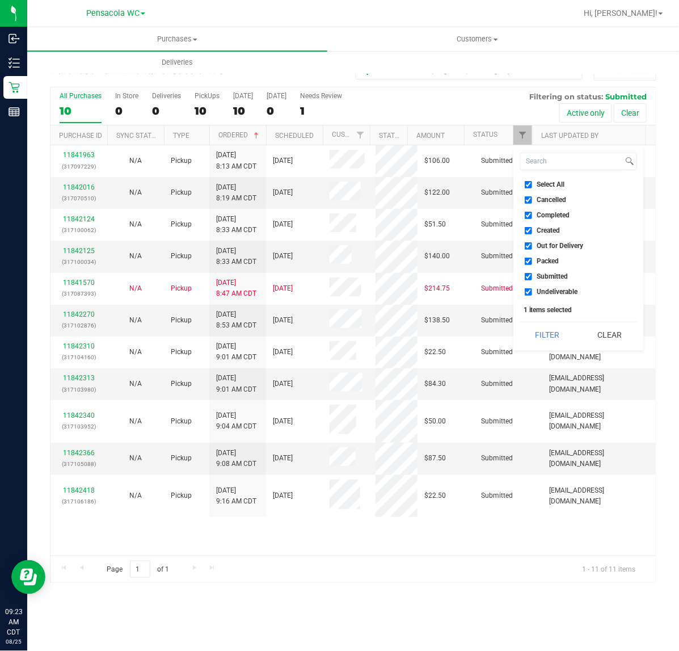
checkbox input "true"
click at [532, 184] on input "Select All" at bounding box center [528, 184] width 7 height 7
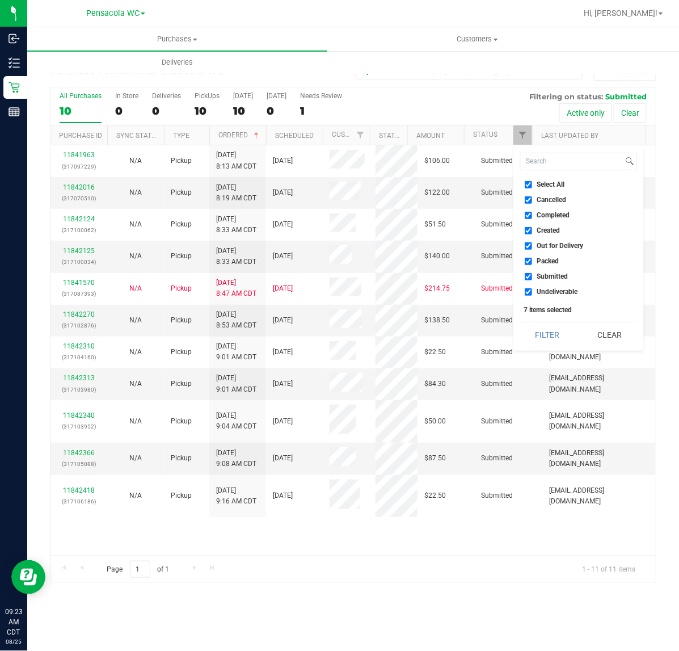
checkbox input "false"
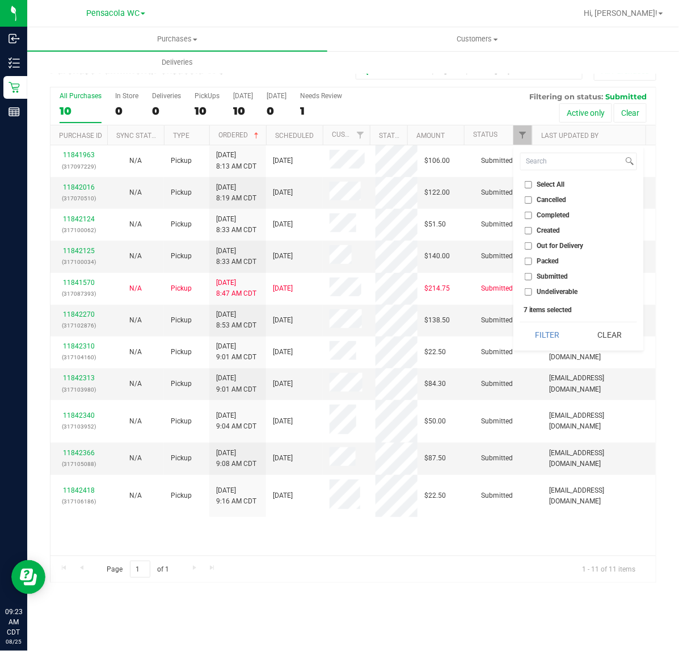
checkbox input "false"
click at [551, 279] on span "Submitted" at bounding box center [553, 276] width 31 height 7
click at [532, 279] on input "Submitted" at bounding box center [528, 276] width 7 height 7
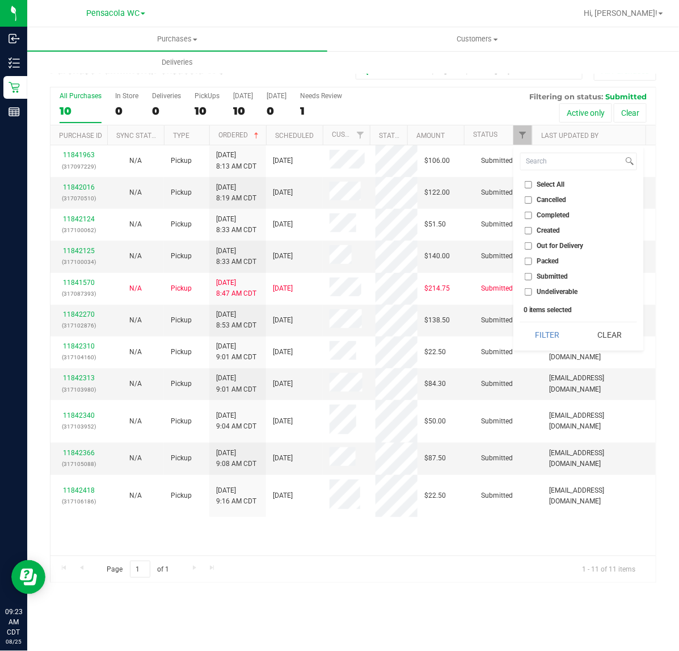
checkbox input "true"
click at [548, 331] on button "Filter" at bounding box center [547, 334] width 54 height 25
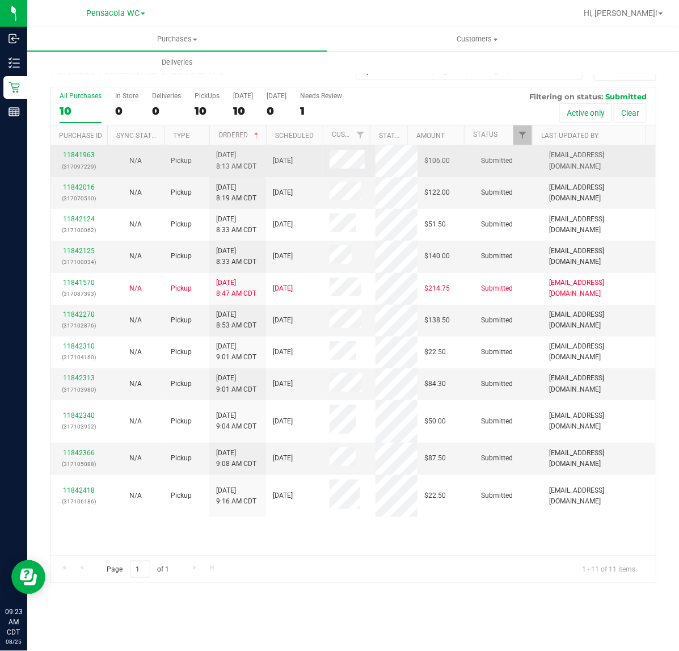
click at [244, 149] on td "8/25/2025 8:13 AM CDT" at bounding box center [237, 161] width 57 height 32
click at [74, 152] on div "11841963 (317097229)" at bounding box center [78, 161] width 43 height 22
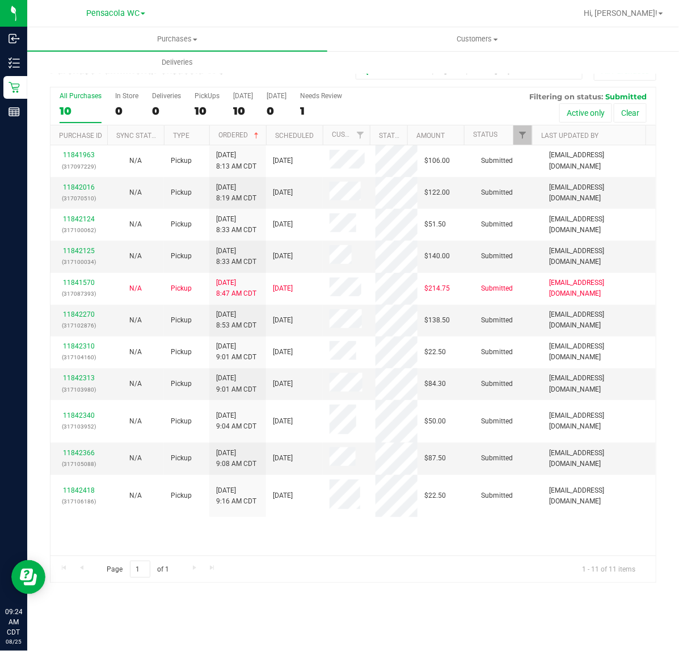
click at [111, 142] on th "Sync Status" at bounding box center [135, 135] width 57 height 20
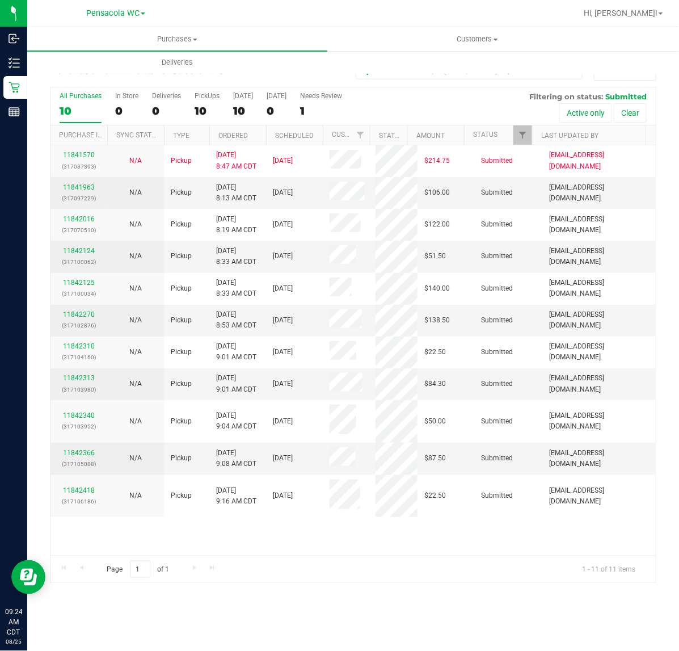
click at [233, 132] on th "Ordered" at bounding box center [237, 135] width 57 height 20
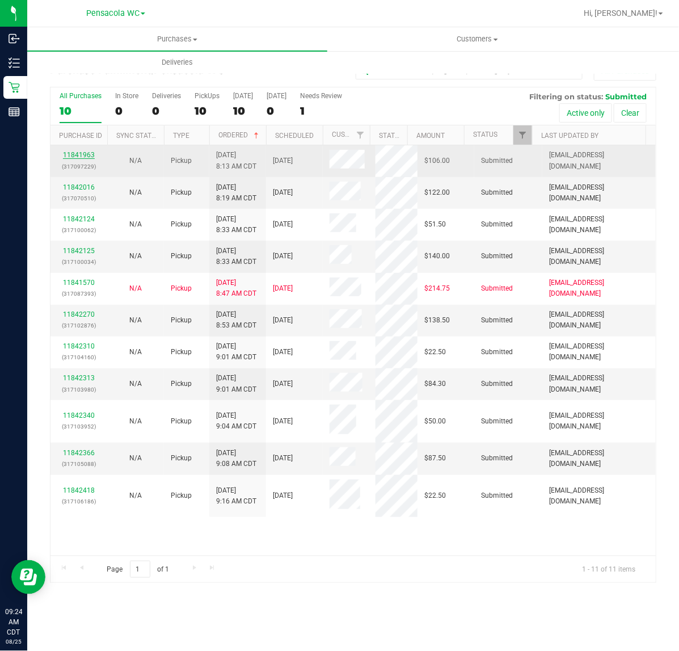
click at [79, 156] on link "11841963" at bounding box center [79, 155] width 32 height 8
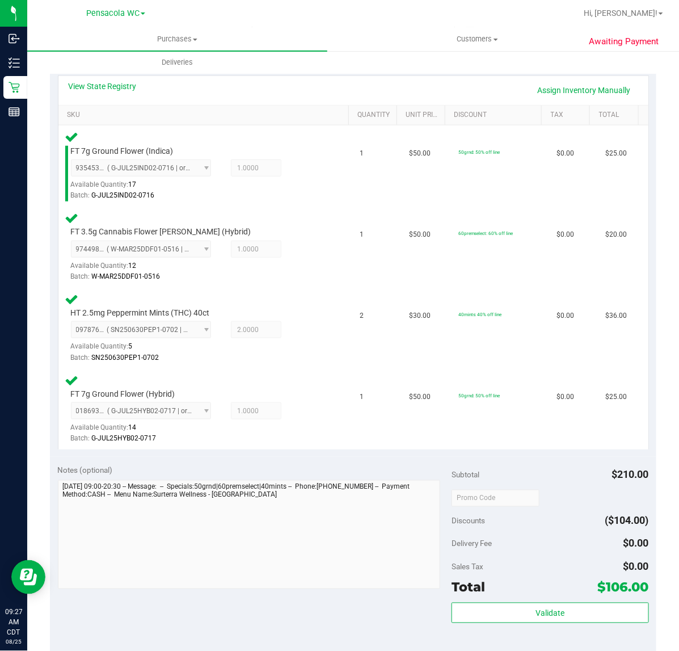
scroll to position [241, 0]
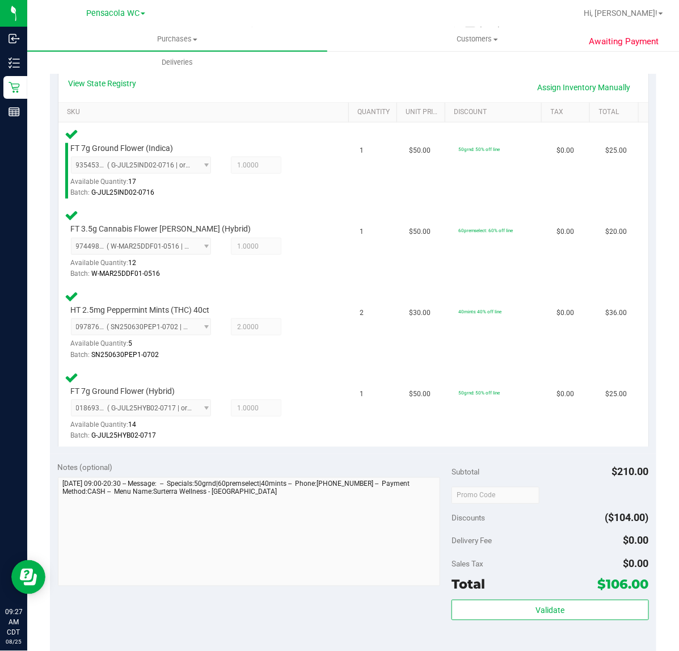
click at [499, 628] on div "Validate" at bounding box center [550, 625] width 197 height 51
click at [501, 620] on div "Validate" at bounding box center [550, 625] width 197 height 51
drag, startPoint x: 501, startPoint y: 618, endPoint x: 502, endPoint y: 611, distance: 6.5
click at [501, 614] on button "Validate" at bounding box center [550, 610] width 197 height 20
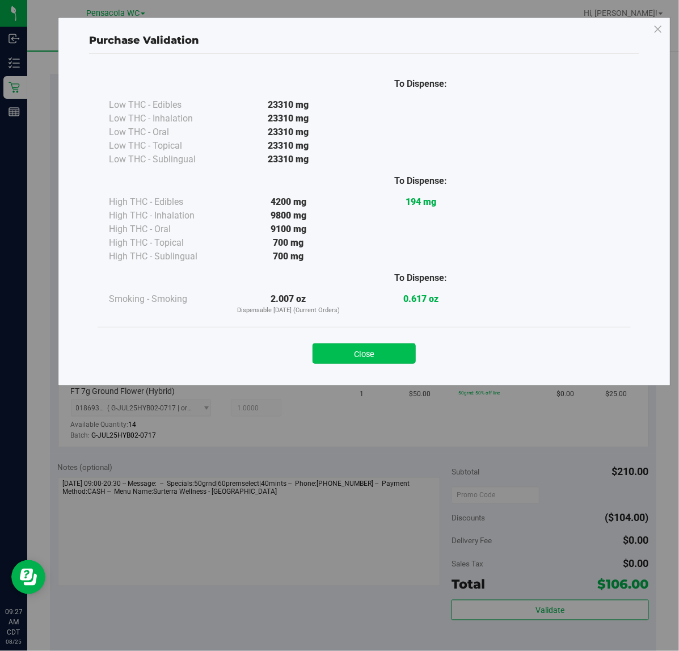
click at [370, 350] on button "Close" at bounding box center [364, 353] width 103 height 20
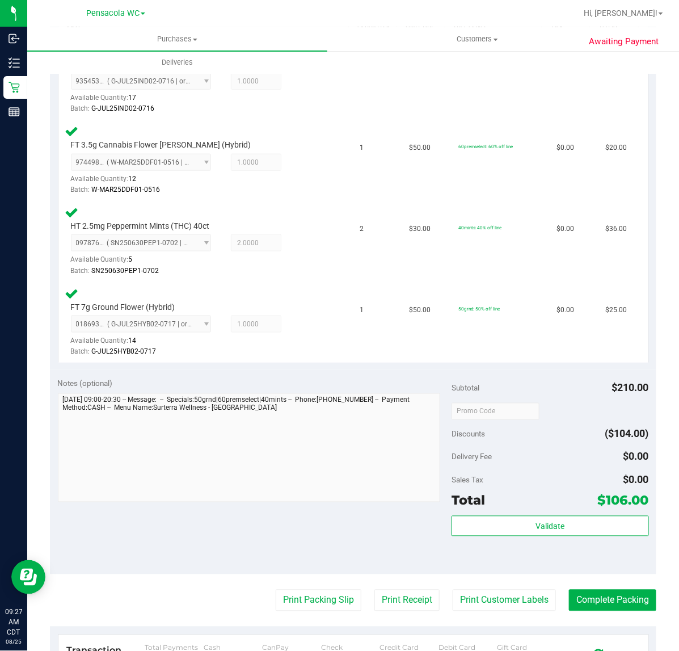
scroll to position [454, 0]
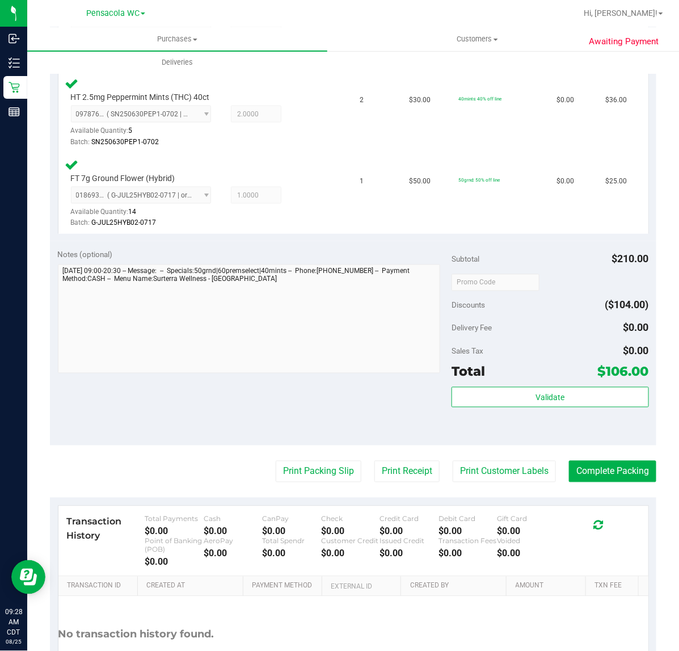
click at [510, 409] on div "Validate" at bounding box center [550, 412] width 197 height 51
click at [518, 397] on button "Validate" at bounding box center [550, 397] width 197 height 20
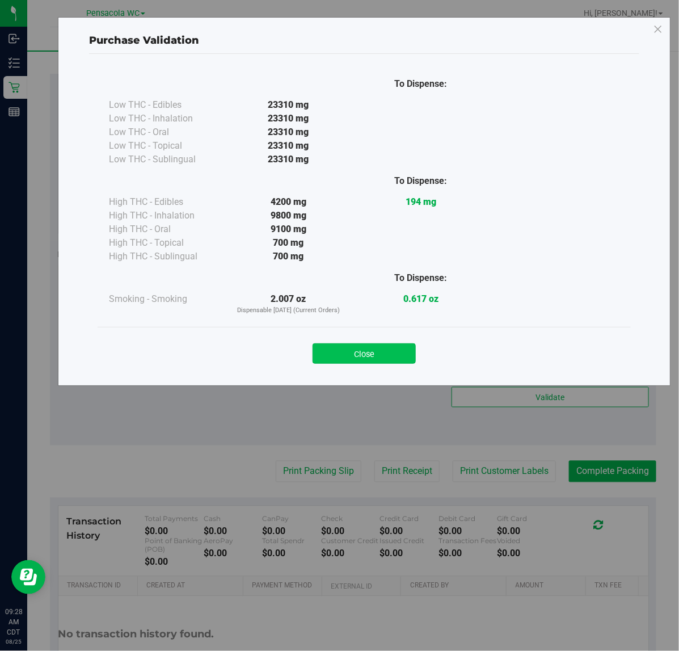
click at [360, 360] on button "Close" at bounding box center [364, 353] width 103 height 20
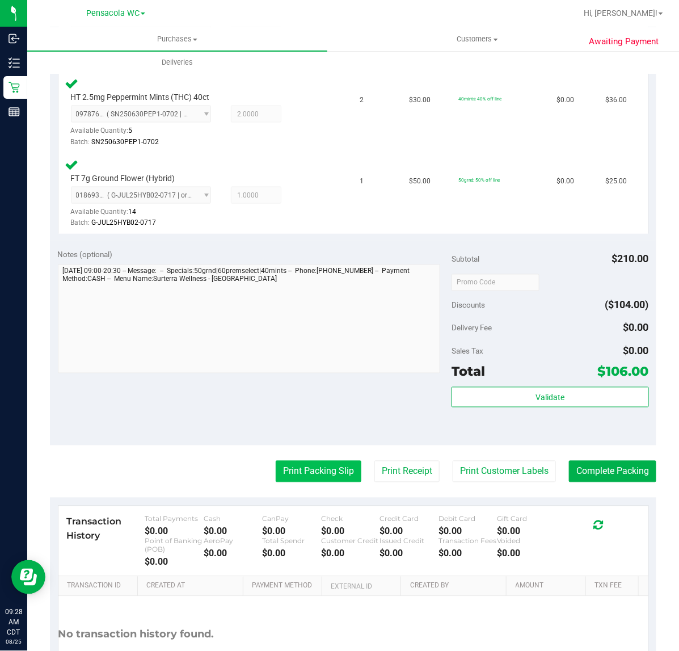
click at [291, 480] on button "Print Packing Slip" at bounding box center [319, 472] width 86 height 22
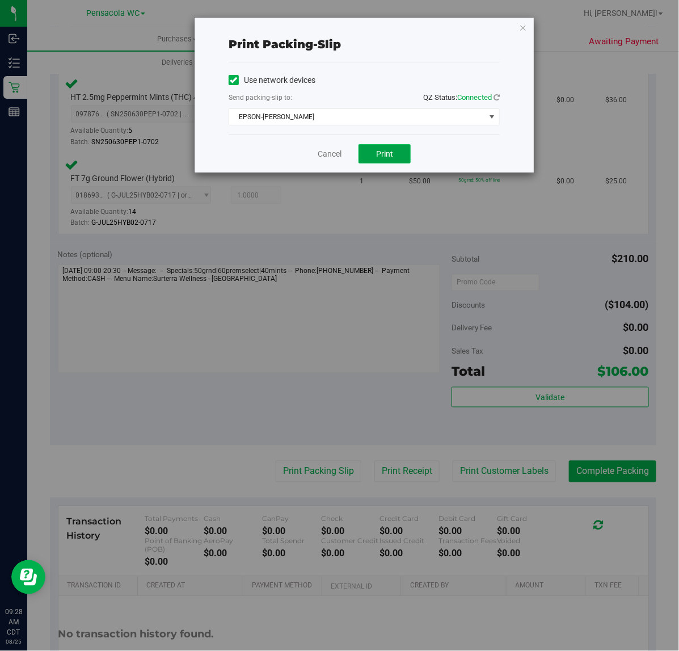
click at [387, 150] on span "Print" at bounding box center [384, 153] width 17 height 9
click at [523, 27] on icon "button" at bounding box center [523, 27] width 8 height 14
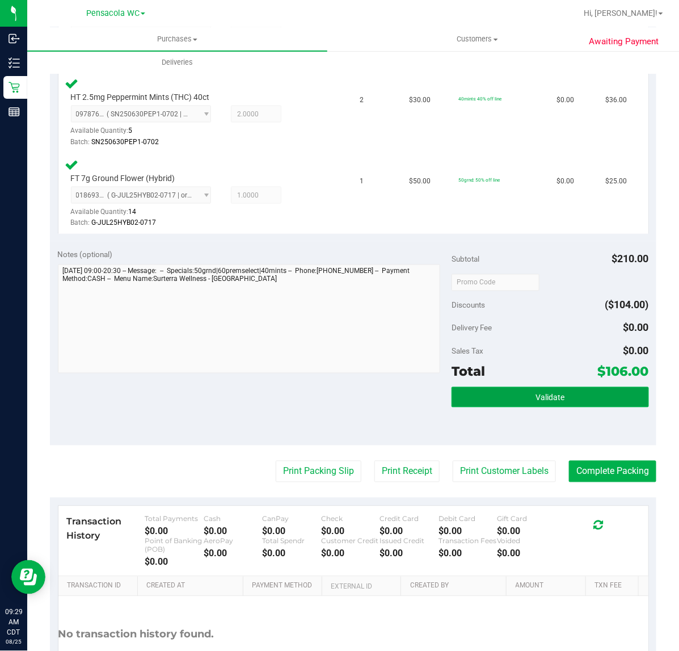
click at [536, 399] on span "Validate" at bounding box center [550, 397] width 29 height 9
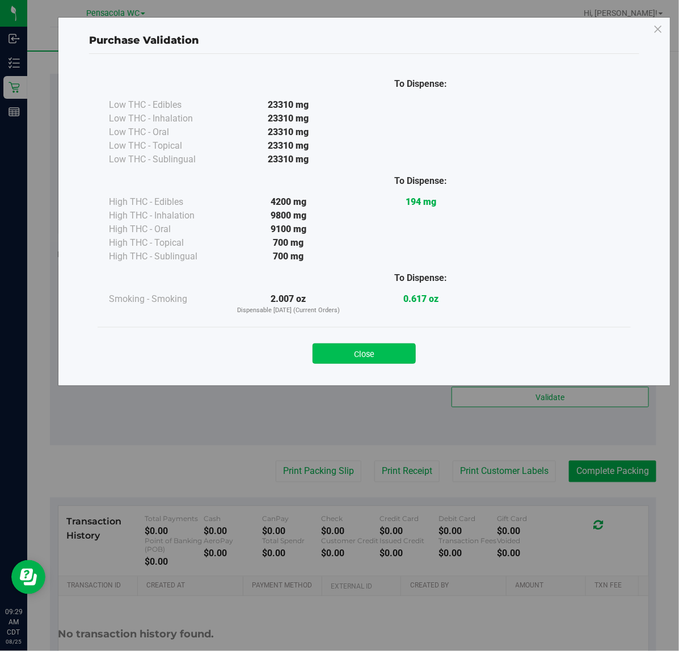
click at [376, 356] on button "Close" at bounding box center [364, 353] width 103 height 20
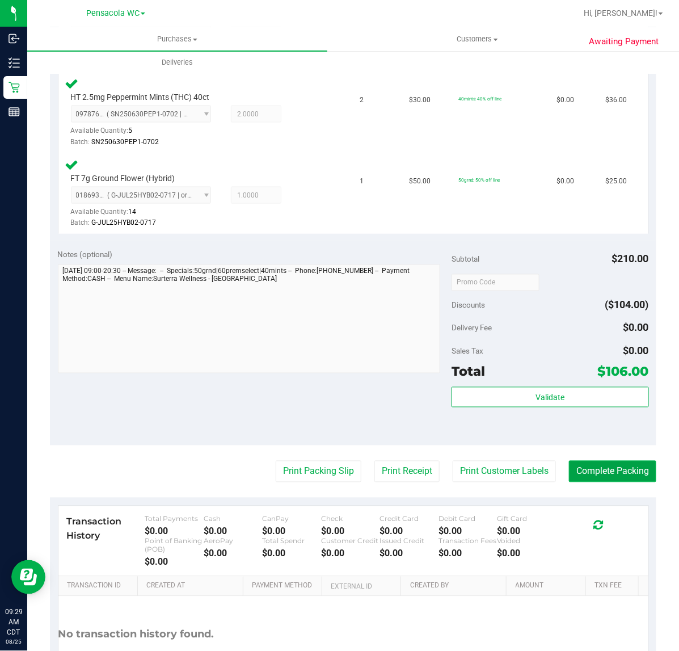
click at [599, 469] on button "Complete Packing" at bounding box center [612, 472] width 87 height 22
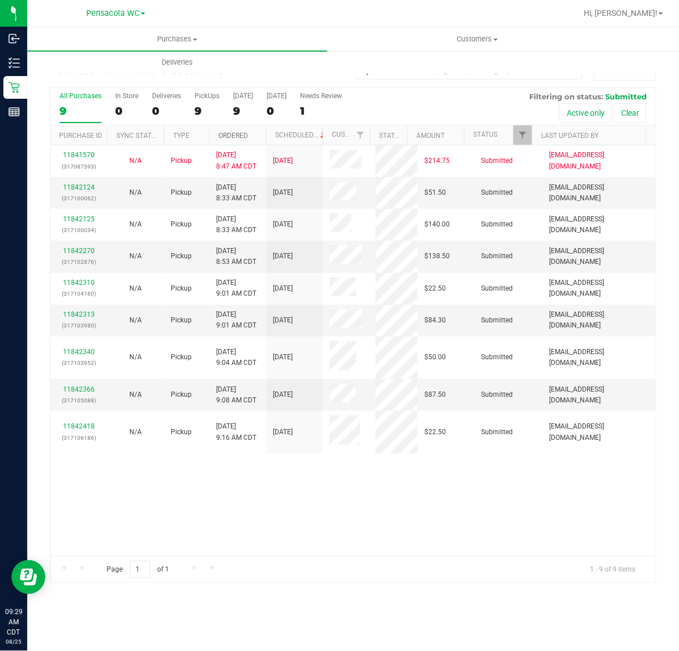
click at [240, 134] on link "Ordered" at bounding box center [234, 136] width 30 height 8
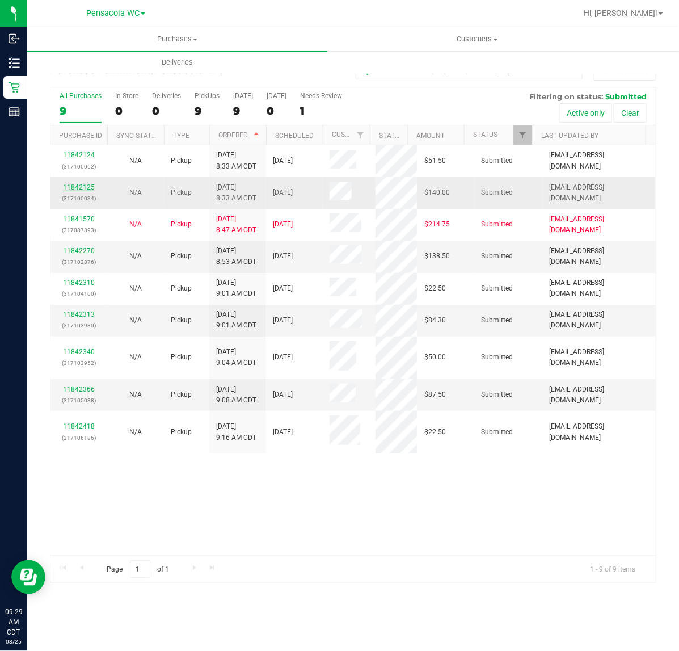
click at [75, 191] on link "11842125" at bounding box center [79, 187] width 32 height 8
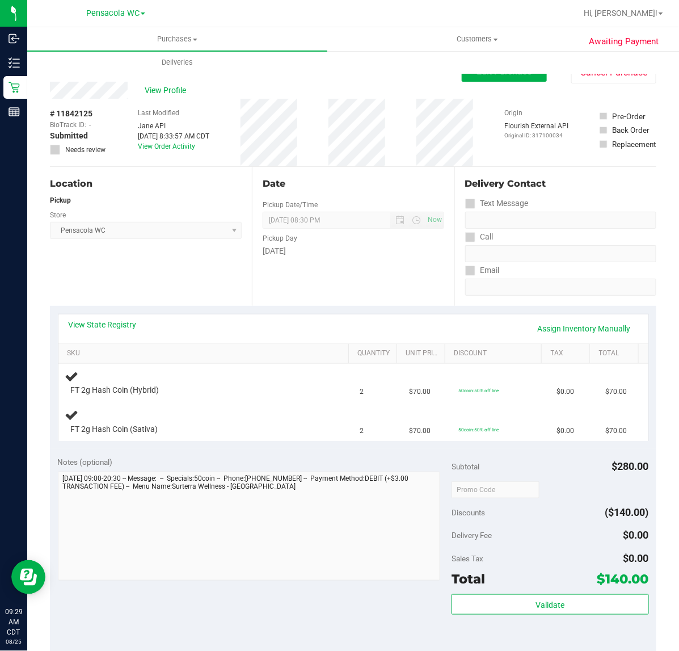
click at [126, 271] on div "Location Pickup Store Pensacola WC Select Store Bonita Springs WC Boynton Beach…" at bounding box center [151, 236] width 202 height 139
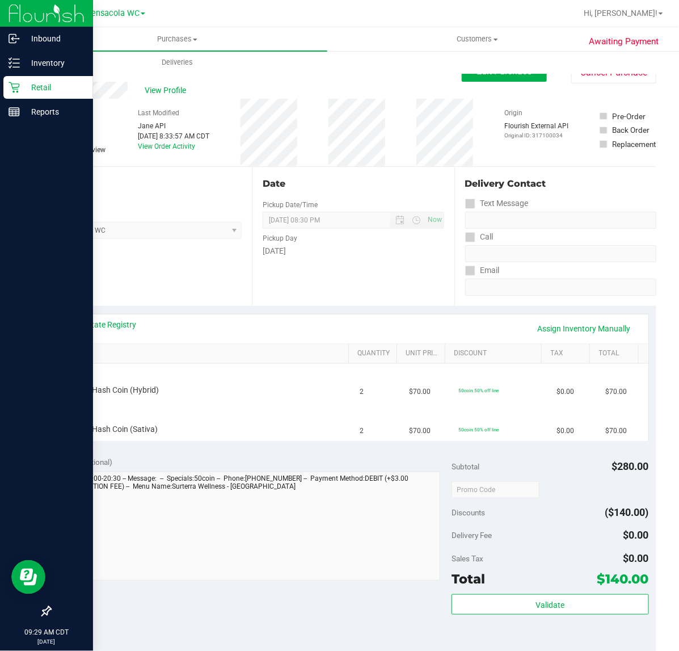
click at [11, 86] on icon at bounding box center [14, 87] width 11 height 11
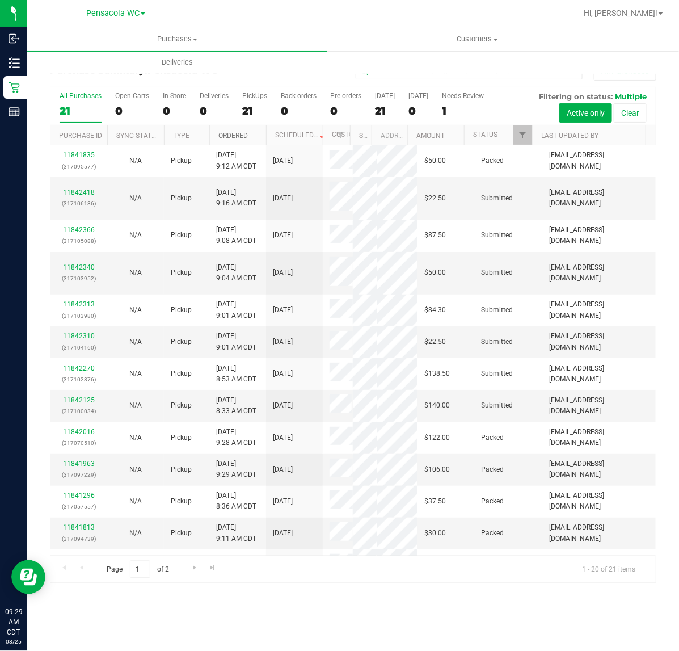
click at [224, 134] on link "Ordered" at bounding box center [234, 136] width 30 height 8
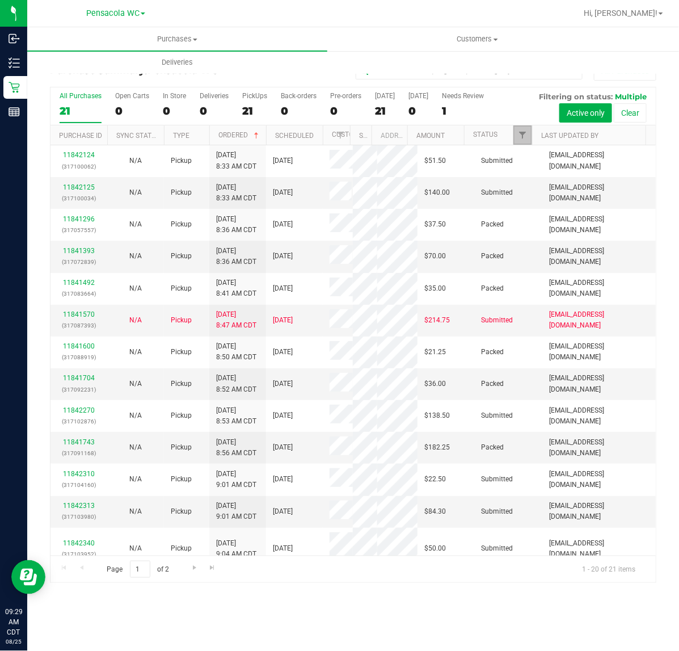
click at [521, 137] on span "Filter" at bounding box center [522, 135] width 9 height 9
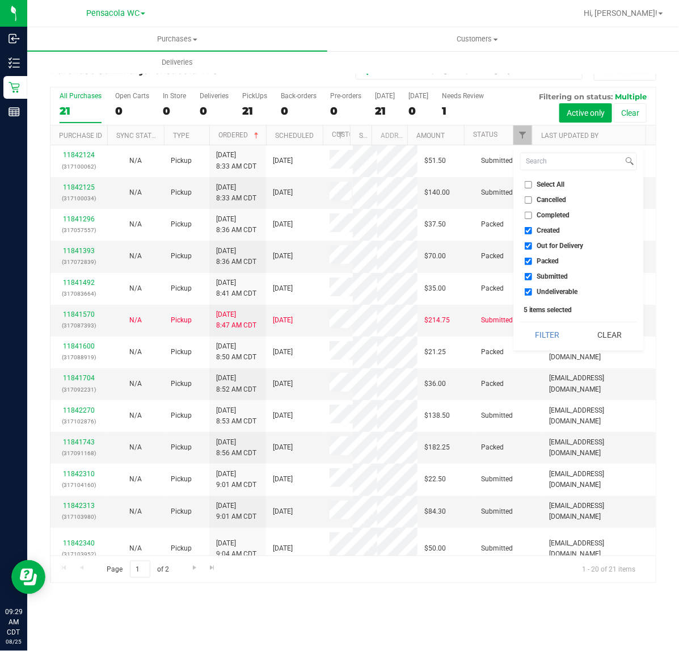
click at [538, 181] on span "Select All" at bounding box center [552, 184] width 28 height 7
click at [532, 181] on input "Select All" at bounding box center [528, 184] width 7 height 7
checkbox input "true"
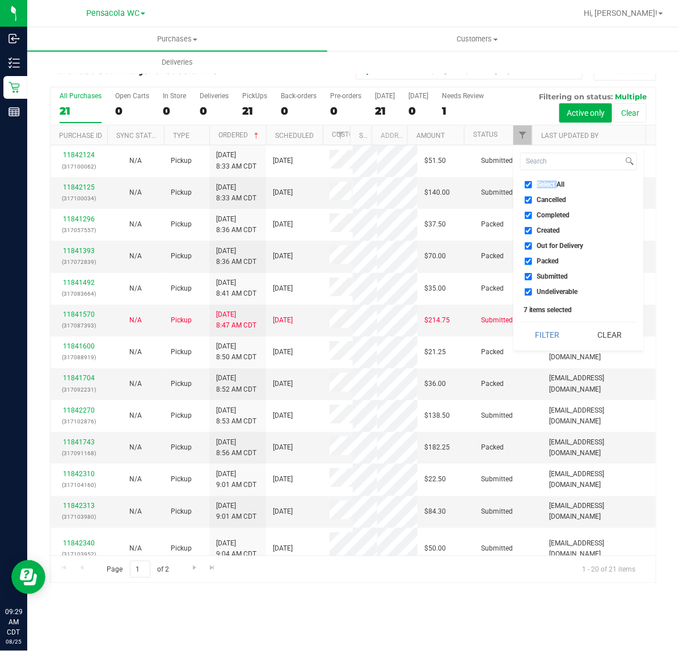
click at [538, 181] on span "Select All" at bounding box center [552, 184] width 28 height 7
click at [532, 181] on input "Select All" at bounding box center [528, 184] width 7 height 7
checkbox input "false"
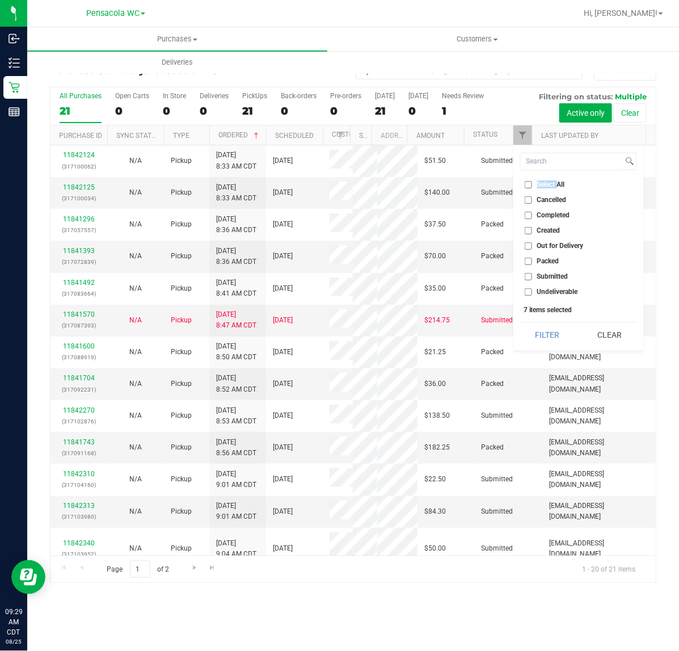
checkbox input "false"
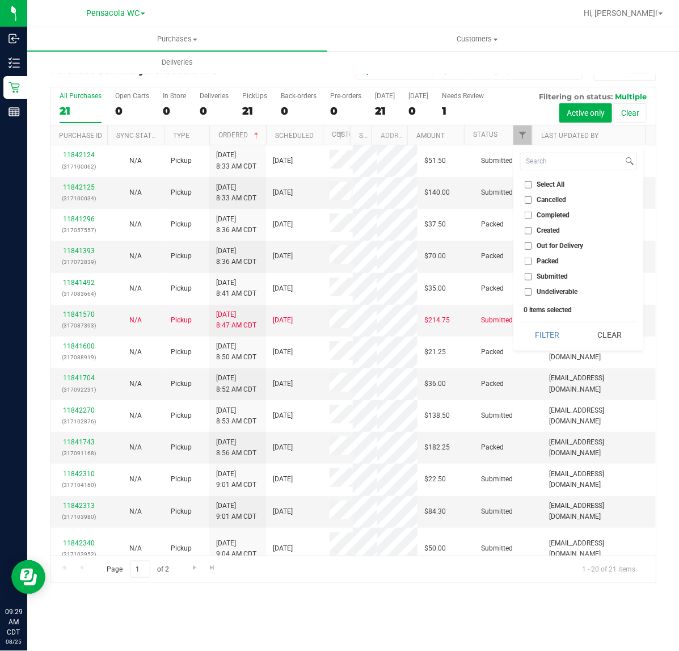
click at [557, 273] on span "Submitted" at bounding box center [553, 276] width 31 height 7
click at [532, 273] on input "Submitted" at bounding box center [528, 276] width 7 height 7
checkbox input "true"
click at [527, 330] on button "Filter" at bounding box center [547, 334] width 54 height 25
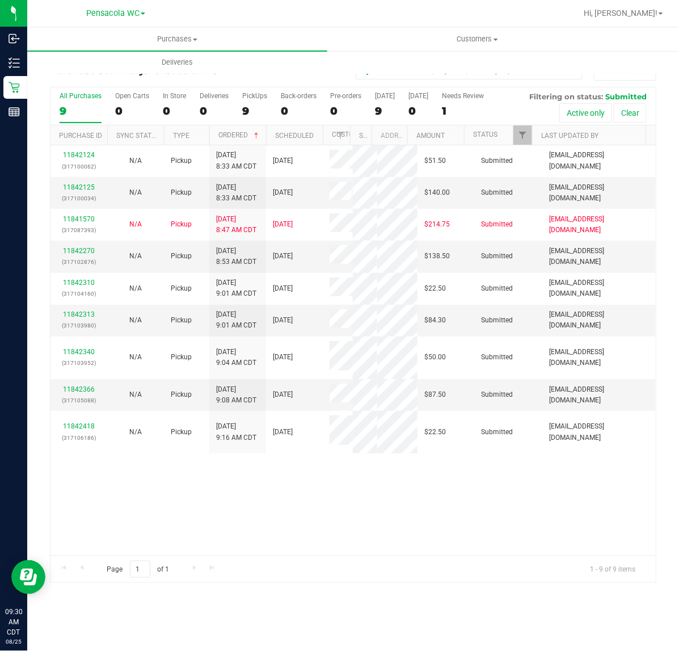
click at [325, 559] on div "Page 1 of 1 1 - 9 of 9 items" at bounding box center [354, 569] width 606 height 27
click at [522, 132] on span "Filter" at bounding box center [522, 135] width 9 height 9
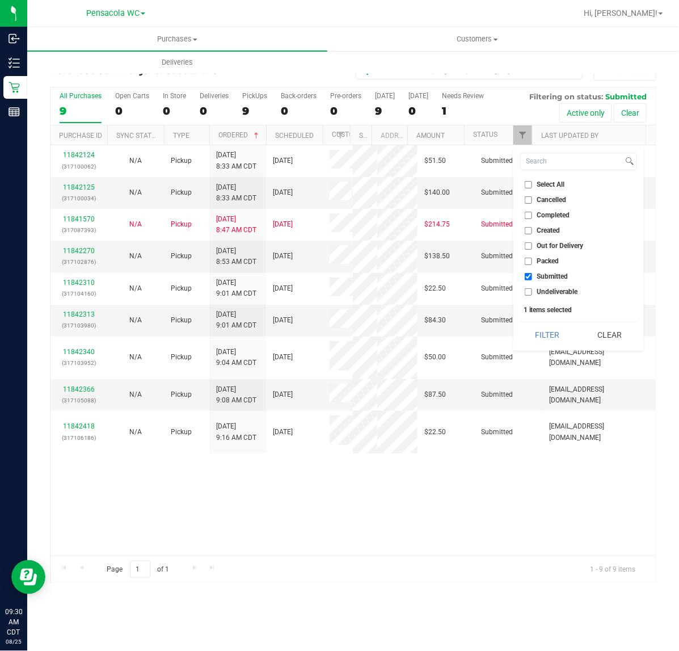
click at [553, 182] on span "Select All" at bounding box center [552, 184] width 28 height 7
click at [532, 182] on input "Select All" at bounding box center [528, 184] width 7 height 7
checkbox input "true"
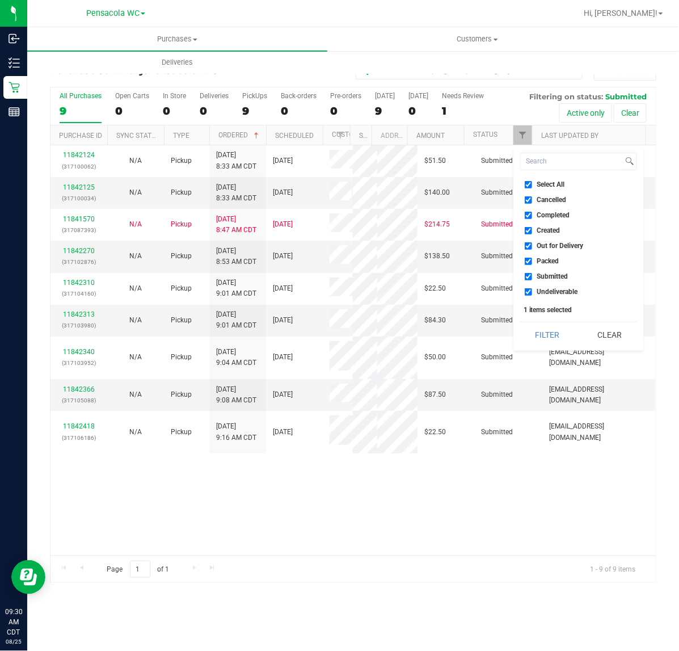
checkbox input "true"
click at [555, 182] on span "Select All" at bounding box center [552, 184] width 28 height 7
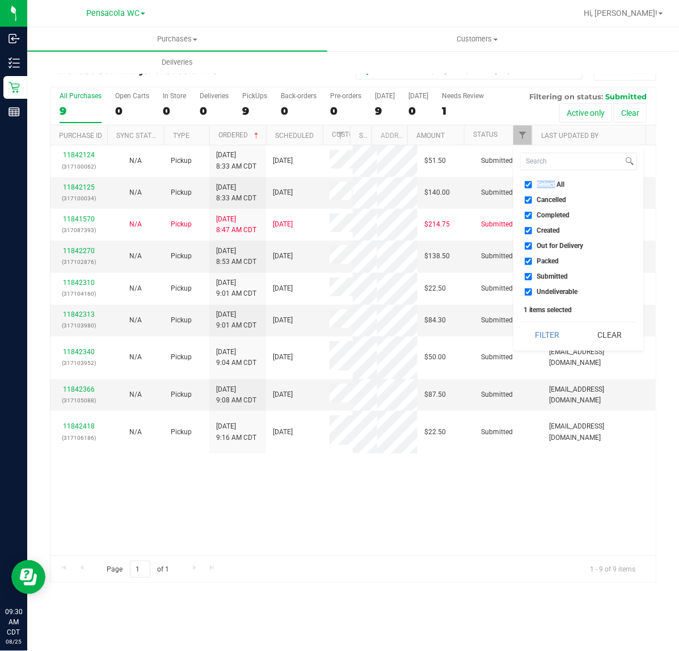
click at [532, 182] on input "Select All" at bounding box center [528, 184] width 7 height 7
checkbox input "false"
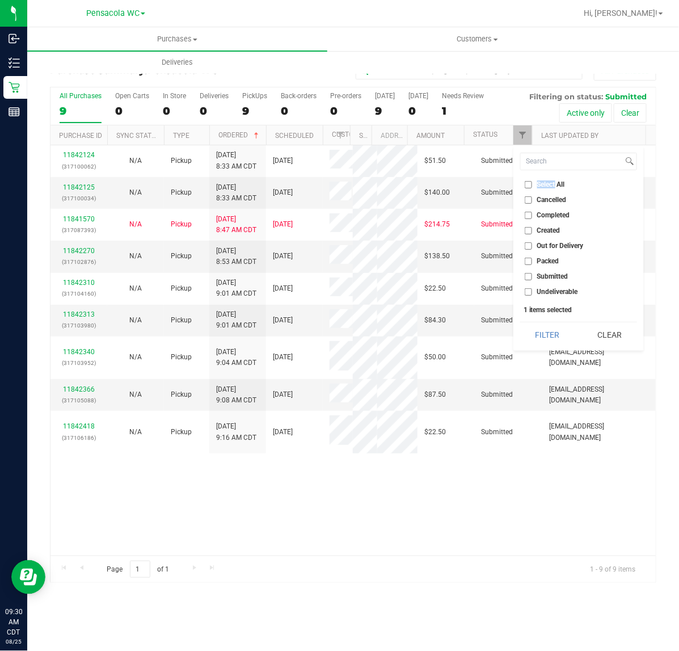
checkbox input "false"
click at [553, 275] on span "Submitted" at bounding box center [553, 276] width 31 height 7
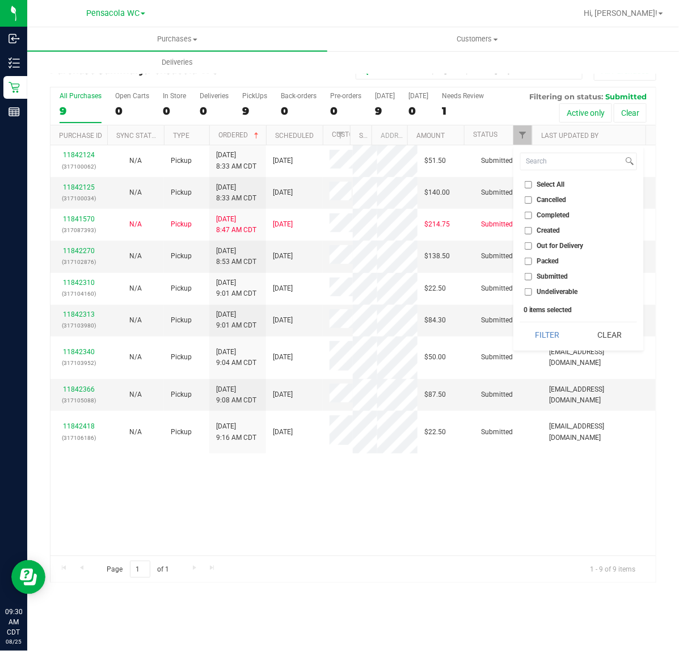
click at [532, 275] on input "Submitted" at bounding box center [528, 276] width 7 height 7
checkbox input "true"
click at [560, 342] on button "Filter" at bounding box center [547, 334] width 54 height 25
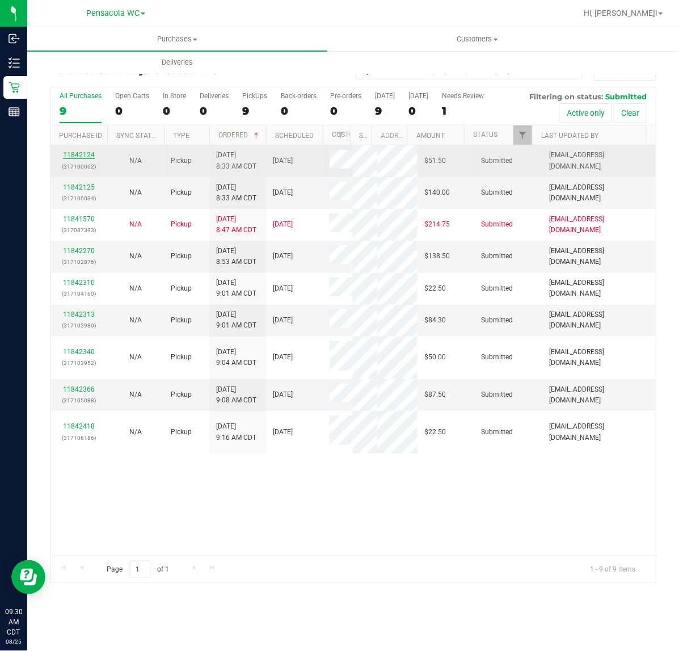
click at [85, 159] on link "11842124" at bounding box center [79, 155] width 32 height 8
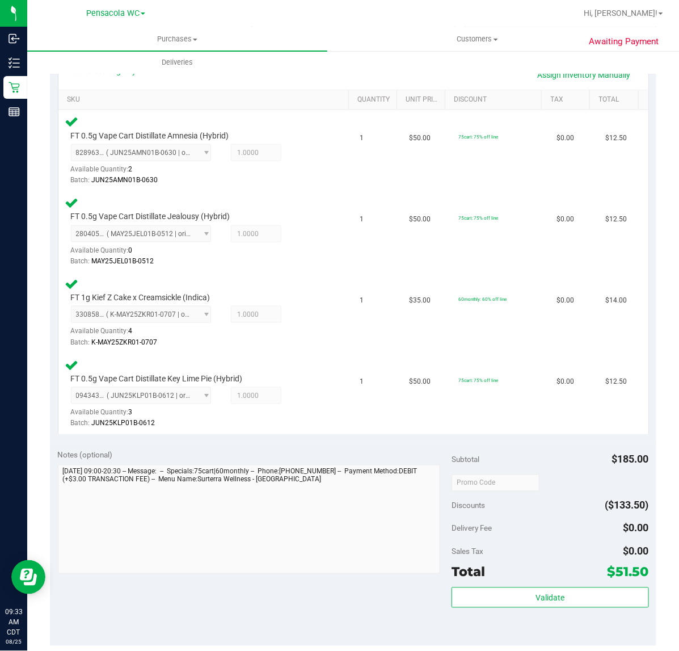
scroll to position [253, 0]
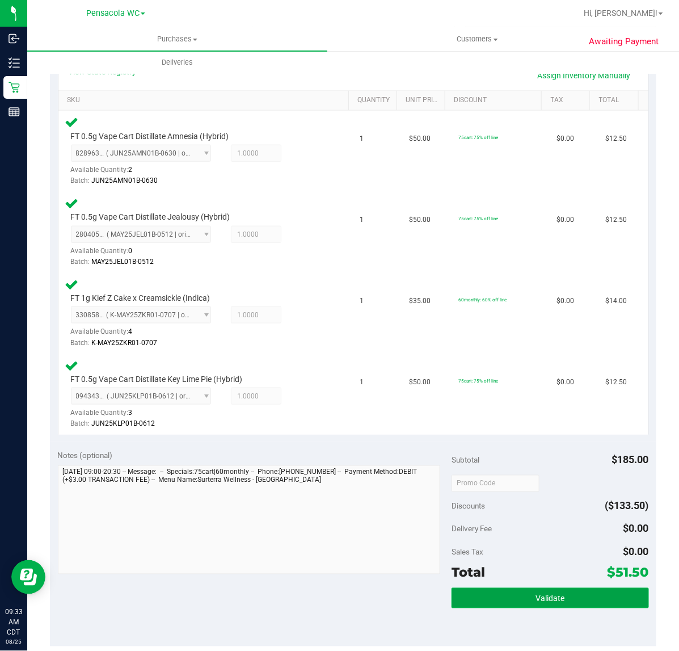
click at [514, 601] on button "Validate" at bounding box center [550, 598] width 197 height 20
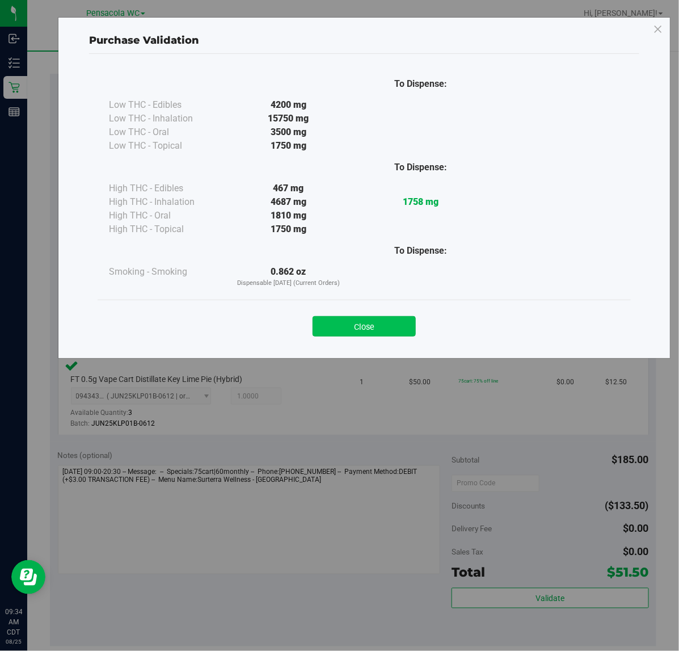
click at [372, 336] on button "Close" at bounding box center [364, 326] width 103 height 20
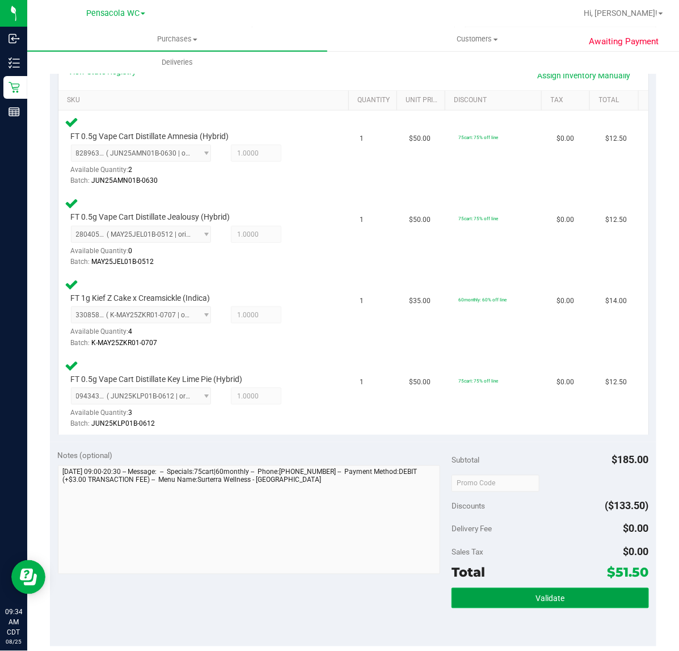
click at [557, 593] on button "Validate" at bounding box center [550, 598] width 197 height 20
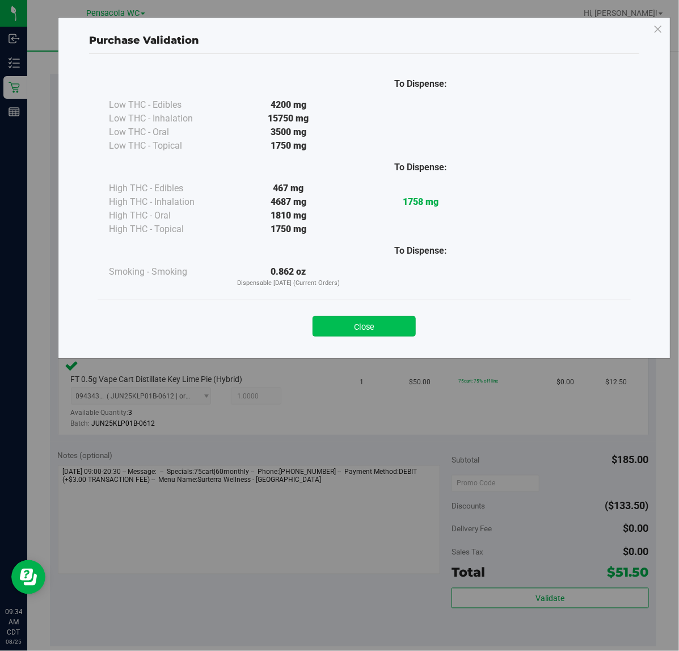
click at [363, 330] on button "Close" at bounding box center [364, 326] width 103 height 20
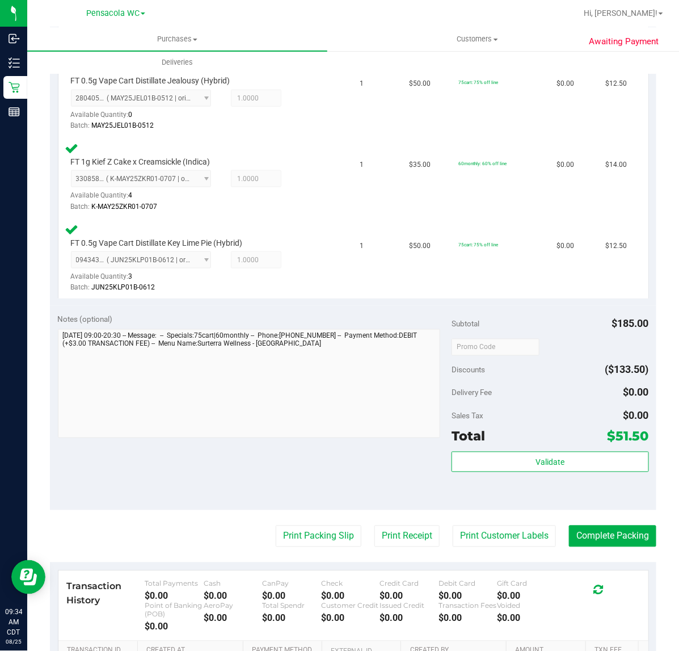
scroll to position [433, 0]
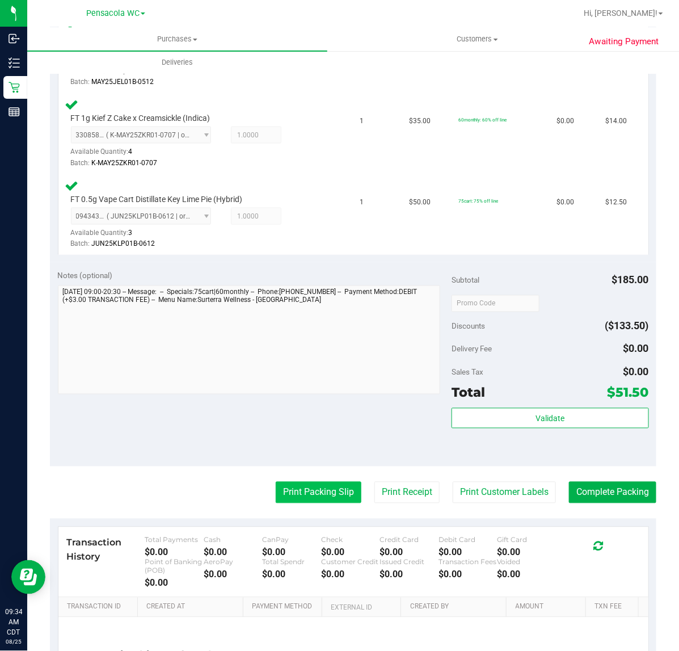
click at [305, 488] on button "Print Packing Slip" at bounding box center [319, 493] width 86 height 22
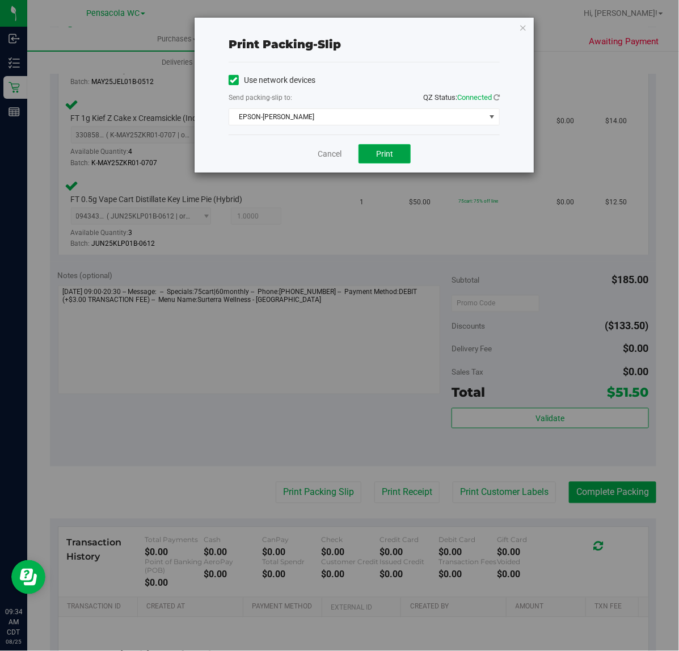
click at [400, 153] on button "Print" at bounding box center [385, 153] width 52 height 19
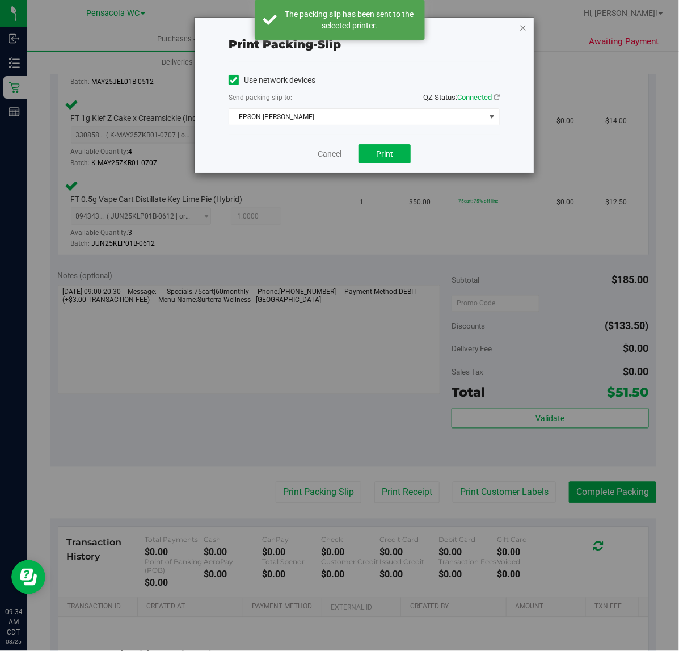
click at [523, 27] on icon "button" at bounding box center [523, 27] width 8 height 14
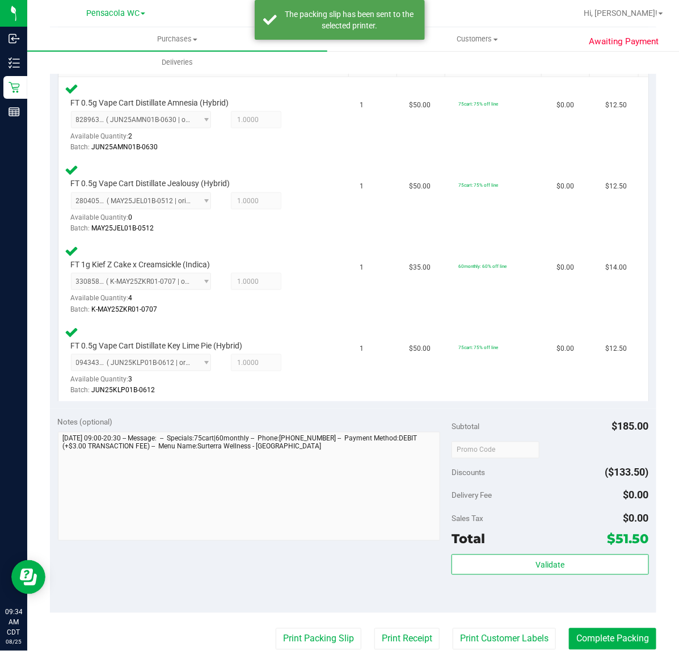
scroll to position [540, 0]
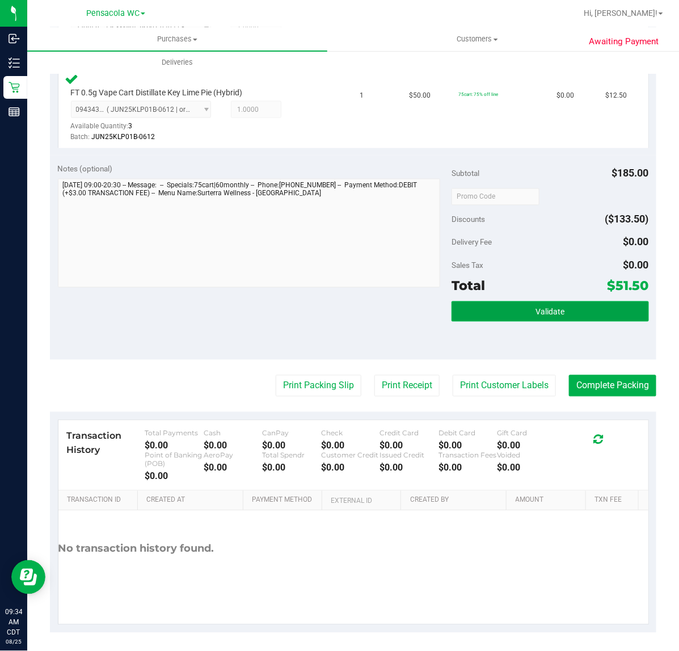
click at [563, 303] on button "Validate" at bounding box center [550, 311] width 197 height 20
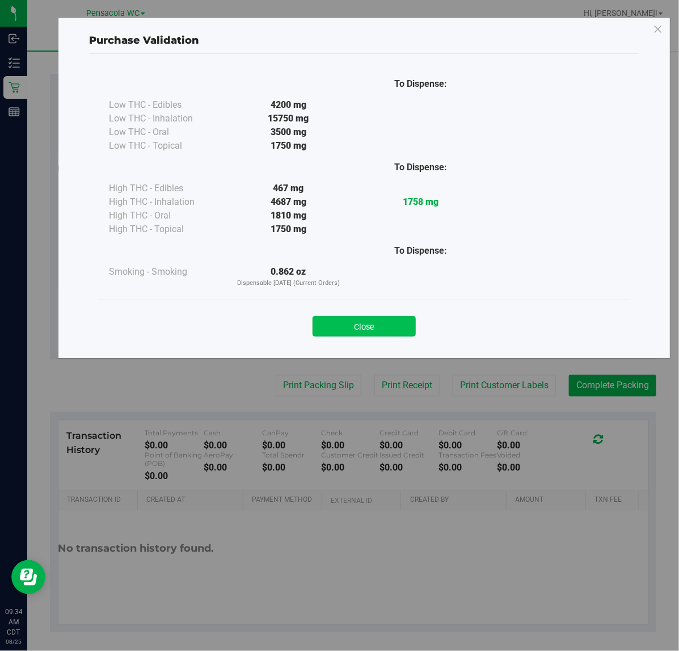
click at [376, 327] on button "Close" at bounding box center [364, 326] width 103 height 20
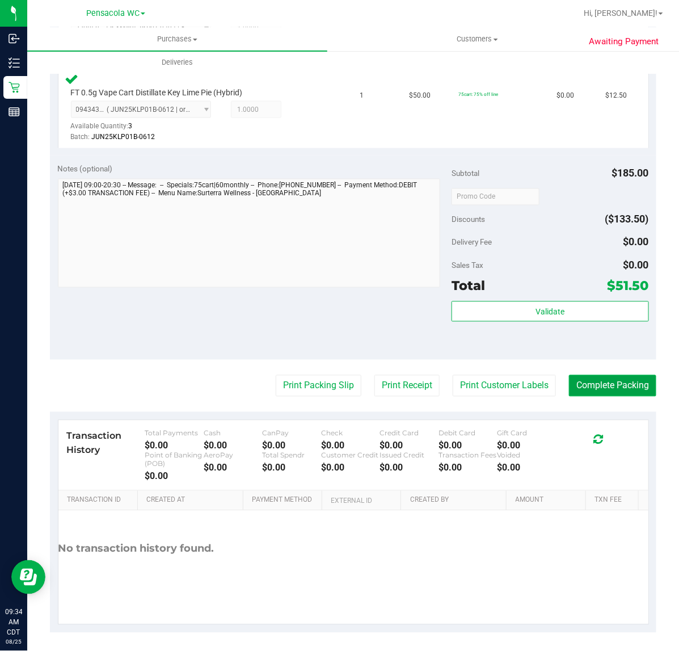
click at [622, 381] on button "Complete Packing" at bounding box center [612, 386] width 87 height 22
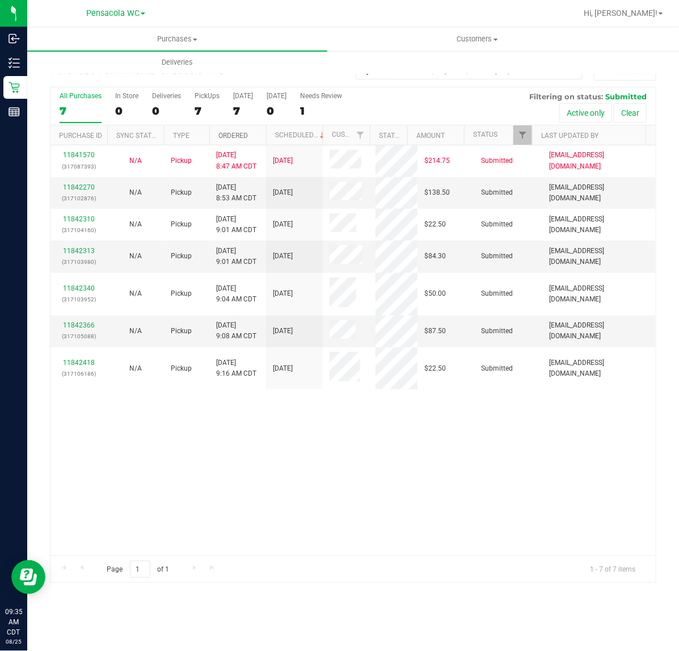
click at [233, 137] on link "Ordered" at bounding box center [234, 136] width 30 height 8
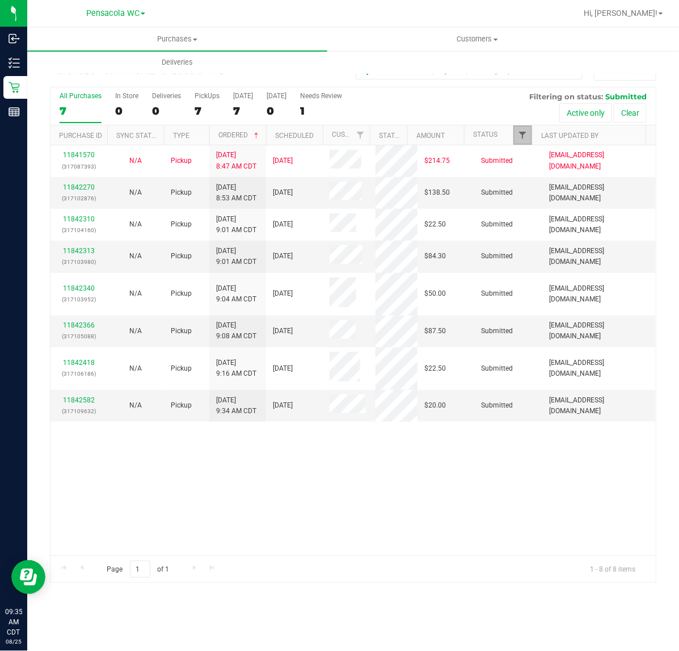
click at [527, 139] on span "Filter" at bounding box center [522, 135] width 9 height 9
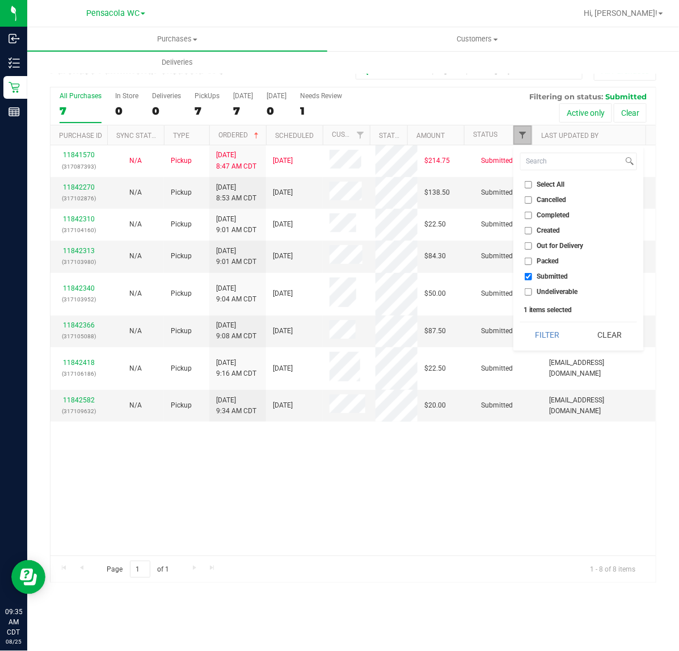
click at [521, 139] on span "Filter" at bounding box center [522, 135] width 9 height 9
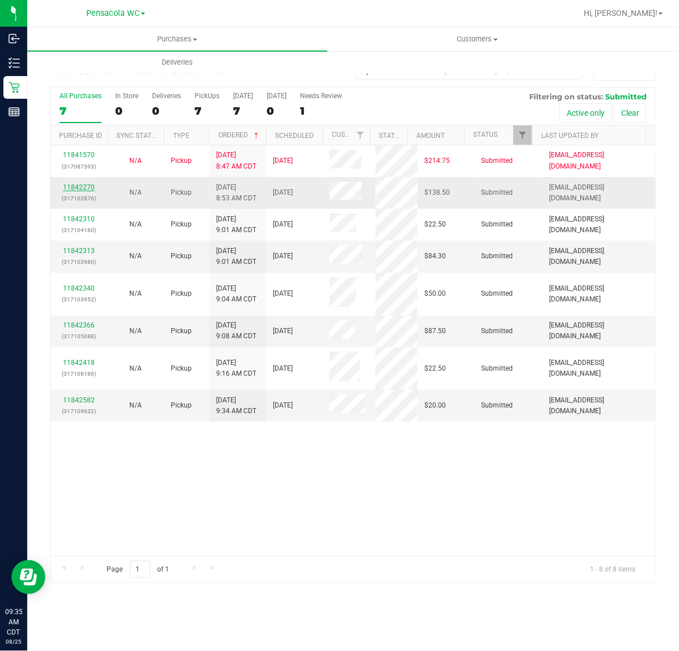
click at [77, 185] on link "11842270" at bounding box center [79, 187] width 32 height 8
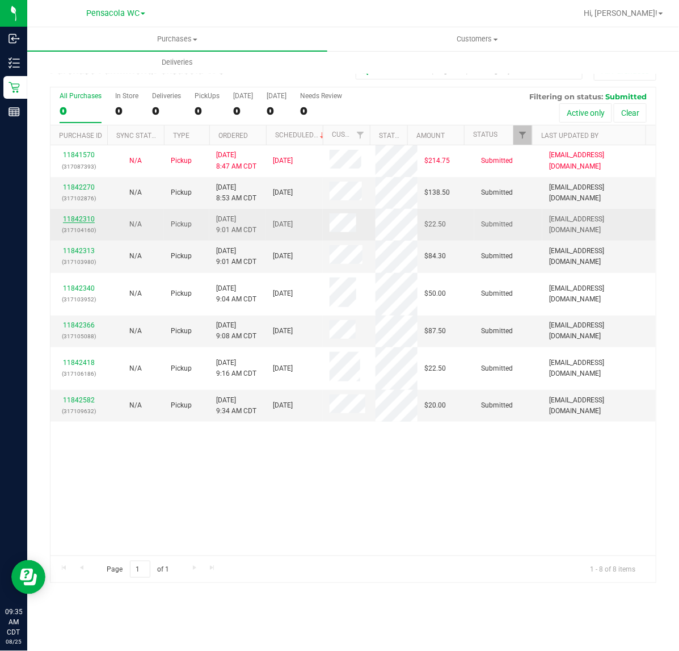
click at [74, 223] on link "11842310" at bounding box center [79, 219] width 32 height 8
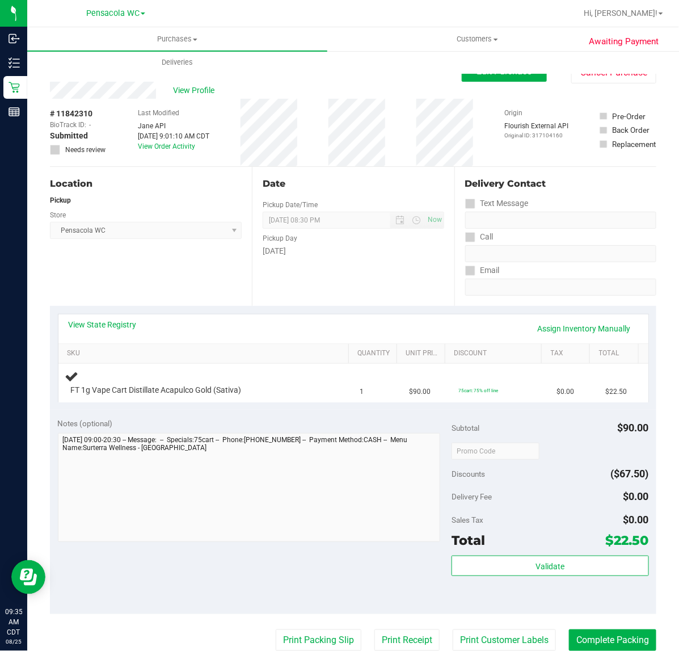
scroll to position [47, 0]
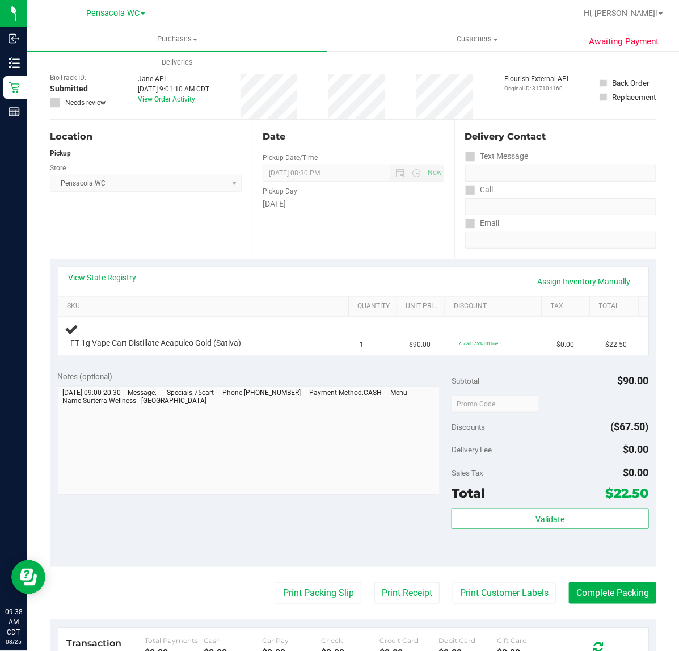
click at [312, 242] on div "Date Pickup Date/Time 08/25/2025 Now 08/25/2025 08:30 PM Now Pickup Day Monday" at bounding box center [353, 189] width 202 height 139
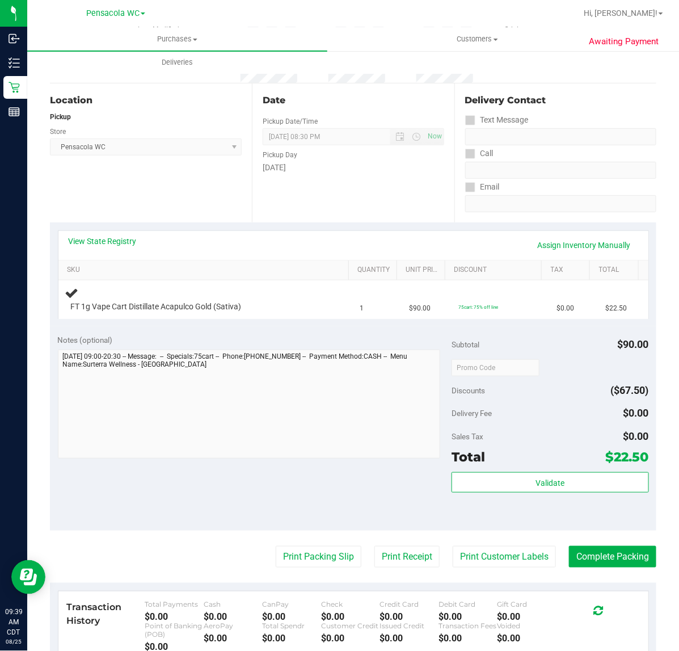
scroll to position [0, 0]
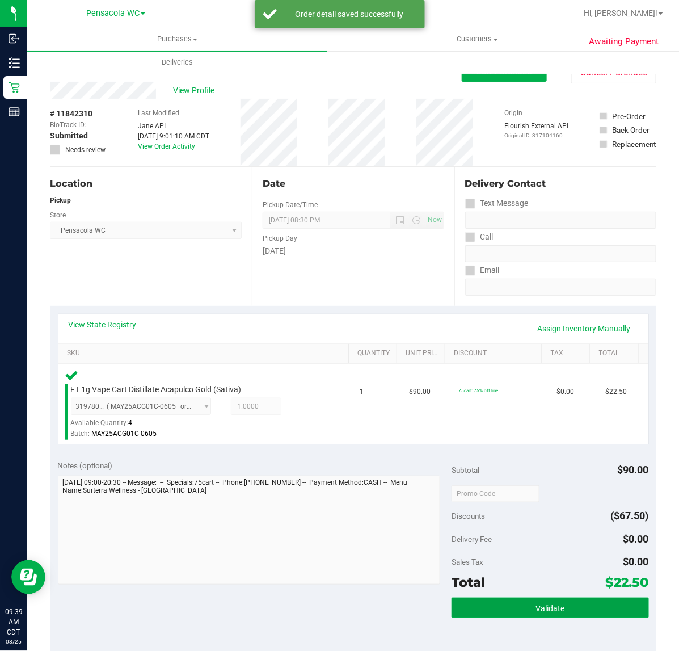
click at [520, 616] on button "Validate" at bounding box center [550, 608] width 197 height 20
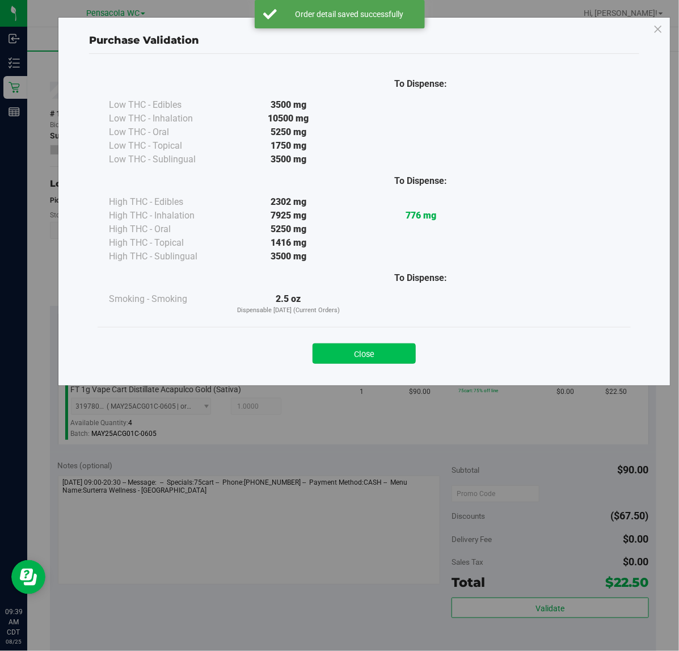
click at [398, 360] on button "Close" at bounding box center [364, 353] width 103 height 20
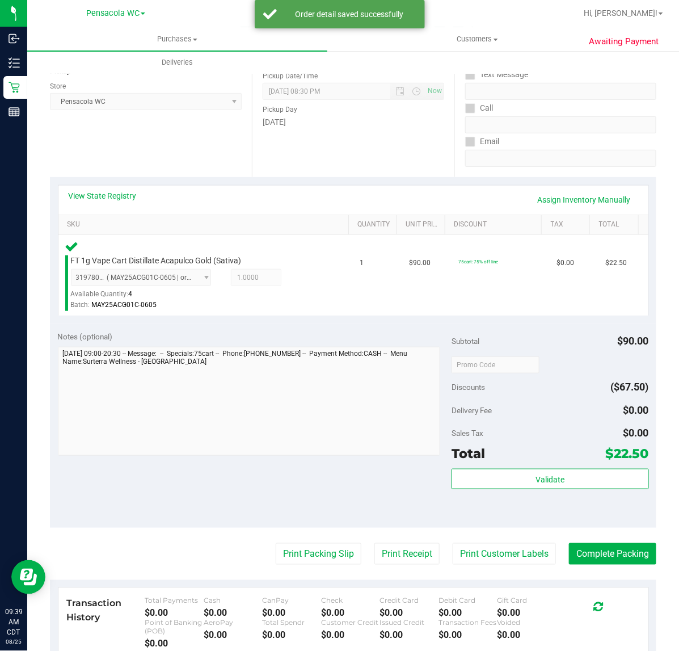
scroll to position [139, 0]
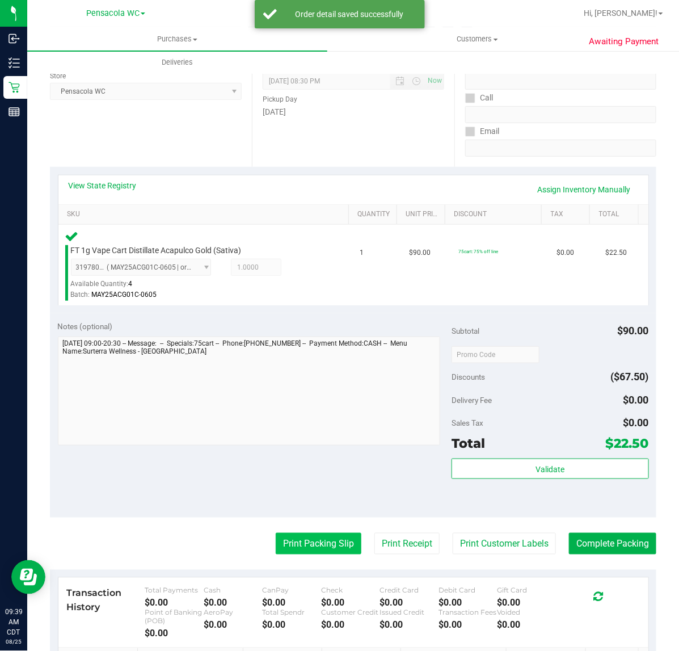
click at [318, 543] on button "Print Packing Slip" at bounding box center [319, 544] width 86 height 22
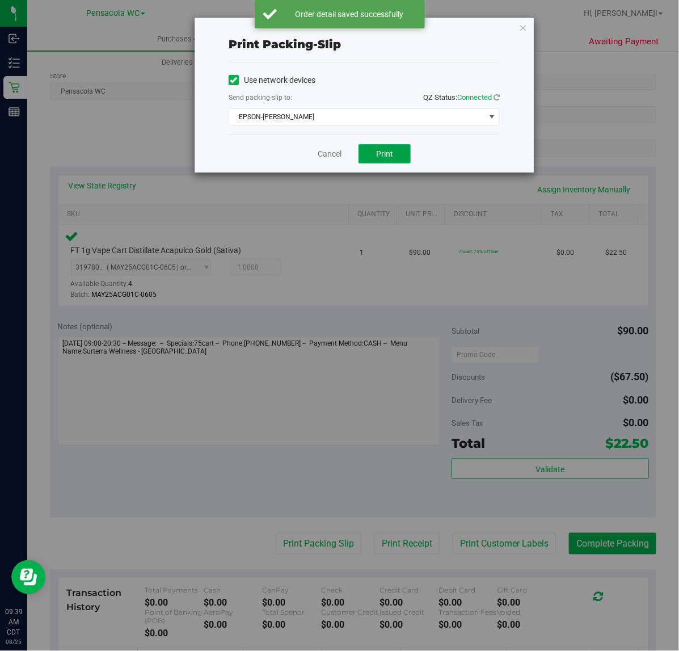
click at [382, 149] on span "Print" at bounding box center [384, 153] width 17 height 9
click at [523, 27] on icon "button" at bounding box center [523, 27] width 8 height 14
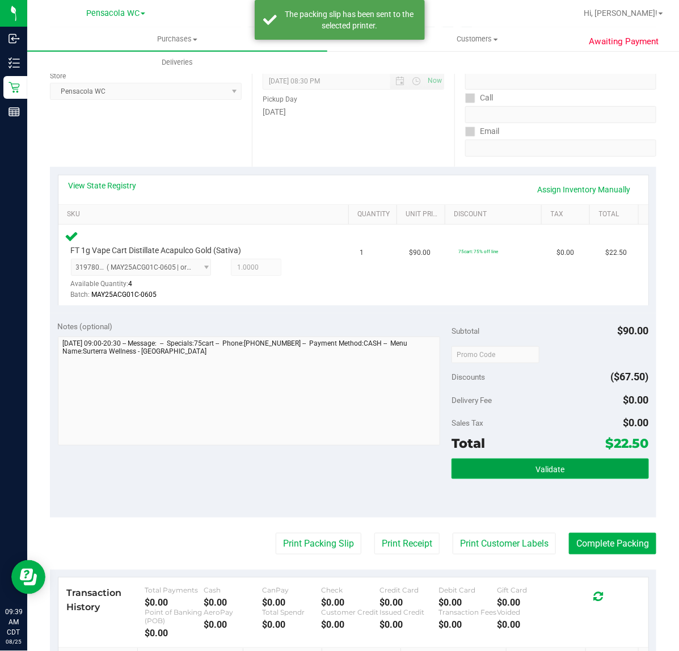
click at [577, 461] on button "Validate" at bounding box center [550, 469] width 197 height 20
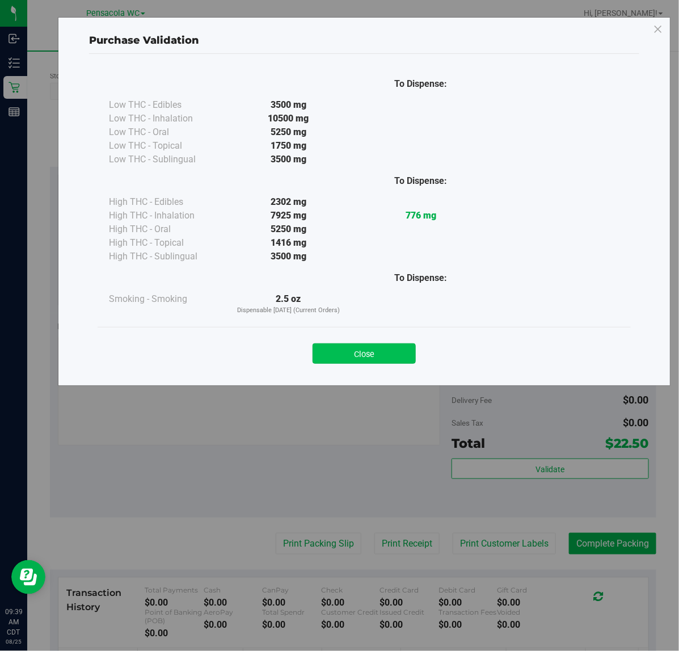
click at [373, 361] on button "Close" at bounding box center [364, 353] width 103 height 20
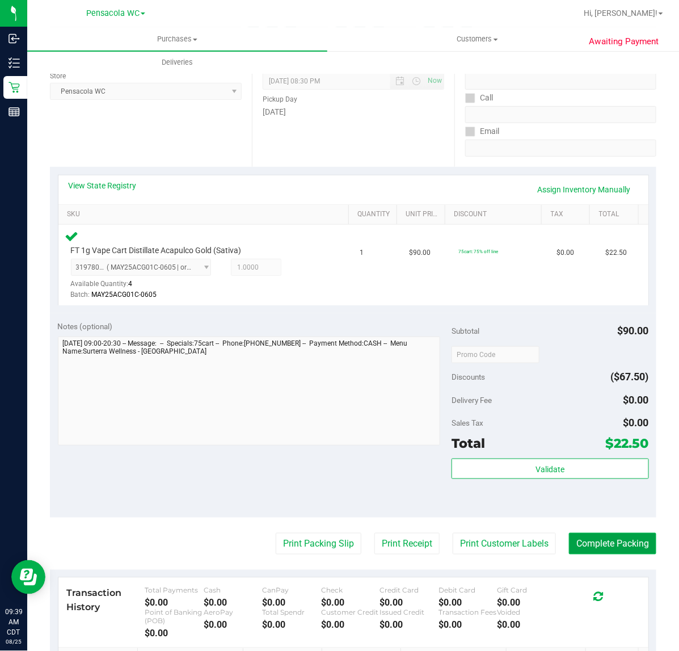
click at [619, 533] on button "Complete Packing" at bounding box center [612, 544] width 87 height 22
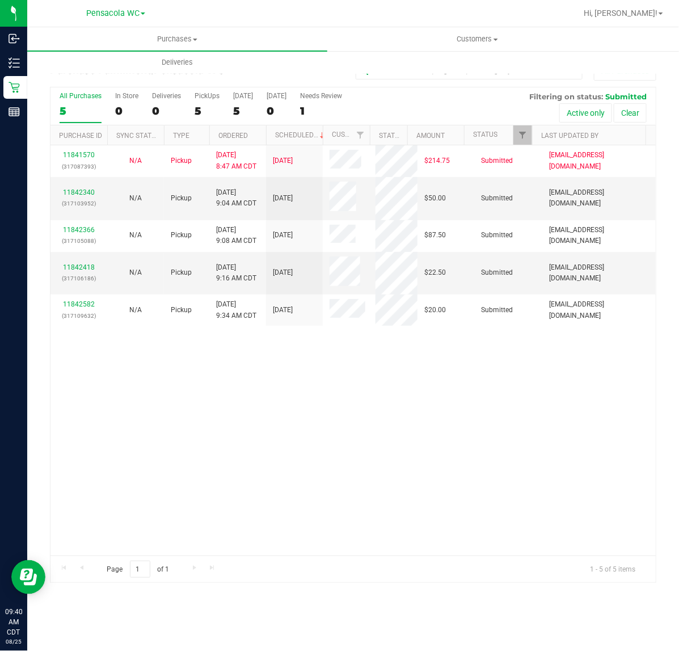
click at [482, 454] on div "11841570 (317087393) N/A Pickup 8/25/2025 8:47 AM CDT 8/25/2025 $214.75 Submitt…" at bounding box center [354, 350] width 606 height 410
click at [77, 194] on link "11842340" at bounding box center [79, 192] width 32 height 8
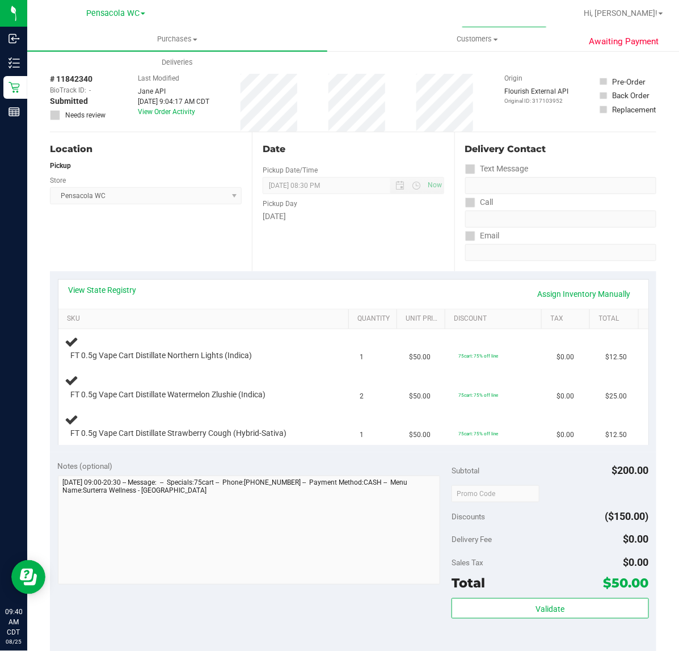
scroll to position [36, 0]
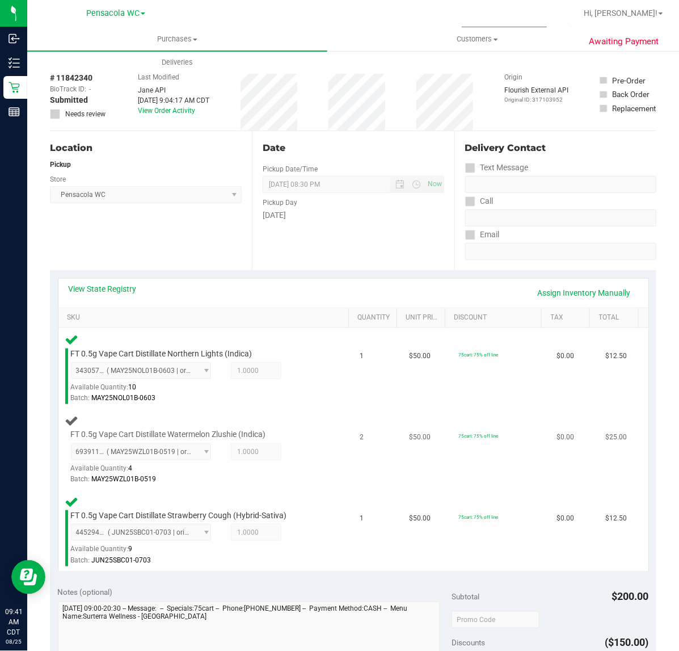
click at [342, 444] on td "FT 0.5g Vape Cart Distillate Watermelon Zlushie (Indica) 6939115728084485 ( MAY…" at bounding box center [205, 449] width 295 height 81
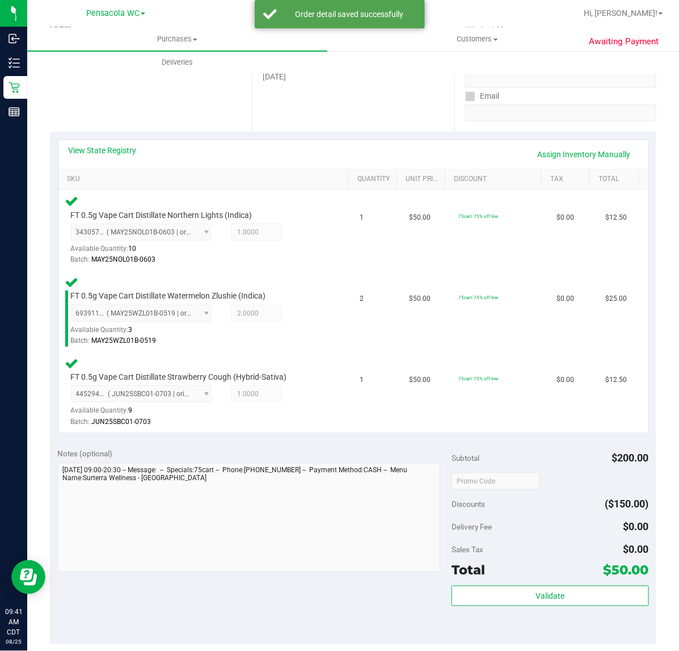
scroll to position [163, 0]
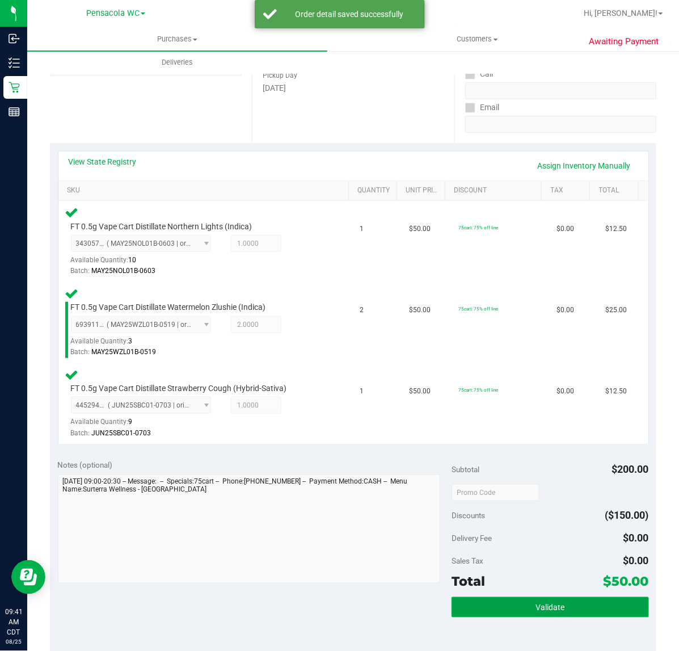
click at [547, 612] on button "Validate" at bounding box center [550, 607] width 197 height 20
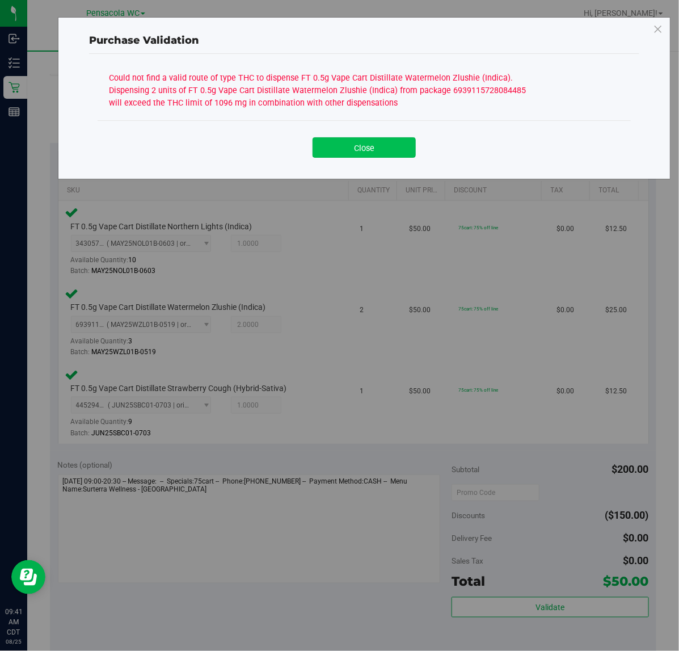
click at [373, 156] on button "Close" at bounding box center [364, 147] width 103 height 20
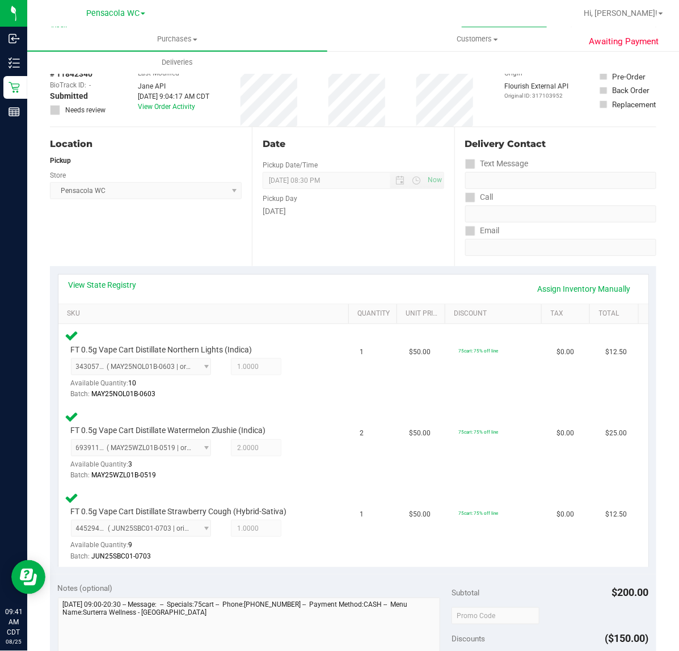
scroll to position [0, 0]
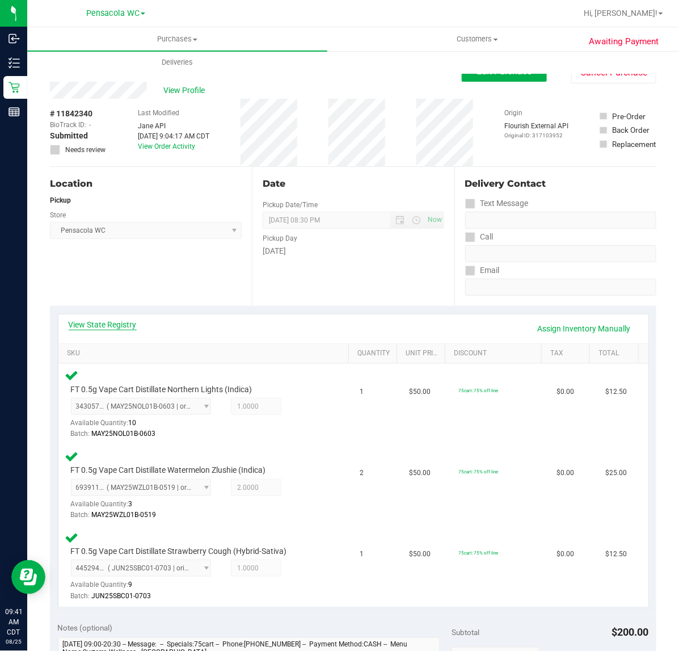
click at [115, 328] on link "View State Registry" at bounding box center [103, 324] width 68 height 11
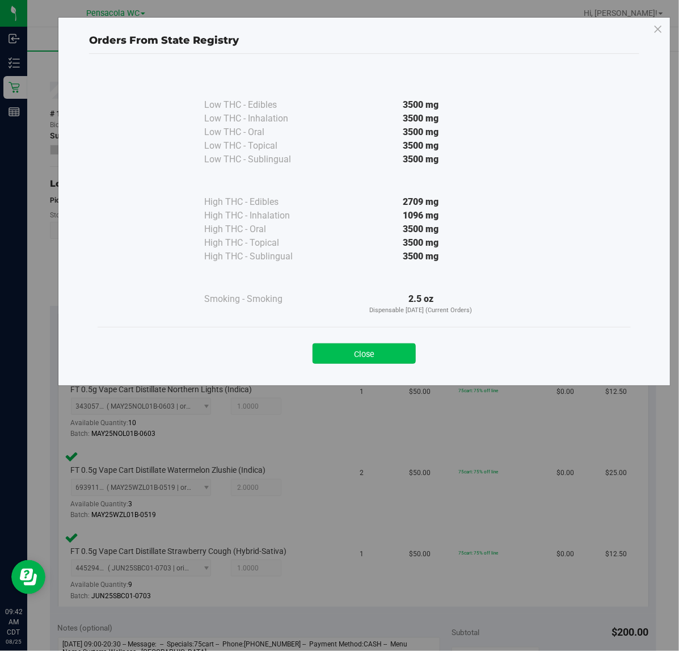
click at [390, 345] on button "Close" at bounding box center [364, 353] width 103 height 20
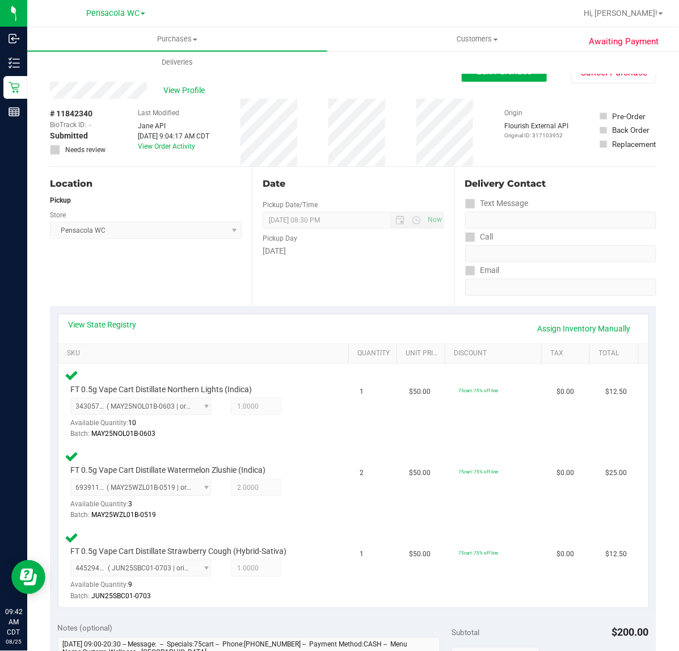
click at [211, 287] on div "Location Pickup Store Pensacola WC Select Store Bonita Springs WC Boynton Beach…" at bounding box center [151, 236] width 202 height 139
click at [552, 330] on link "Assign Inventory Manually" at bounding box center [585, 328] width 108 height 19
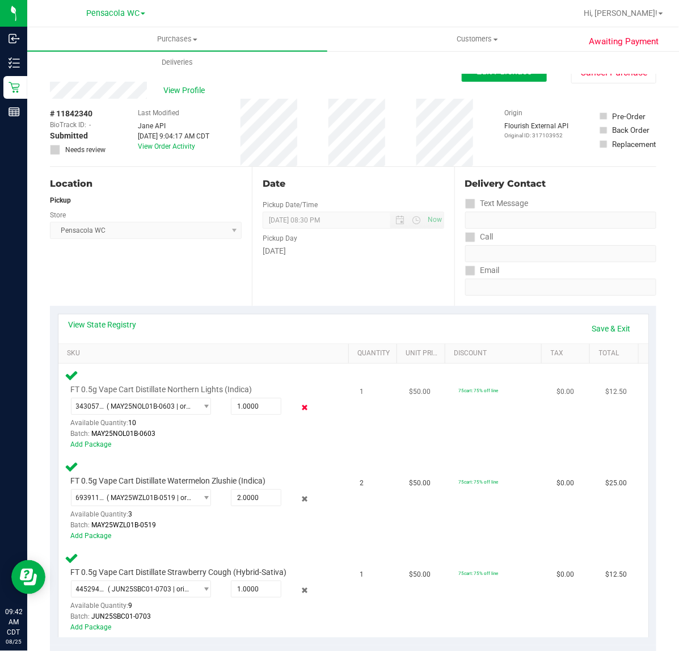
click at [299, 407] on icon at bounding box center [305, 407] width 12 height 13
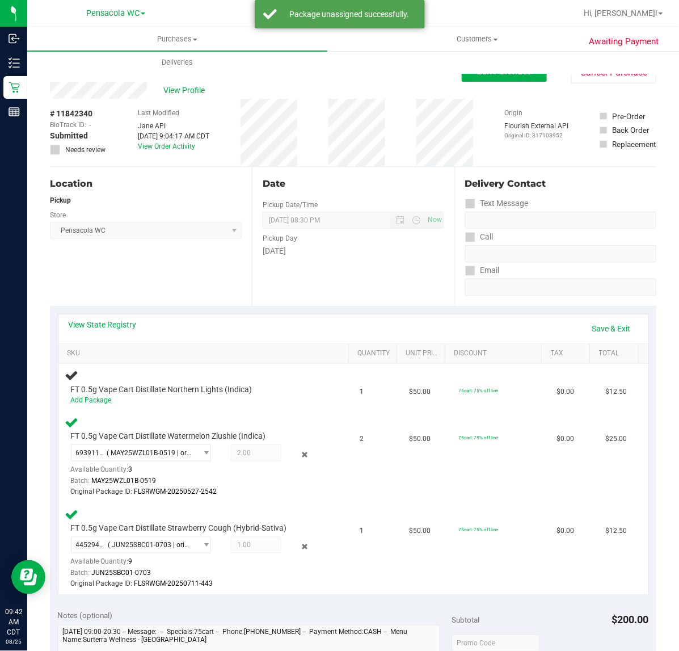
click at [302, 457] on icon at bounding box center [305, 454] width 12 height 13
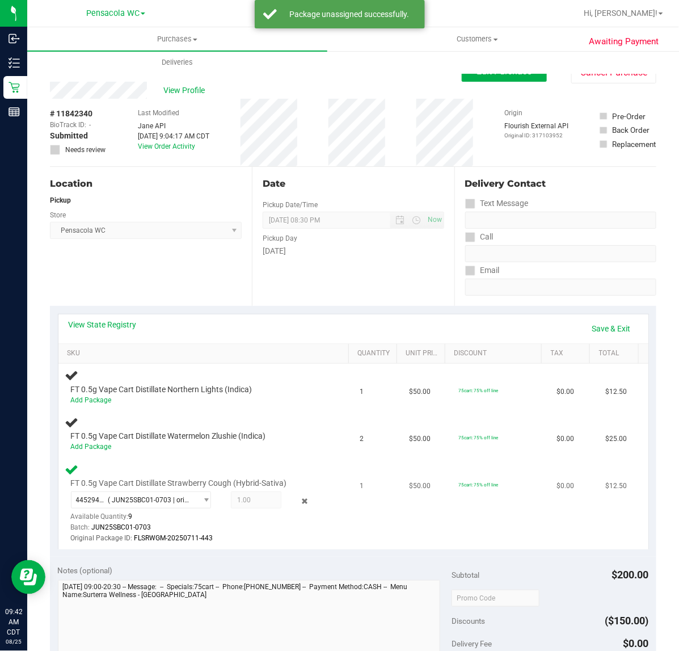
click at [268, 501] on span "1.00 1" at bounding box center [256, 500] width 51 height 17
click at [299, 498] on icon at bounding box center [305, 501] width 12 height 13
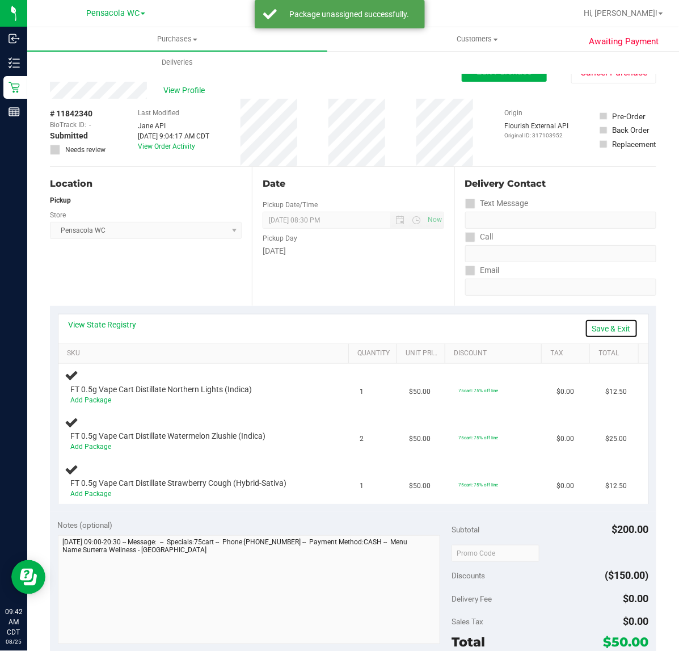
click at [608, 329] on link "Save & Exit" at bounding box center [611, 328] width 53 height 19
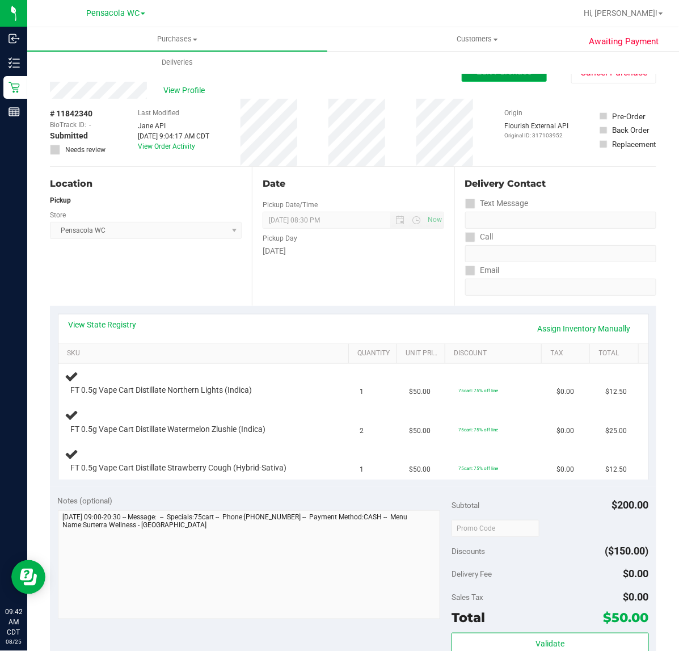
click at [477, 80] on button "Edit Purchase" at bounding box center [504, 71] width 85 height 20
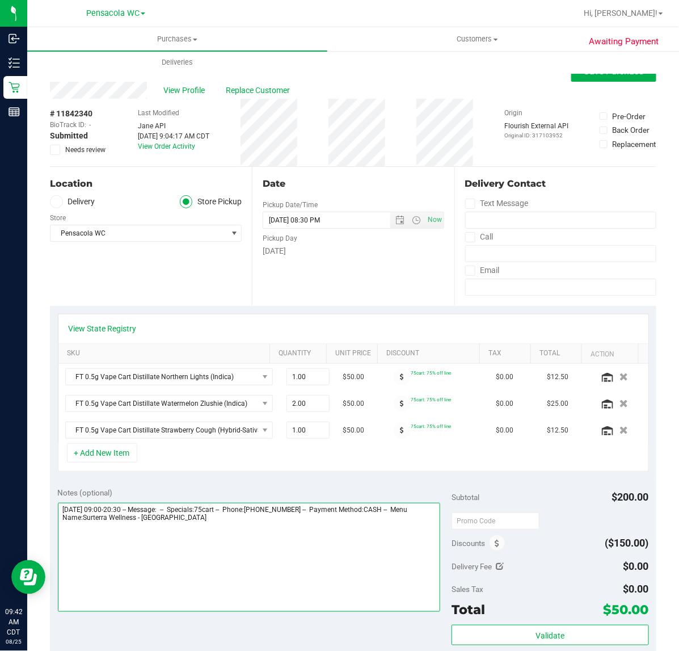
click at [299, 535] on textarea at bounding box center [249, 557] width 383 height 109
click at [324, 552] on textarea at bounding box center [249, 557] width 383 height 109
type textarea "Monday 08/25/2025 09:00-20:30 -- Message: -- Specials:75cart -- Phone:850221981…"
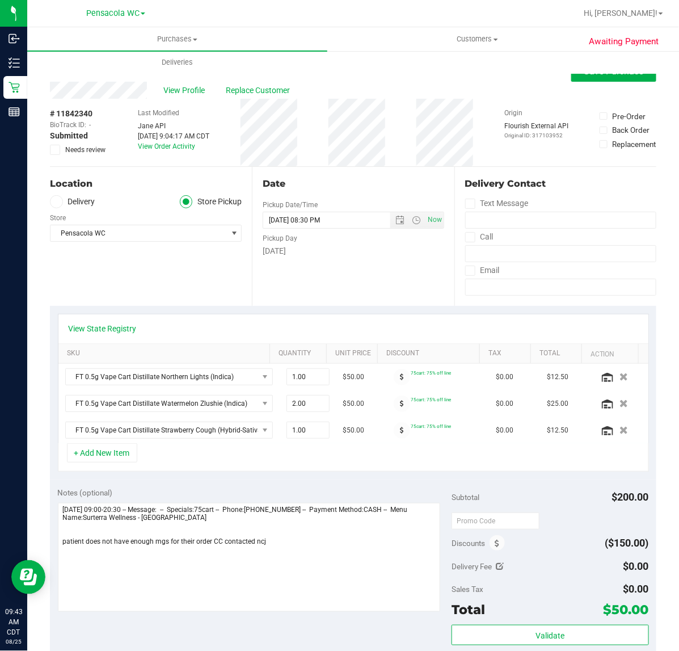
click at [84, 145] on span "Needs review" at bounding box center [85, 150] width 40 height 10
click at [0, 0] on input "Needs review" at bounding box center [0, 0] width 0 height 0
click at [580, 83] on div "View Profile Replace Customer" at bounding box center [353, 90] width 607 height 17
click at [588, 74] on span "Save Purchase" at bounding box center [615, 71] width 60 height 11
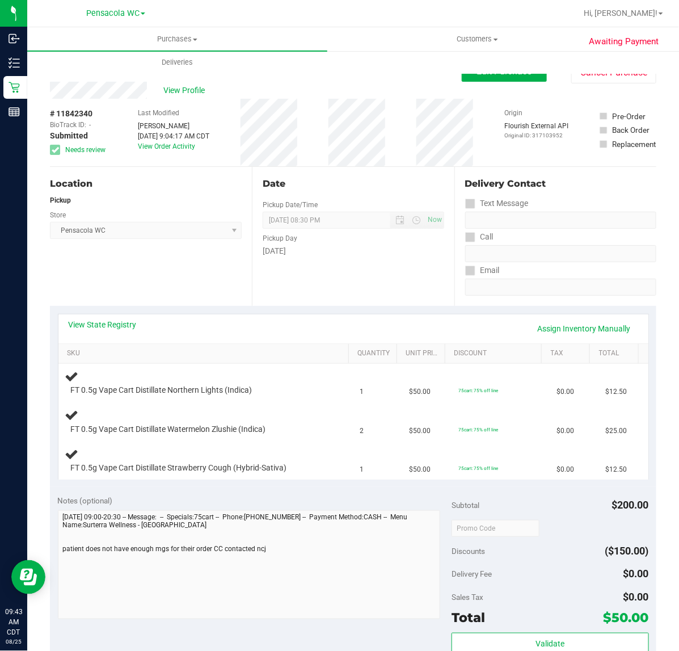
click at [179, 90] on span "View Profile" at bounding box center [186, 91] width 45 height 12
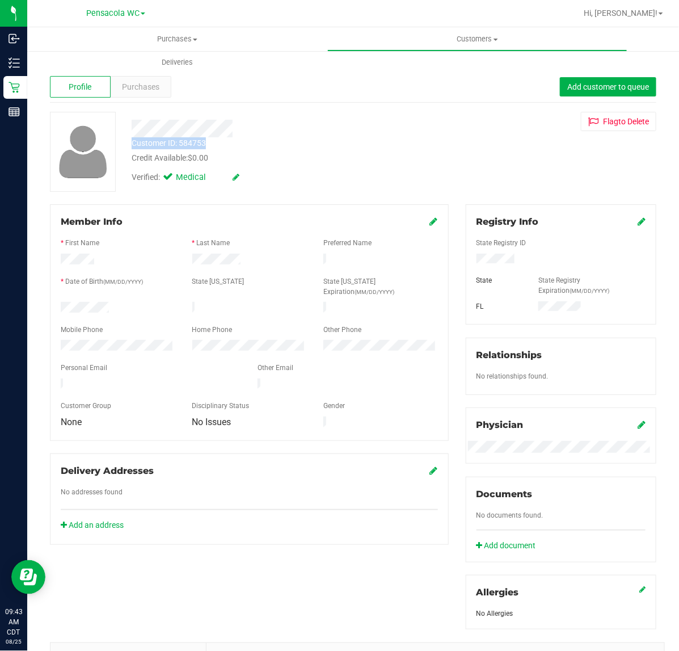
drag, startPoint x: 211, startPoint y: 144, endPoint x: 132, endPoint y: 146, distance: 78.4
click at [132, 146] on div "Customer ID: 584753 Credit Available: $0.00" at bounding box center [279, 150] width 312 height 27
copy div "Customer ID: 584753"
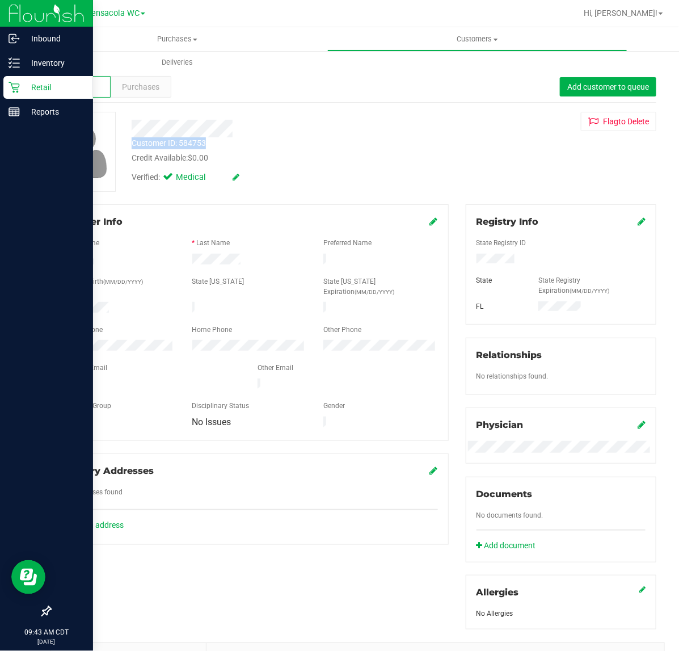
click at [28, 81] on p "Retail" at bounding box center [54, 88] width 68 height 14
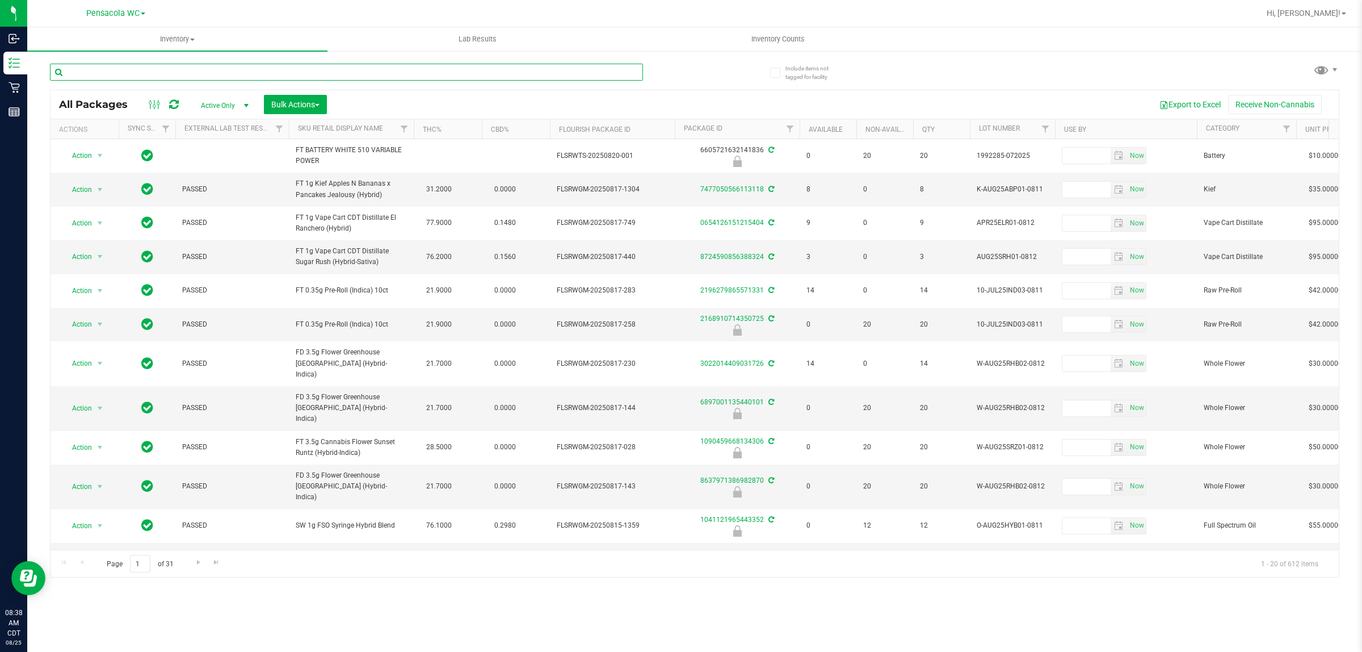
click at [103, 71] on input "text" at bounding box center [346, 72] width 593 height 17
type input "4069879145738781"
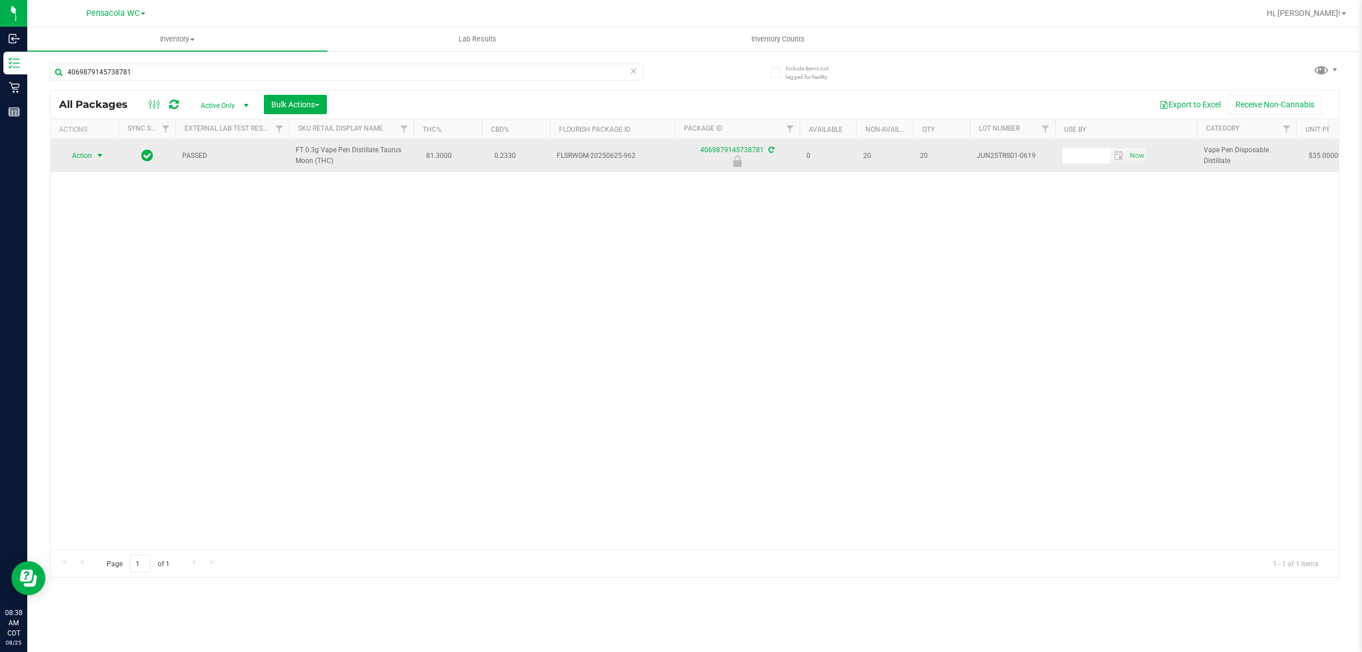
click at [89, 149] on span "Action" at bounding box center [77, 156] width 31 height 16
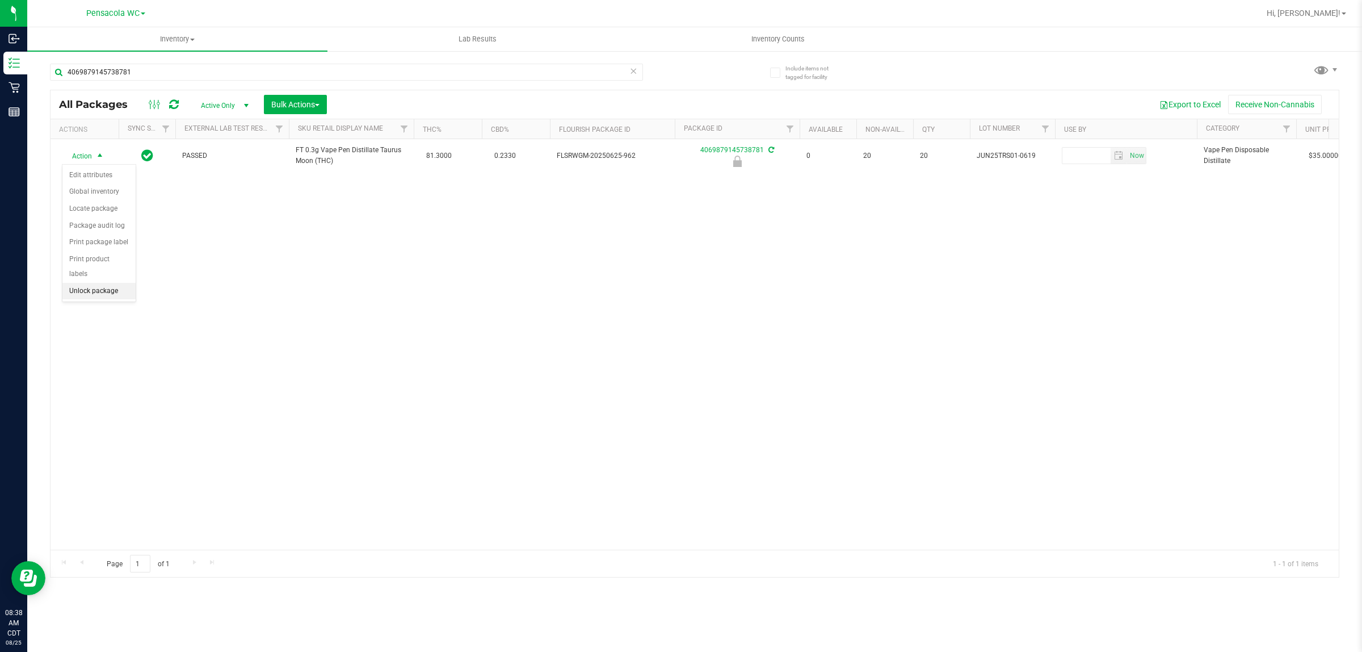
click at [111, 285] on li "Unlock package" at bounding box center [98, 291] width 73 height 17
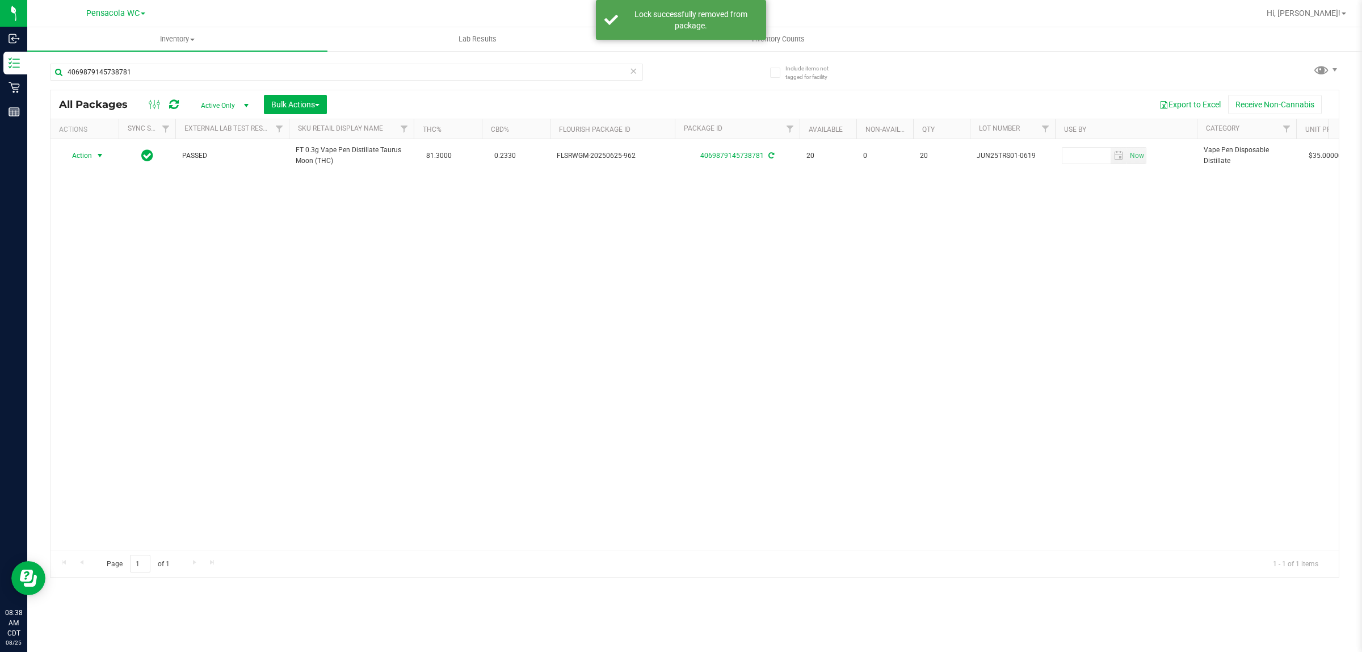
click at [84, 154] on span "Action" at bounding box center [77, 156] width 31 height 16
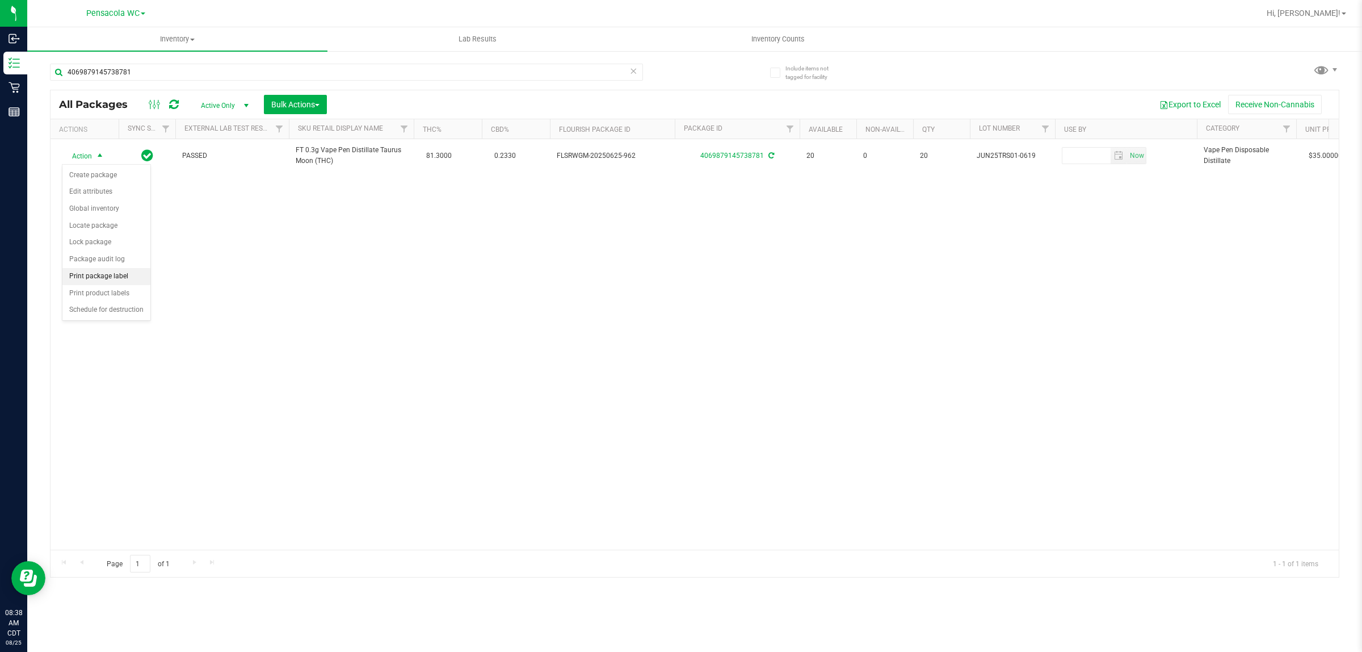
click at [100, 274] on li "Print package label" at bounding box center [106, 276] width 88 height 17
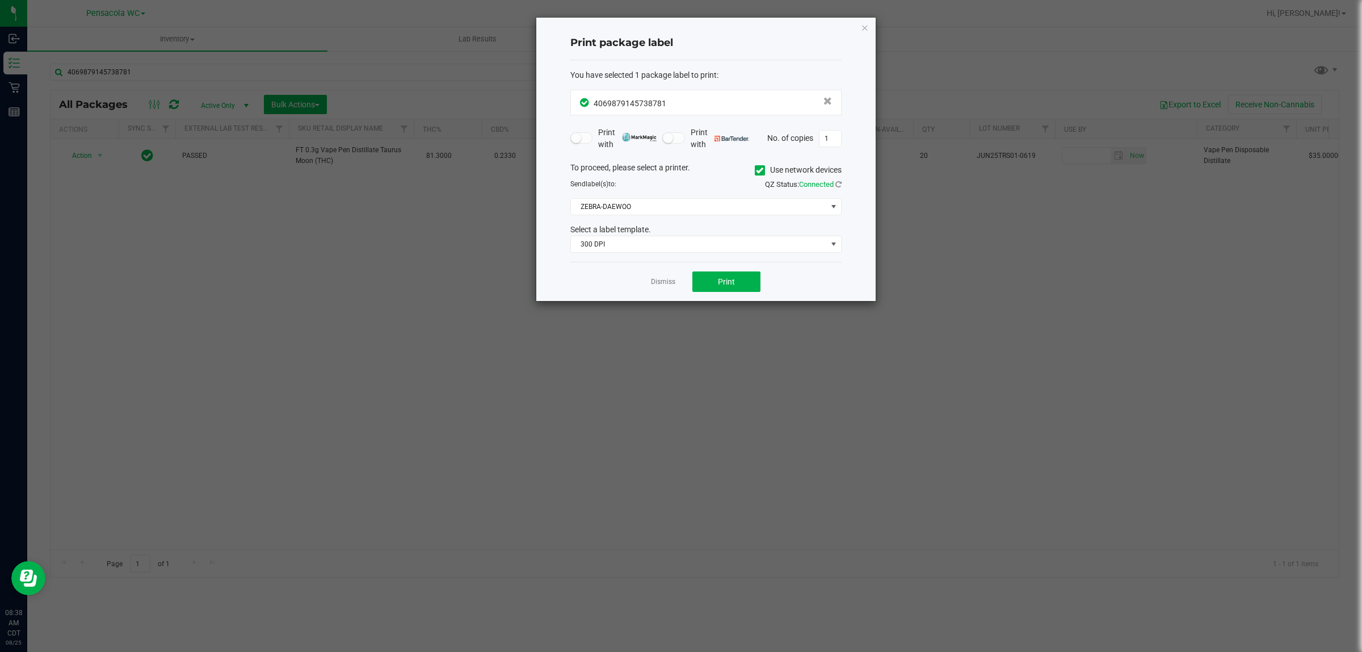
click at [611, 221] on div "To proceed, please select a printer. Use network devices Send label(s) to: QZ S…" at bounding box center [705, 207] width 271 height 91
click at [615, 209] on span "ZEBRA-DAEWOO" at bounding box center [699, 207] width 256 height 16
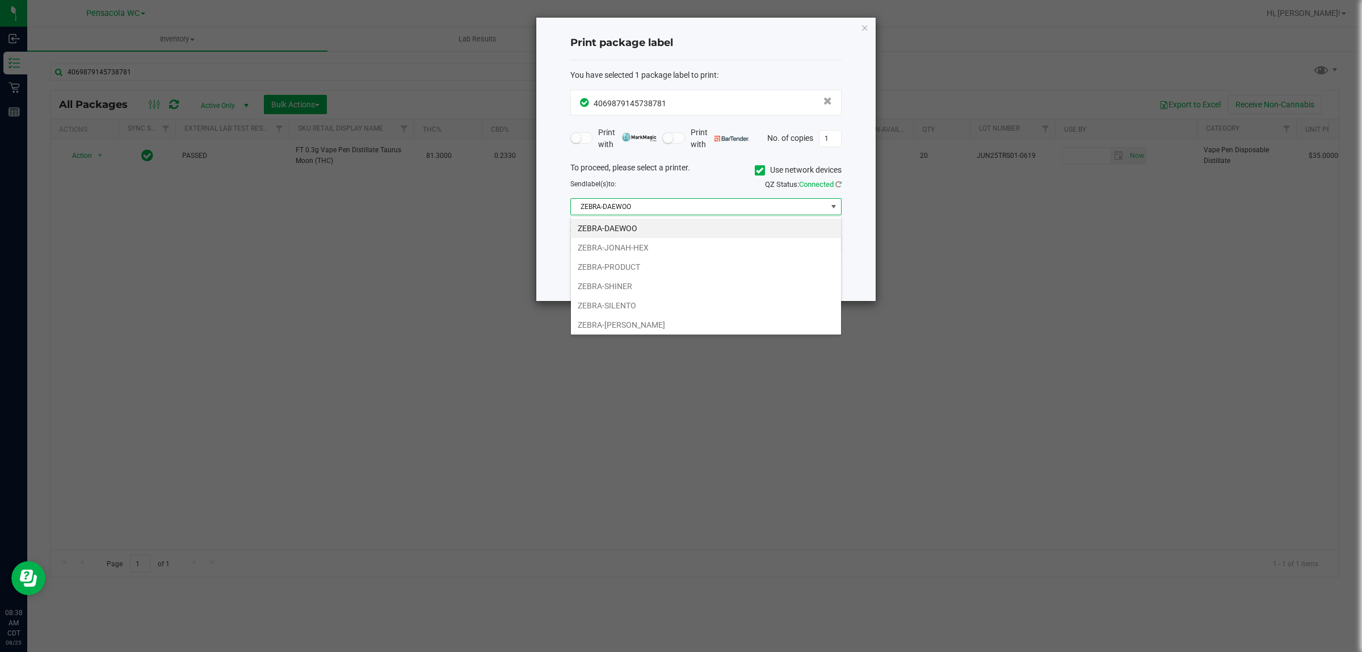
scroll to position [18, 271]
click at [620, 322] on li "ZEBRA-TERRY-MACALMON" at bounding box center [706, 324] width 270 height 19
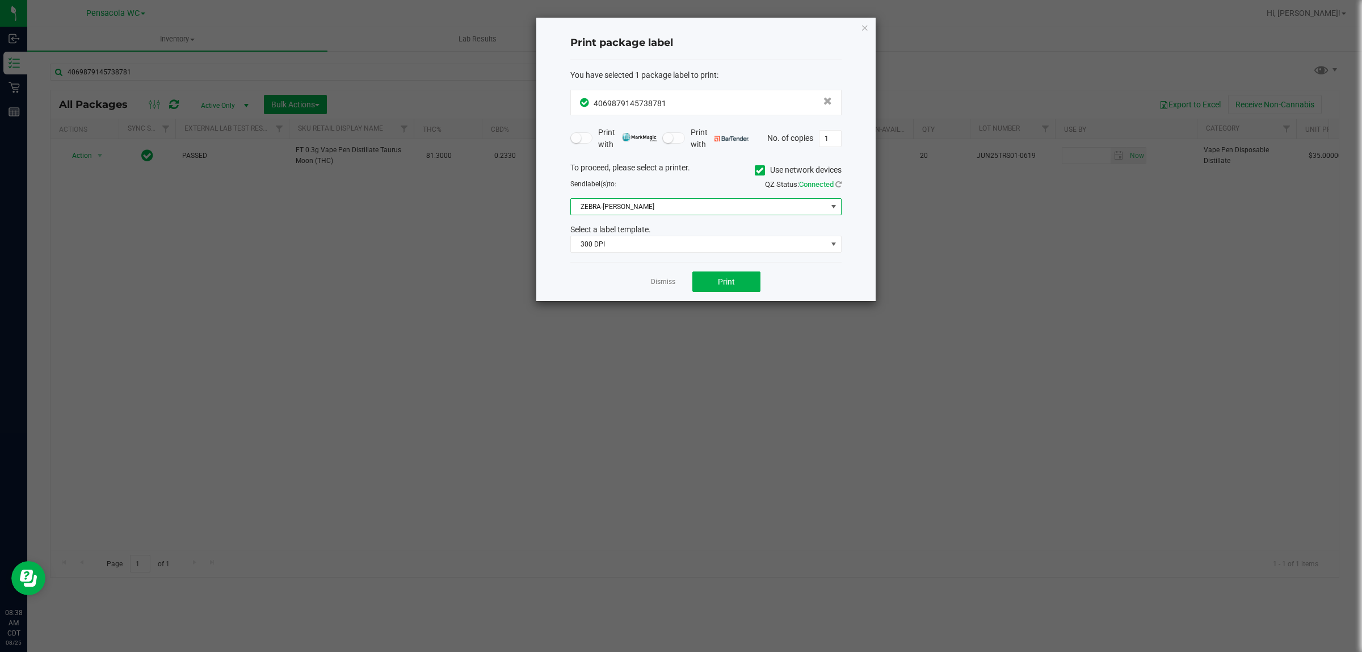
click at [617, 202] on span "ZEBRA-TERRY-MACALMON" at bounding box center [699, 207] width 256 height 16
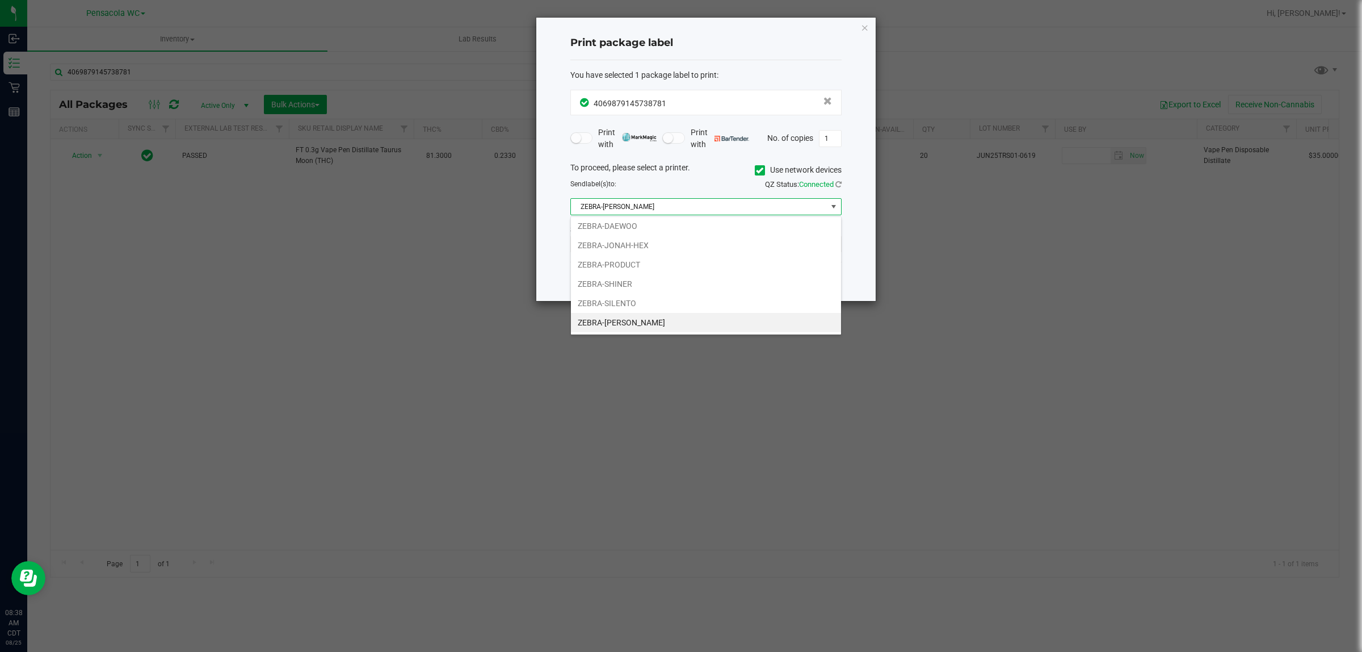
click at [616, 202] on span "ZEBRA-TERRY-MACALMON" at bounding box center [699, 207] width 256 height 16
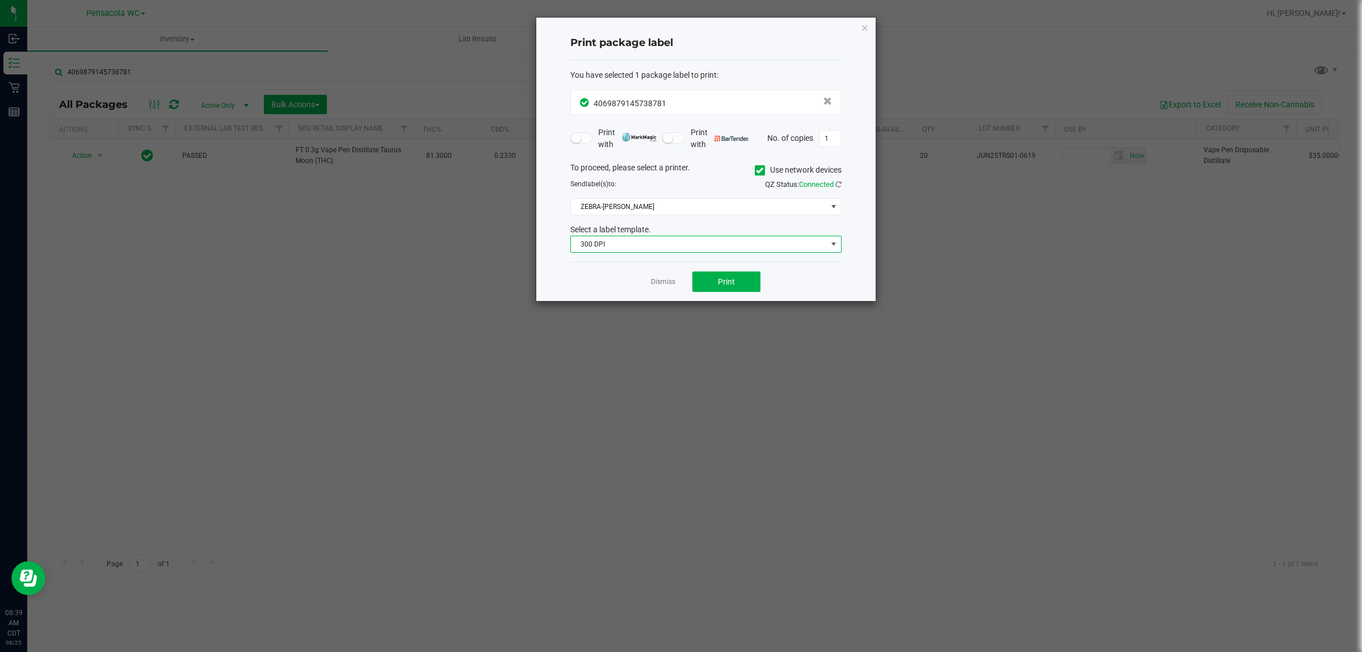
click at [623, 250] on span "300 DPI" at bounding box center [699, 244] width 256 height 16
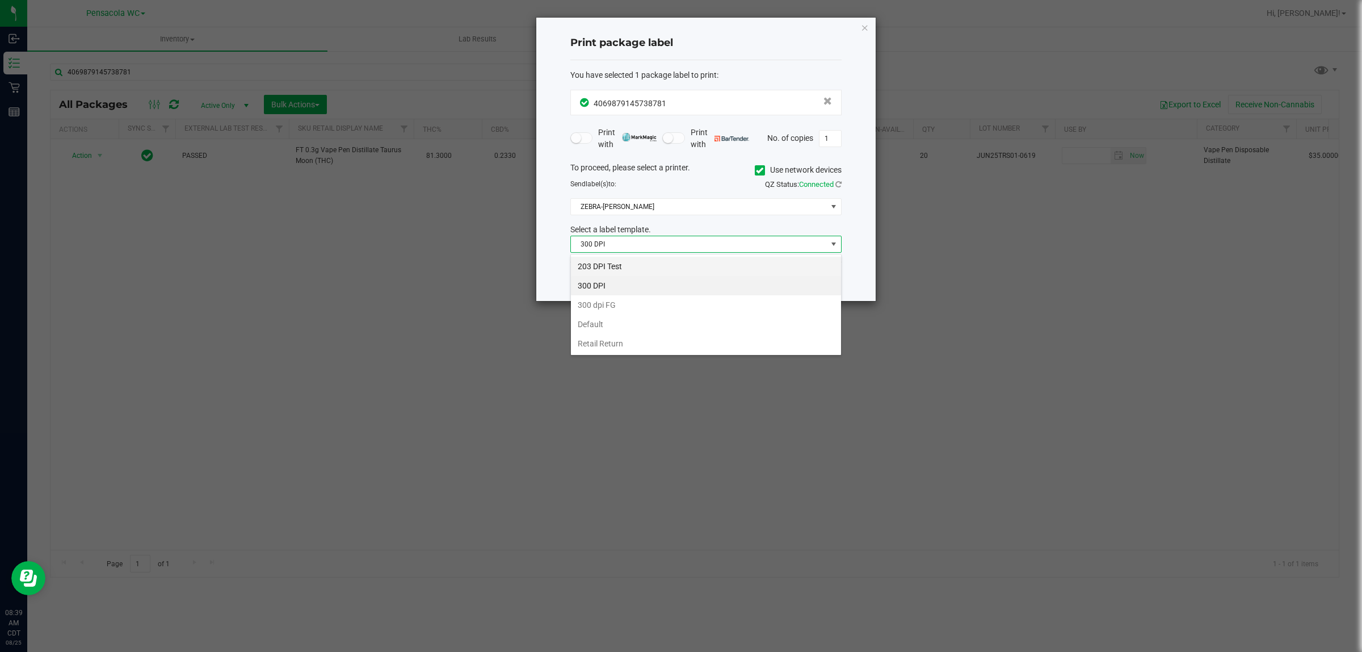
click at [608, 267] on li "203 DPI Test" at bounding box center [706, 266] width 270 height 19
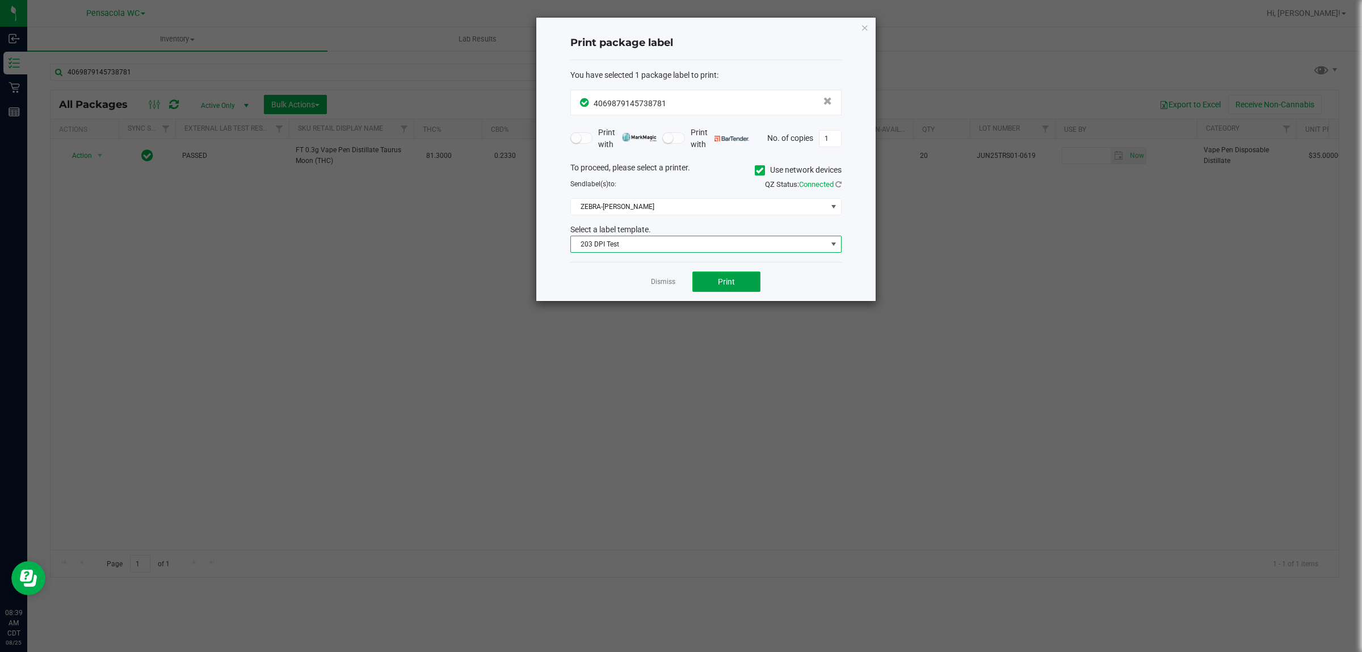
click at [727, 284] on span "Print" at bounding box center [726, 281] width 17 height 9
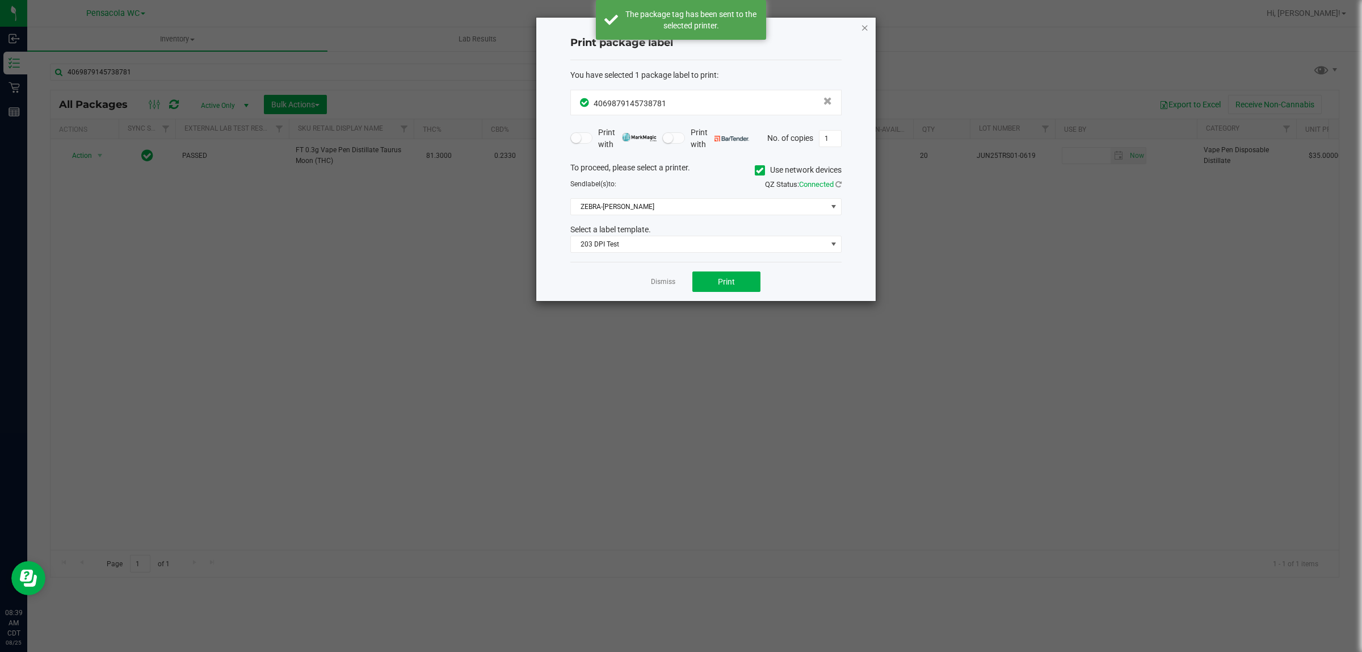
click at [864, 24] on icon "button" at bounding box center [865, 27] width 8 height 14
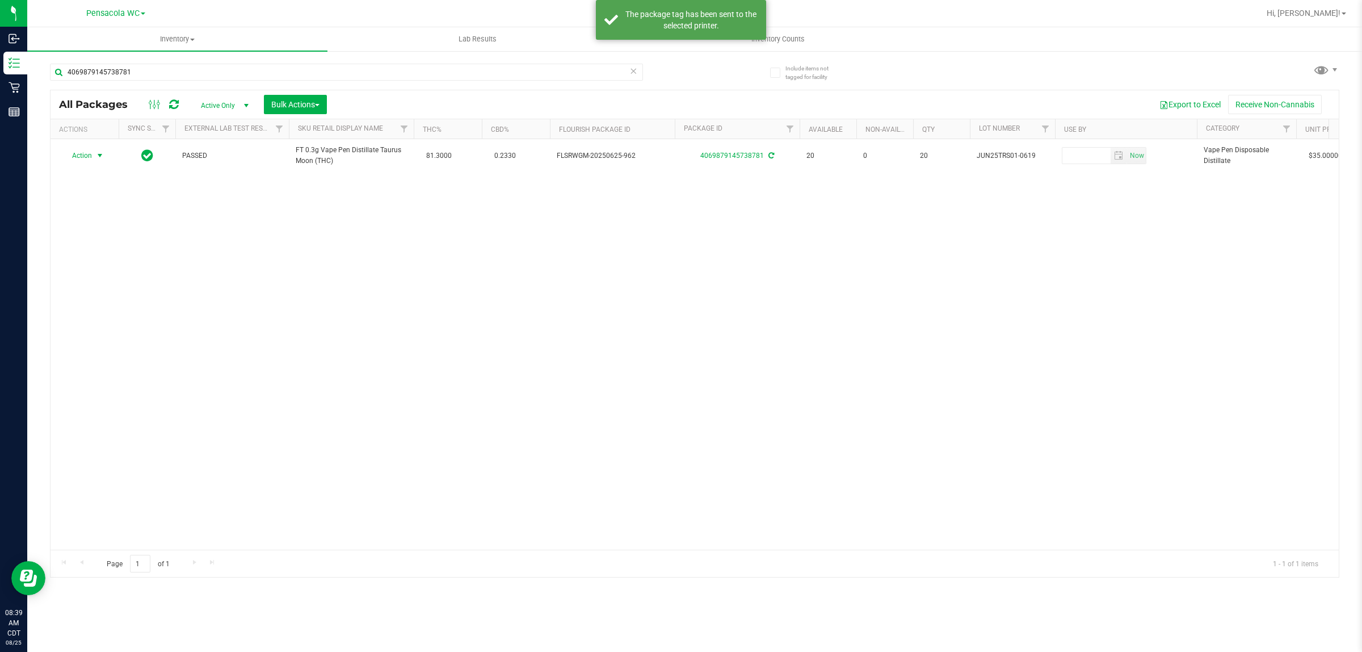
click at [744, 326] on div "Action Action Create package Edit attributes Global inventory Locate package Lo…" at bounding box center [695, 344] width 1288 height 410
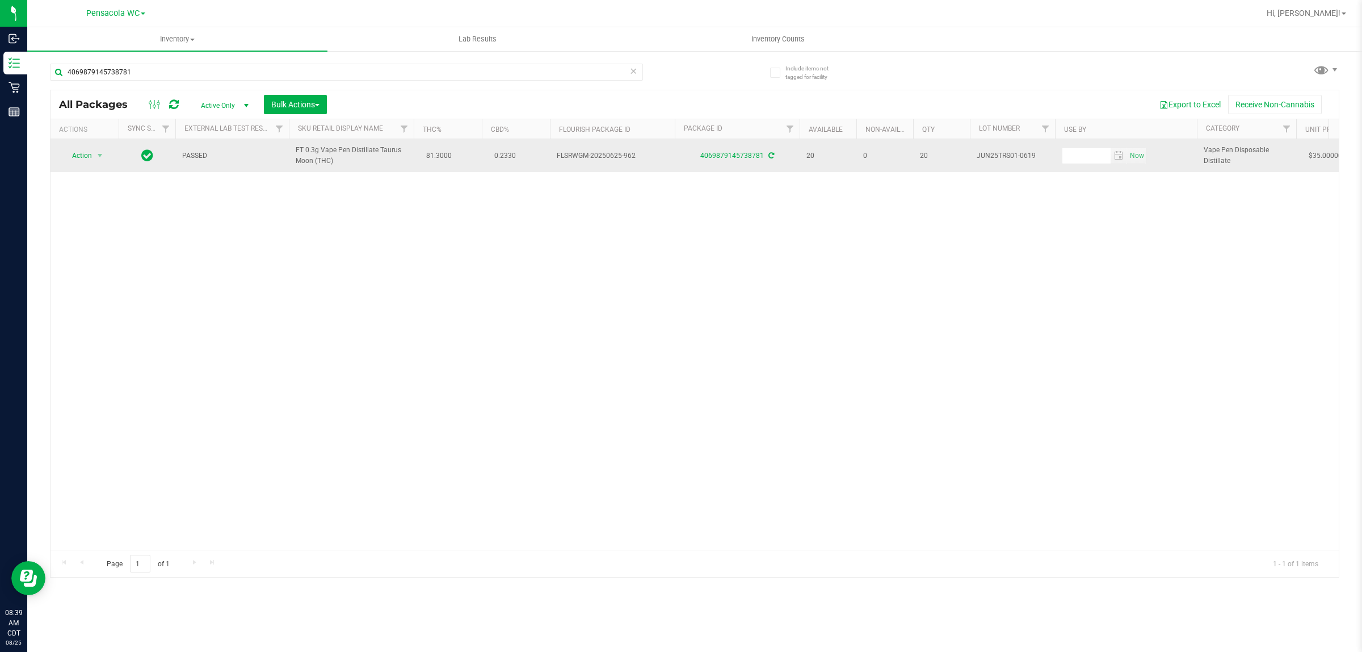
click at [81, 155] on span "Action" at bounding box center [77, 156] width 31 height 16
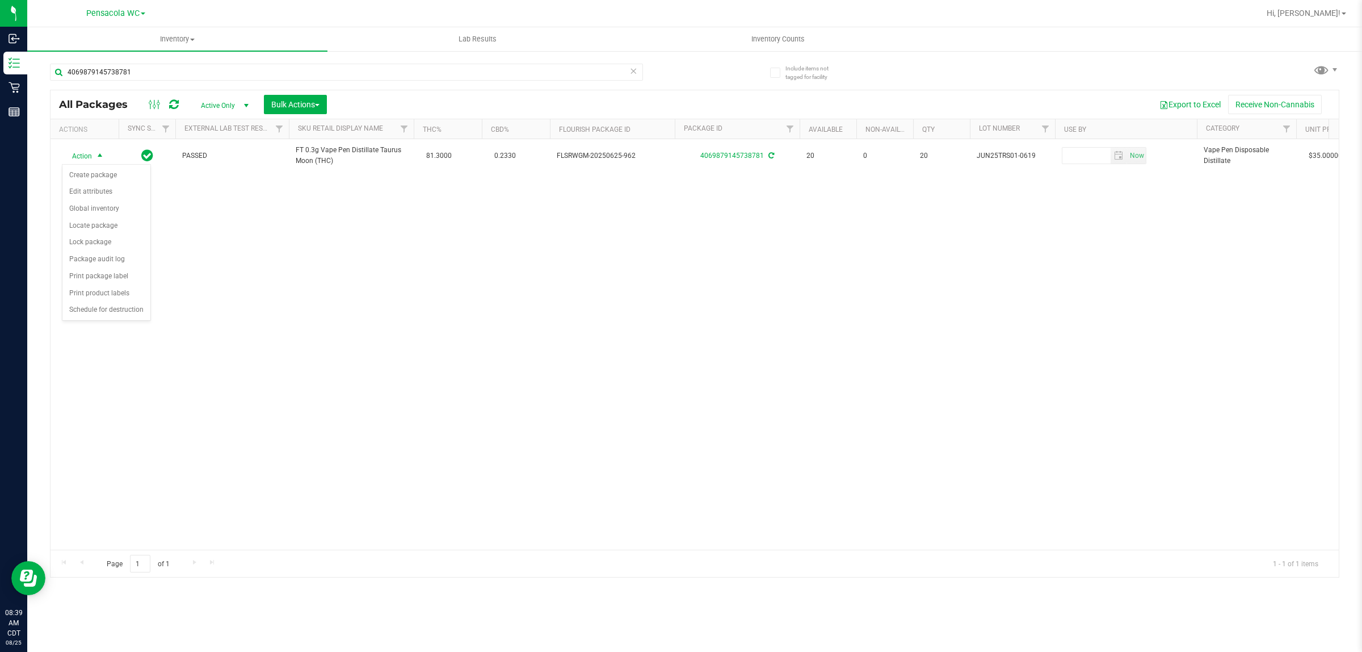
click at [238, 359] on div "Action Action Create package Edit attributes Global inventory Locate package Lo…" at bounding box center [695, 344] width 1288 height 410
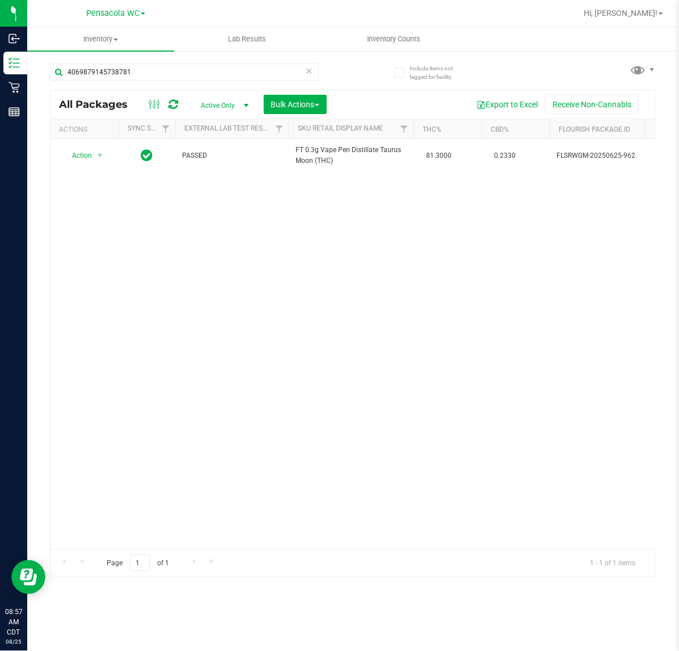
click at [310, 70] on icon at bounding box center [309, 71] width 8 height 14
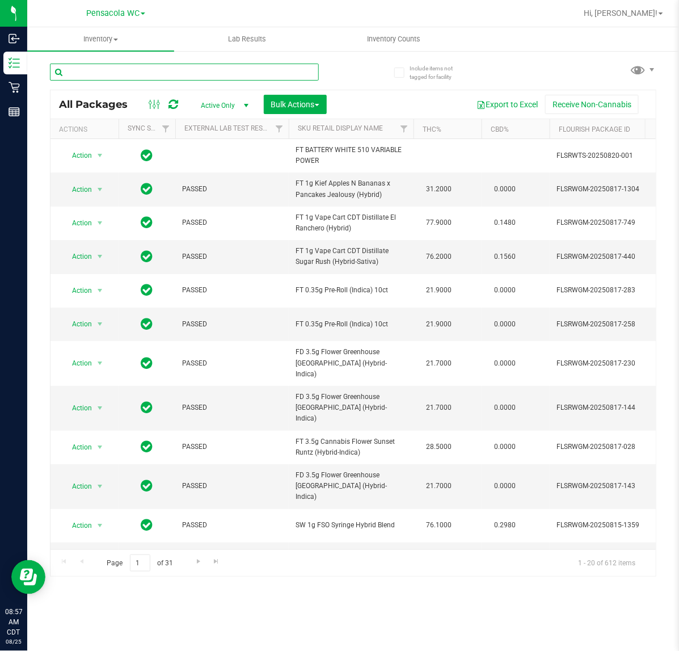
click at [136, 77] on input "text" at bounding box center [184, 72] width 269 height 17
type input "3464113453240401"
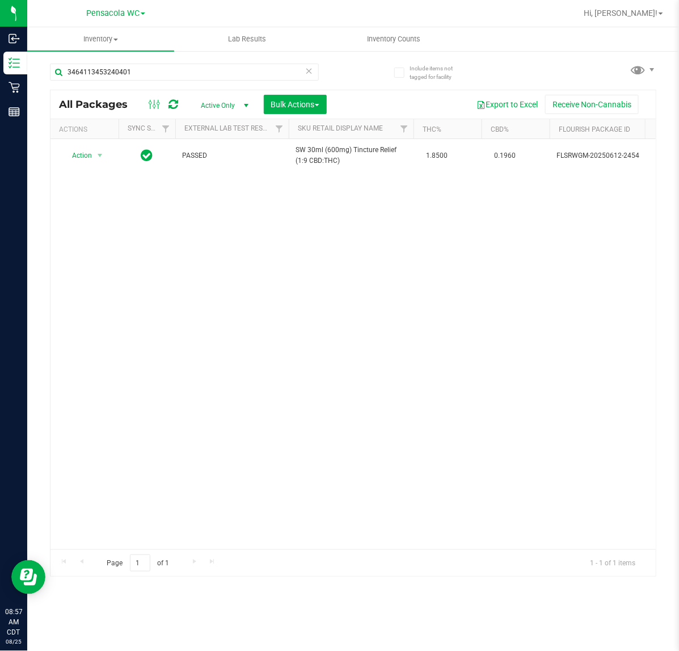
click at [205, 244] on div "Action Action Edit attributes Global inventory Locate package Package audit log…" at bounding box center [354, 344] width 606 height 410
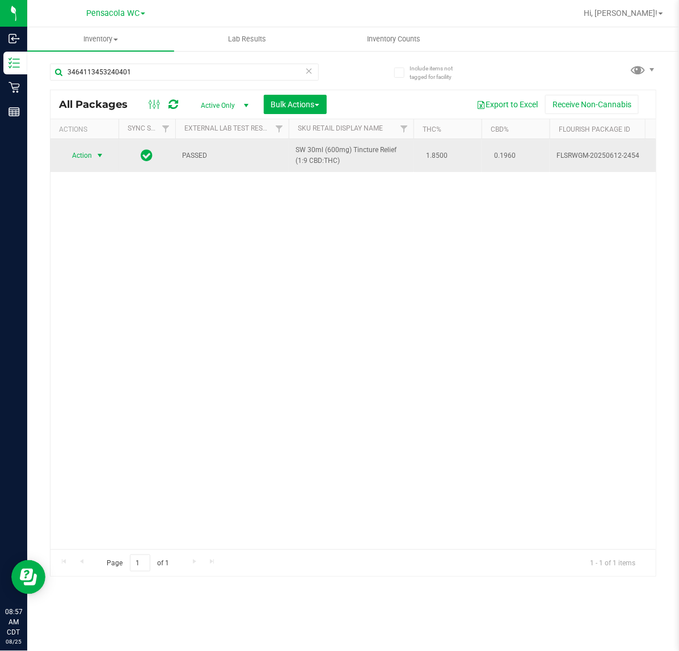
click at [98, 150] on span "select" at bounding box center [100, 156] width 14 height 16
click at [93, 152] on span "select" at bounding box center [100, 156] width 14 height 16
click at [94, 152] on span "select" at bounding box center [100, 156] width 14 height 16
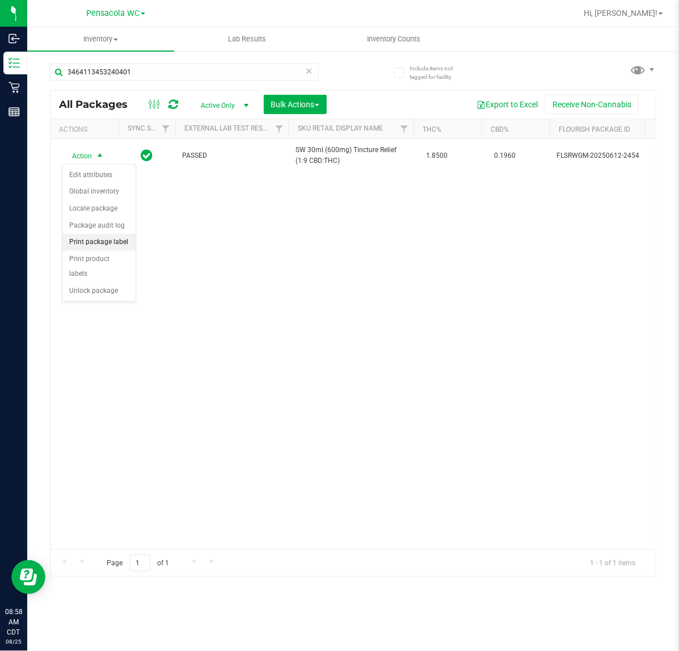
click at [98, 247] on li "Print package label" at bounding box center [98, 242] width 73 height 17
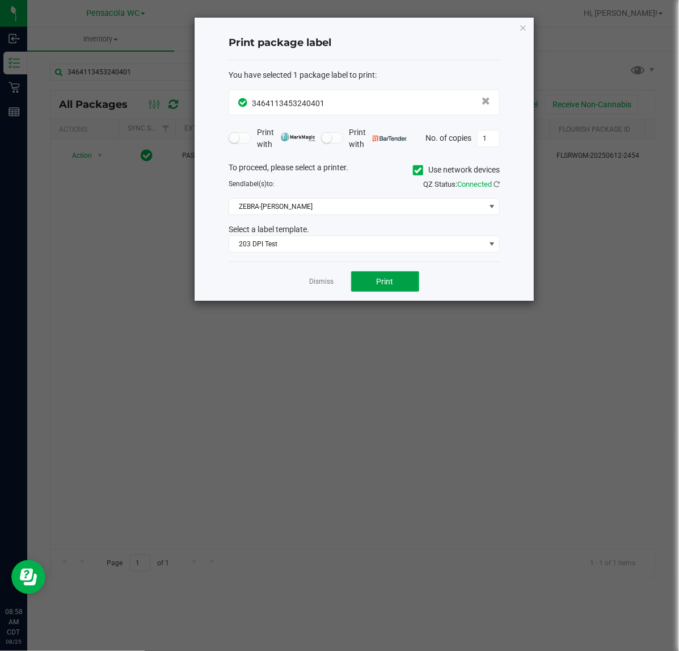
click at [401, 279] on button "Print" at bounding box center [385, 281] width 68 height 20
click at [387, 282] on span "Print" at bounding box center [385, 281] width 17 height 9
click at [525, 26] on icon "button" at bounding box center [523, 27] width 8 height 14
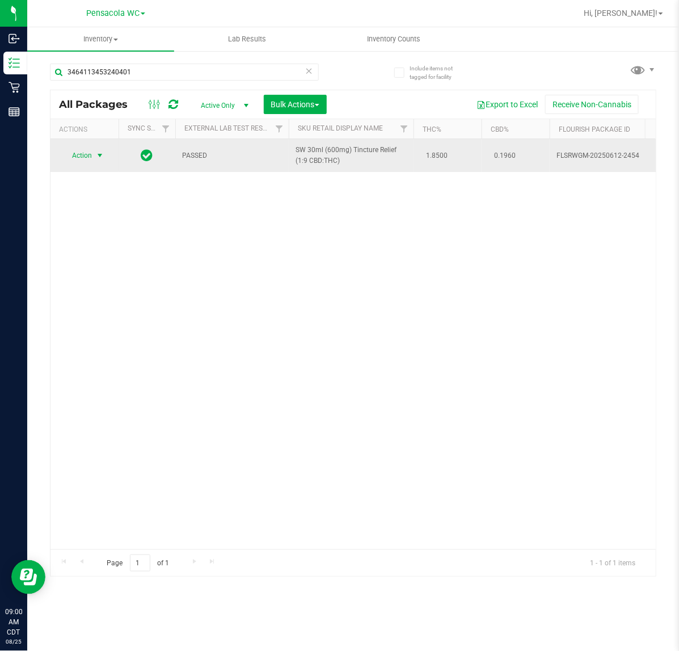
click at [82, 150] on span "Action" at bounding box center [77, 156] width 31 height 16
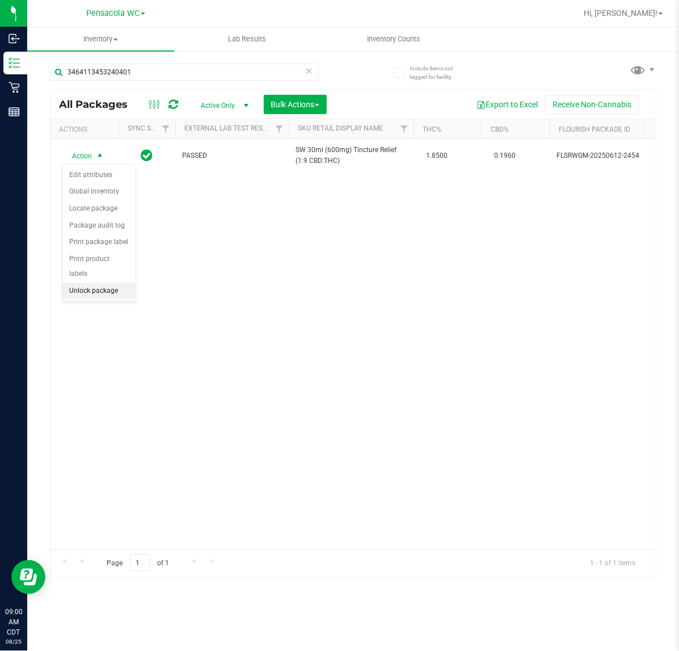
click at [83, 283] on li "Unlock package" at bounding box center [98, 291] width 73 height 17
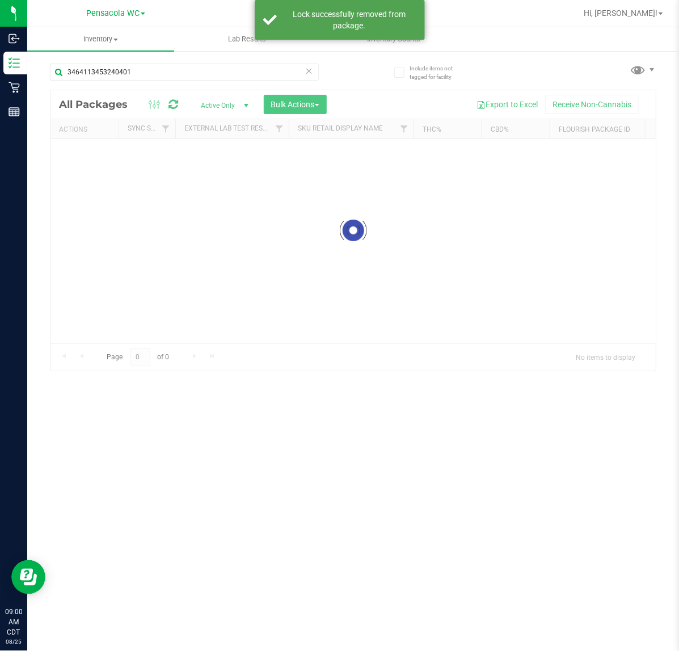
click at [309, 69] on icon at bounding box center [309, 71] width 8 height 14
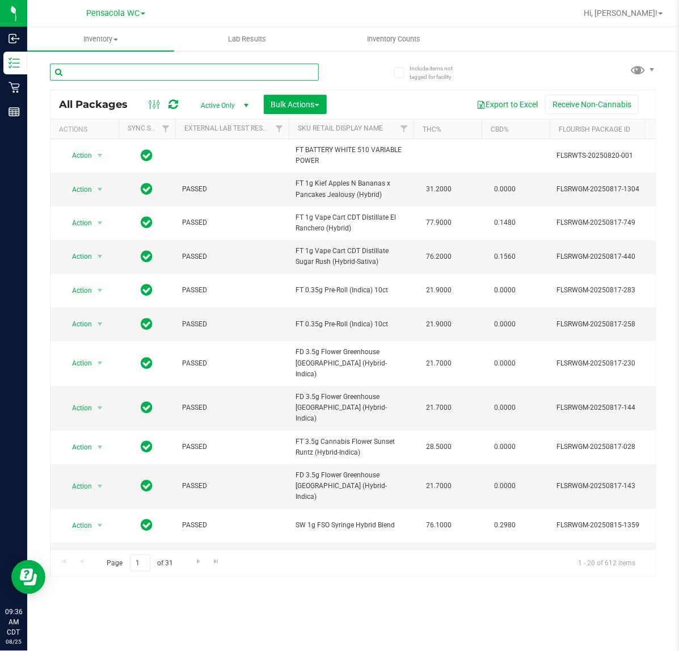
click at [117, 71] on input "text" at bounding box center [184, 72] width 269 height 17
type input "1735666829201389"
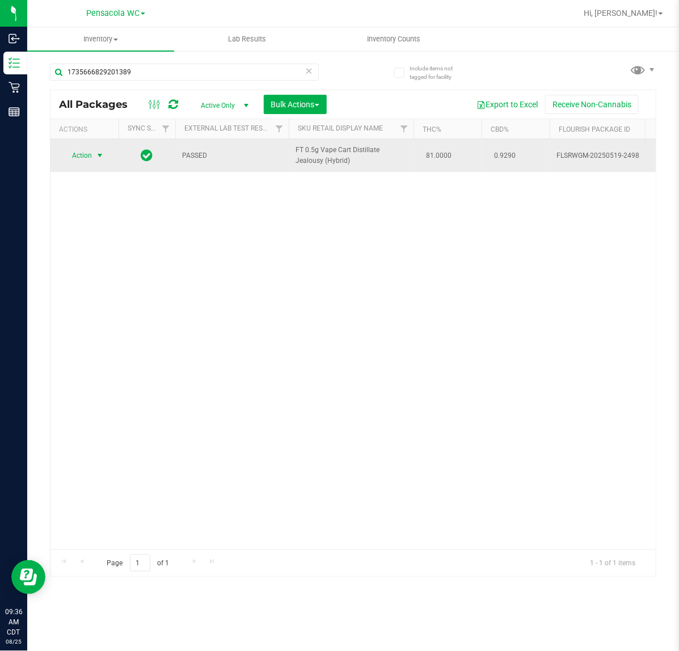
click at [100, 157] on span "select" at bounding box center [99, 155] width 9 height 9
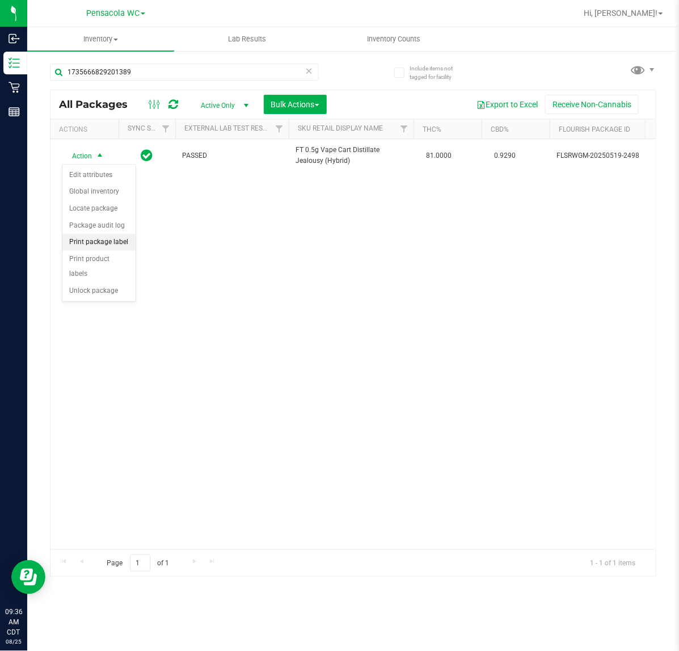
click at [100, 240] on li "Print package label" at bounding box center [98, 242] width 73 height 17
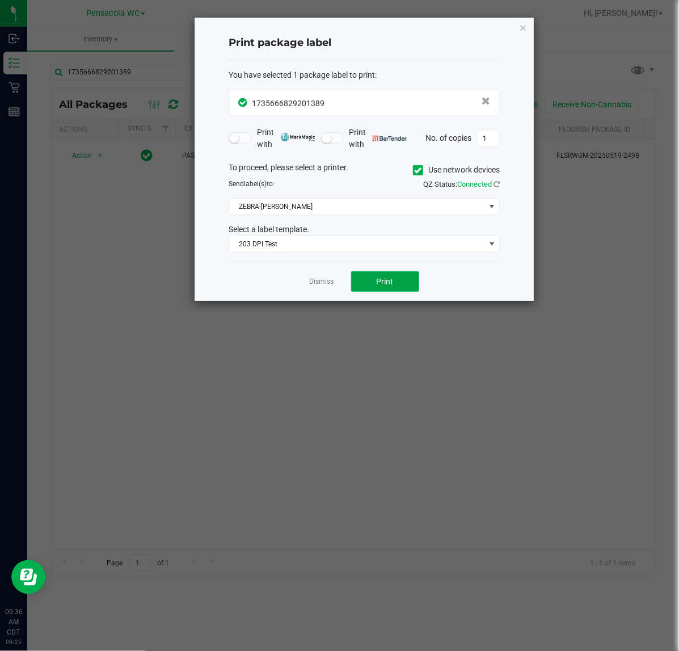
click at [395, 287] on button "Print" at bounding box center [385, 281] width 68 height 20
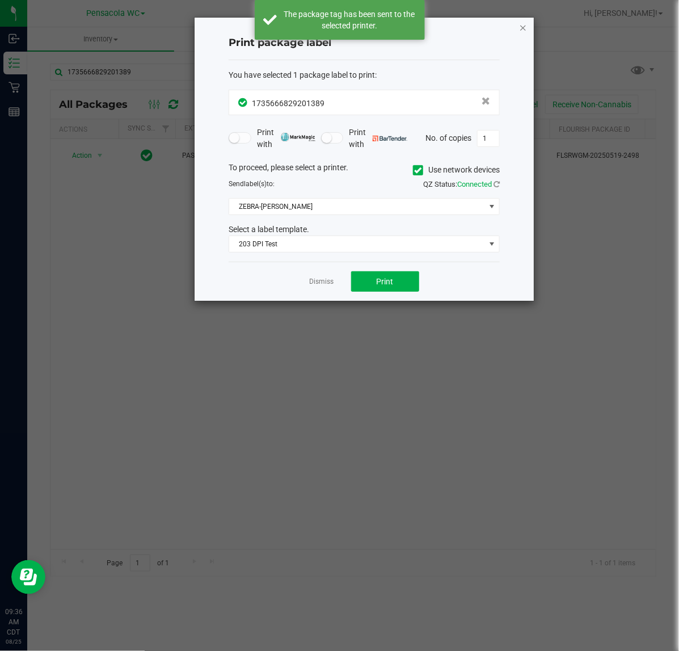
click at [521, 30] on icon "button" at bounding box center [523, 27] width 8 height 14
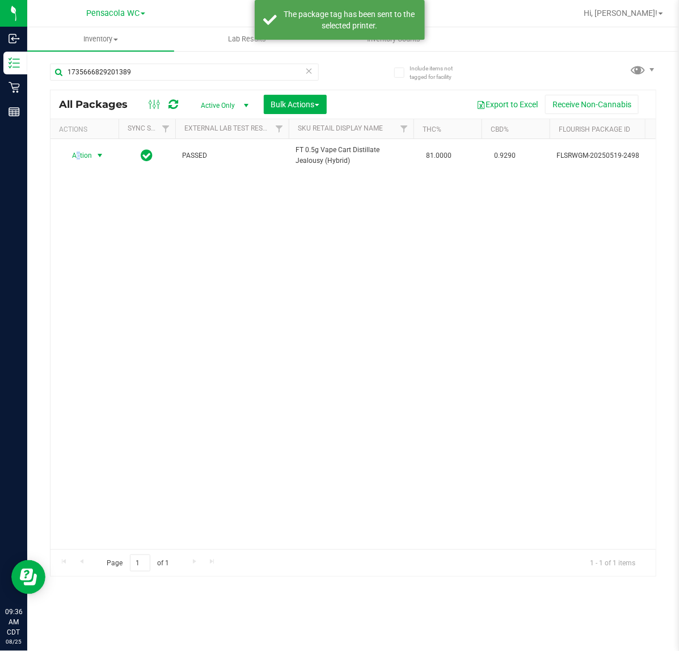
drag, startPoint x: 77, startPoint y: 152, endPoint x: 81, endPoint y: 183, distance: 32.0
click at [78, 152] on span "Action" at bounding box center [77, 156] width 31 height 16
click at [109, 283] on li "Unlock package" at bounding box center [98, 291] width 73 height 17
click at [200, 294] on div "Action Action Create package Edit attributes Global inventory Locate package Lo…" at bounding box center [354, 344] width 606 height 410
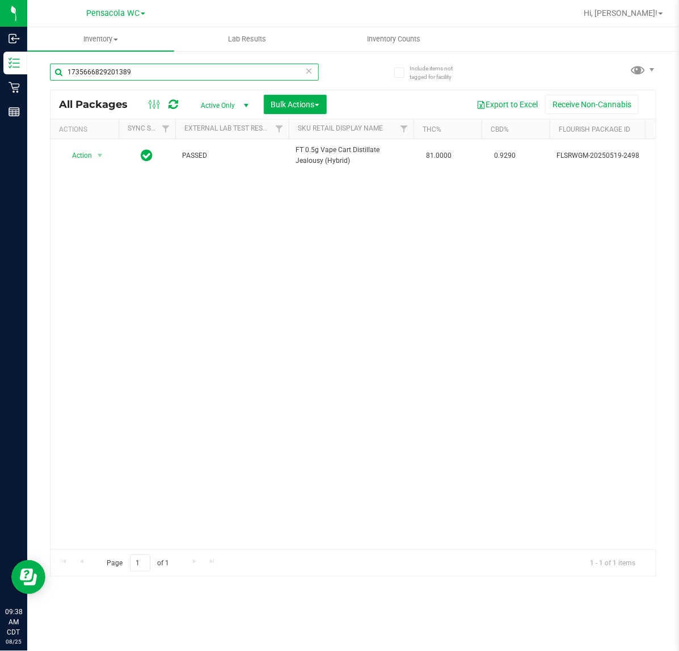
click at [300, 74] on input "1735666829201389" at bounding box center [184, 72] width 269 height 17
click at [305, 74] on icon at bounding box center [309, 71] width 8 height 14
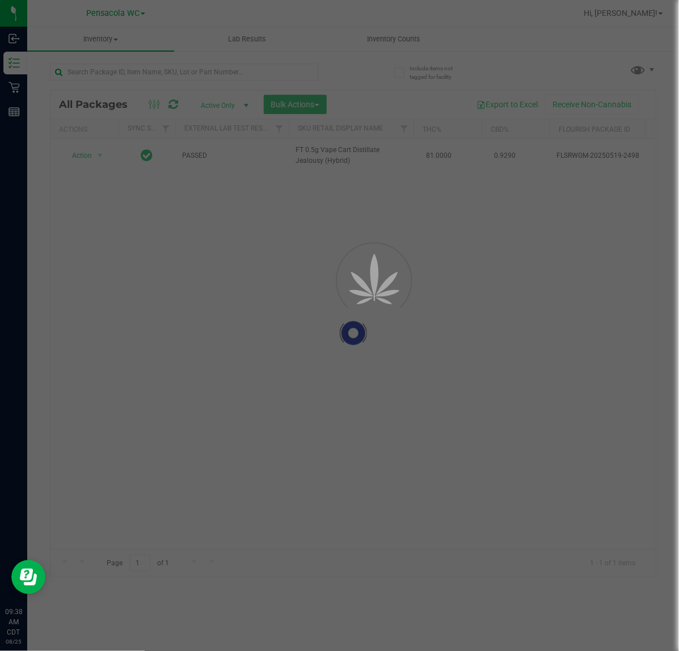
click at [308, 288] on div at bounding box center [339, 325] width 679 height 651
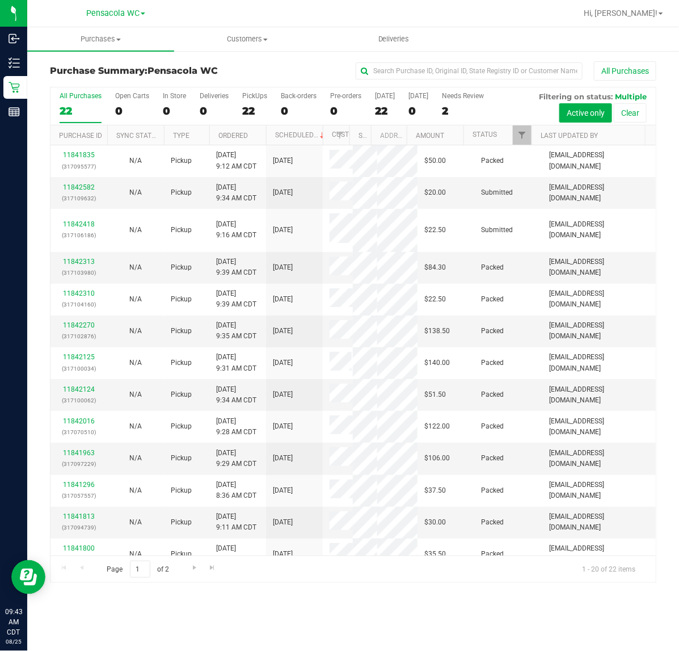
click at [543, 610] on div "Purchases Summary of purchases Fulfillment All purchases Customers All customer…" at bounding box center [353, 339] width 652 height 624
click at [522, 136] on span "Filter" at bounding box center [522, 135] width 9 height 9
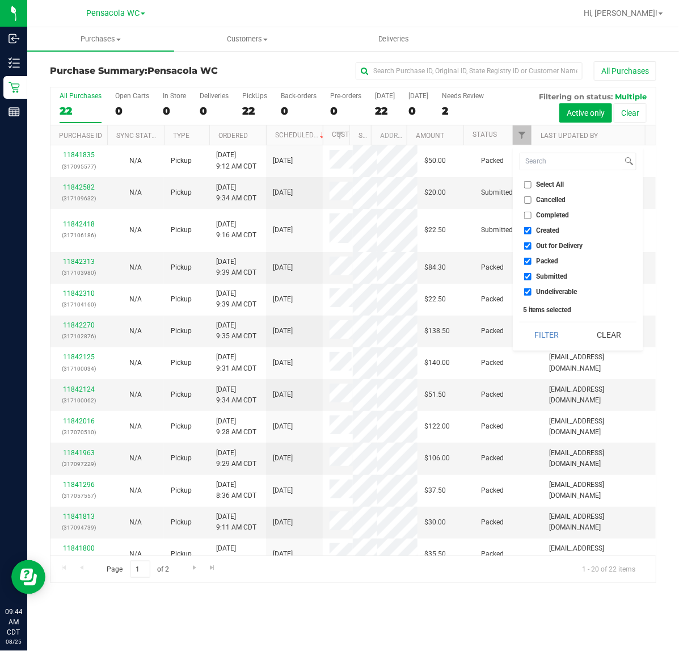
click at [555, 182] on span "Select All" at bounding box center [551, 184] width 28 height 7
click at [532, 182] on input "Select All" at bounding box center [527, 184] width 7 height 7
checkbox input "true"
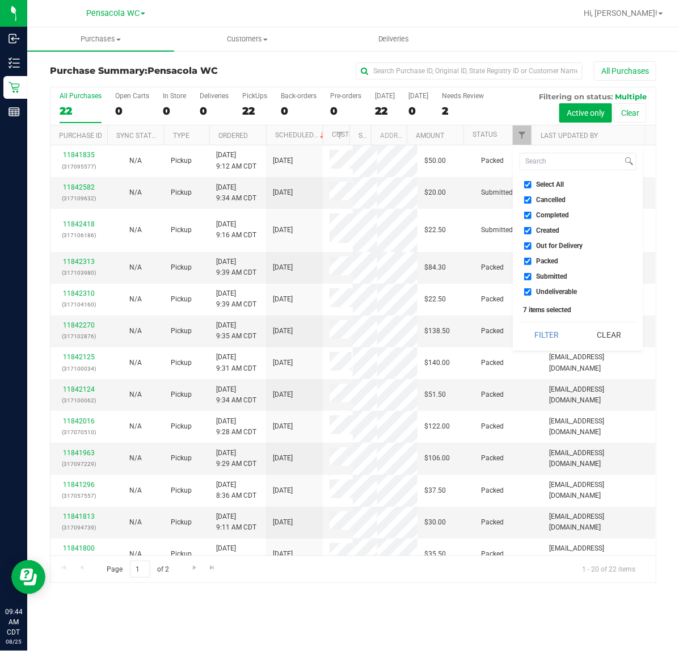
click at [547, 184] on span "Select All" at bounding box center [551, 184] width 28 height 7
click at [532, 184] on input "Select All" at bounding box center [527, 184] width 7 height 7
checkbox input "false"
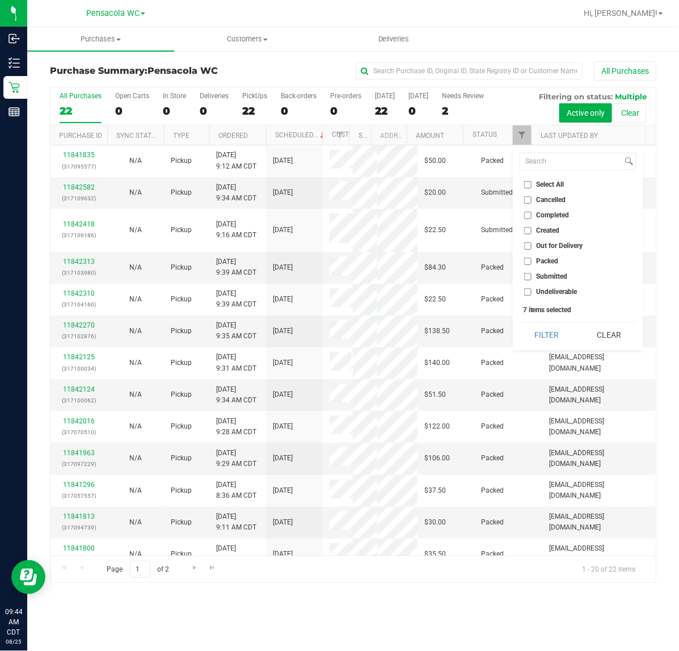
checkbox input "false"
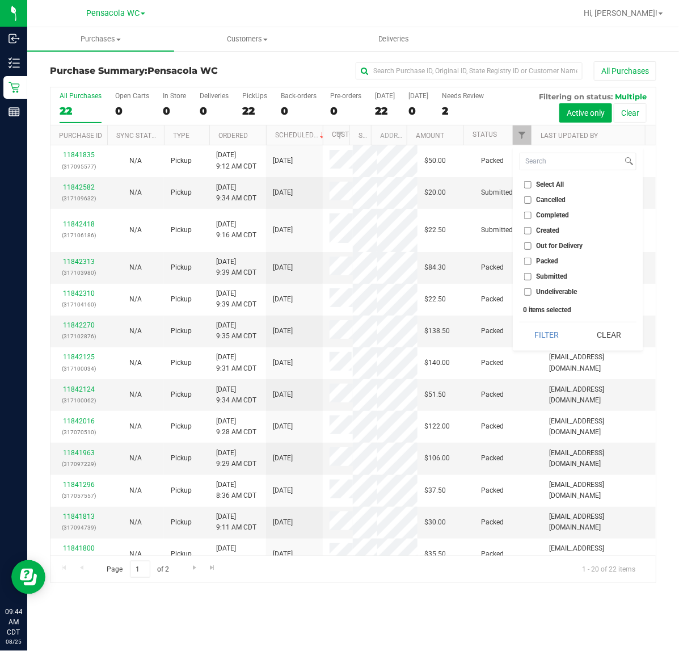
click at [551, 276] on span "Submitted" at bounding box center [552, 276] width 31 height 7
click at [532, 276] on input "Submitted" at bounding box center [527, 276] width 7 height 7
checkbox input "true"
click at [560, 333] on button "Filter" at bounding box center [547, 334] width 54 height 25
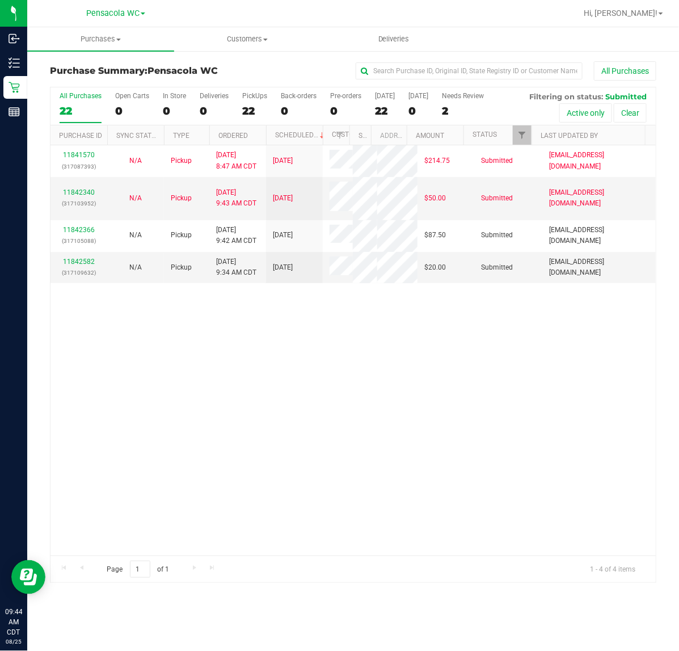
click at [549, 431] on div "11841570 (317087393) N/A Pickup [DATE] 8:47 AM CDT 8/25/2025 $214.75 Submitted …" at bounding box center [354, 350] width 606 height 410
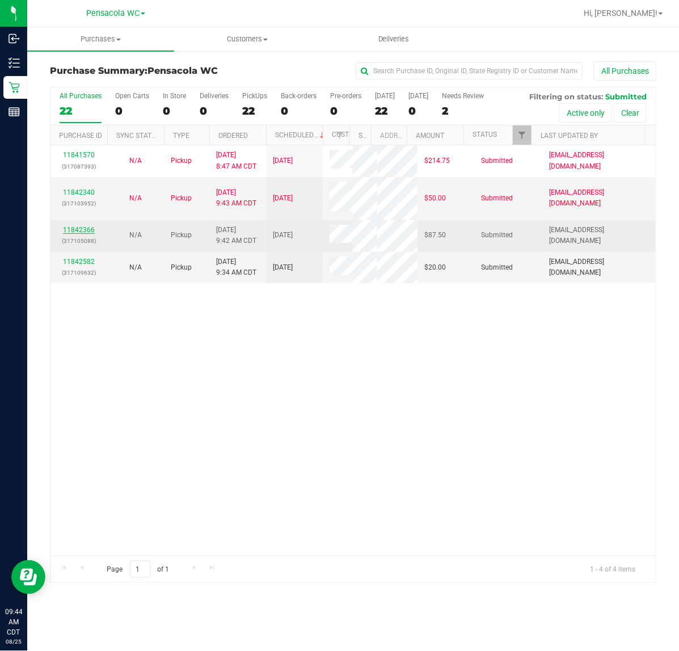
click at [83, 234] on link "11842366" at bounding box center [79, 230] width 32 height 8
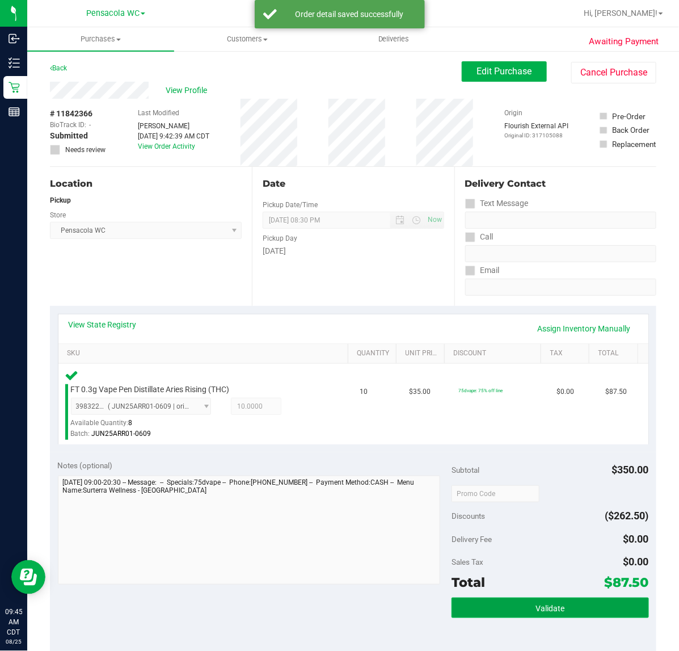
click at [536, 608] on span "Validate" at bounding box center [550, 608] width 29 height 9
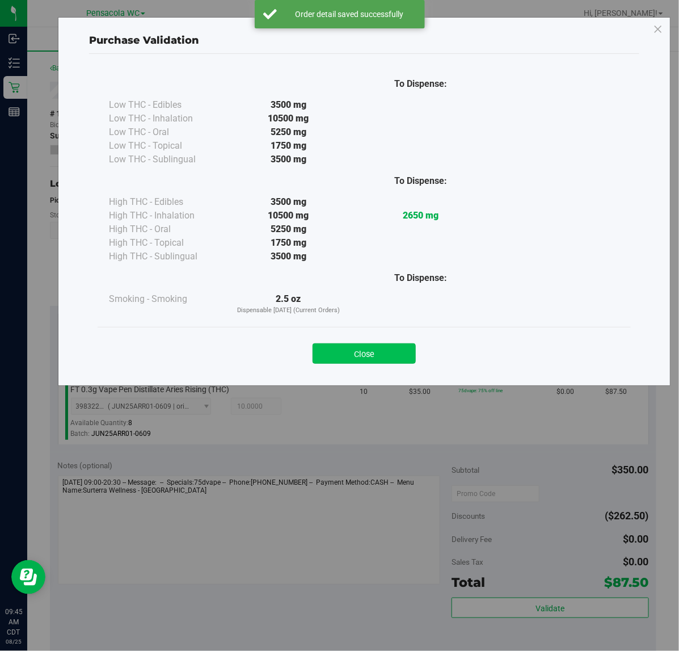
click at [358, 353] on button "Close" at bounding box center [364, 353] width 103 height 20
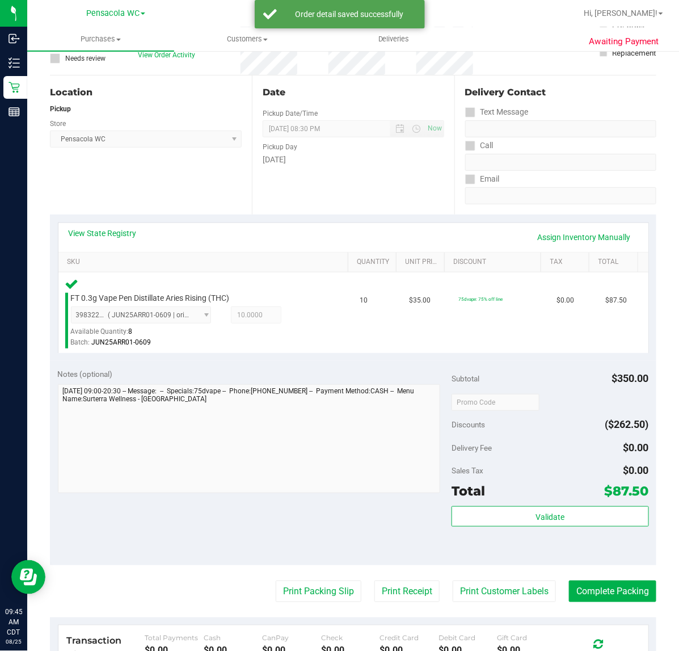
scroll to position [197, 0]
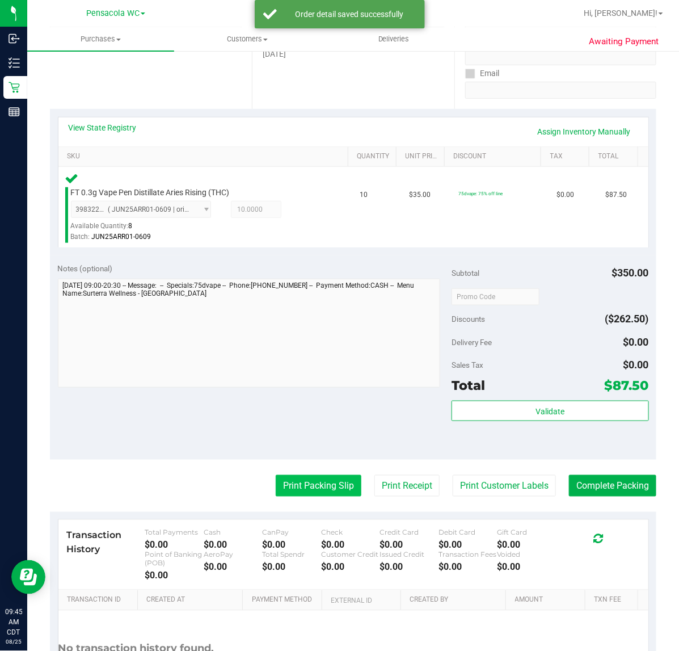
click at [291, 485] on button "Print Packing Slip" at bounding box center [319, 486] width 86 height 22
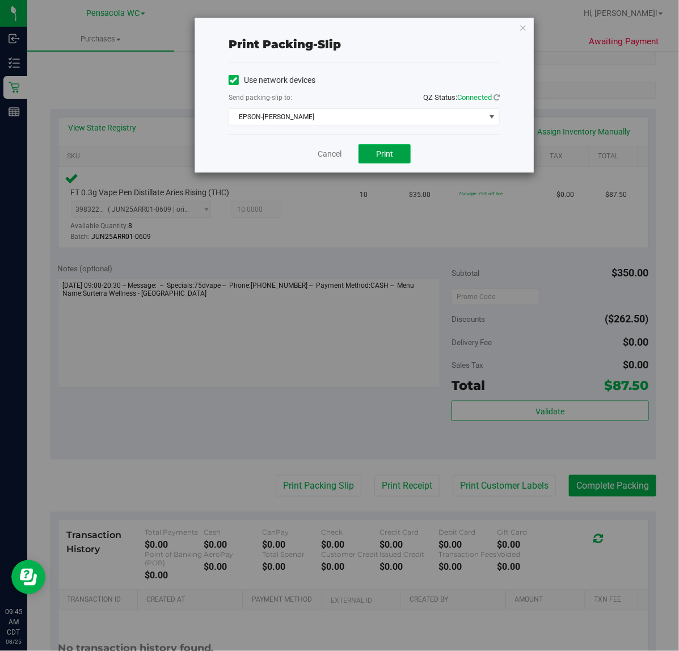
click at [385, 152] on span "Print" at bounding box center [384, 153] width 17 height 9
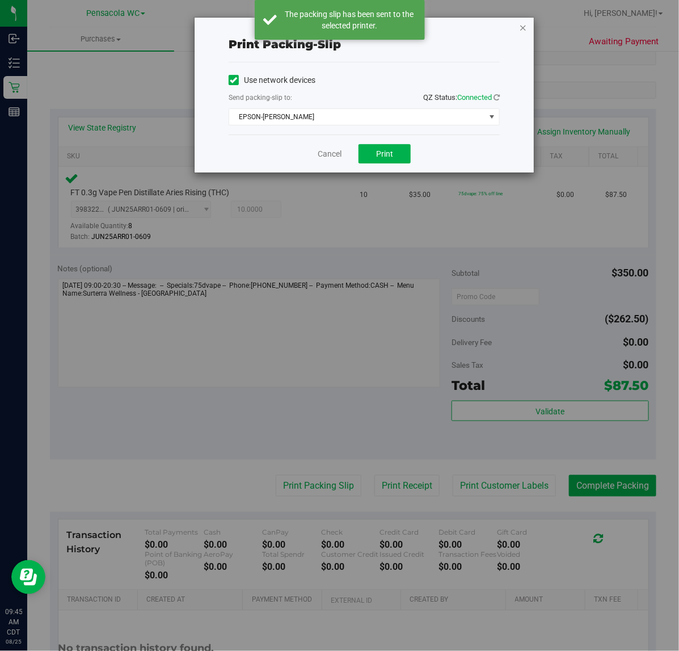
click at [521, 27] on icon "button" at bounding box center [523, 27] width 8 height 14
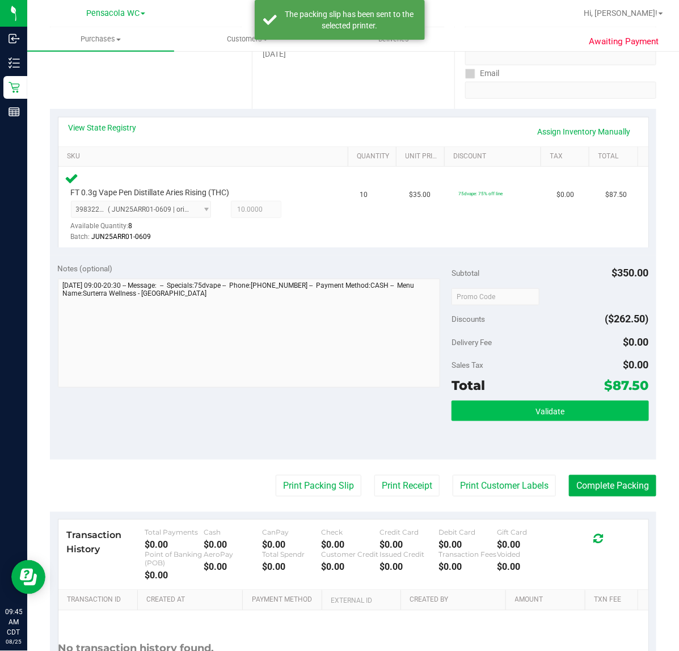
click at [561, 409] on button "Validate" at bounding box center [550, 411] width 197 height 20
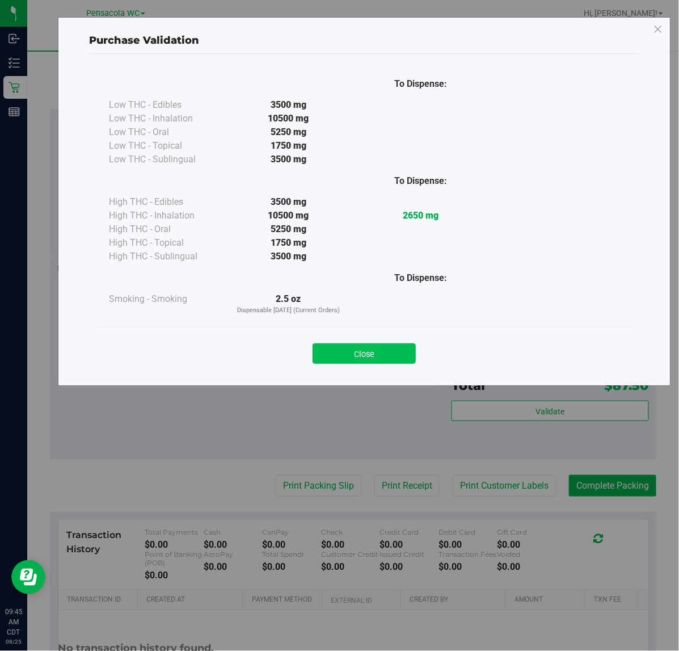
click at [378, 348] on button "Close" at bounding box center [364, 353] width 103 height 20
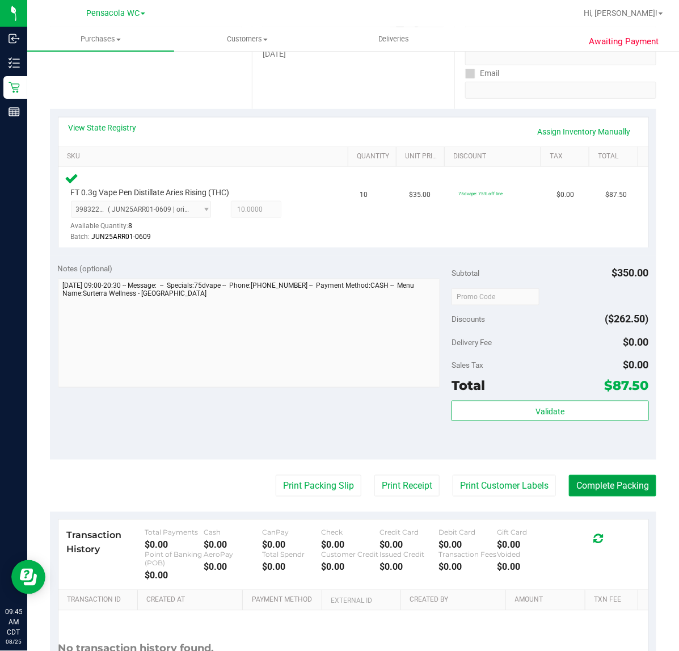
click at [590, 489] on button "Complete Packing" at bounding box center [612, 486] width 87 height 22
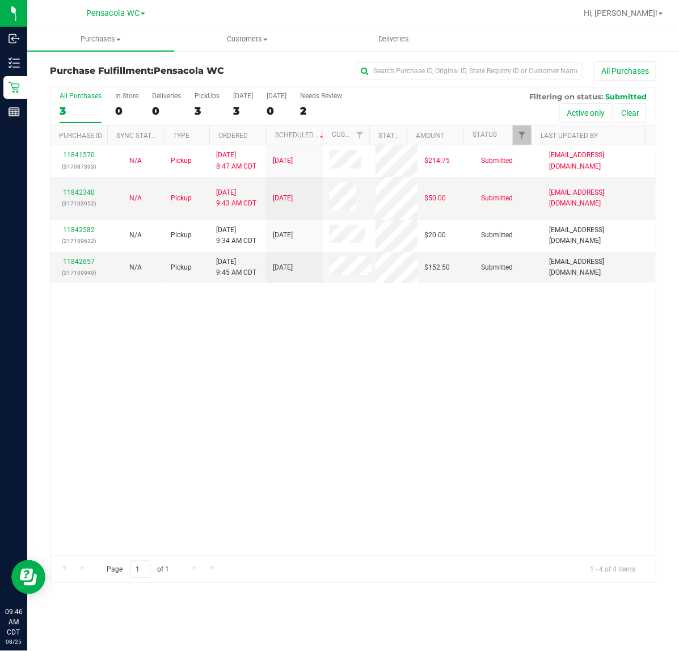
click at [322, 376] on div "11841570 (317087393) N/A Pickup [DATE] 8:47 AM CDT 8/25/2025 $214.75 Submitted …" at bounding box center [354, 350] width 606 height 410
click at [82, 262] on link "11842657" at bounding box center [79, 262] width 32 height 8
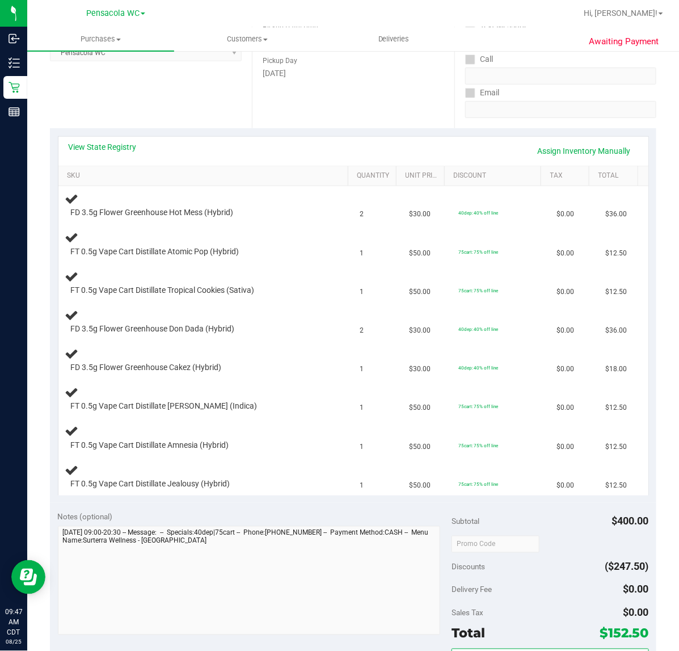
scroll to position [178, 0]
click at [103, 146] on link "View State Registry" at bounding box center [103, 146] width 68 height 11
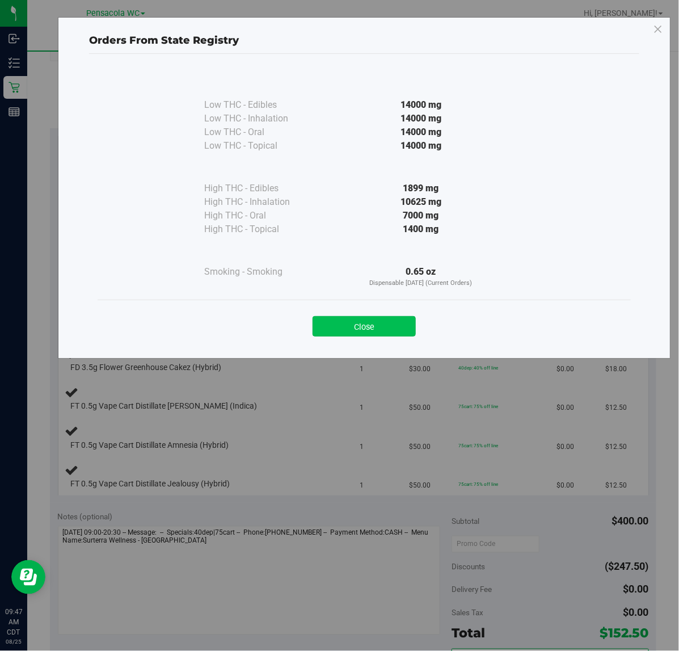
click at [327, 331] on button "Close" at bounding box center [364, 326] width 103 height 20
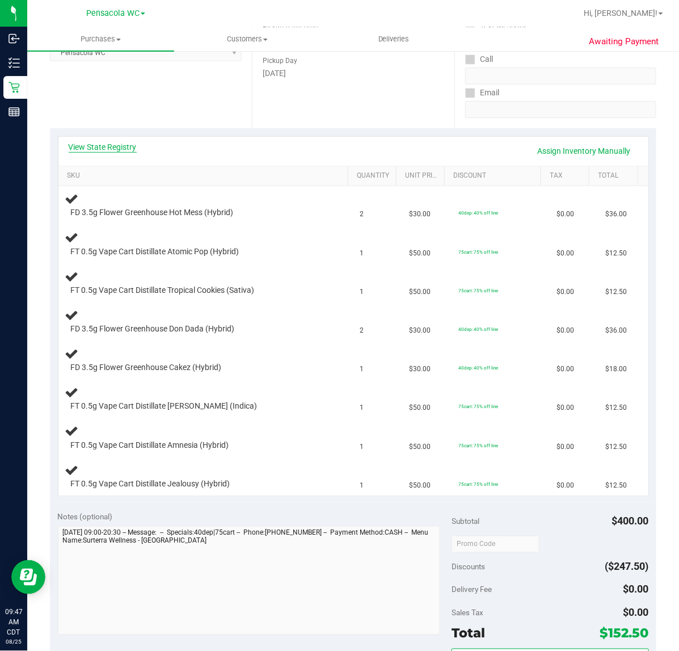
click at [118, 149] on link "View State Registry" at bounding box center [103, 146] width 68 height 11
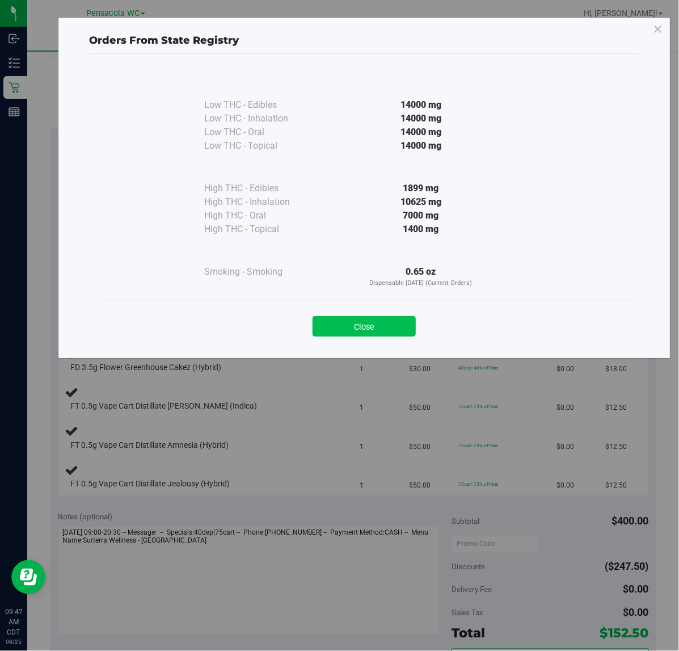
click at [335, 331] on button "Close" at bounding box center [364, 326] width 103 height 20
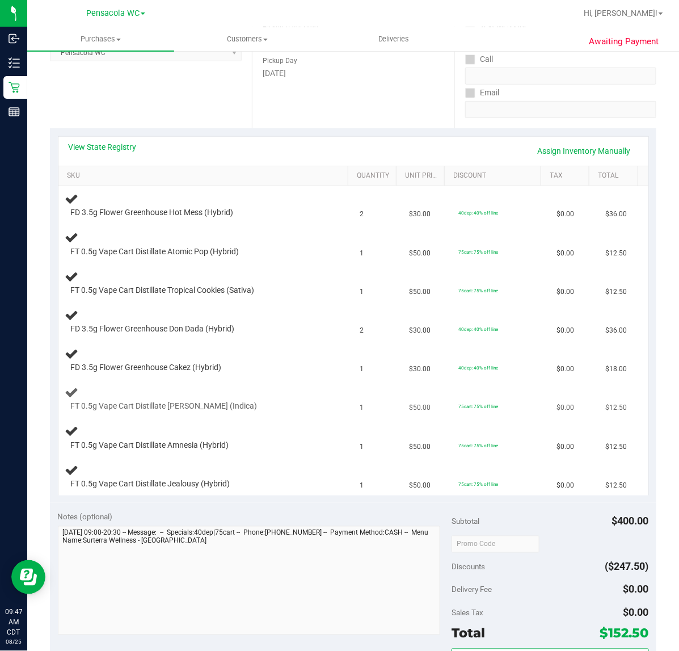
click at [287, 387] on div "FT 0.5g Vape Cart Distillate [PERSON_NAME] (Indica)" at bounding box center [206, 398] width 282 height 27
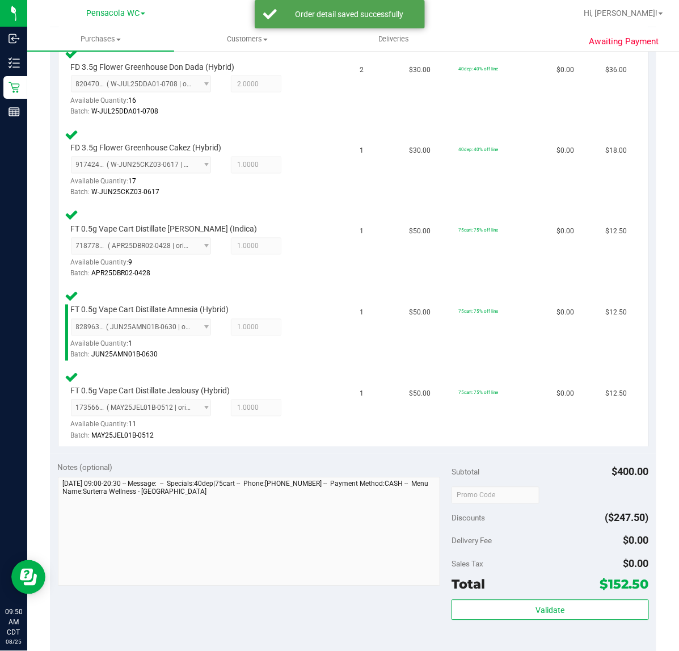
scroll to position [577, 0]
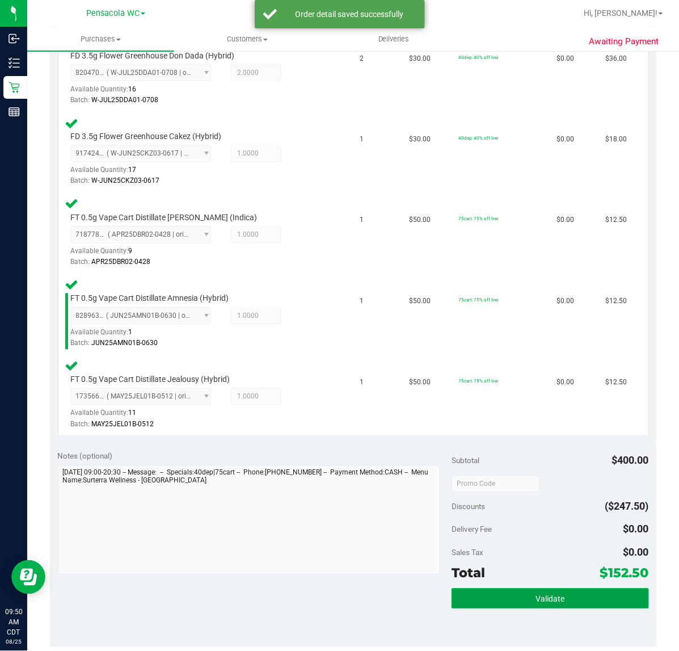
click at [562, 589] on button "Validate" at bounding box center [550, 599] width 197 height 20
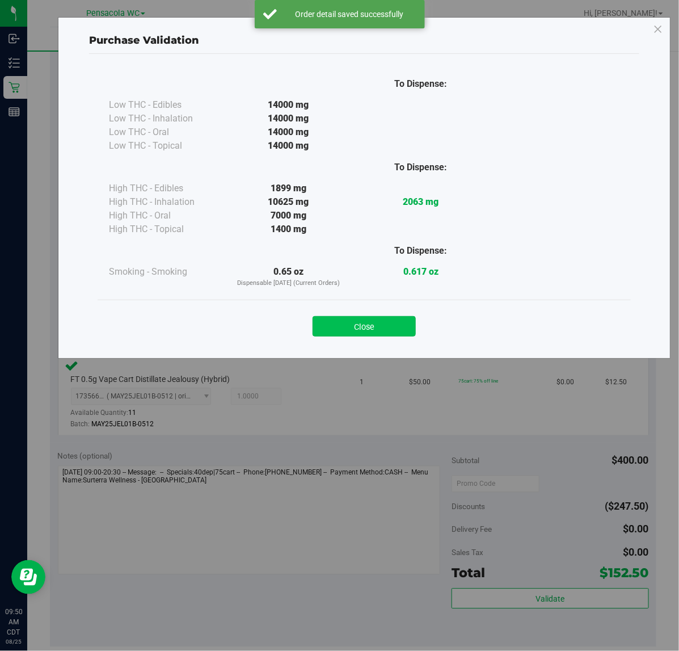
click at [358, 316] on button "Close" at bounding box center [364, 326] width 103 height 20
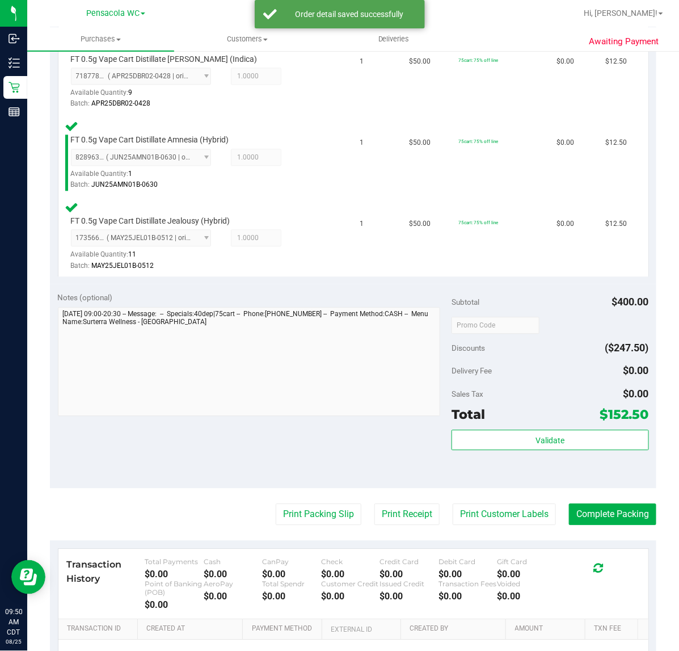
scroll to position [816, 0]
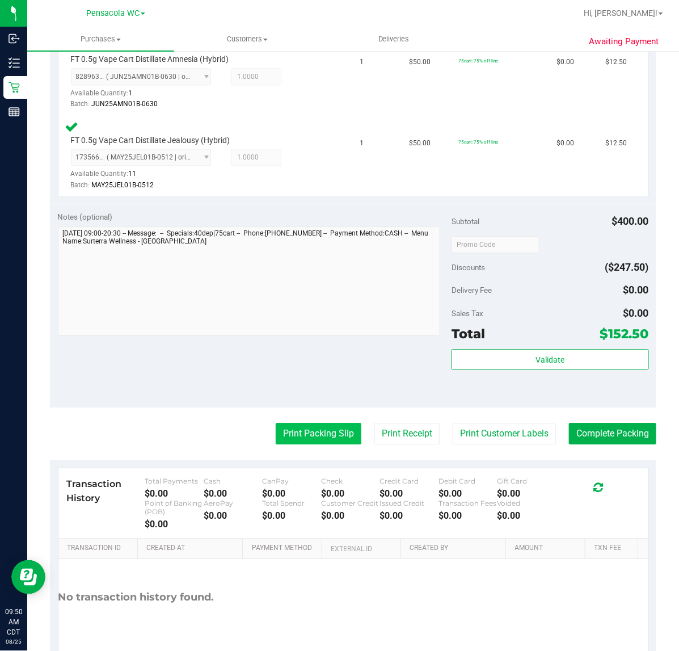
click at [309, 430] on button "Print Packing Slip" at bounding box center [319, 434] width 86 height 22
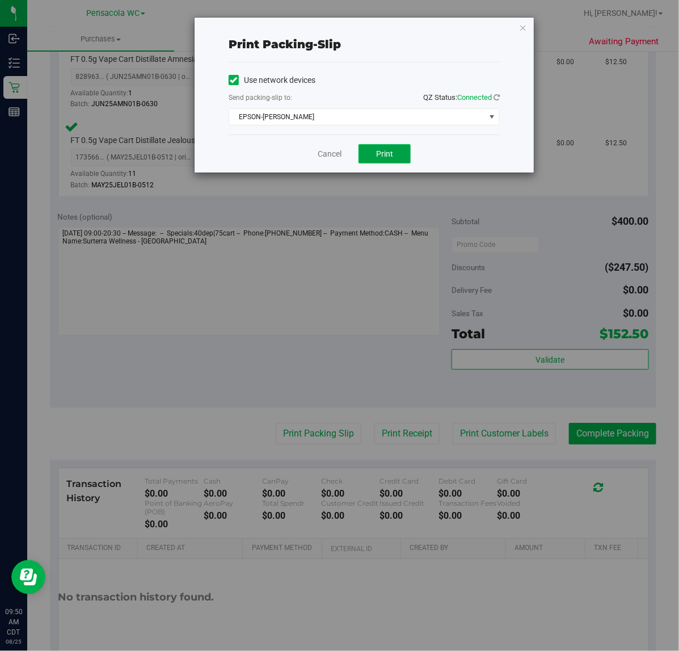
click at [391, 155] on span "Print" at bounding box center [384, 153] width 17 height 9
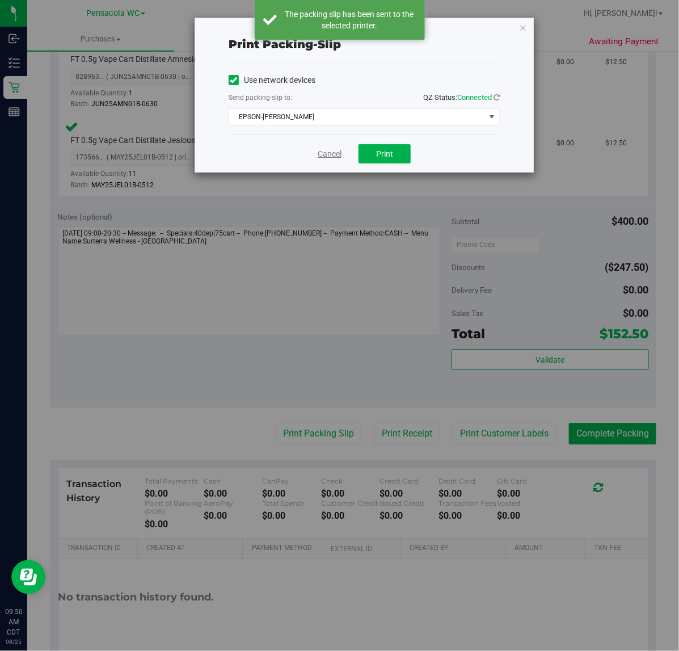
click at [333, 153] on link "Cancel" at bounding box center [330, 154] width 24 height 12
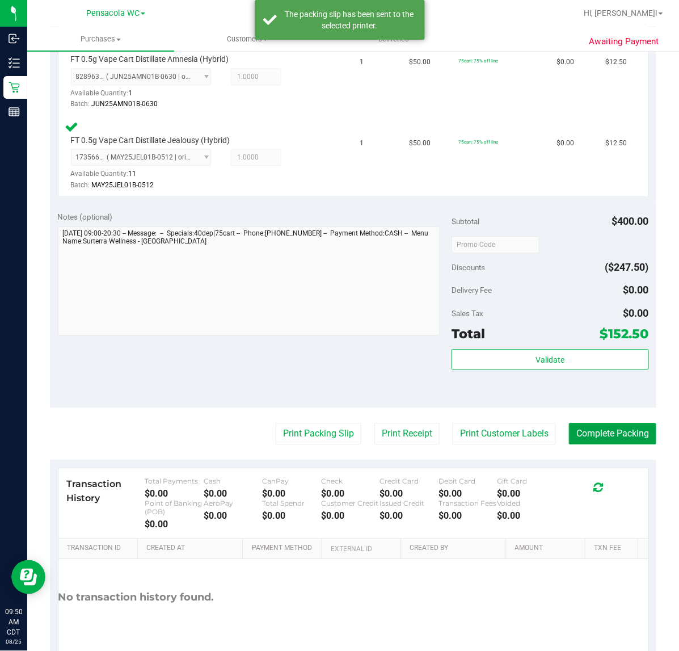
click at [602, 427] on button "Complete Packing" at bounding box center [612, 434] width 87 height 22
